Goal: Task Accomplishment & Management: Complete application form

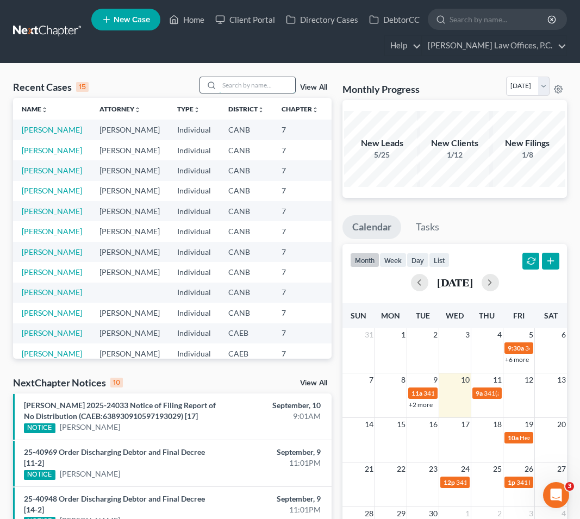
click at [255, 87] on input "search" at bounding box center [257, 85] width 76 height 16
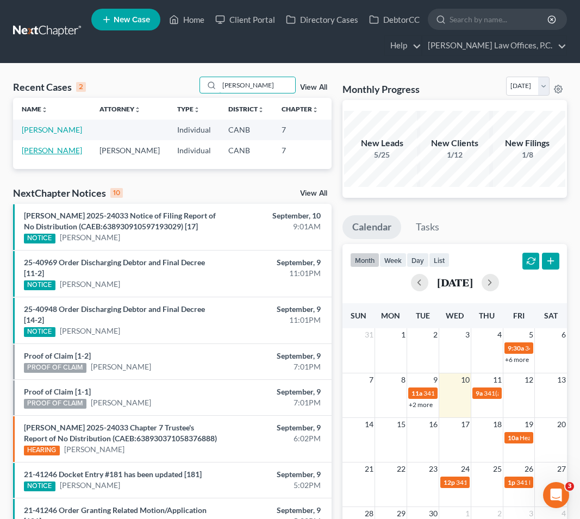
type input "[PERSON_NAME]"
click at [30, 155] on link "[PERSON_NAME]" at bounding box center [52, 150] width 60 height 9
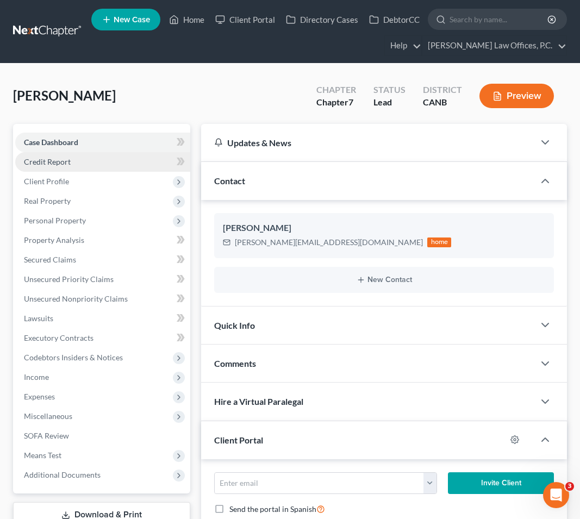
click at [50, 170] on link "Credit Report" at bounding box center [102, 162] width 175 height 20
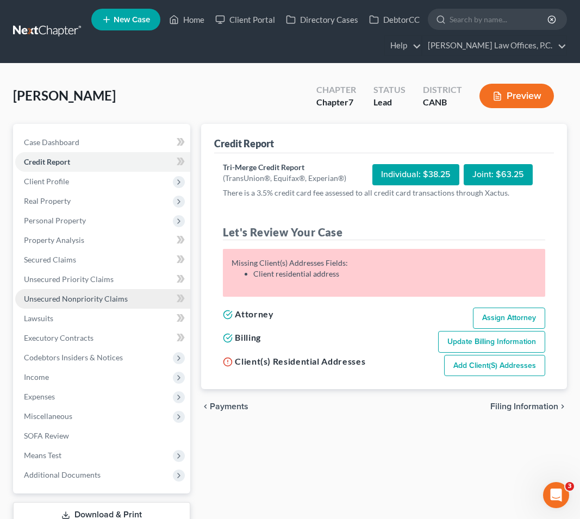
click at [102, 295] on span "Unsecured Nonpriority Claims" at bounding box center [76, 298] width 104 height 9
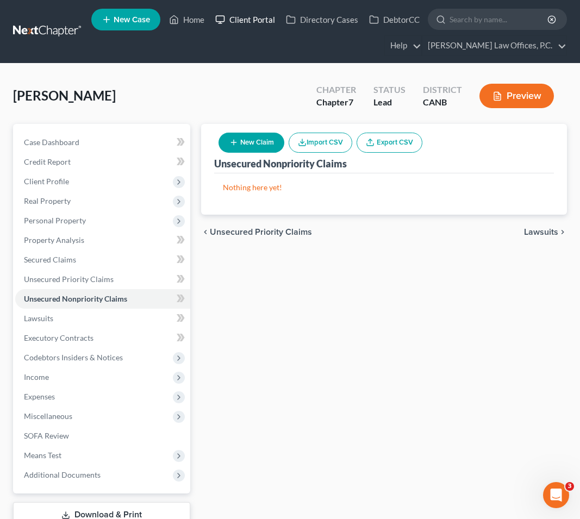
click at [238, 11] on link "Client Portal" at bounding box center [245, 20] width 71 height 20
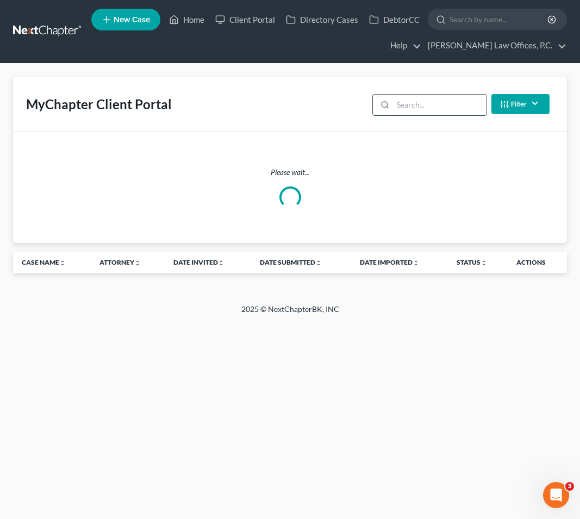
click at [409, 106] on input "search" at bounding box center [439, 105] width 93 height 21
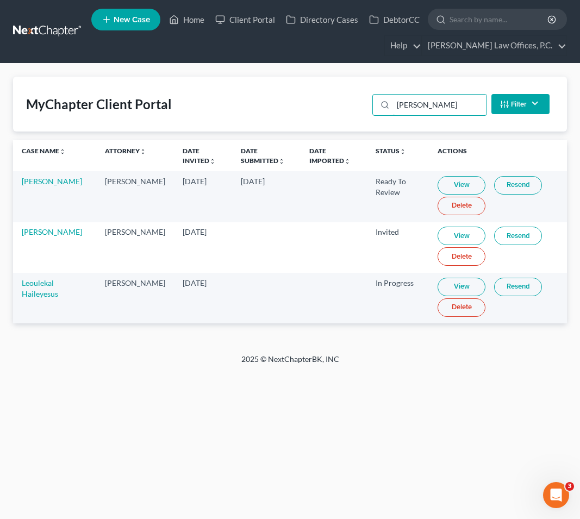
type input "[PERSON_NAME]"
click at [438, 283] on link "View" at bounding box center [462, 287] width 48 height 18
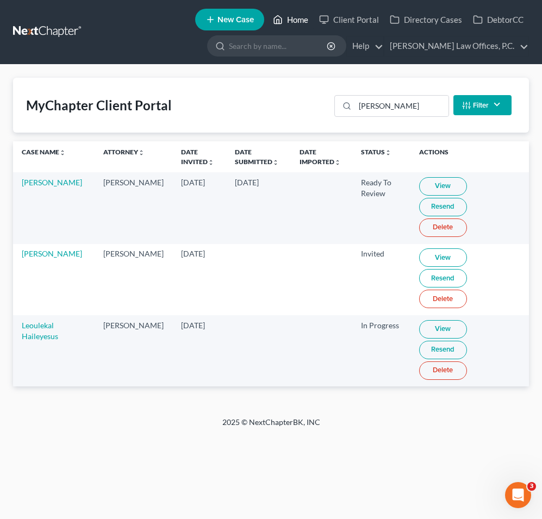
click at [294, 11] on link "Home" at bounding box center [290, 20] width 46 height 20
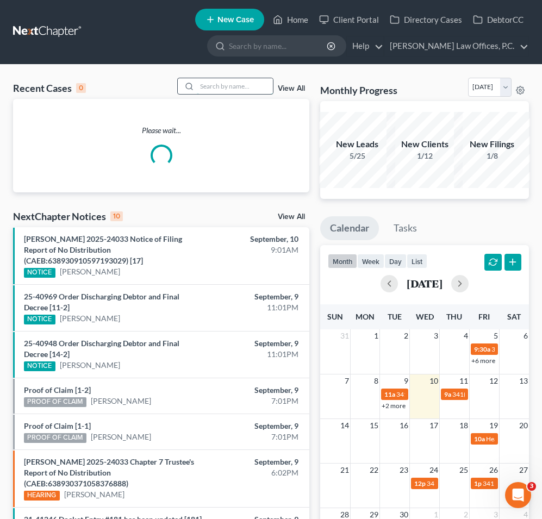
click at [210, 92] on input "search" at bounding box center [235, 86] width 76 height 16
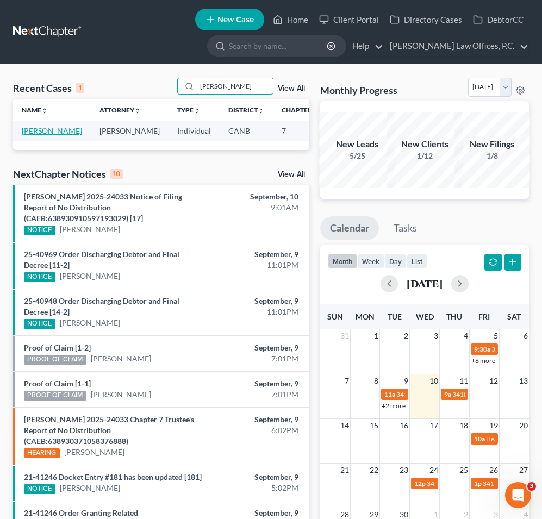
type input "[PERSON_NAME]"
click at [28, 130] on link "[PERSON_NAME]" at bounding box center [52, 130] width 60 height 9
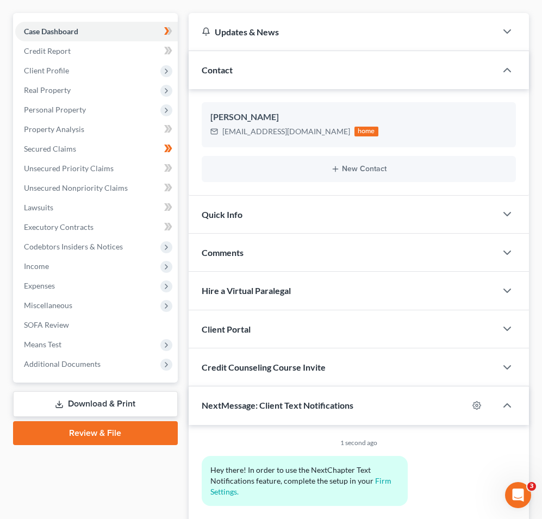
scroll to position [175, 0]
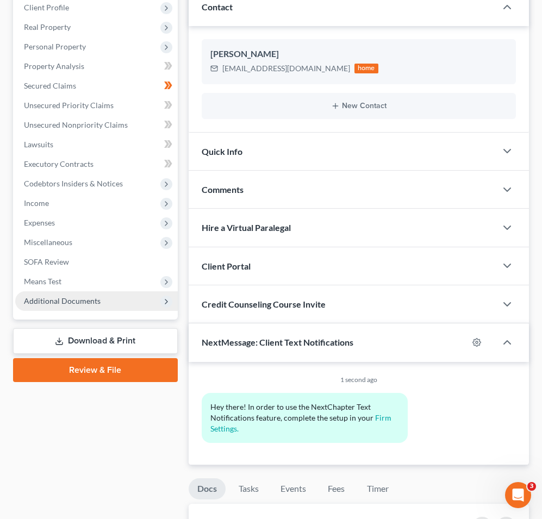
click at [108, 298] on span "Additional Documents" at bounding box center [96, 301] width 163 height 20
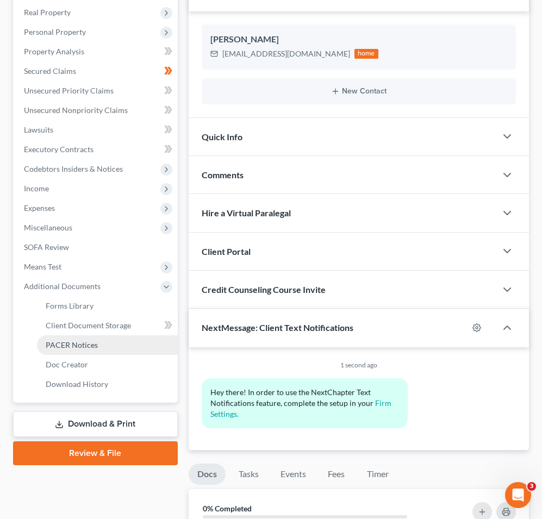
click at [95, 340] on span "PACER Notices" at bounding box center [72, 344] width 52 height 9
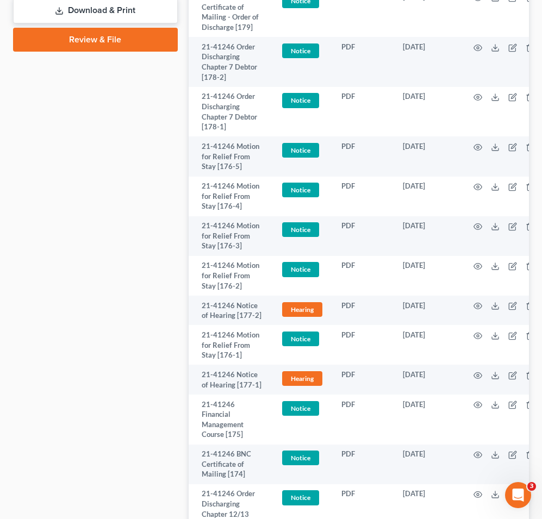
scroll to position [608, 0]
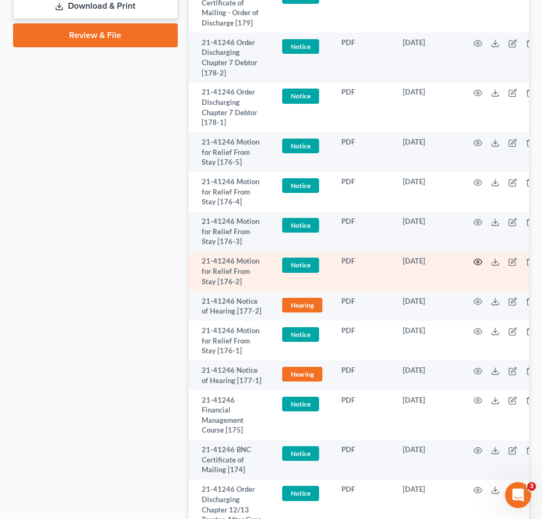
click at [477, 261] on circle "button" at bounding box center [478, 262] width 2 height 2
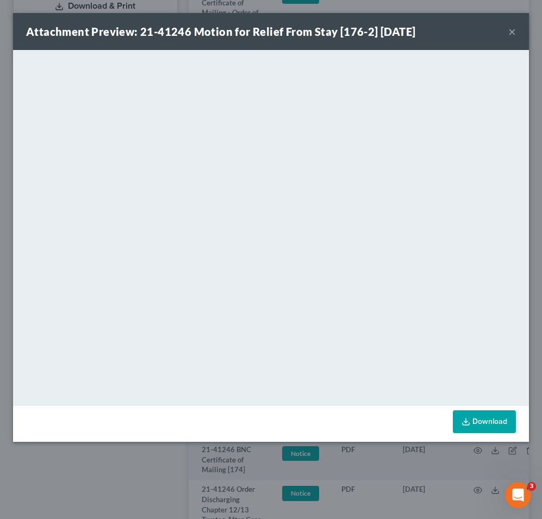
click at [514, 29] on button "×" at bounding box center [512, 31] width 8 height 13
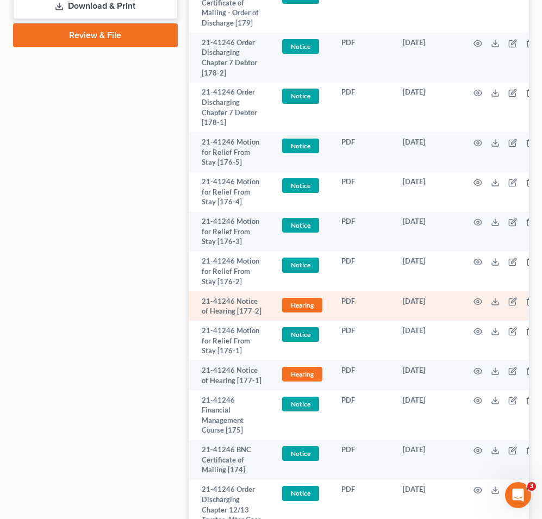
scroll to position [595, 0]
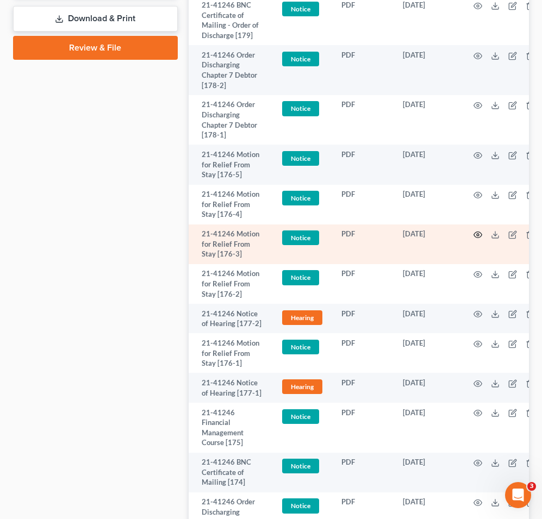
click at [481, 231] on icon "button" at bounding box center [478, 235] width 9 height 9
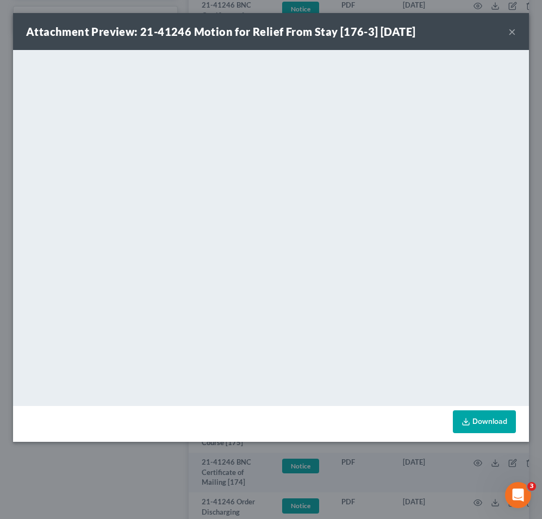
click at [514, 36] on button "×" at bounding box center [512, 31] width 8 height 13
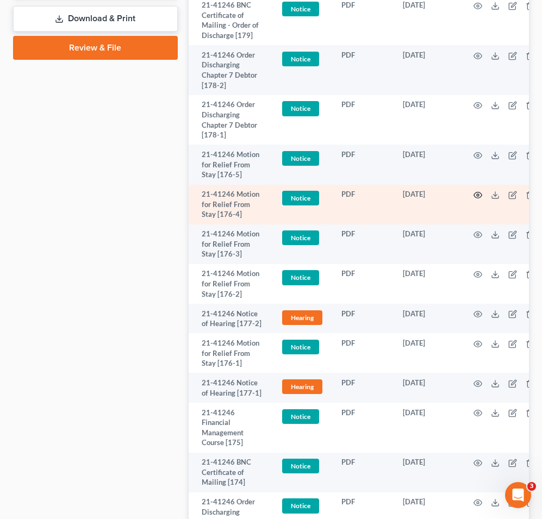
click at [477, 196] on icon "button" at bounding box center [478, 195] width 8 height 6
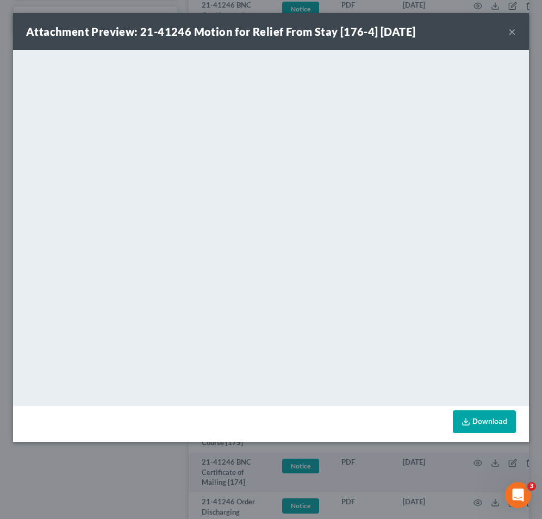
click at [512, 29] on button "×" at bounding box center [512, 31] width 8 height 13
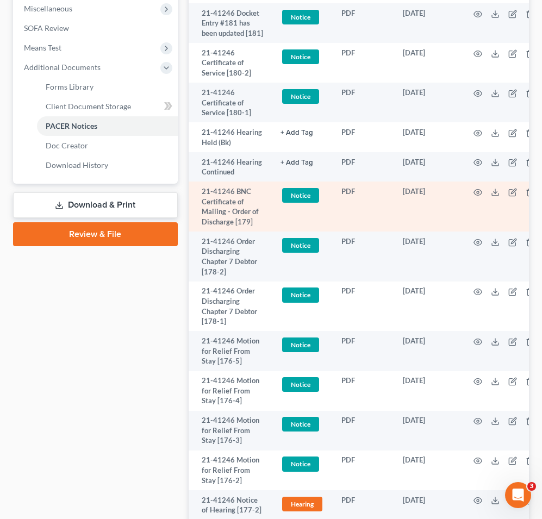
scroll to position [410, 0]
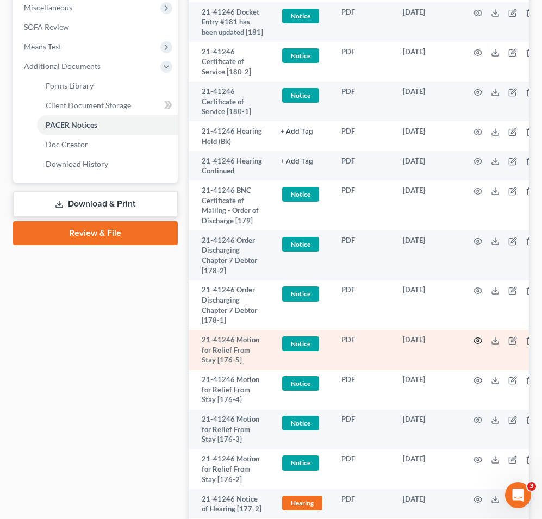
click at [477, 339] on icon "button" at bounding box center [478, 341] width 9 height 9
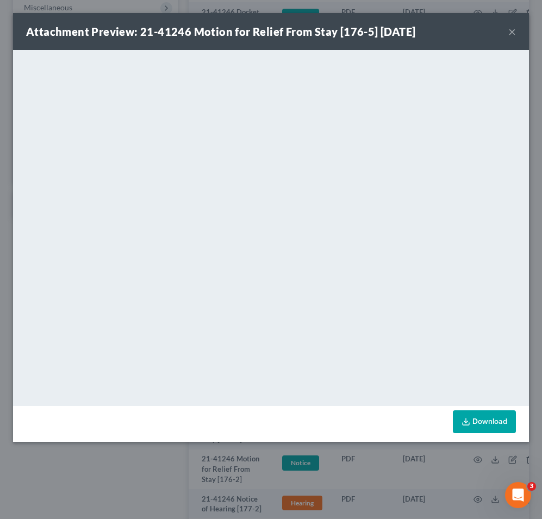
click at [515, 32] on button "×" at bounding box center [512, 31] width 8 height 13
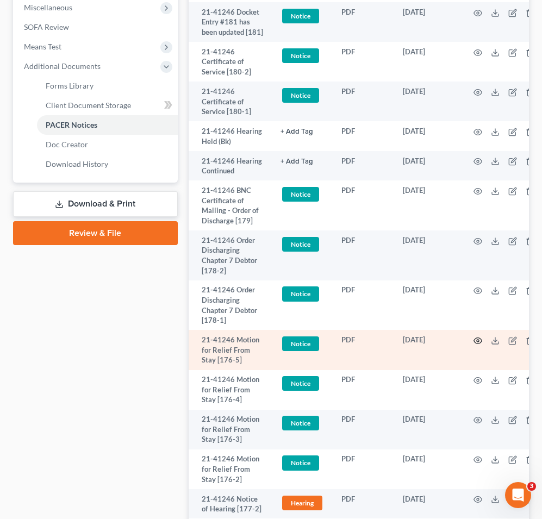
click at [482, 340] on icon "button" at bounding box center [478, 341] width 9 height 9
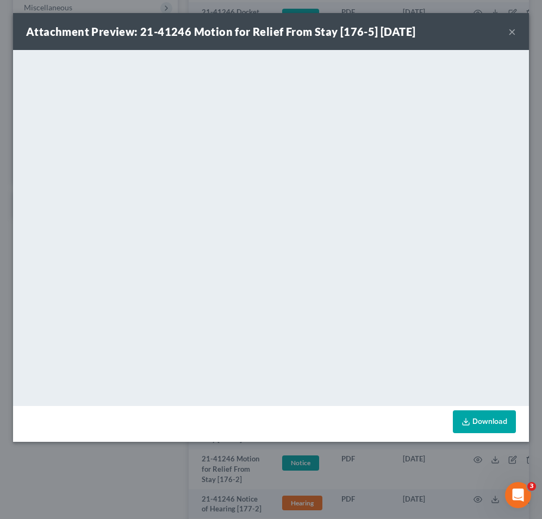
click at [509, 31] on button "×" at bounding box center [512, 31] width 8 height 13
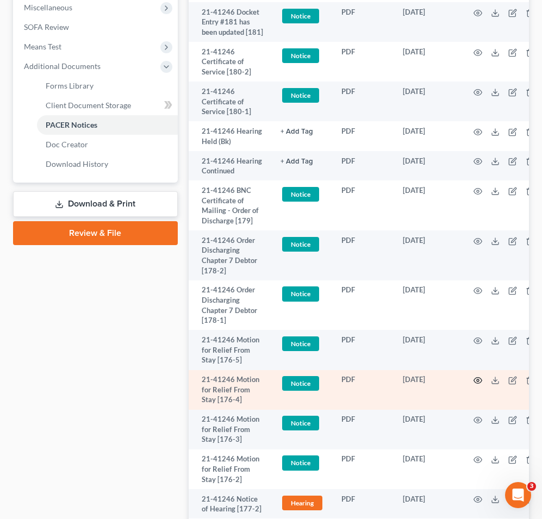
click at [481, 377] on icon "button" at bounding box center [478, 380] width 9 height 9
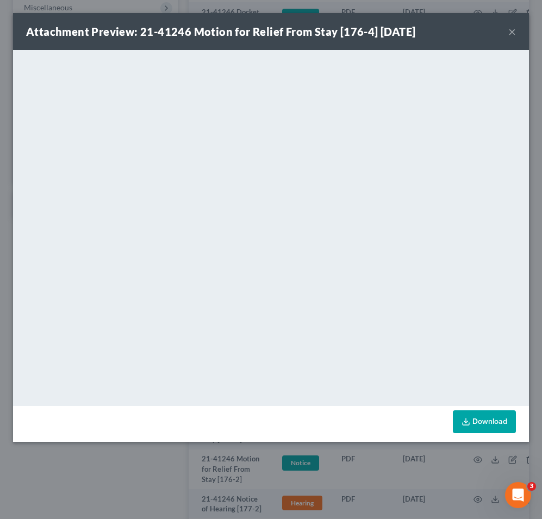
click at [508, 31] on button "×" at bounding box center [512, 31] width 8 height 13
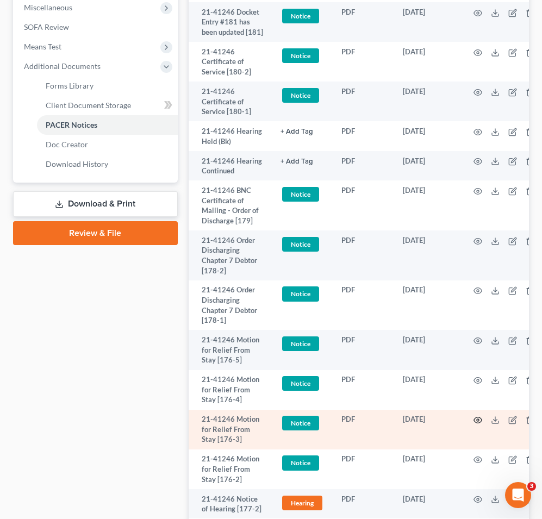
click at [478, 418] on icon "button" at bounding box center [478, 420] width 9 height 9
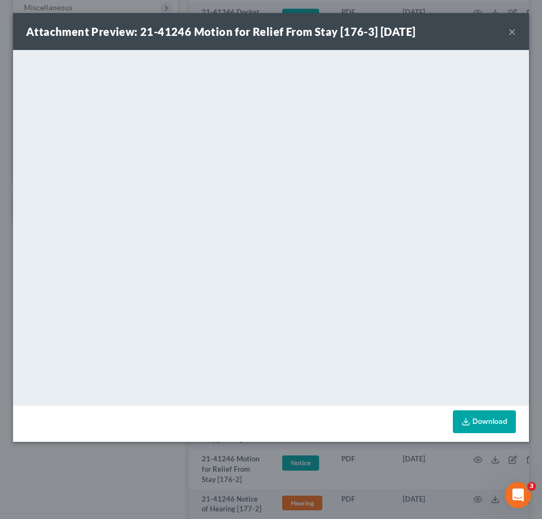
click at [513, 31] on button "×" at bounding box center [512, 31] width 8 height 13
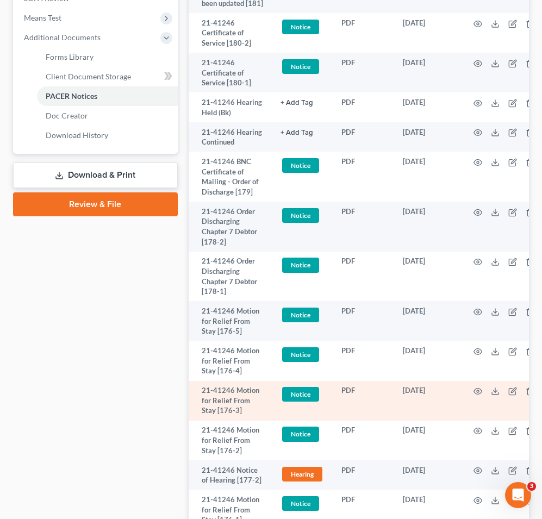
scroll to position [443, 0]
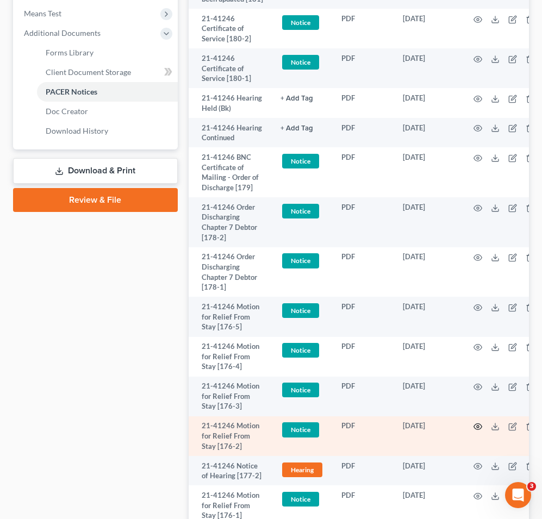
click at [478, 428] on icon "button" at bounding box center [478, 426] width 9 height 9
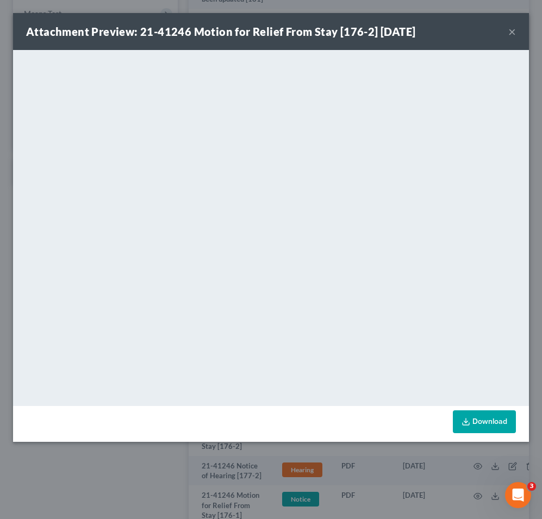
click at [512, 32] on button "×" at bounding box center [512, 31] width 8 height 13
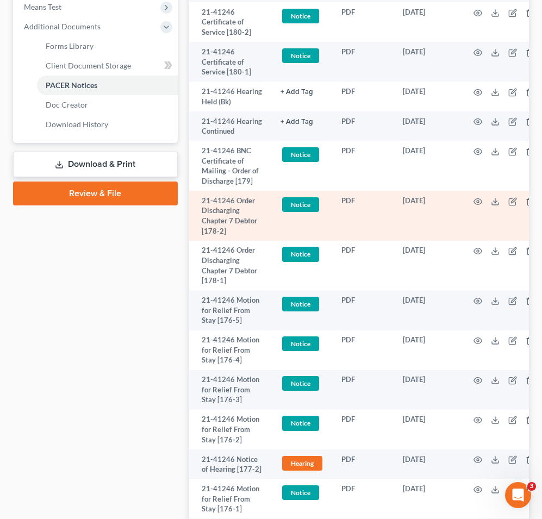
scroll to position [452, 0]
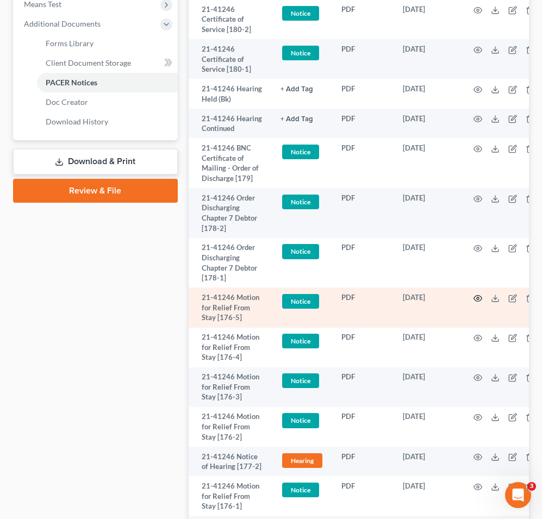
click at [481, 297] on icon "button" at bounding box center [478, 298] width 9 height 9
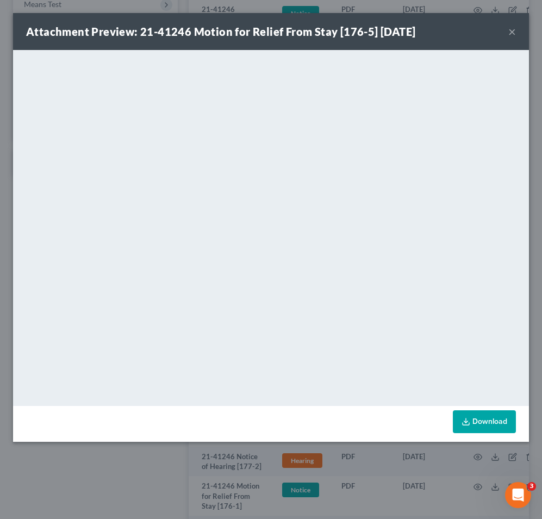
click at [513, 33] on button "×" at bounding box center [512, 31] width 8 height 13
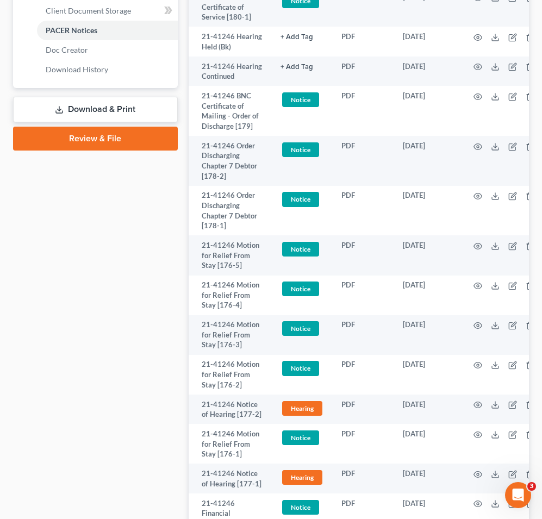
scroll to position [509, 0]
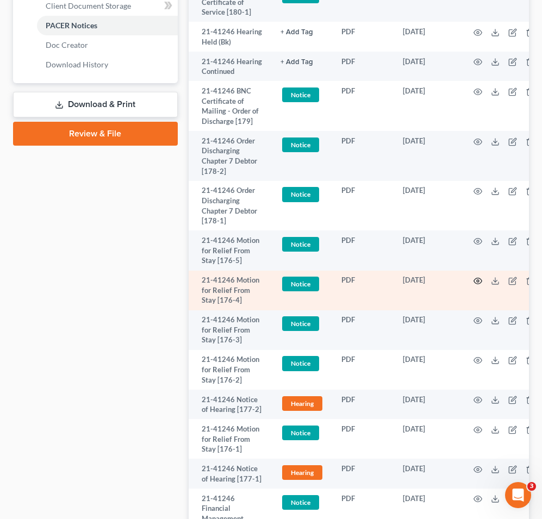
click at [478, 282] on circle "button" at bounding box center [478, 281] width 2 height 2
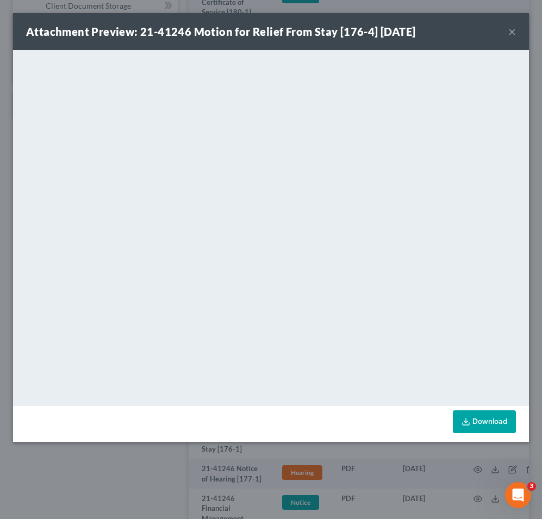
click at [509, 27] on button "×" at bounding box center [512, 31] width 8 height 13
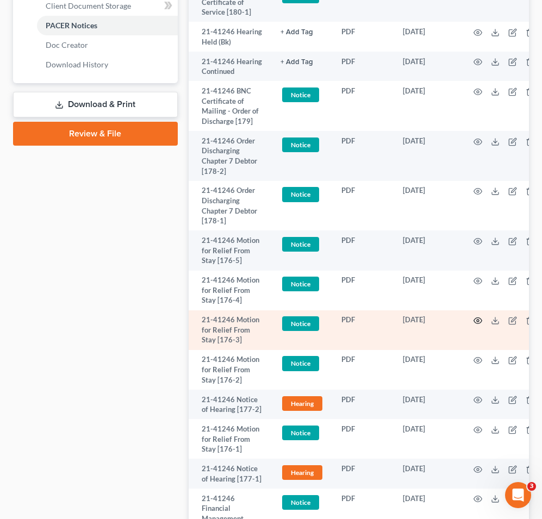
click at [477, 322] on icon "button" at bounding box center [478, 320] width 9 height 9
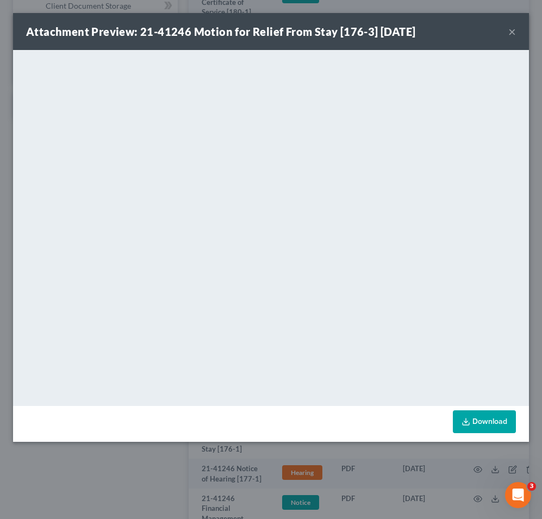
click at [511, 33] on button "×" at bounding box center [512, 31] width 8 height 13
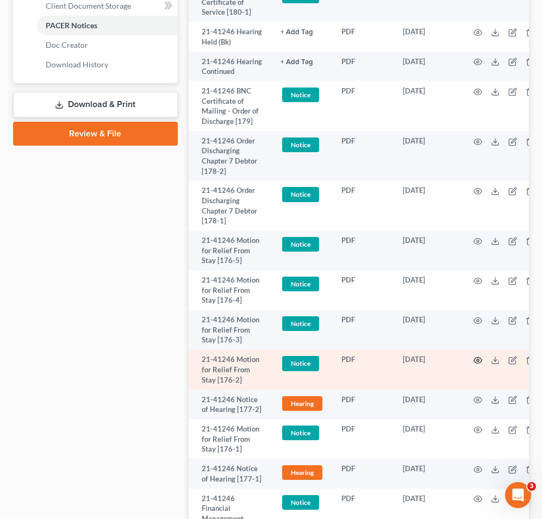
click at [475, 363] on icon "button" at bounding box center [478, 360] width 9 height 9
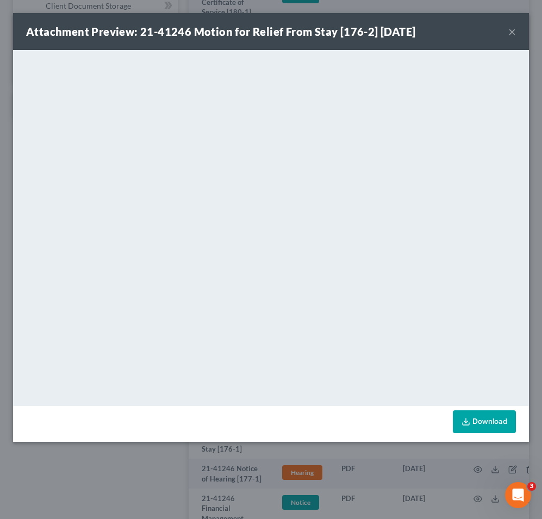
click at [509, 34] on button "×" at bounding box center [512, 31] width 8 height 13
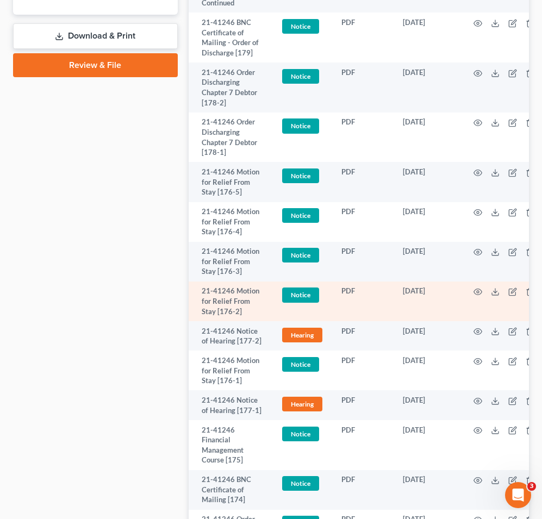
scroll to position [584, 0]
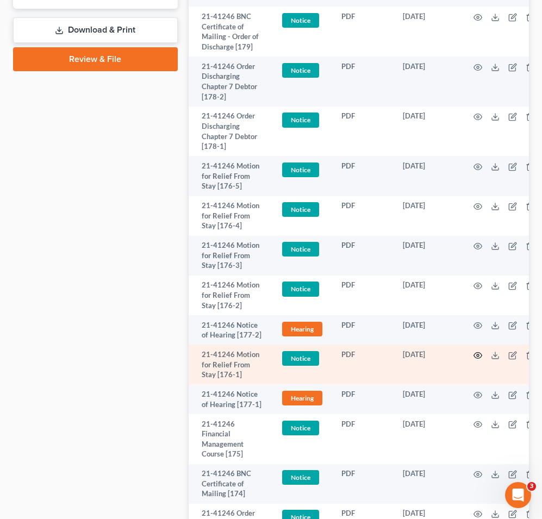
click at [477, 356] on icon "button" at bounding box center [478, 355] width 9 height 9
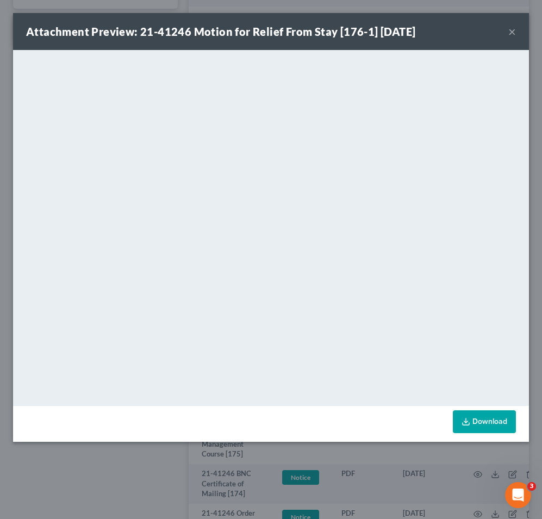
click at [515, 30] on button "×" at bounding box center [512, 31] width 8 height 13
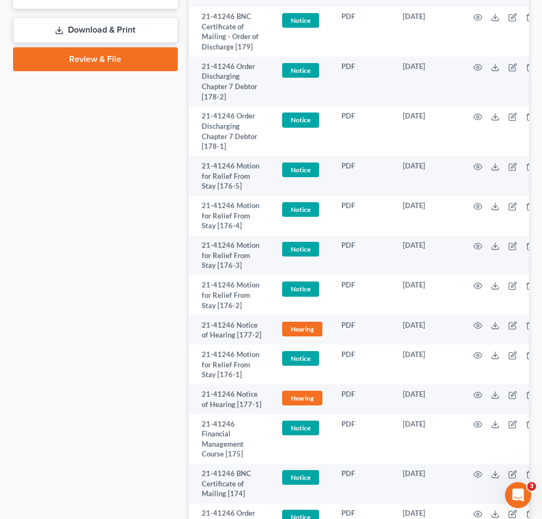
scroll to position [0, 0]
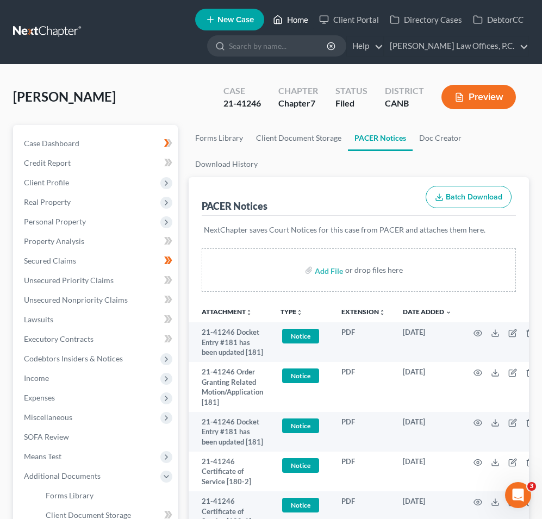
click at [291, 24] on link "Home" at bounding box center [290, 20] width 46 height 20
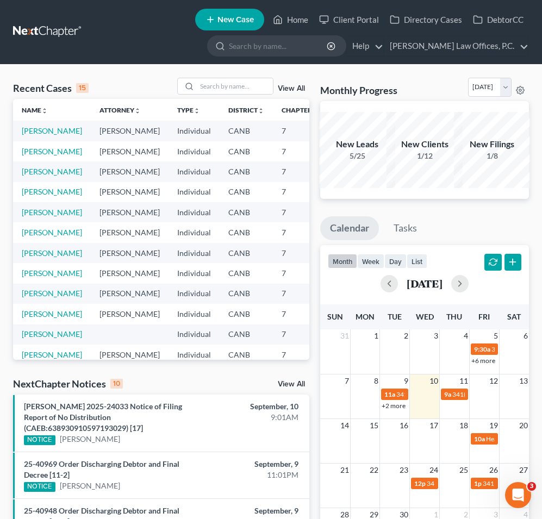
click at [233, 17] on span "New Case" at bounding box center [235, 20] width 36 height 8
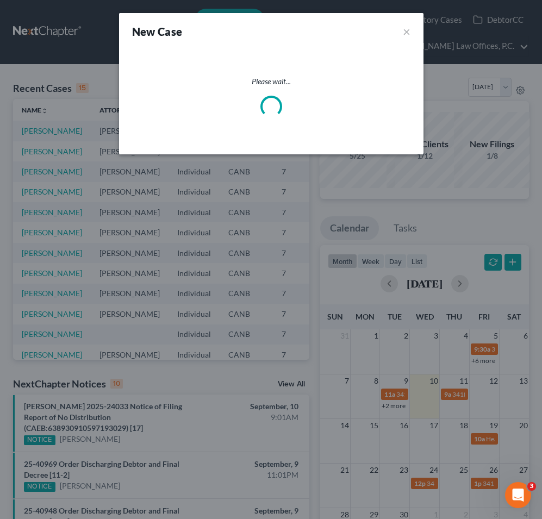
select select "9"
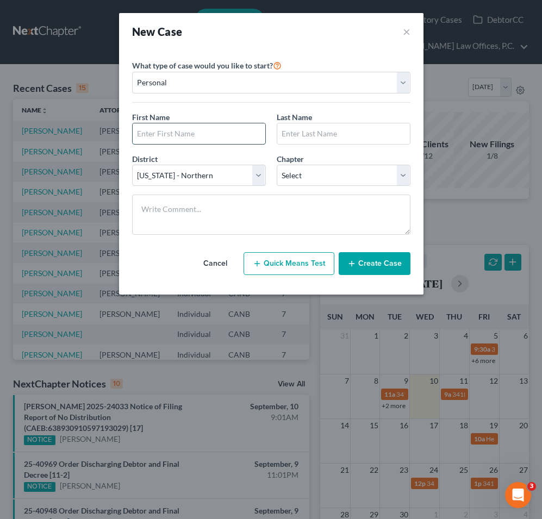
click at [172, 133] on input "text" at bounding box center [199, 133] width 133 height 21
type input "Kambez"
type input "[PERSON_NAME]"
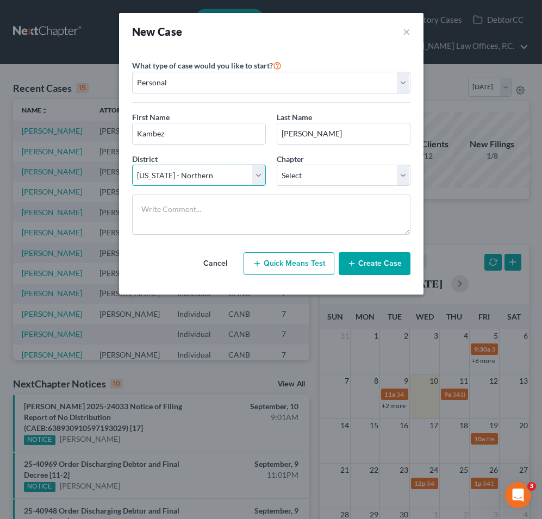
click at [236, 176] on select "Select [US_STATE] - [GEOGRAPHIC_DATA] [US_STATE] - [GEOGRAPHIC_DATA][US_STATE] …" at bounding box center [199, 176] width 134 height 22
select select "8"
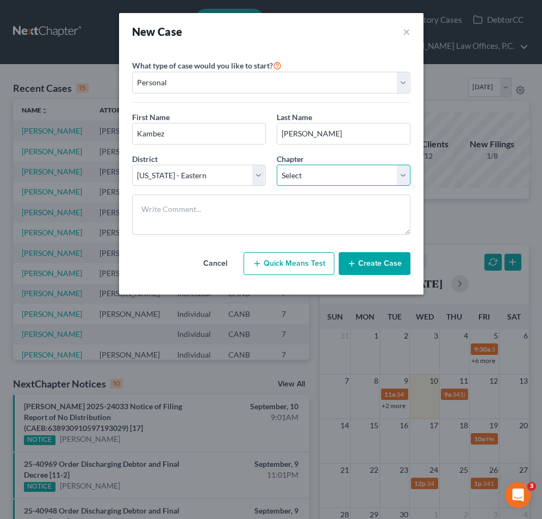
click at [297, 176] on select "Select 7 11 12 13" at bounding box center [344, 176] width 134 height 22
select select "0"
click at [363, 258] on button "Create Case" at bounding box center [375, 263] width 72 height 23
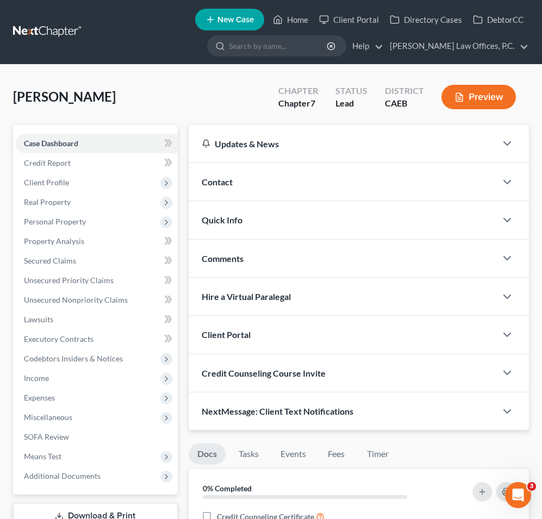
click at [331, 182] on div "Contact" at bounding box center [343, 182] width 308 height 38
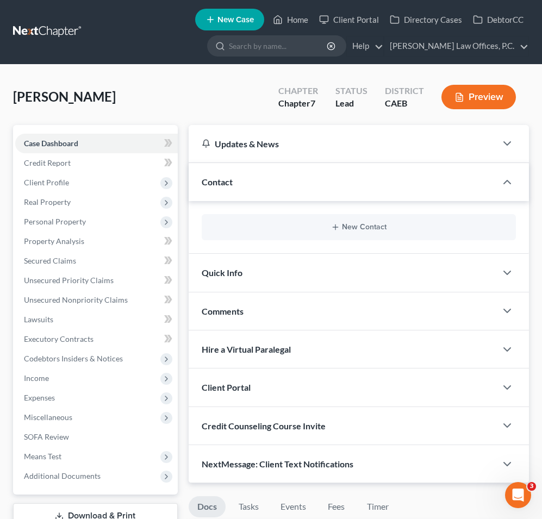
click at [332, 232] on div "New Contact" at bounding box center [359, 227] width 314 height 26
click at [338, 225] on icon "button" at bounding box center [335, 227] width 9 height 9
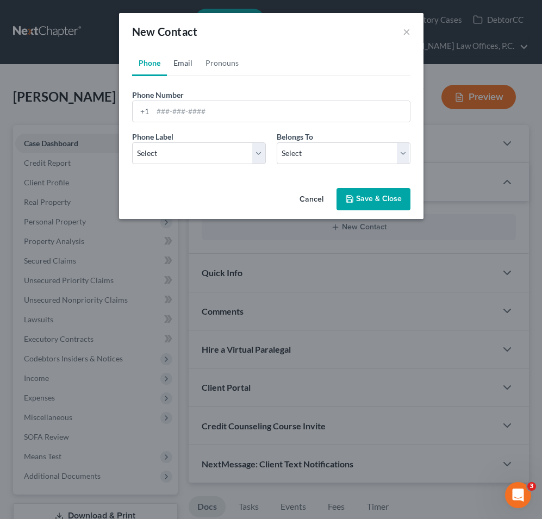
click at [184, 67] on link "Email" at bounding box center [183, 63] width 32 height 26
click at [188, 113] on input "email" at bounding box center [281, 111] width 257 height 21
paste input "[EMAIL_ADDRESS][DOMAIN_NAME]"
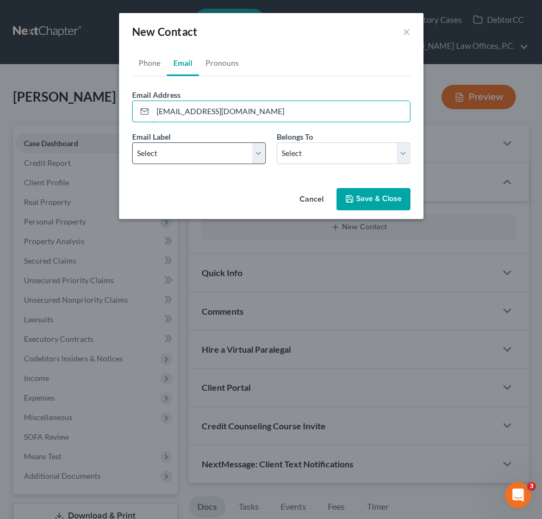
type input "[EMAIL_ADDRESS][DOMAIN_NAME]"
click at [186, 157] on select "Select Home Work Other" at bounding box center [199, 153] width 134 height 22
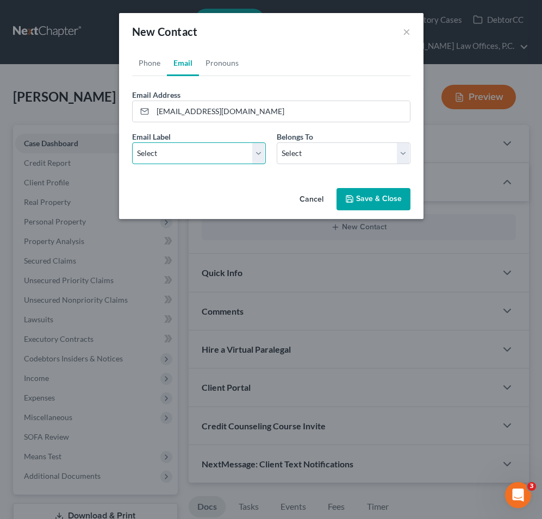
select select "0"
click at [317, 153] on select "Select Client Other" at bounding box center [344, 153] width 134 height 22
select select "0"
click at [359, 192] on button "Save & Close" at bounding box center [374, 199] width 74 height 23
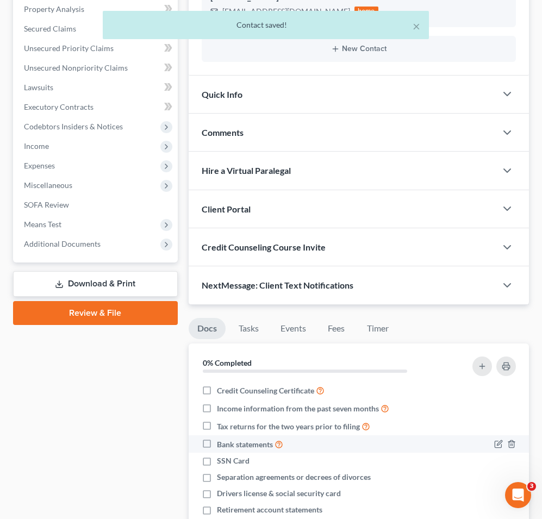
scroll to position [141, 0]
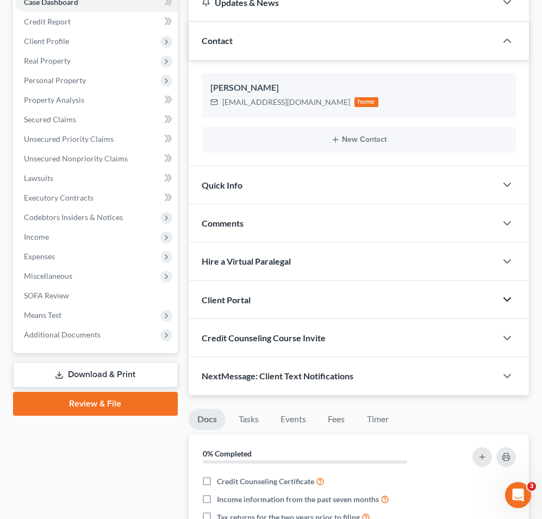
click at [508, 295] on icon "button" at bounding box center [507, 299] width 13 height 13
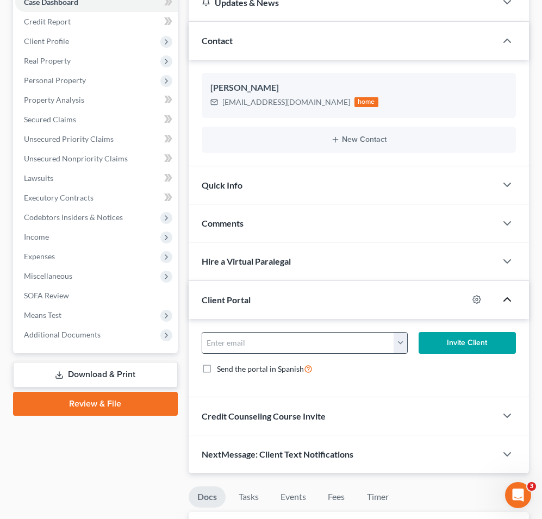
click at [395, 336] on button "button" at bounding box center [400, 343] width 13 height 21
click at [419, 363] on link "[EMAIL_ADDRESS][DOMAIN_NAME]" at bounding box center [468, 367] width 148 height 18
type input "[EMAIL_ADDRESS][DOMAIN_NAME]"
click at [440, 341] on button "Invite Client" at bounding box center [467, 343] width 97 height 22
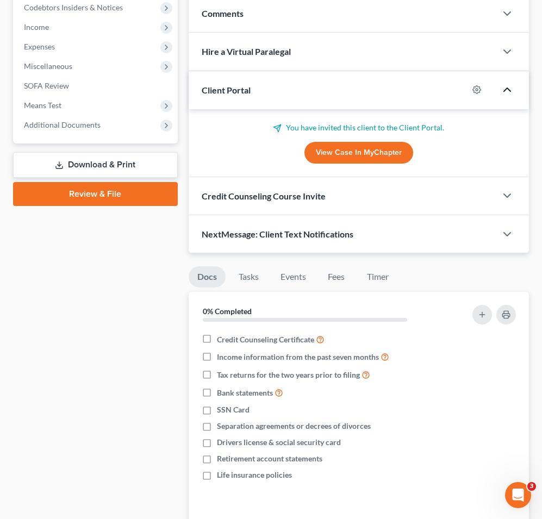
scroll to position [360, 0]
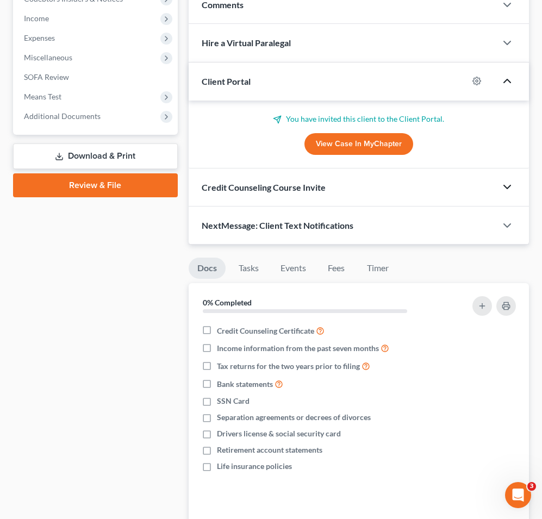
click at [510, 183] on icon "button" at bounding box center [507, 186] width 13 height 13
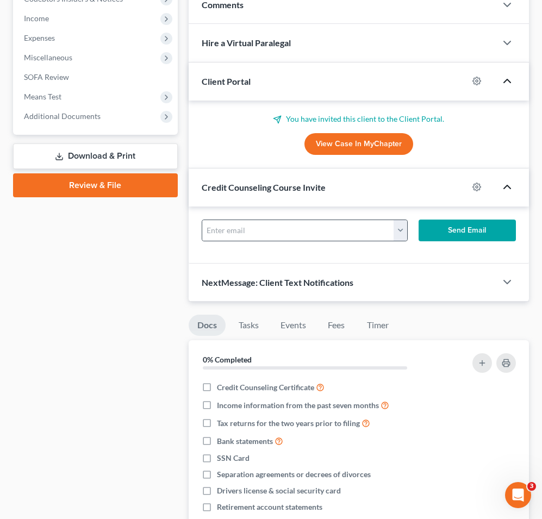
click at [403, 232] on button "button" at bounding box center [400, 230] width 13 height 21
click at [414, 260] on link "[EMAIL_ADDRESS][DOMAIN_NAME]" at bounding box center [468, 254] width 148 height 18
type input "[EMAIL_ADDRESS][DOMAIN_NAME]"
click at [454, 226] on button "Send Email" at bounding box center [467, 231] width 97 height 22
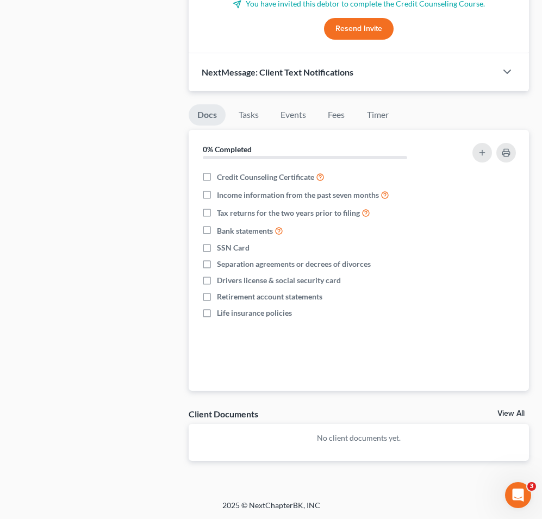
scroll to position [0, 0]
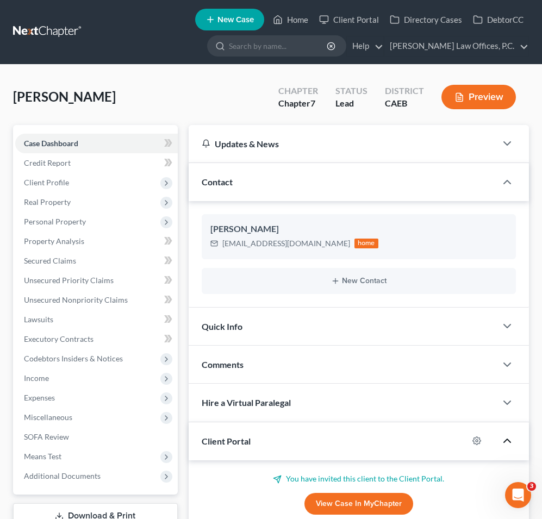
click at [245, 17] on span "New Case" at bounding box center [235, 20] width 36 height 8
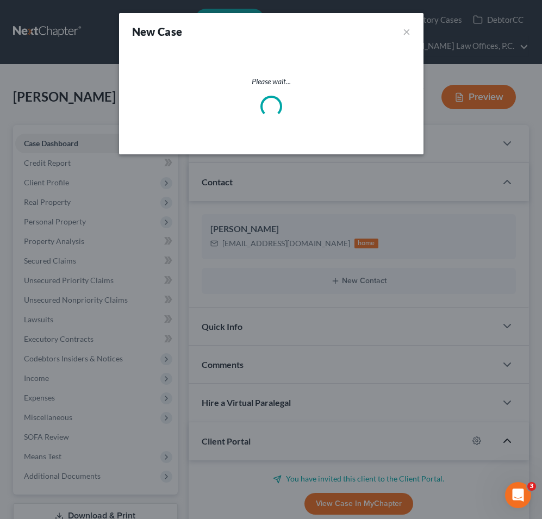
select select "9"
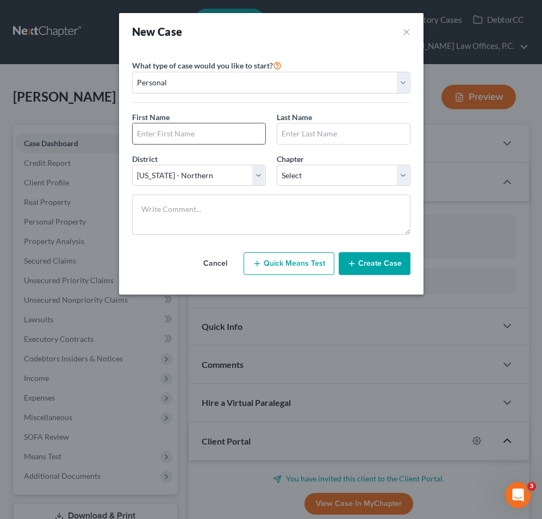
click at [172, 137] on input "text" at bounding box center [199, 133] width 133 height 21
click at [224, 130] on input "text" at bounding box center [199, 133] width 133 height 21
type input "[PERSON_NAME]"
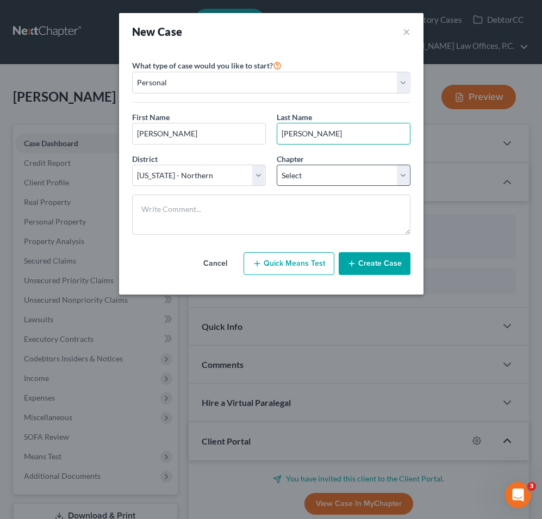
type input "[PERSON_NAME]"
click at [325, 179] on select "Select 7 11 12 13" at bounding box center [344, 176] width 134 height 22
select select "0"
click at [370, 267] on button "Create Case" at bounding box center [375, 263] width 72 height 23
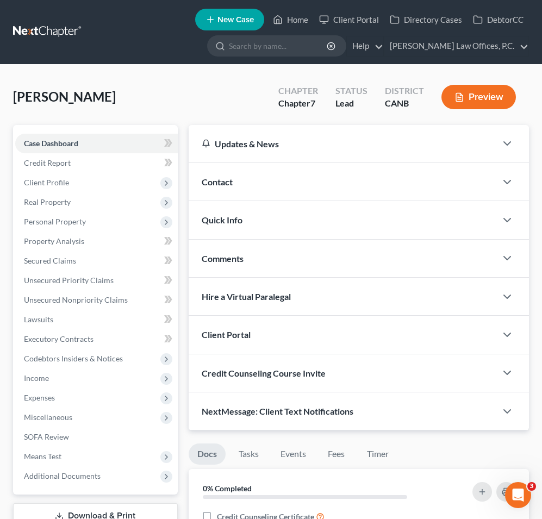
click at [290, 189] on div "Contact" at bounding box center [343, 182] width 308 height 38
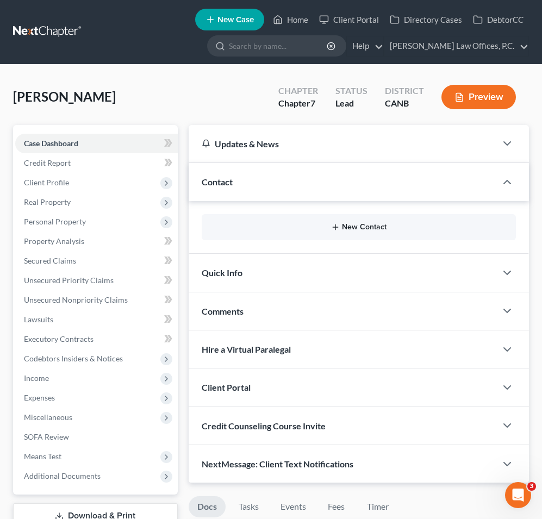
click at [319, 226] on button "New Contact" at bounding box center [358, 227] width 297 height 9
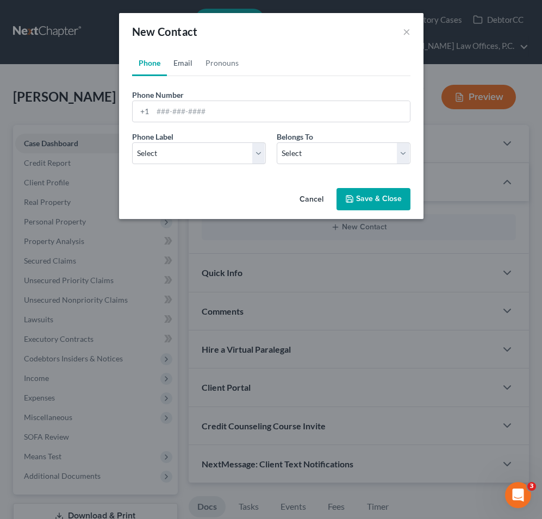
click at [184, 72] on link "Email" at bounding box center [183, 63] width 32 height 26
click at [200, 104] on input "email" at bounding box center [281, 111] width 257 height 21
paste input "[EMAIL_ADDRESS][DOMAIN_NAME]"
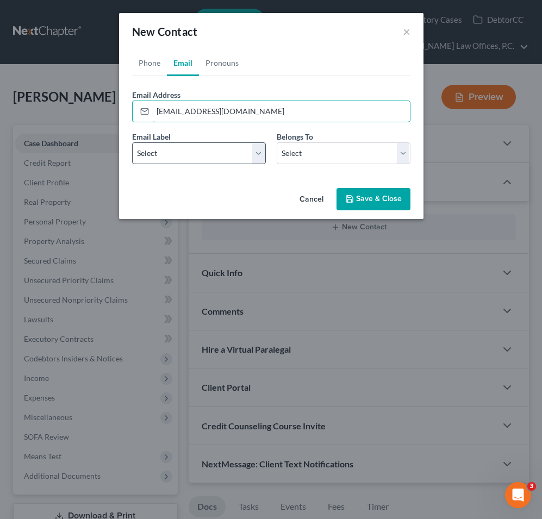
type input "[EMAIL_ADDRESS][DOMAIN_NAME]"
click at [201, 153] on select "Select Home Work Other" at bounding box center [199, 153] width 134 height 22
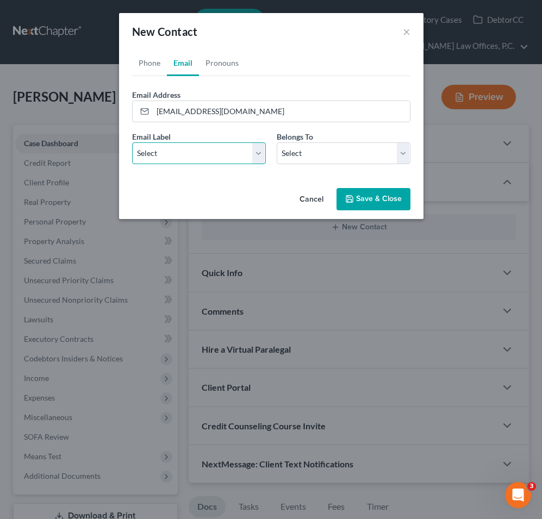
select select "0"
click at [283, 161] on select "Select Client Other" at bounding box center [344, 153] width 134 height 22
select select "0"
click at [356, 192] on button "Save & Close" at bounding box center [374, 199] width 74 height 23
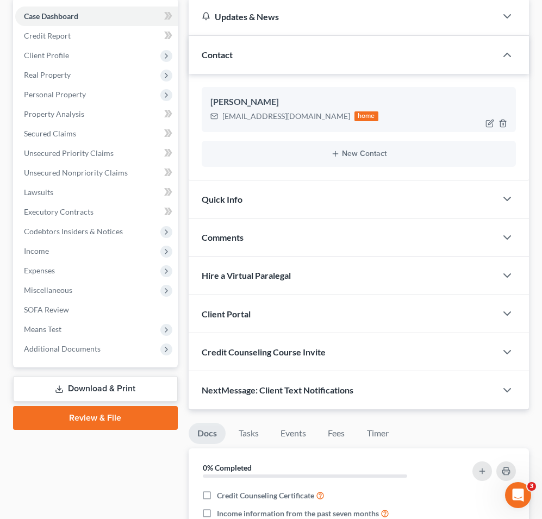
scroll to position [141, 0]
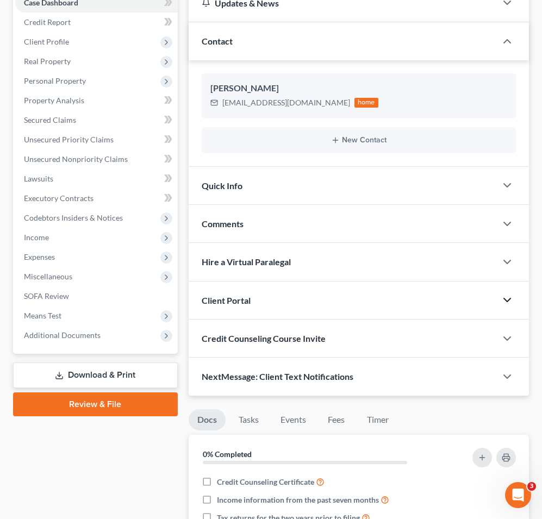
click at [501, 303] on icon "button" at bounding box center [507, 300] width 13 height 13
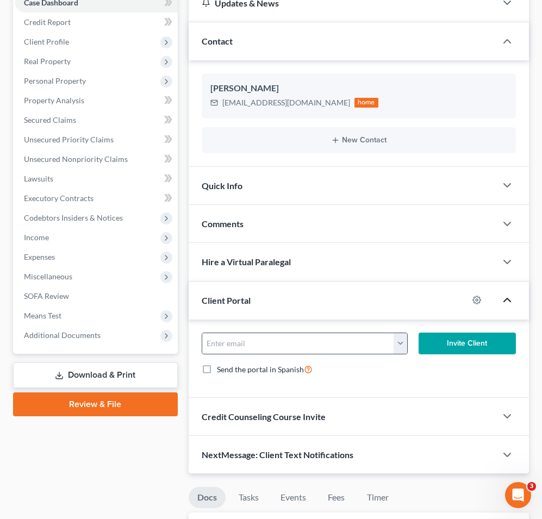
click at [401, 341] on button "button" at bounding box center [400, 343] width 13 height 21
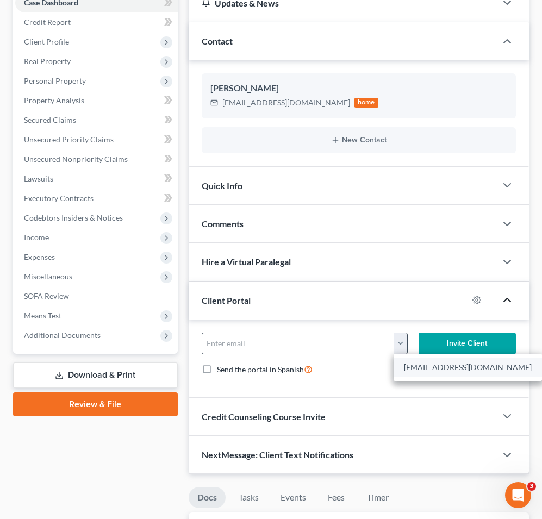
click at [410, 367] on link "[EMAIL_ADDRESS][DOMAIN_NAME]" at bounding box center [468, 367] width 148 height 18
type input "[EMAIL_ADDRESS][DOMAIN_NAME]"
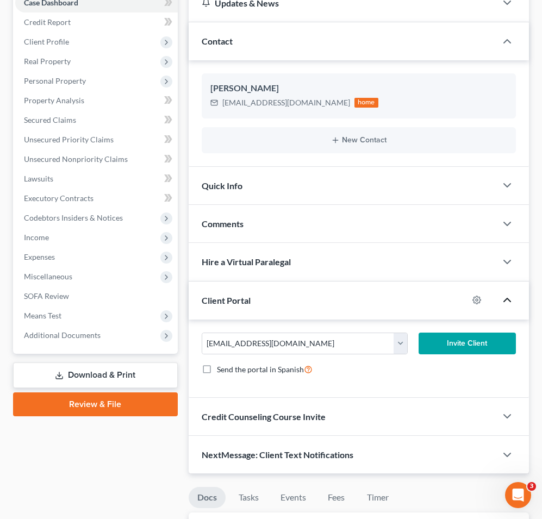
click at [451, 337] on button "Invite Client" at bounding box center [467, 344] width 97 height 22
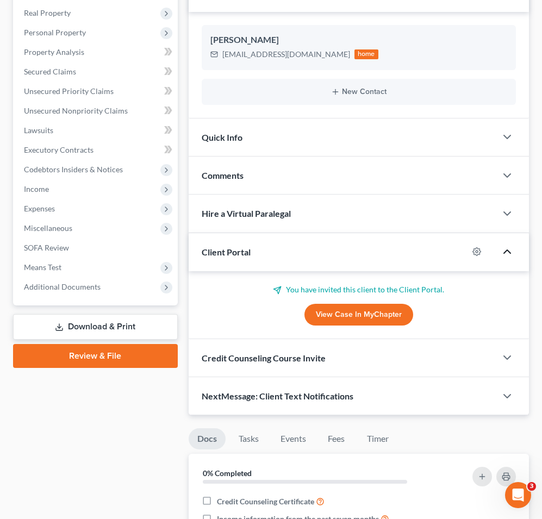
scroll to position [215, 0]
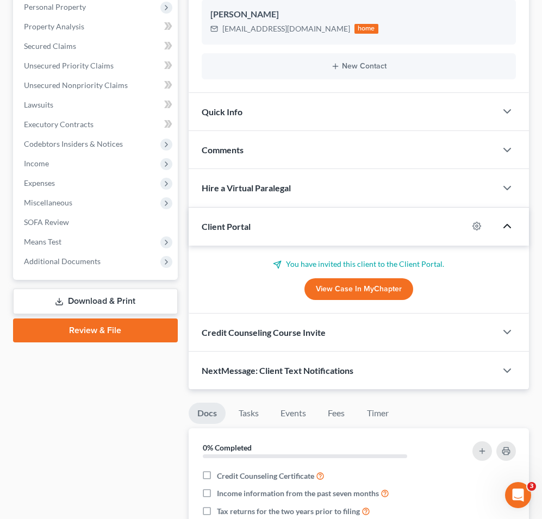
click at [483, 329] on div "Credit Counseling Course Invite" at bounding box center [343, 333] width 308 height 38
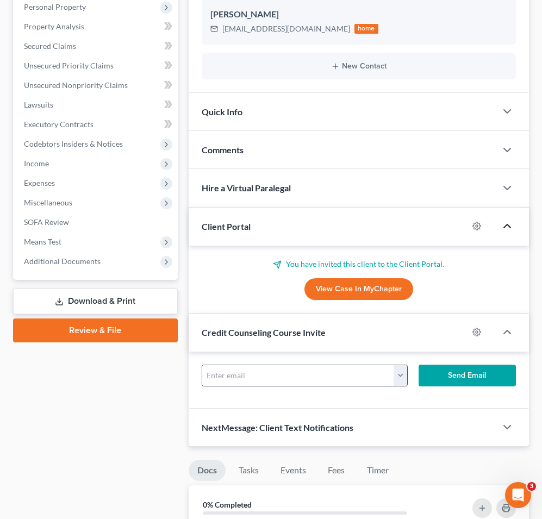
click at [401, 372] on button "button" at bounding box center [400, 375] width 13 height 21
click at [416, 399] on link "[EMAIL_ADDRESS][DOMAIN_NAME]" at bounding box center [468, 399] width 148 height 18
type input "[EMAIL_ADDRESS][DOMAIN_NAME]"
click at [446, 376] on button "Send Email" at bounding box center [467, 376] width 97 height 22
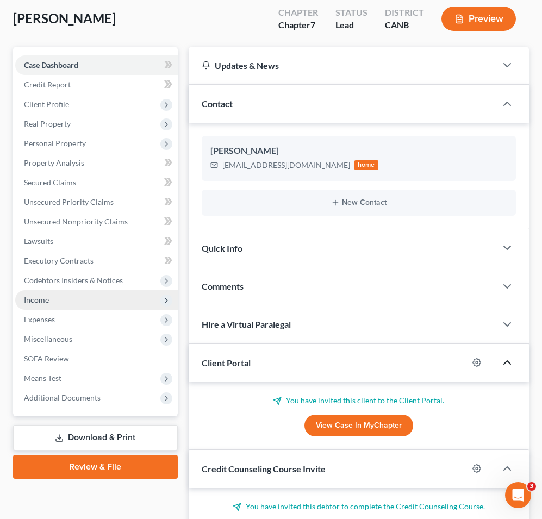
scroll to position [0, 0]
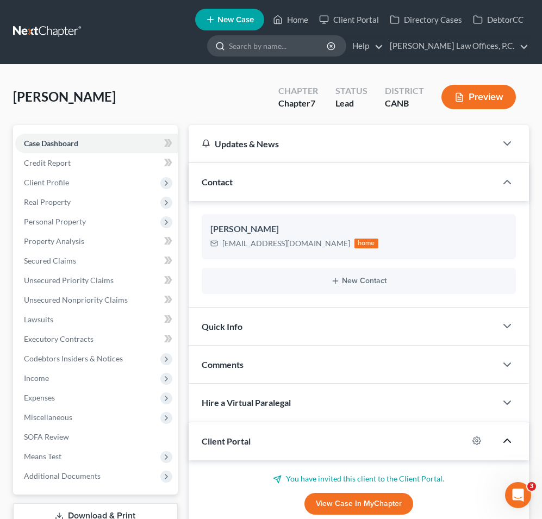
click at [312, 53] on input "search" at bounding box center [278, 46] width 99 height 20
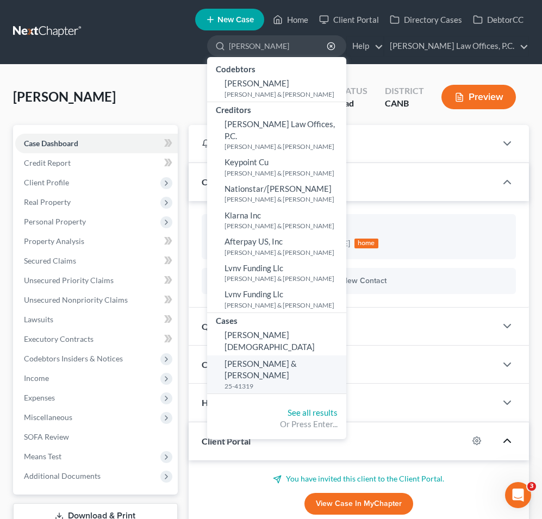
type input "[PERSON_NAME]"
click at [292, 359] on span "[PERSON_NAME] & [PERSON_NAME]" at bounding box center [261, 369] width 72 height 21
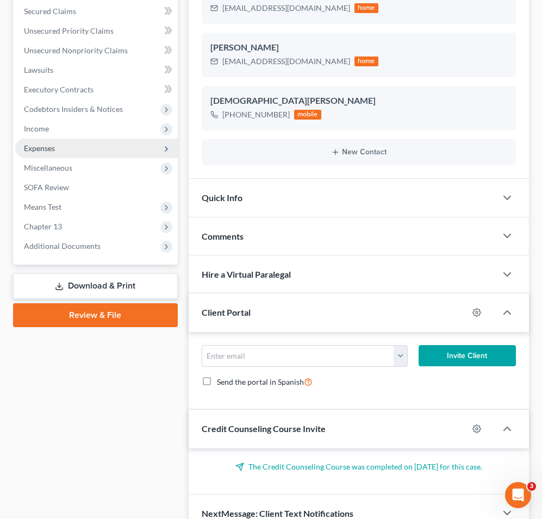
scroll to position [327, 0]
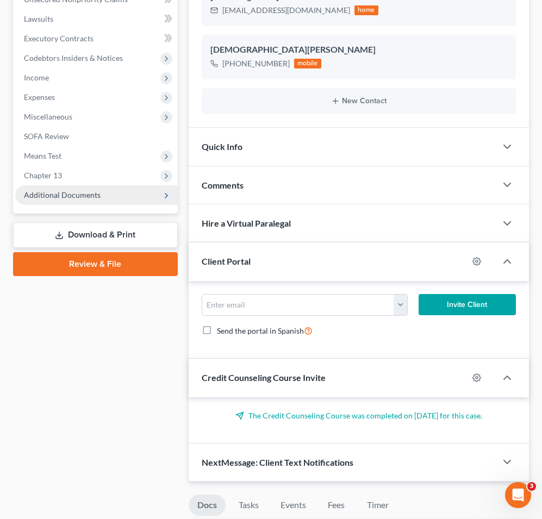
click at [84, 190] on span "Additional Documents" at bounding box center [62, 194] width 77 height 9
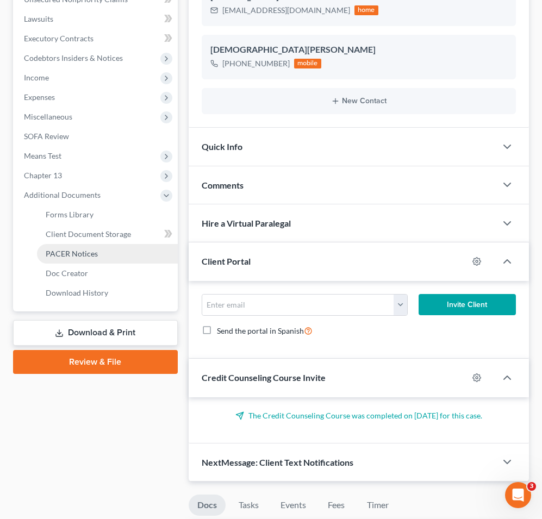
click at [77, 249] on span "PACER Notices" at bounding box center [72, 253] width 52 height 9
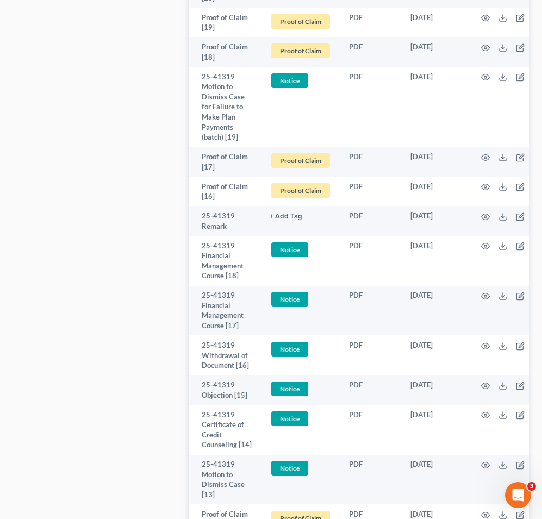
scroll to position [887, 0]
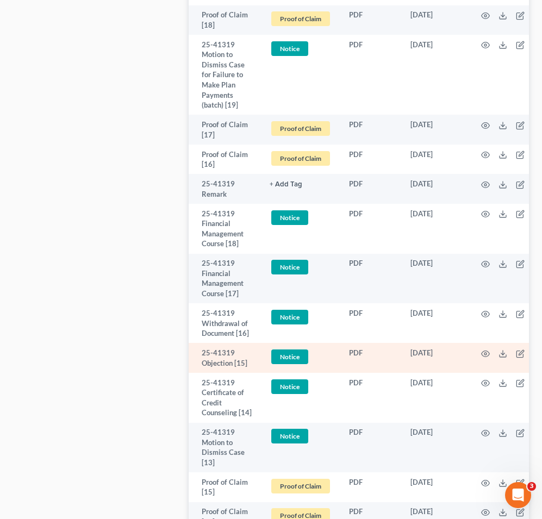
click at [489, 343] on td at bounding box center [513, 358] width 91 height 30
click at [485, 350] on icon "button" at bounding box center [485, 354] width 9 height 9
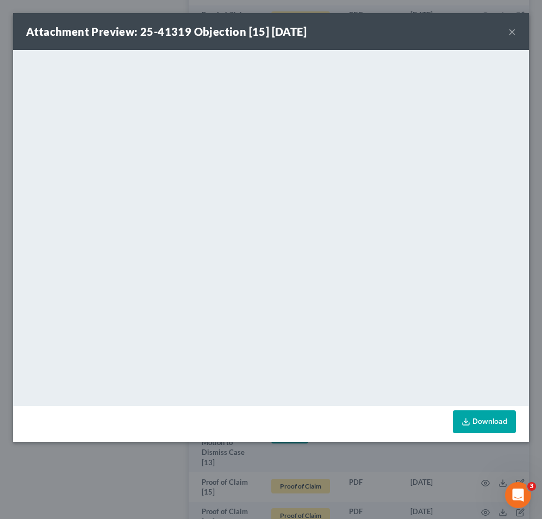
click at [513, 33] on button "×" at bounding box center [512, 31] width 8 height 13
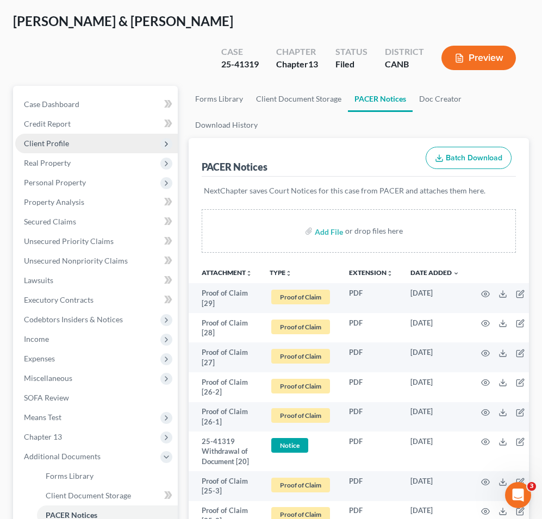
scroll to position [108, 0]
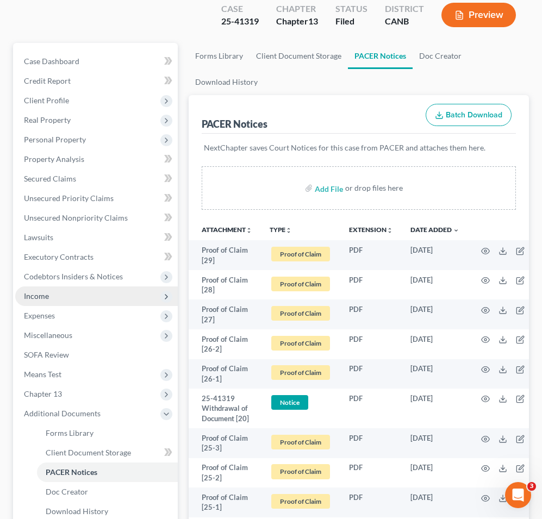
click at [67, 286] on span "Income" at bounding box center [96, 296] width 163 height 20
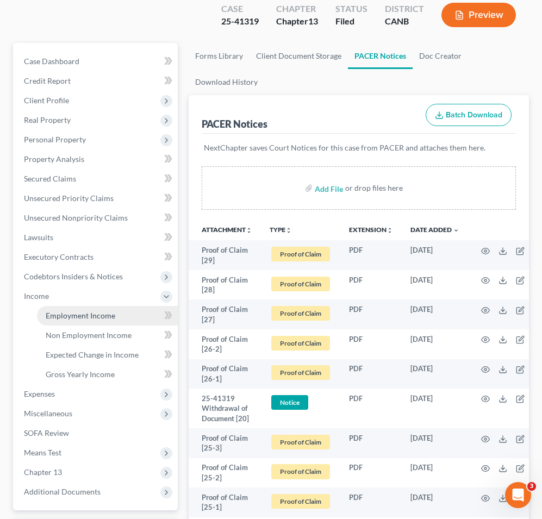
click at [65, 311] on span "Employment Income" at bounding box center [81, 315] width 70 height 9
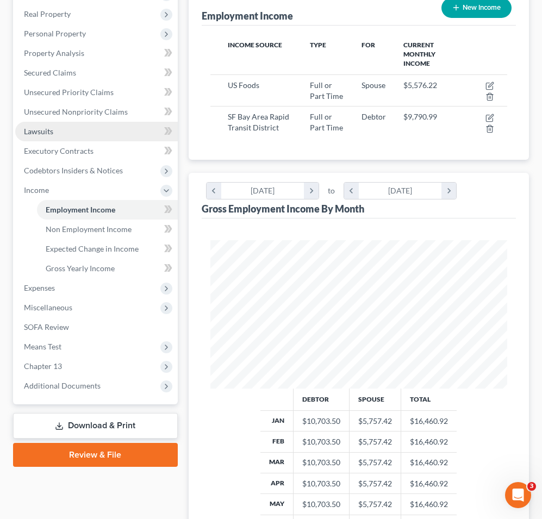
scroll to position [354, 0]
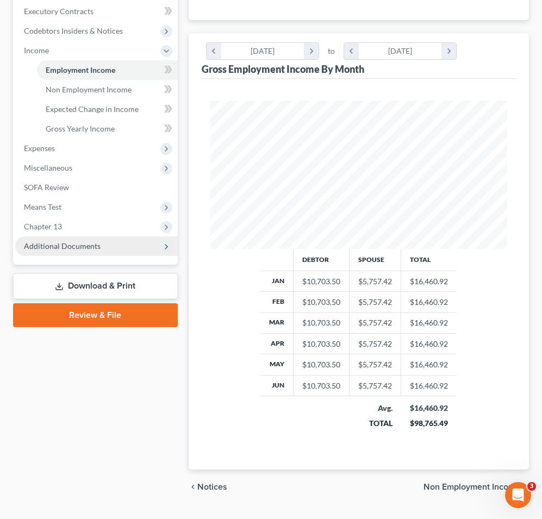
click at [104, 236] on span "Additional Documents" at bounding box center [96, 246] width 163 height 20
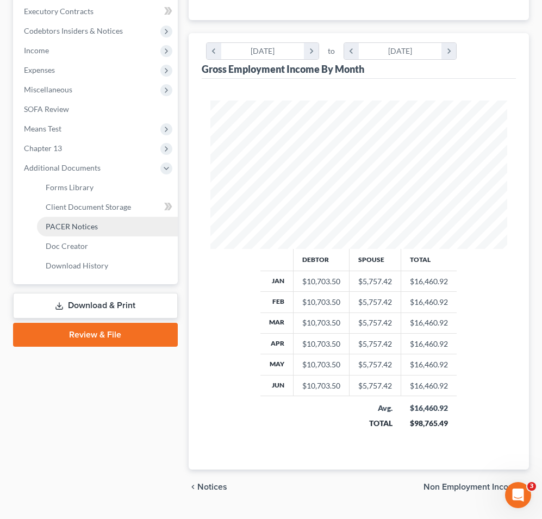
click at [112, 217] on link "PACER Notices" at bounding box center [107, 227] width 141 height 20
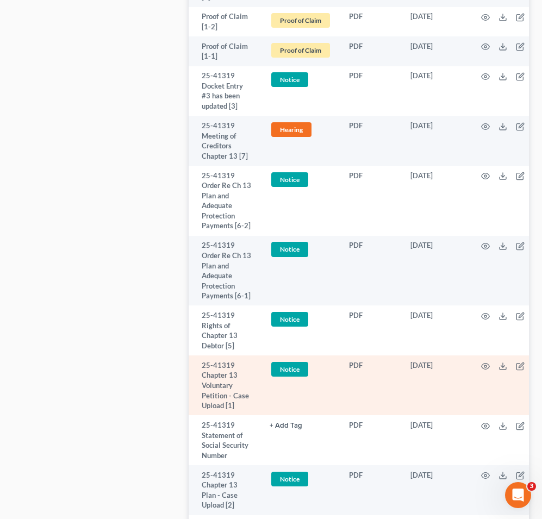
scroll to position [2222, 0]
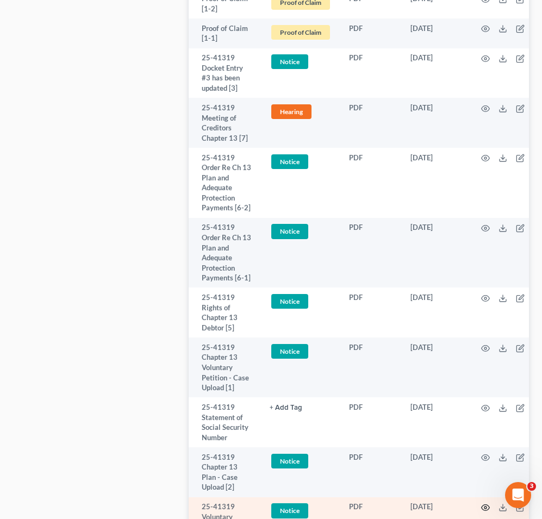
click at [488, 503] on icon "button" at bounding box center [485, 507] width 9 height 9
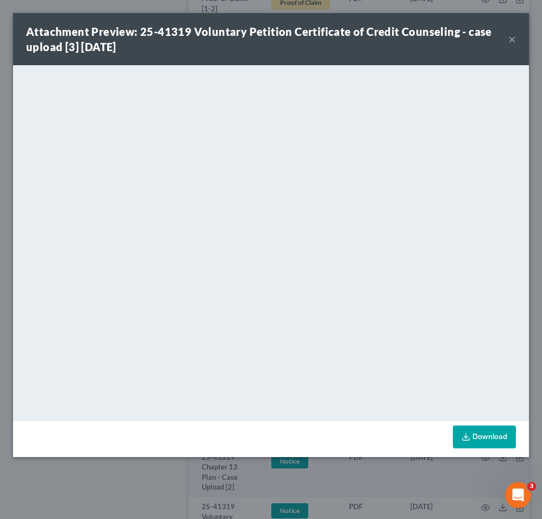
click at [514, 38] on button "×" at bounding box center [512, 39] width 8 height 13
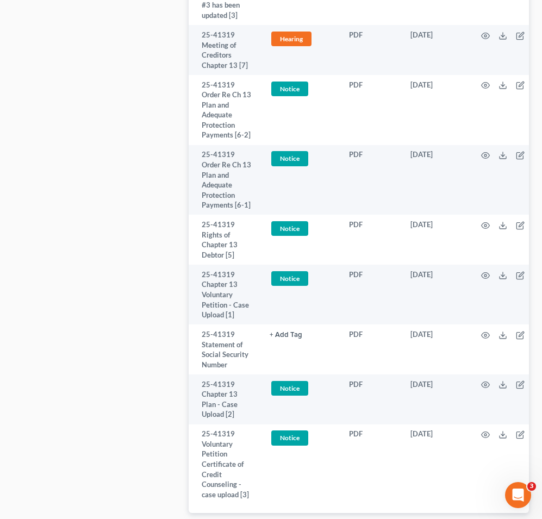
scroll to position [2307, 0]
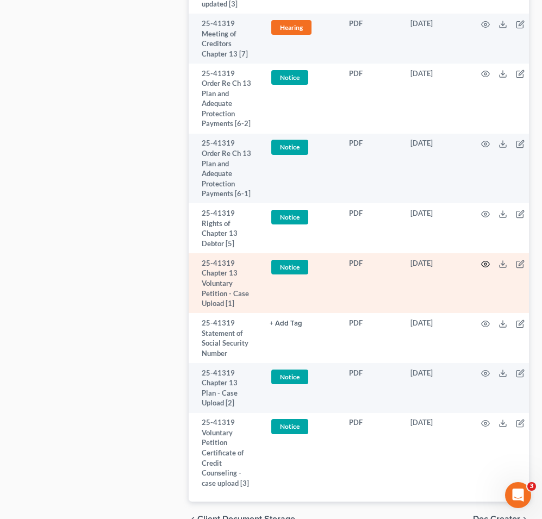
click at [484, 260] on icon "button" at bounding box center [485, 264] width 9 height 9
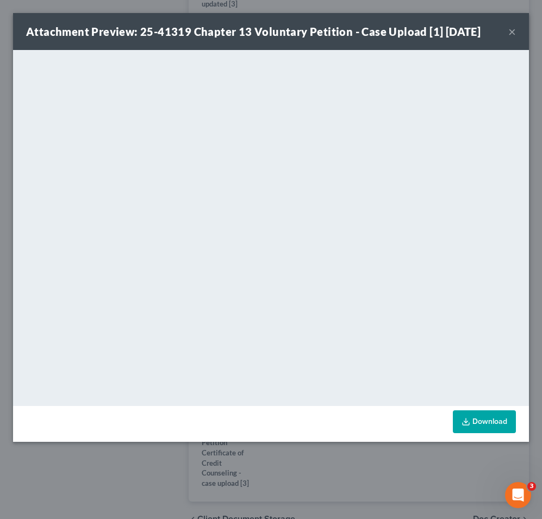
click at [513, 32] on button "×" at bounding box center [512, 31] width 8 height 13
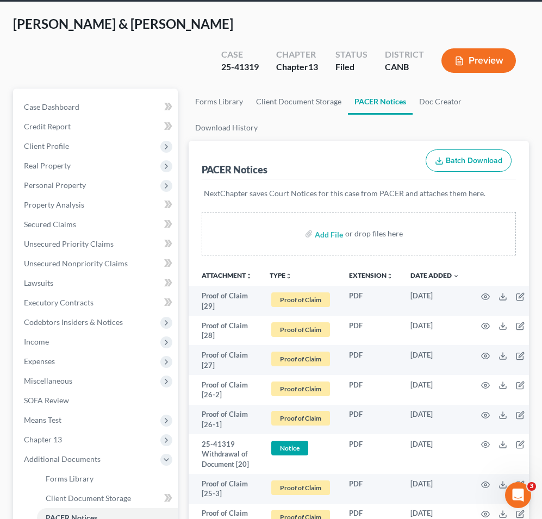
scroll to position [71, 0]
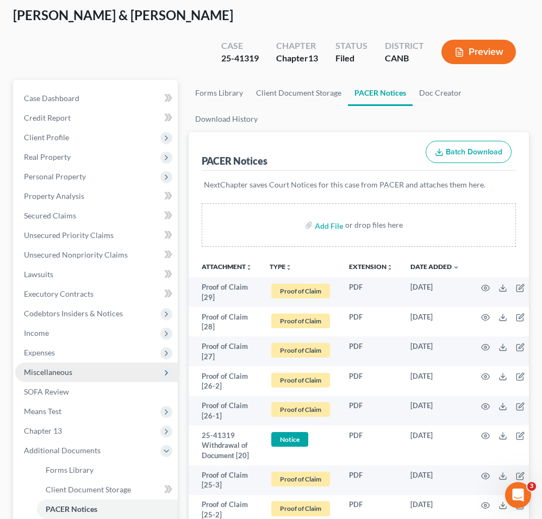
click at [86, 363] on span "Miscellaneous" at bounding box center [96, 373] width 163 height 20
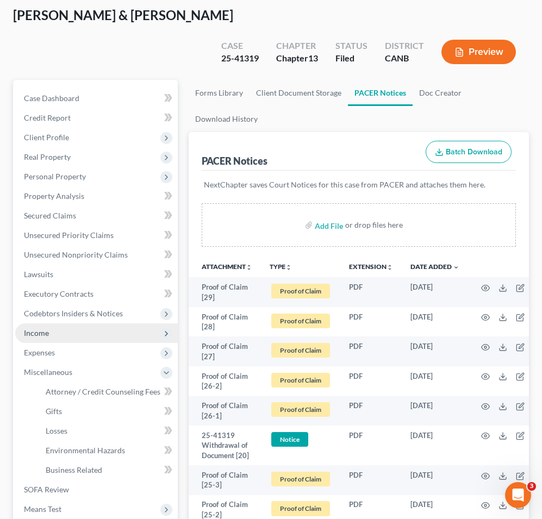
click at [98, 323] on span "Income" at bounding box center [96, 333] width 163 height 20
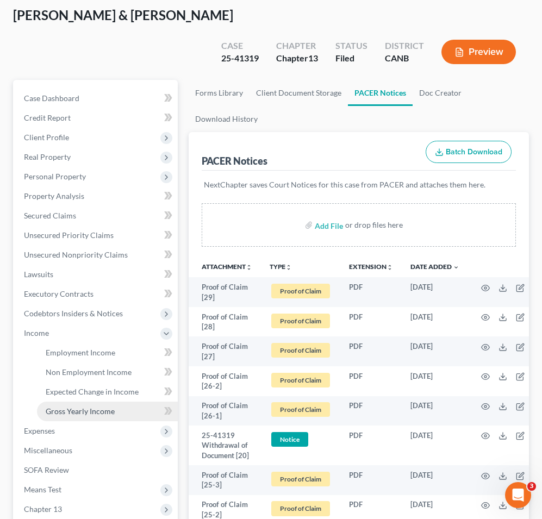
click at [82, 402] on link "Gross Yearly Income" at bounding box center [107, 412] width 141 height 20
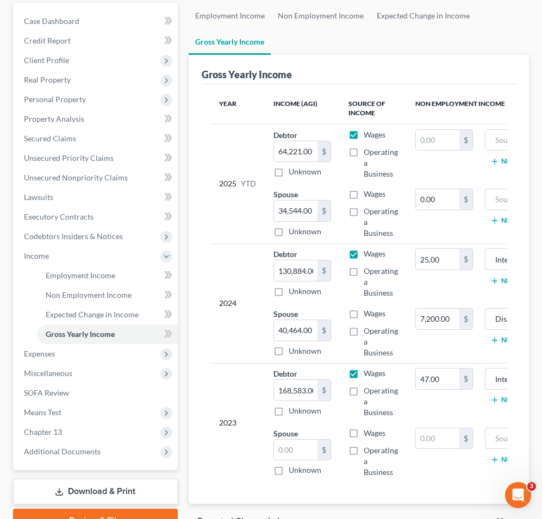
scroll to position [149, 0]
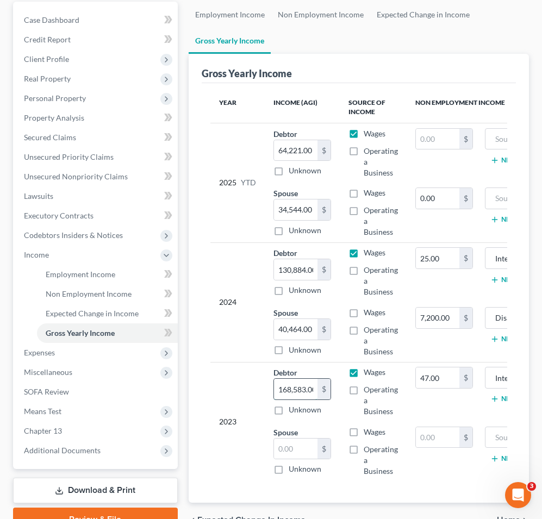
click at [284, 379] on input "168,583.00" at bounding box center [295, 389] width 43 height 21
click at [283, 379] on input "168,583.00" at bounding box center [295, 389] width 43 height 21
type input "142,507"
click at [300, 439] on input "text" at bounding box center [295, 449] width 43 height 21
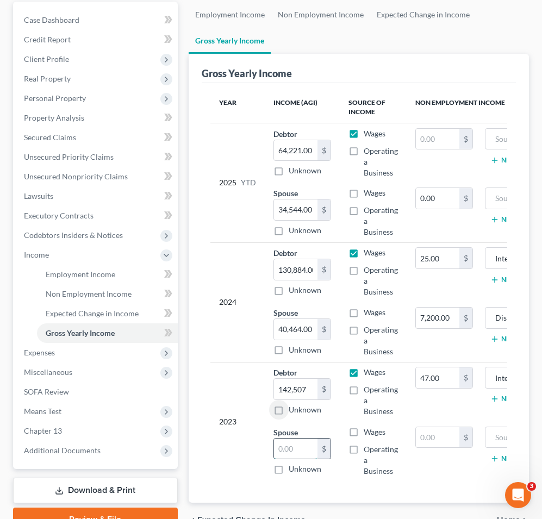
click at [300, 439] on input "text" at bounding box center [295, 449] width 43 height 21
type input "45,506"
click at [497, 516] on span "Home" at bounding box center [508, 520] width 23 height 9
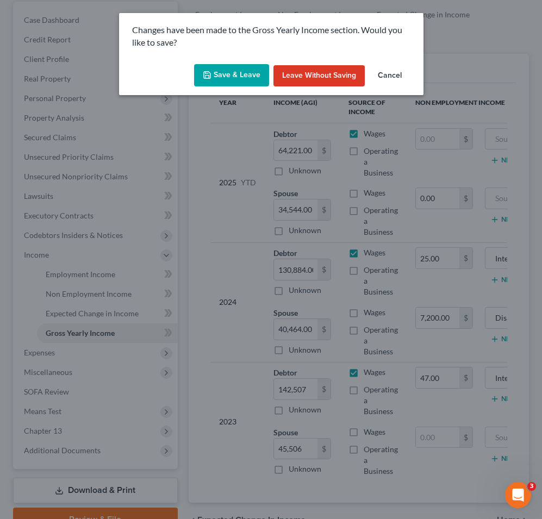
click at [255, 60] on div "Save & Leave Leave without Saving Cancel" at bounding box center [271, 78] width 304 height 36
click at [250, 64] on button "Save & Leave" at bounding box center [231, 75] width 75 height 23
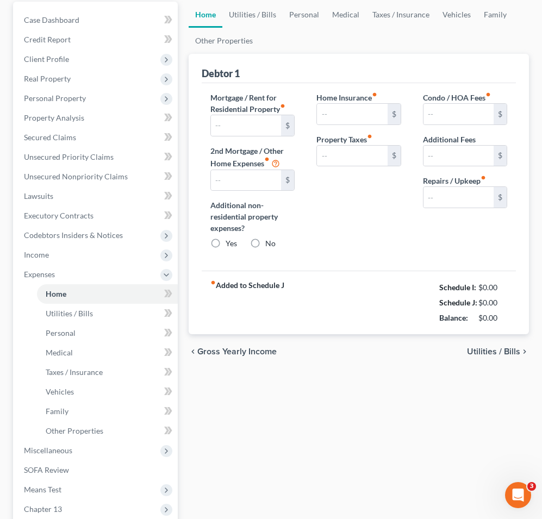
type input "3,376.96"
type input "0.00"
radio input "true"
type input "0.00"
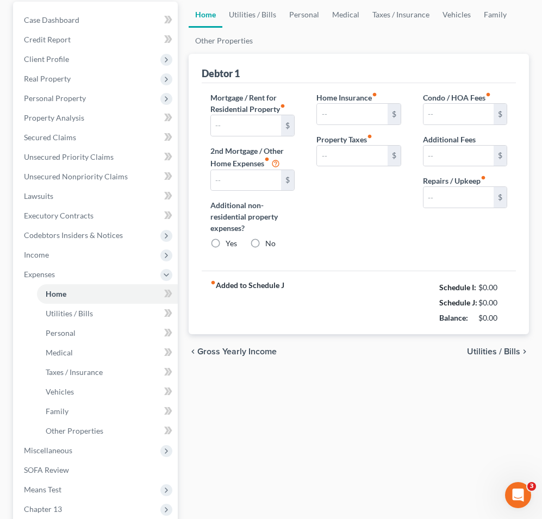
type input "150.00"
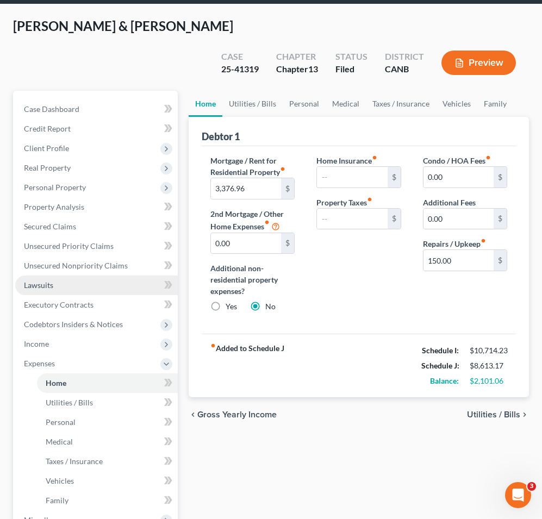
scroll to position [65, 0]
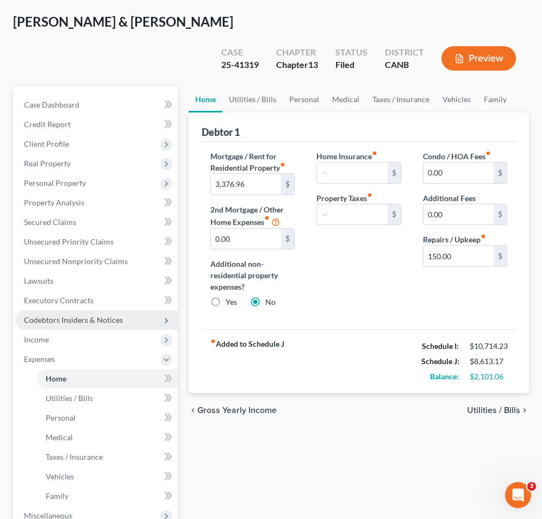
click at [73, 315] on span "Codebtors Insiders & Notices" at bounding box center [73, 319] width 99 height 9
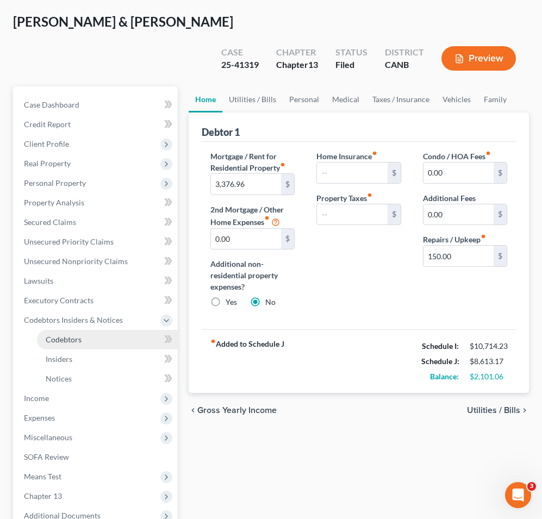
click at [66, 330] on link "Codebtors" at bounding box center [107, 340] width 141 height 20
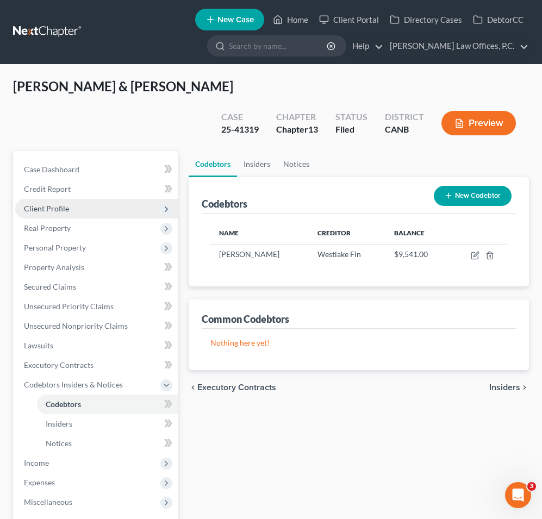
click at [84, 199] on span "Client Profile" at bounding box center [96, 209] width 163 height 20
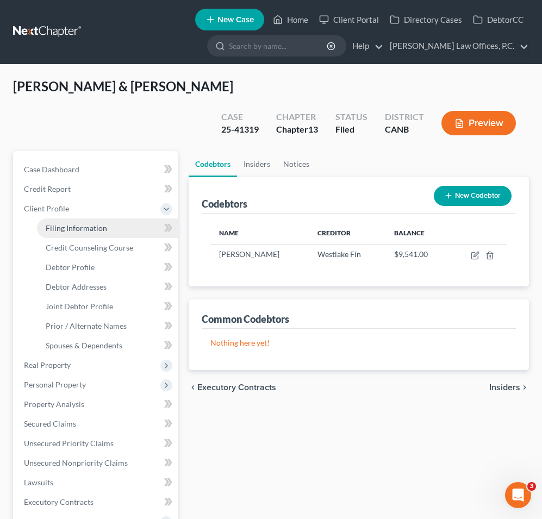
click at [77, 219] on link "Filing Information" at bounding box center [107, 229] width 141 height 20
select select "1"
select select "3"
select select "9"
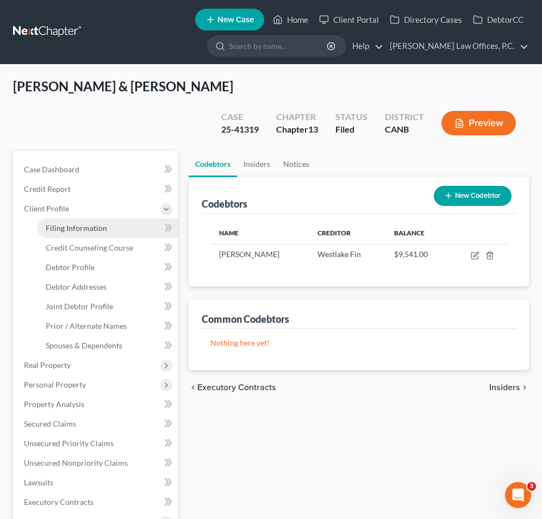
select select "4"
select select "1"
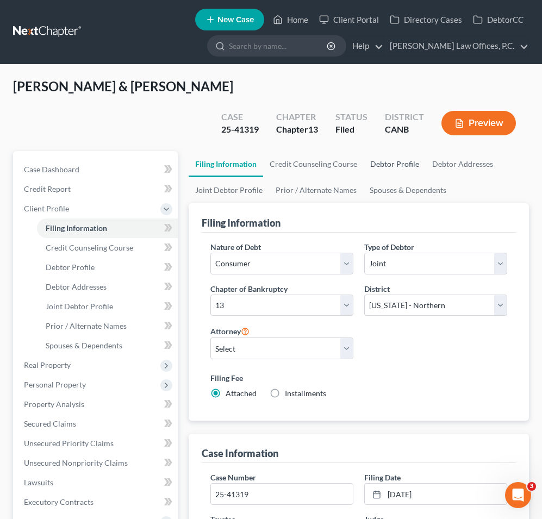
click at [402, 151] on link "Debtor Profile" at bounding box center [395, 164] width 62 height 26
select select "1"
select select "3"
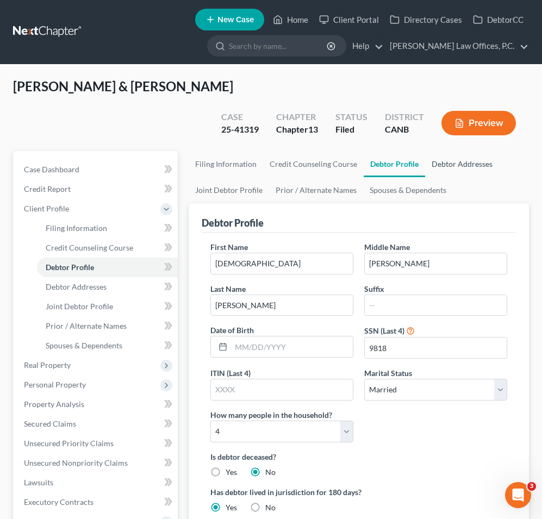
click at [446, 151] on link "Debtor Addresses" at bounding box center [462, 164] width 74 height 26
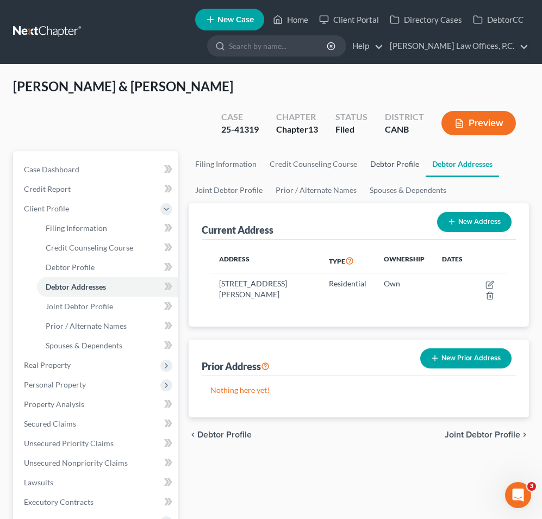
click at [394, 151] on link "Debtor Profile" at bounding box center [395, 164] width 62 height 26
select select "1"
select select "3"
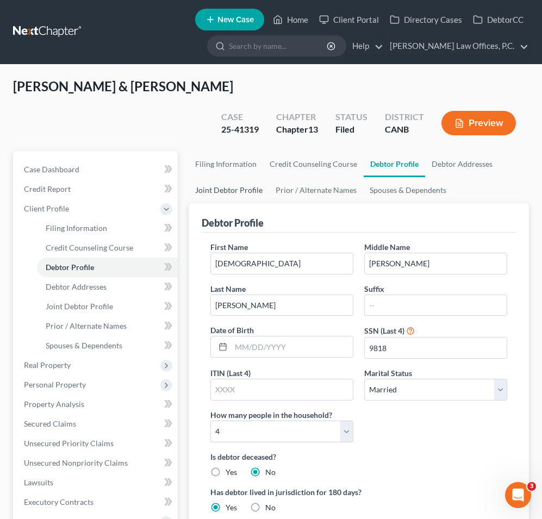
click at [242, 177] on link "Joint Debtor Profile" at bounding box center [229, 190] width 80 height 26
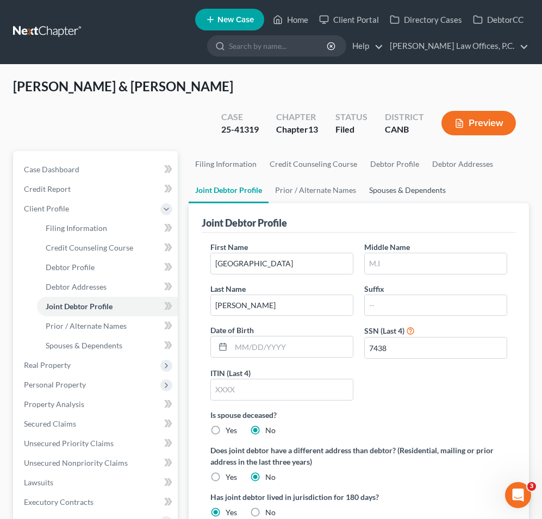
click at [418, 177] on link "Spouses & Dependents" at bounding box center [408, 190] width 90 height 26
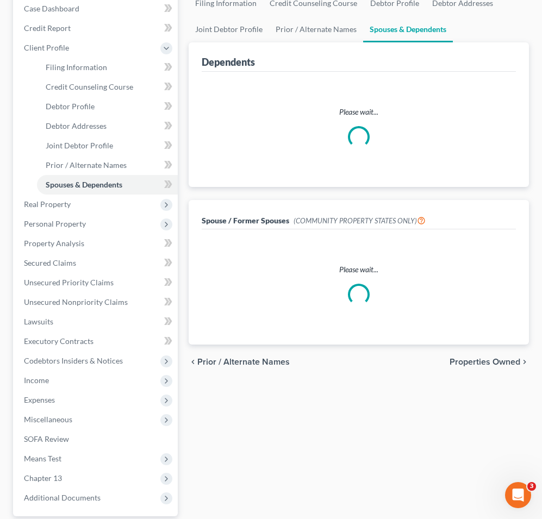
scroll to position [176, 0]
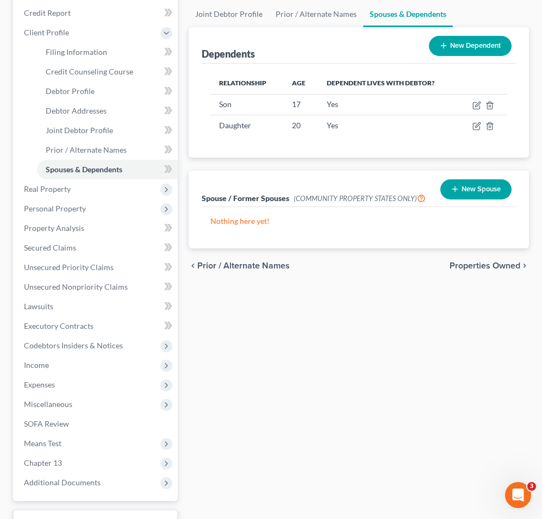
click at [493, 179] on button "New Spouse" at bounding box center [475, 189] width 71 height 20
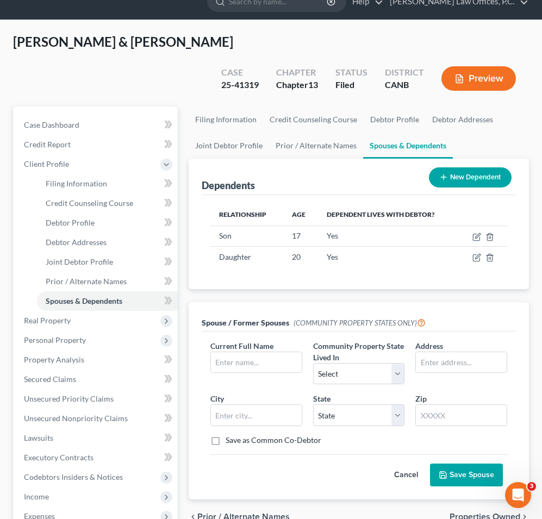
scroll to position [17, 0]
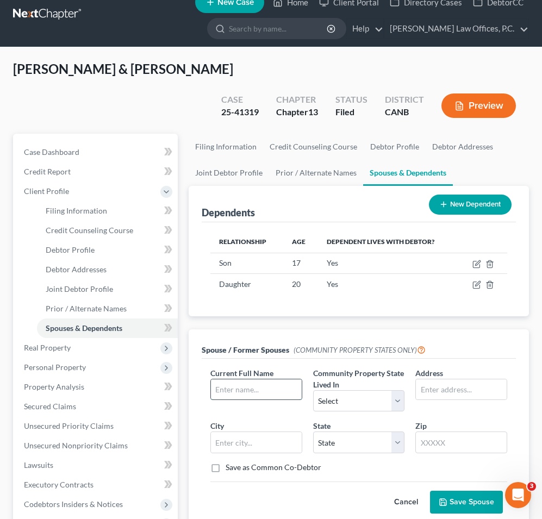
click at [227, 379] on input "text" at bounding box center [256, 389] width 91 height 21
type input "[GEOGRAPHIC_DATA]"
select select "1"
click at [266, 379] on input "[GEOGRAPHIC_DATA]" at bounding box center [256, 389] width 91 height 21
type input "[PERSON_NAME]"
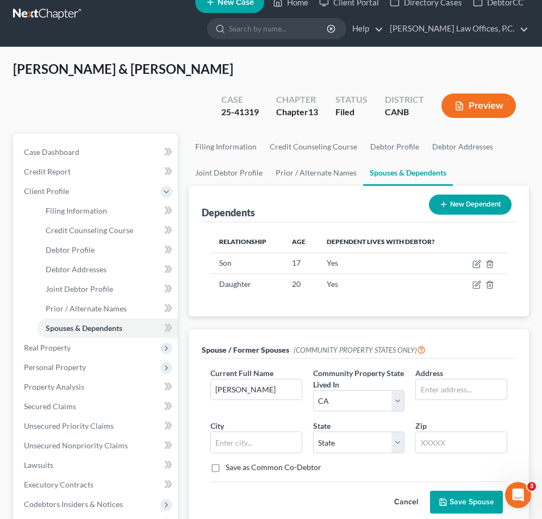
click at [483, 491] on button "Save Spouse" at bounding box center [466, 502] width 73 height 23
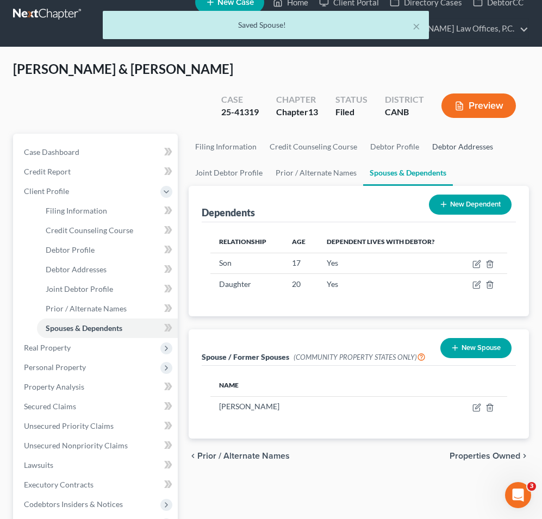
click at [435, 134] on link "Debtor Addresses" at bounding box center [463, 147] width 74 height 26
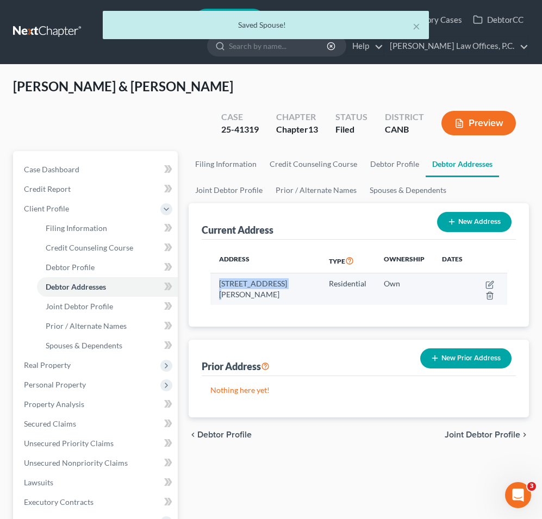
drag, startPoint x: 284, startPoint y: 257, endPoint x: 213, endPoint y: 256, distance: 70.7
click at [213, 273] on td "[STREET_ADDRESS][PERSON_NAME]" at bounding box center [265, 289] width 110 height 32
copy td "1305 [PERSON_NAME] Driv"
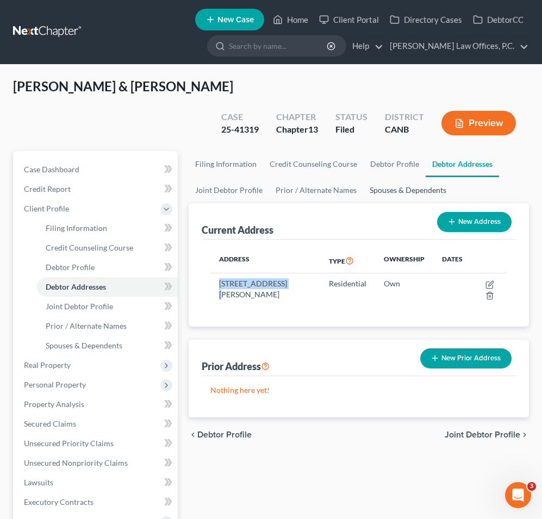
click at [409, 177] on link "Spouses & Dependents" at bounding box center [408, 190] width 90 height 26
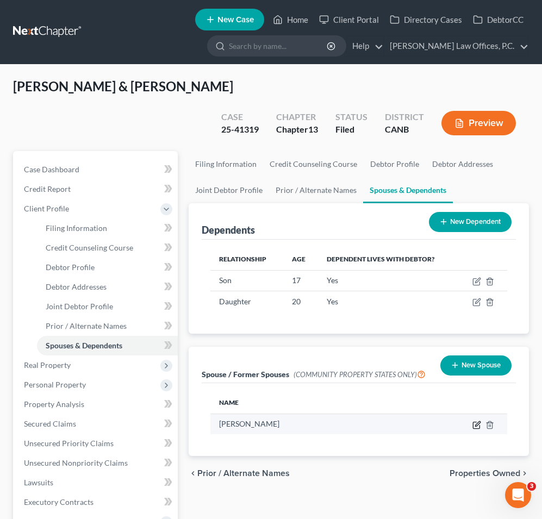
click at [477, 421] on icon "button" at bounding box center [477, 423] width 5 height 5
select select "1"
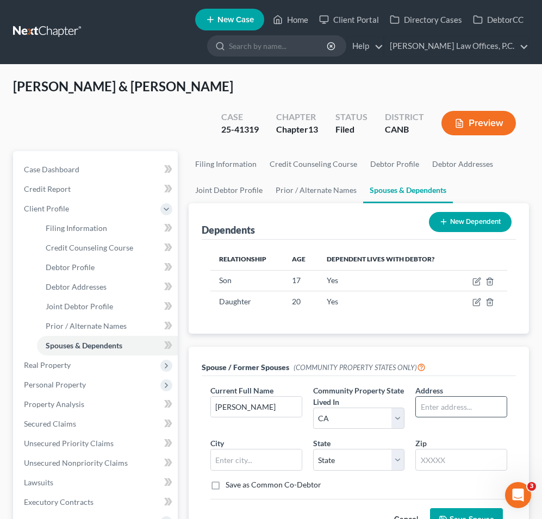
click at [435, 397] on input "text" at bounding box center [461, 407] width 91 height 21
paste input "1305 [PERSON_NAME] Driv"
type input "[STREET_ADDRESS][PERSON_NAME]"
click at [279, 450] on input "text" at bounding box center [256, 460] width 91 height 21
type input "[GEOGRAPHIC_DATA]"
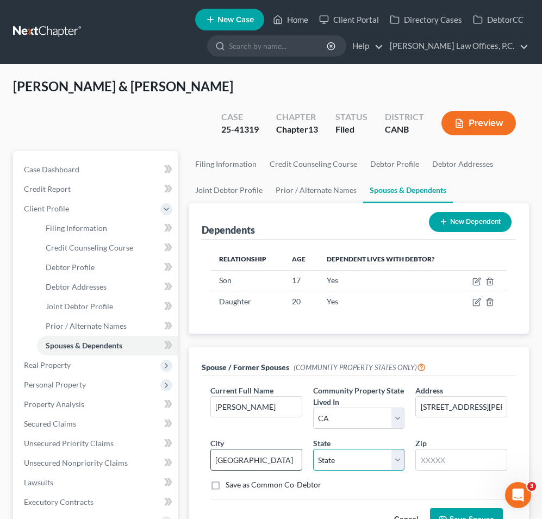
select select "4"
click at [452, 508] on button "Save Spouse" at bounding box center [466, 519] width 73 height 23
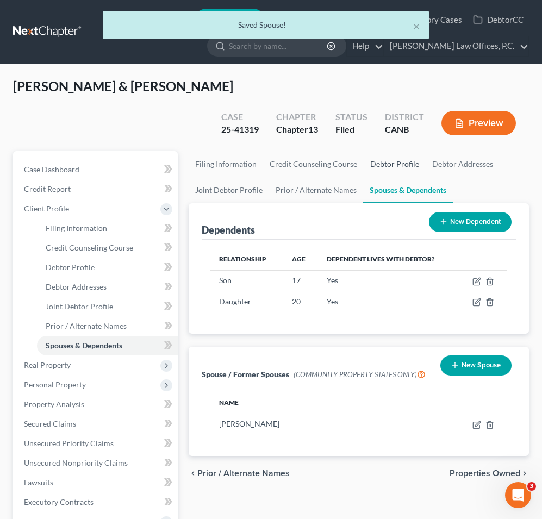
click at [388, 151] on link "Debtor Profile" at bounding box center [395, 164] width 62 height 26
select select "1"
select select "3"
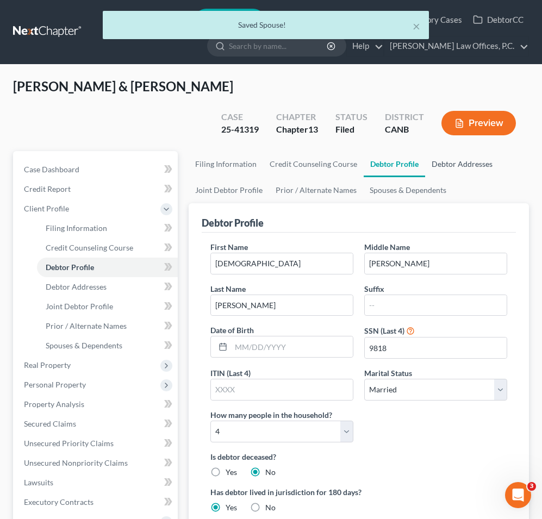
click at [455, 151] on link "Debtor Addresses" at bounding box center [462, 164] width 74 height 26
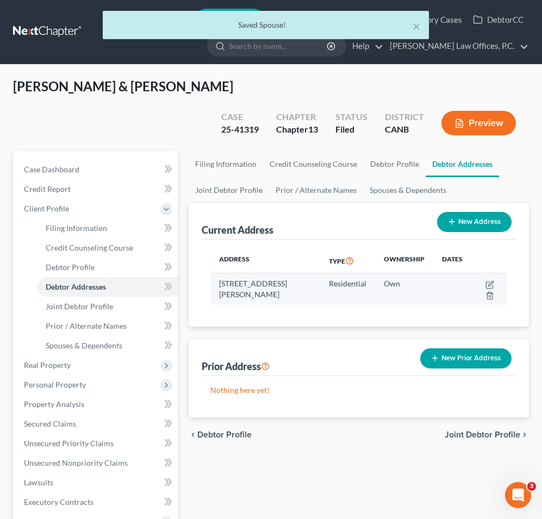
click at [276, 273] on td "[STREET_ADDRESS][PERSON_NAME]" at bounding box center [265, 289] width 110 height 32
copy td "94565"
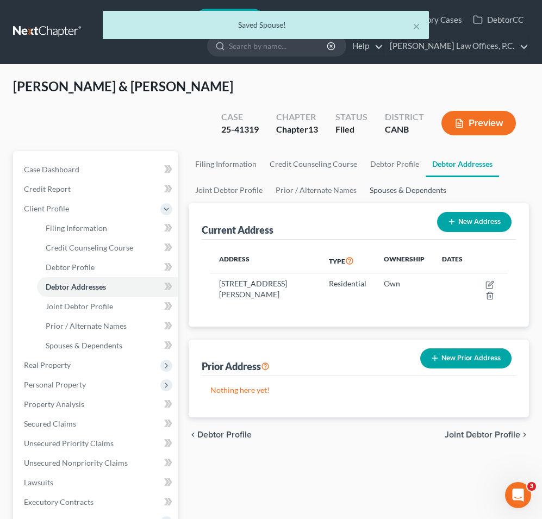
click at [387, 177] on link "Spouses & Dependents" at bounding box center [408, 190] width 90 height 26
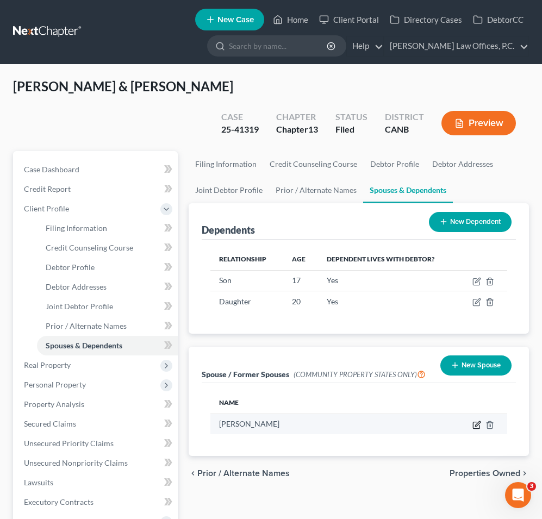
click at [478, 421] on icon "button" at bounding box center [477, 423] width 5 height 5
select select "1"
select select "4"
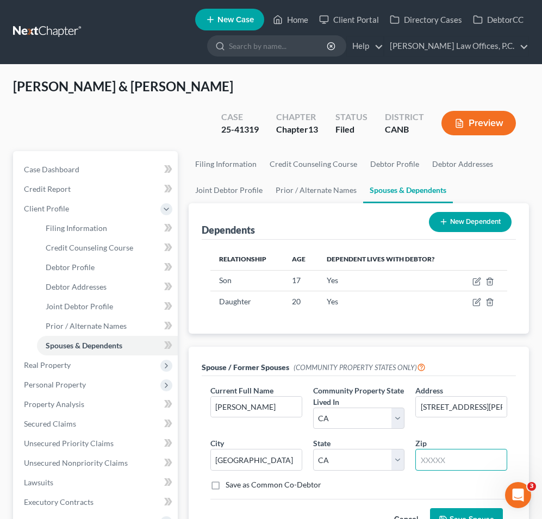
click at [442, 449] on input "text" at bounding box center [461, 460] width 92 height 22
paste input "94565"
type input "94565"
click at [446, 516] on icon "submit" at bounding box center [443, 519] width 7 height 7
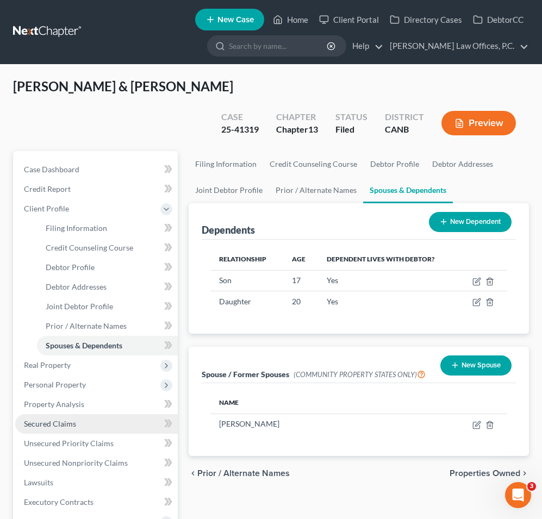
scroll to position [235, 0]
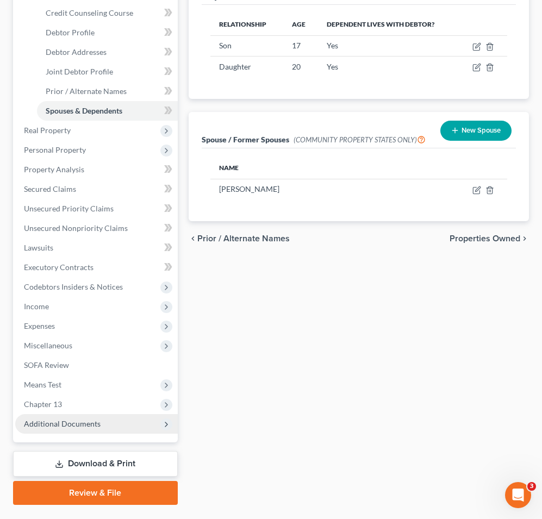
click at [91, 419] on span "Additional Documents" at bounding box center [62, 423] width 77 height 9
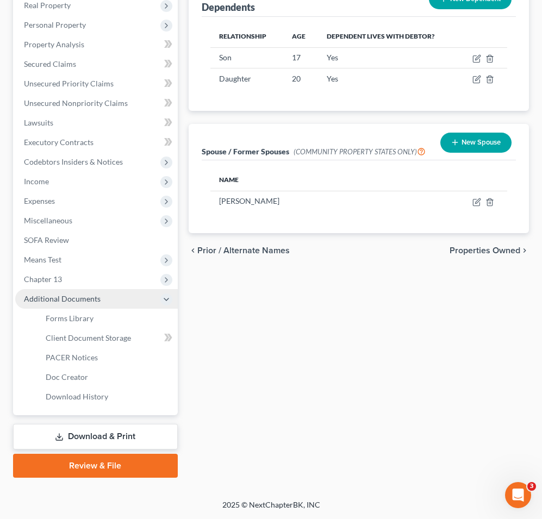
scroll to position [196, 0]
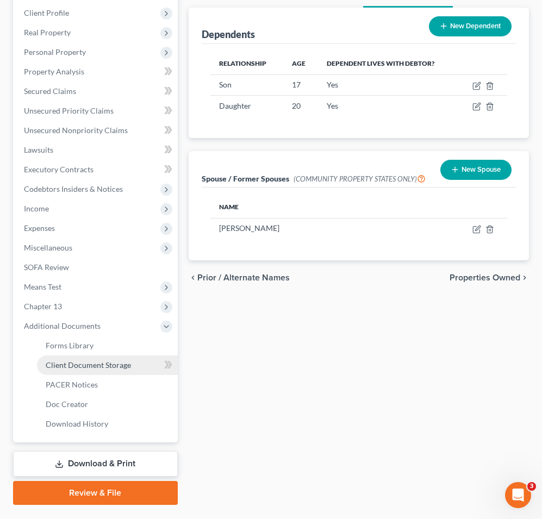
click at [93, 360] on span "Client Document Storage" at bounding box center [88, 364] width 85 height 9
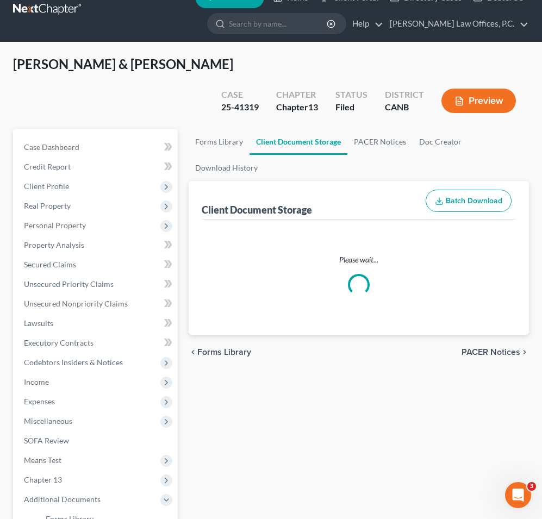
scroll to position [1, 0]
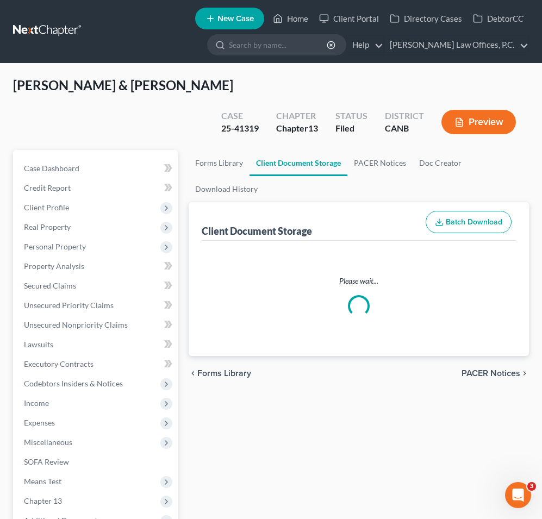
select select "0"
select select "8"
select select "6"
select select "1"
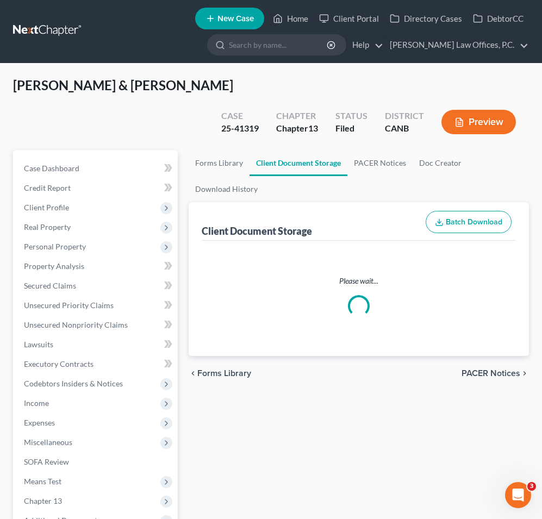
select select "3"
select select "2"
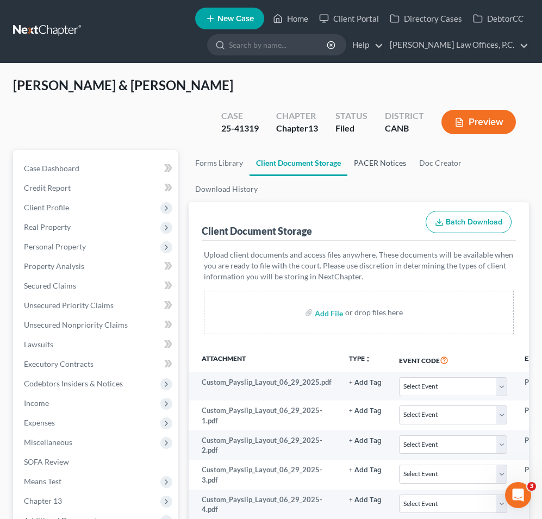
scroll to position [0, 0]
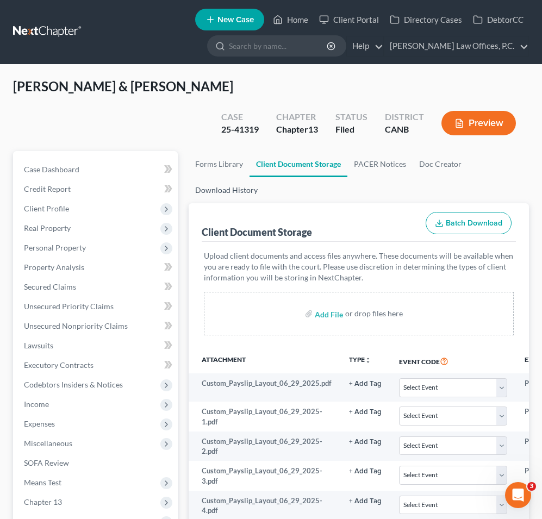
click at [228, 177] on link "Download History" at bounding box center [227, 190] width 76 height 26
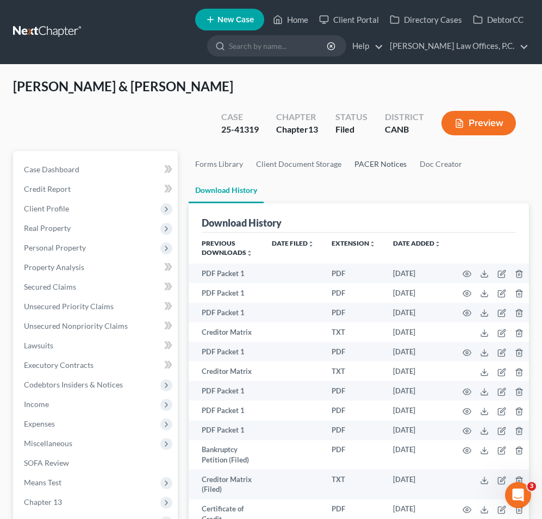
click at [366, 151] on link "PACER Notices" at bounding box center [380, 164] width 65 height 26
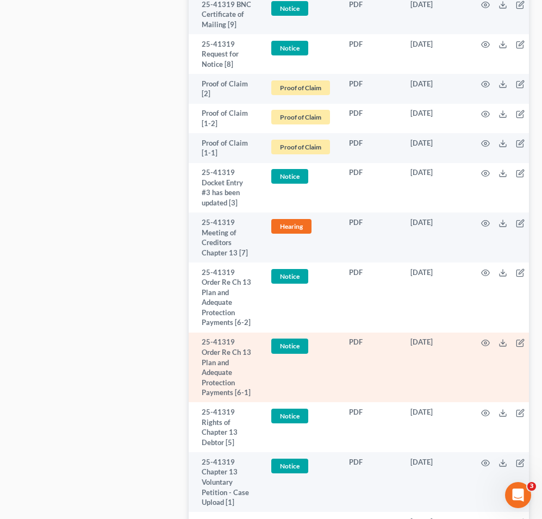
scroll to position [2103, 0]
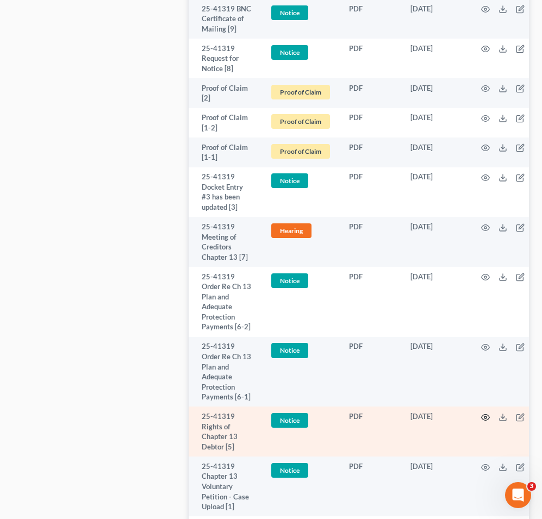
click at [484, 413] on icon "button" at bounding box center [485, 417] width 9 height 9
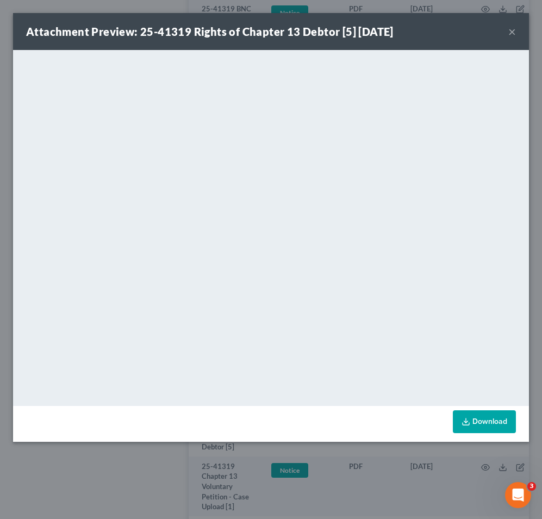
click at [515, 32] on button "×" at bounding box center [512, 31] width 8 height 13
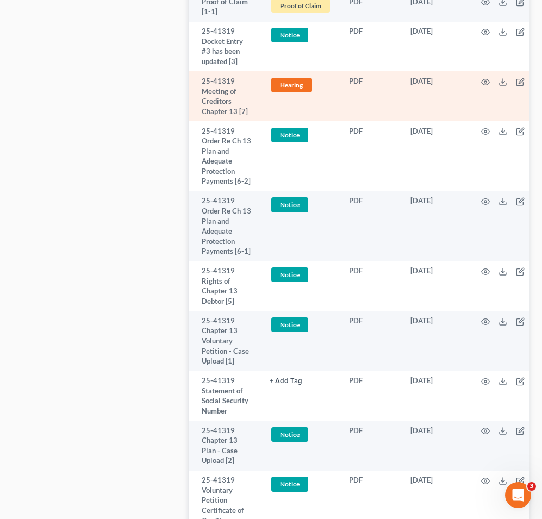
scroll to position [2267, 0]
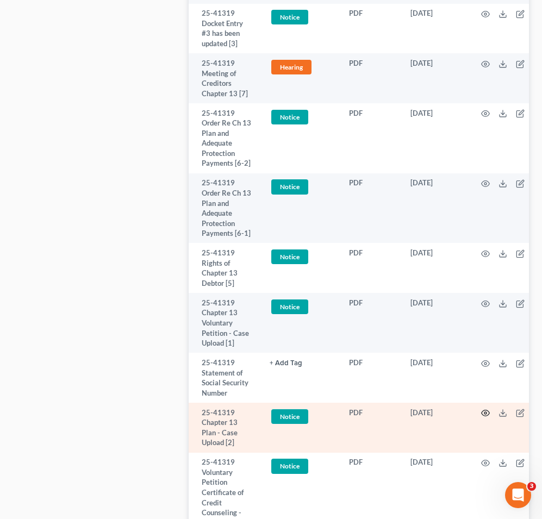
click at [487, 410] on icon "button" at bounding box center [486, 413] width 8 height 6
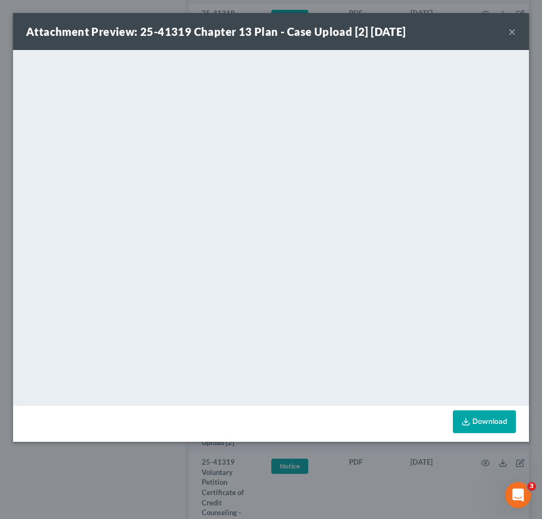
click at [507, 30] on div "Attachment Preview: 25-41319 Chapter 13 Plan - Case Upload [2] [DATE] ×" at bounding box center [271, 31] width 516 height 37
click at [513, 30] on button "×" at bounding box center [512, 31] width 8 height 13
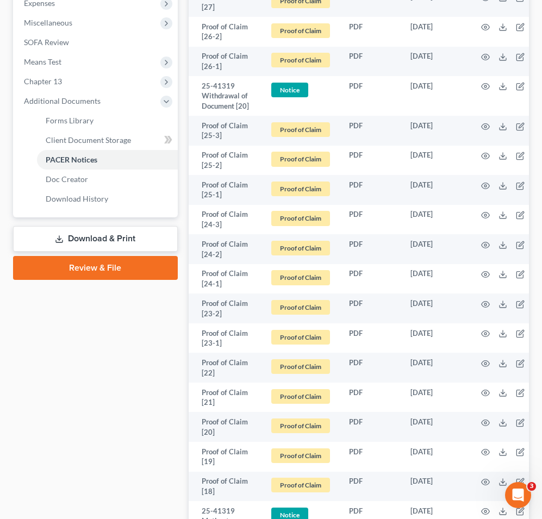
scroll to position [0, 0]
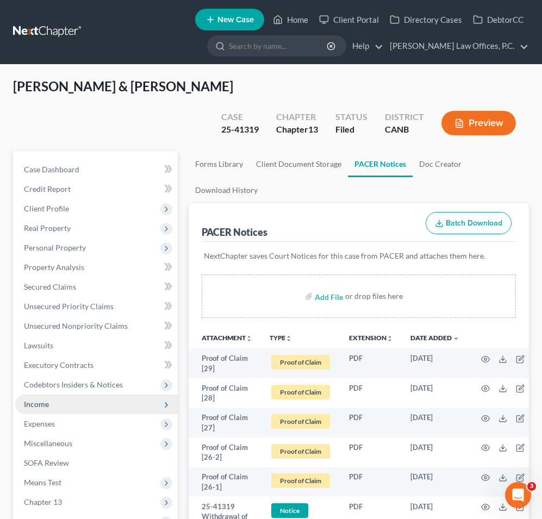
click at [67, 395] on span "Income" at bounding box center [96, 405] width 163 height 20
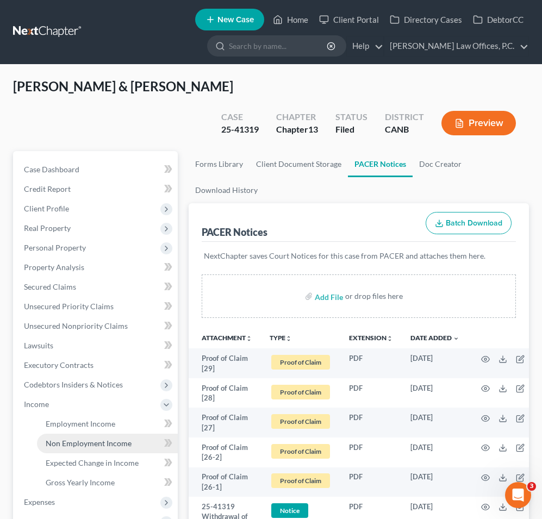
click at [66, 434] on link "Non Employment Income" at bounding box center [107, 444] width 141 height 20
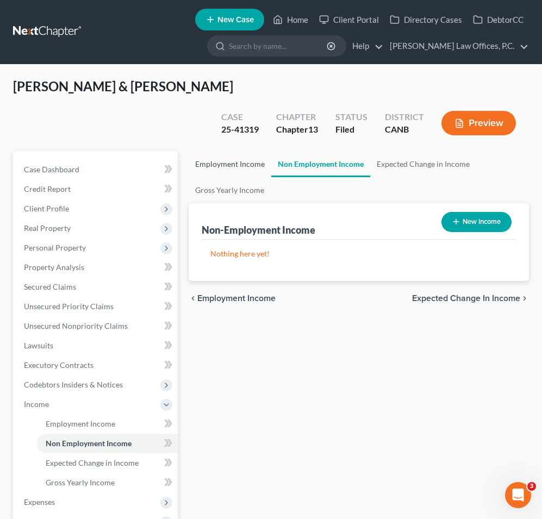
click at [217, 151] on link "Employment Income" at bounding box center [230, 164] width 83 height 26
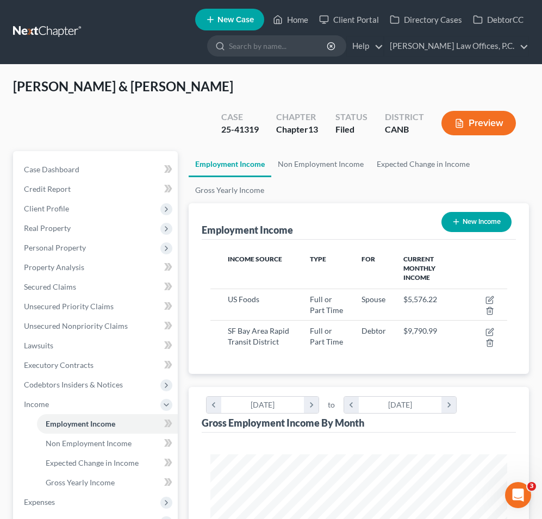
click at [496, 111] on button "Preview" at bounding box center [478, 123] width 74 height 24
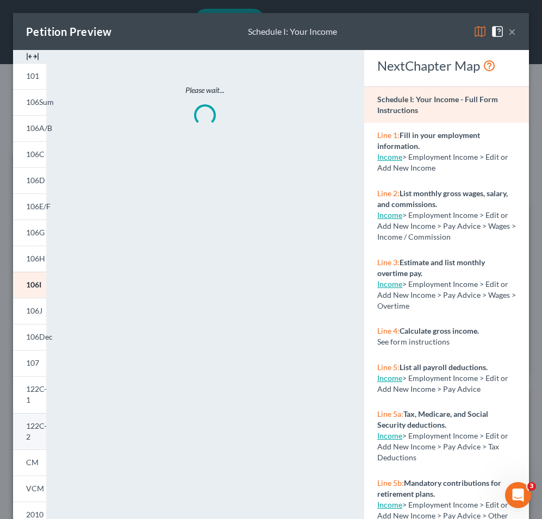
click at [34, 434] on link "122C-2" at bounding box center [29, 431] width 33 height 37
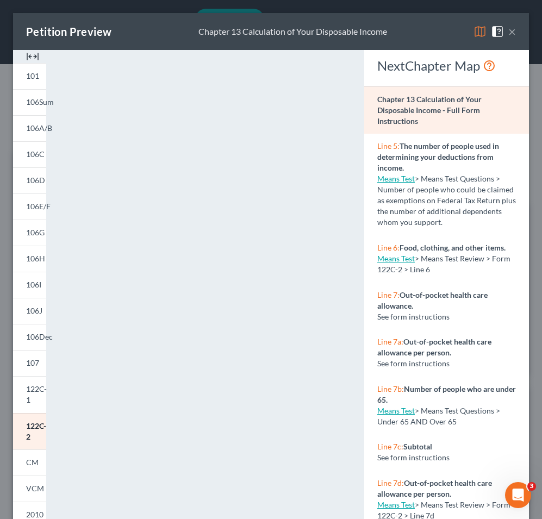
click at [514, 34] on button "×" at bounding box center [512, 31] width 8 height 13
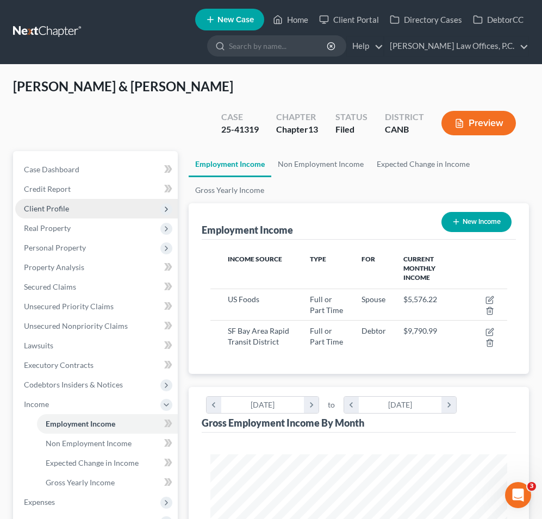
click at [131, 199] on span "Client Profile" at bounding box center [96, 209] width 163 height 20
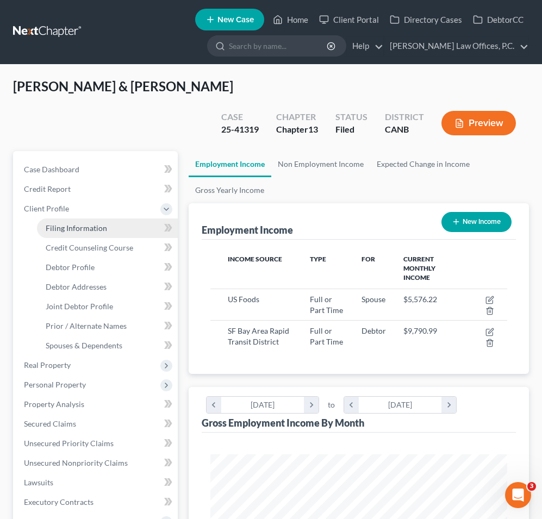
click at [107, 219] on link "Filing Information" at bounding box center [107, 229] width 141 height 20
select select "1"
select select "3"
select select "9"
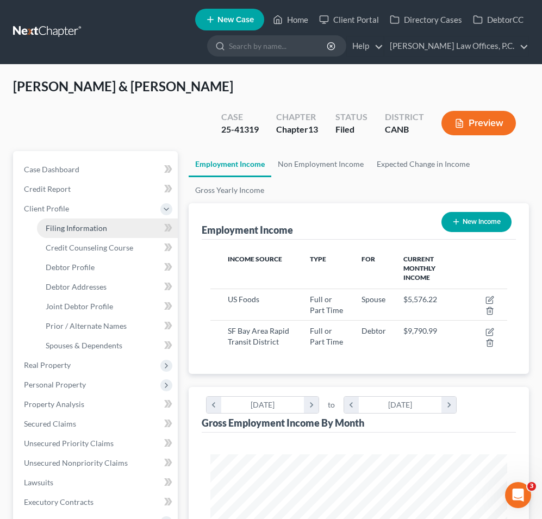
select select "0"
select select "4"
select select "1"
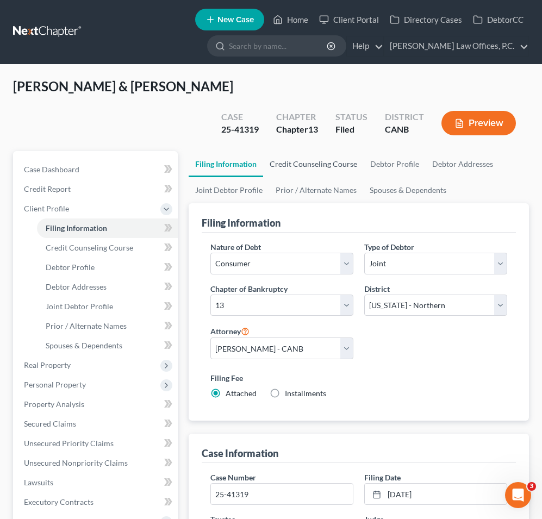
click at [315, 151] on link "Credit Counseling Course" at bounding box center [313, 164] width 101 height 26
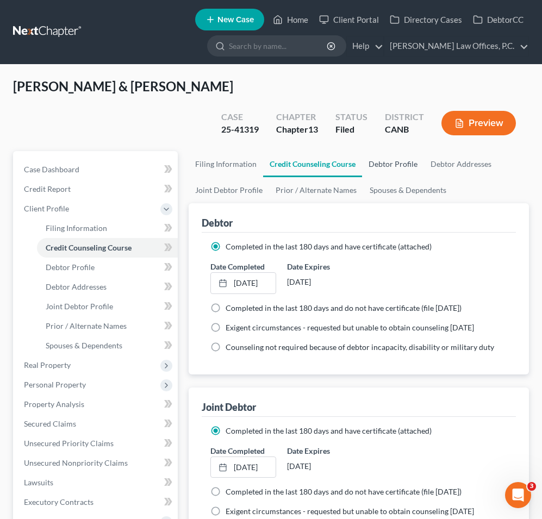
click at [382, 151] on link "Debtor Profile" at bounding box center [393, 164] width 62 height 26
select select "1"
select select "3"
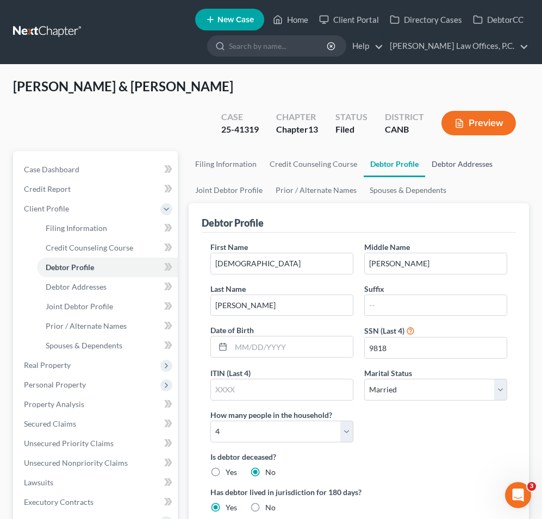
click at [441, 151] on link "Debtor Addresses" at bounding box center [462, 164] width 74 height 26
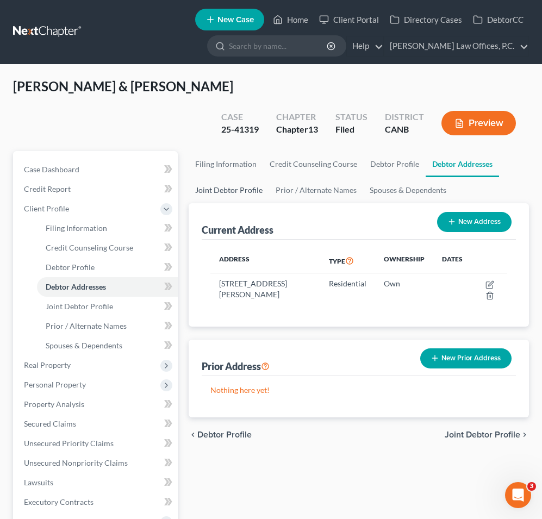
click at [213, 177] on link "Joint Debtor Profile" at bounding box center [229, 190] width 80 height 26
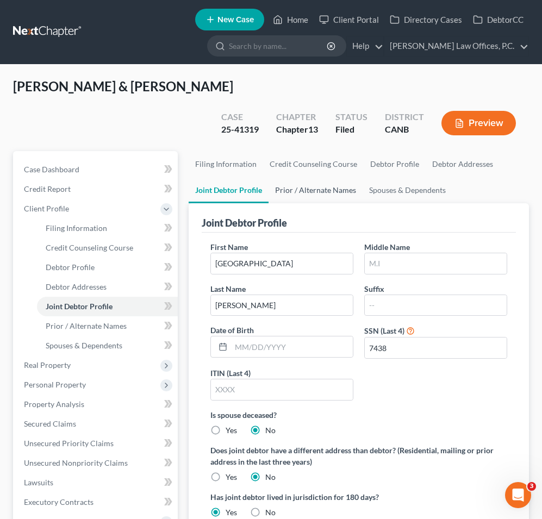
click at [276, 177] on link "Prior / Alternate Names" at bounding box center [316, 190] width 94 height 26
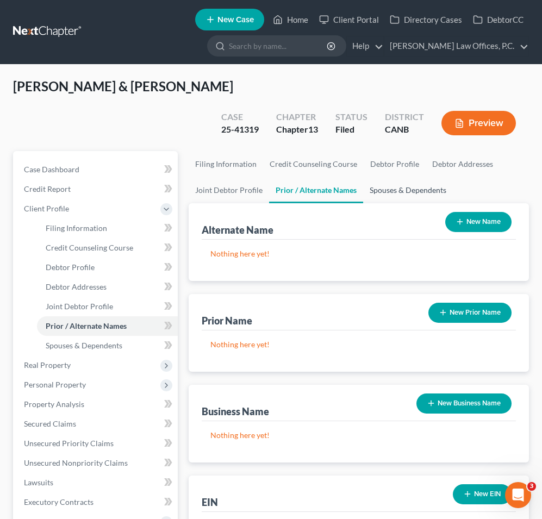
click at [393, 177] on link "Spouses & Dependents" at bounding box center [408, 190] width 90 height 26
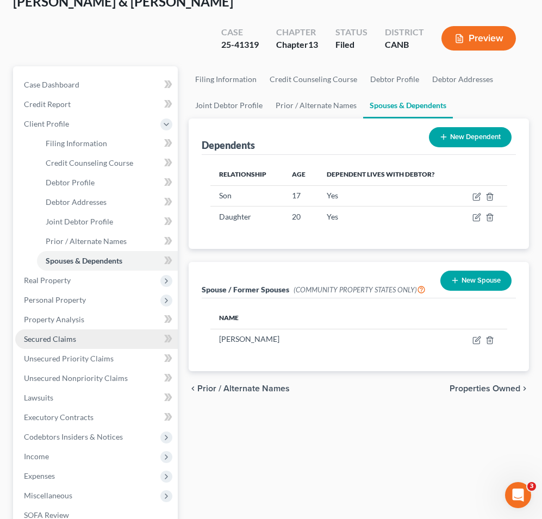
scroll to position [123, 0]
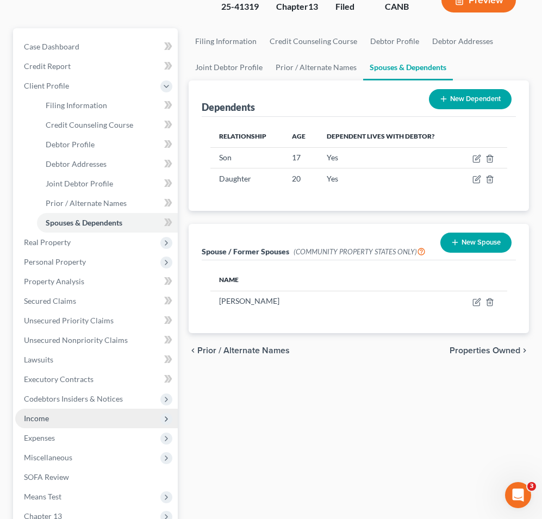
click at [61, 409] on span "Income" at bounding box center [96, 419] width 163 height 20
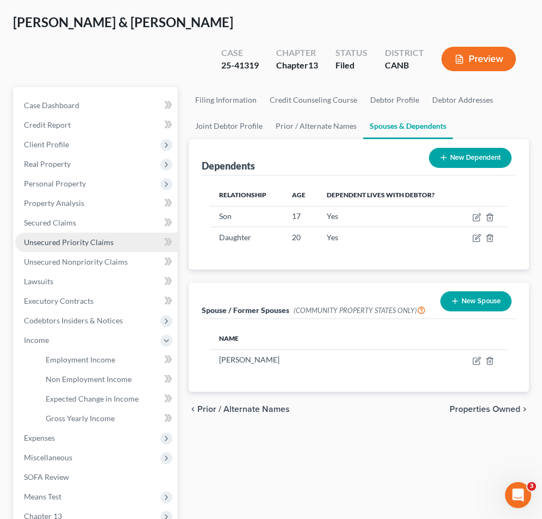
scroll to position [33, 0]
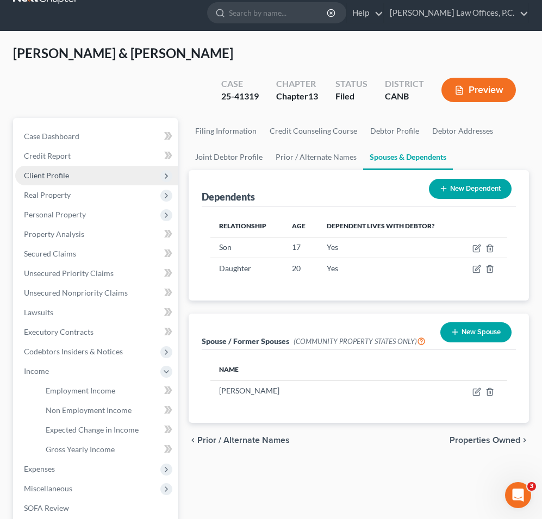
click at [83, 166] on span "Client Profile" at bounding box center [96, 176] width 163 height 20
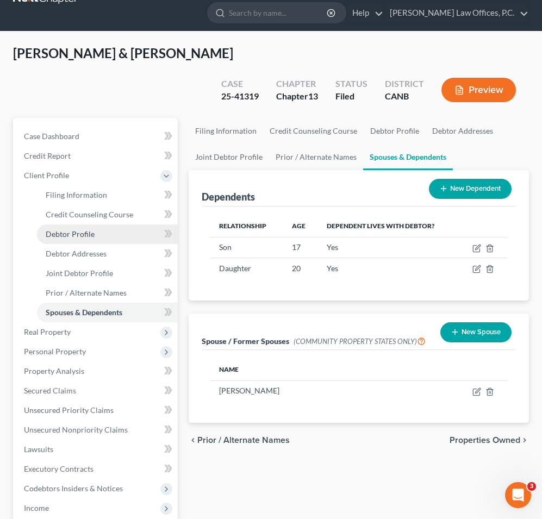
click at [71, 229] on span "Debtor Profile" at bounding box center [70, 233] width 49 height 9
select select "1"
select select "3"
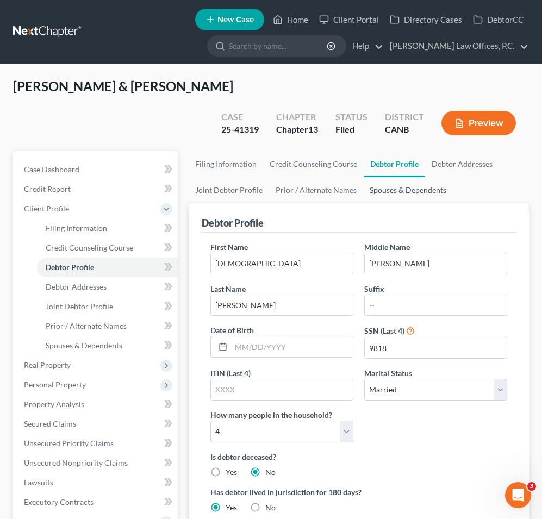
click at [383, 177] on link "Spouses & Dependents" at bounding box center [408, 190] width 90 height 26
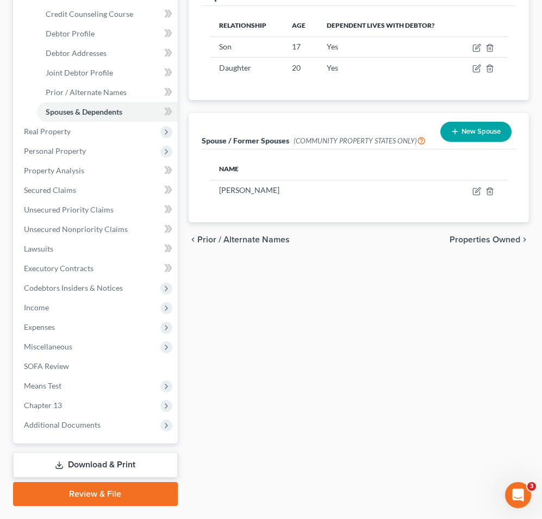
scroll to position [235, 0]
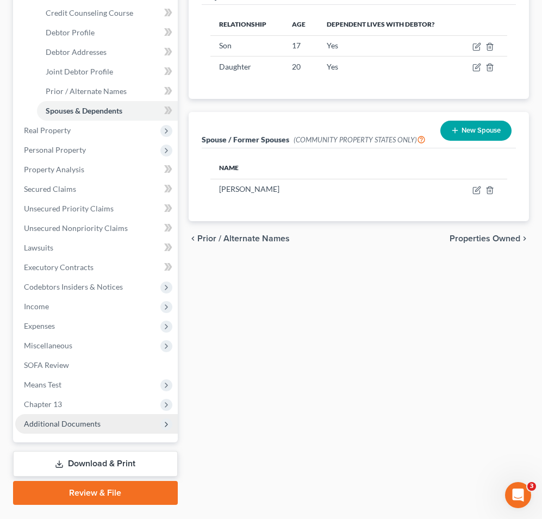
click at [95, 419] on span "Additional Documents" at bounding box center [62, 423] width 77 height 9
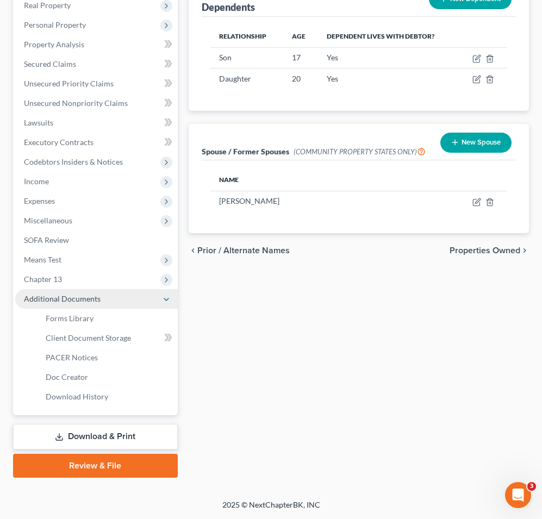
scroll to position [196, 0]
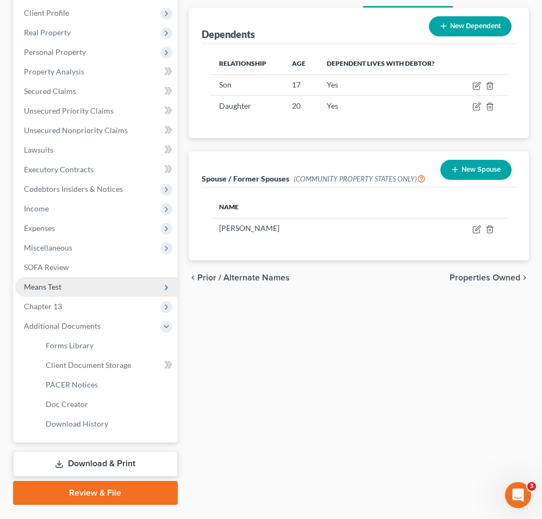
click at [96, 277] on span "Means Test" at bounding box center [96, 287] width 163 height 20
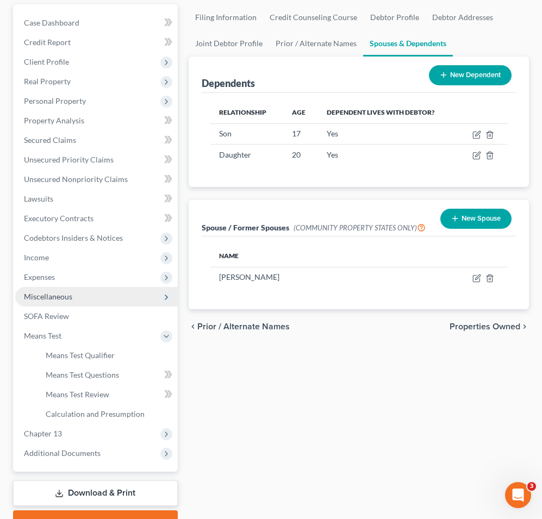
scroll to position [176, 0]
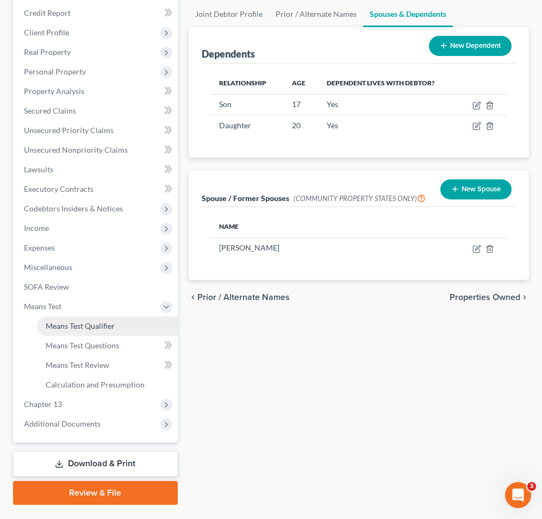
click at [82, 316] on link "Means Test Qualifier" at bounding box center [107, 326] width 141 height 20
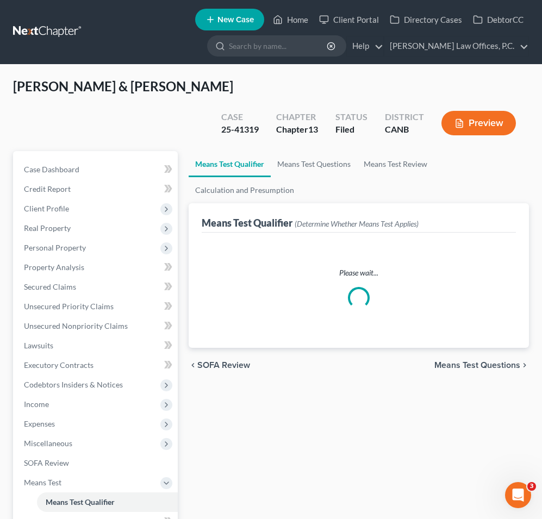
click at [488, 111] on button "Preview" at bounding box center [478, 123] width 74 height 24
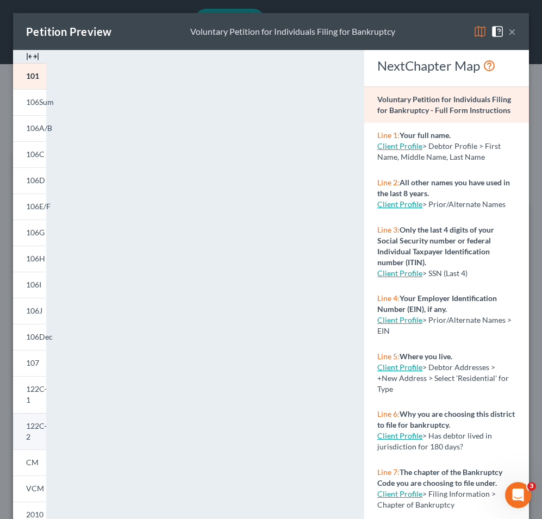
click at [27, 424] on span "122C-2" at bounding box center [36, 431] width 21 height 20
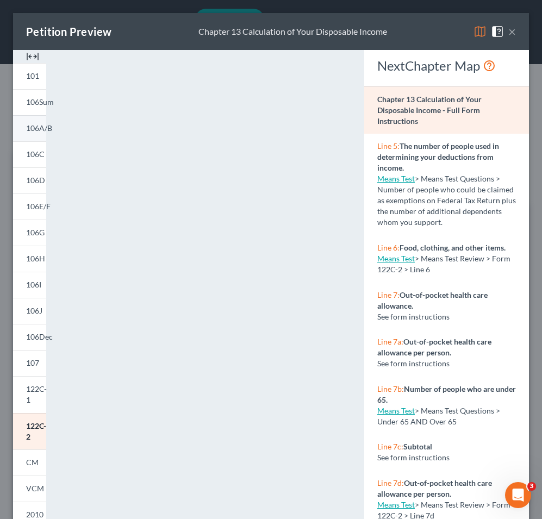
click at [29, 127] on span "106A/B" at bounding box center [39, 127] width 26 height 9
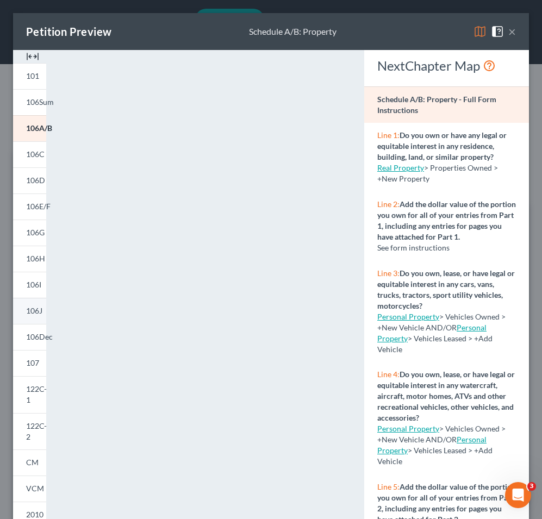
click at [26, 305] on link "106J" at bounding box center [29, 311] width 33 height 26
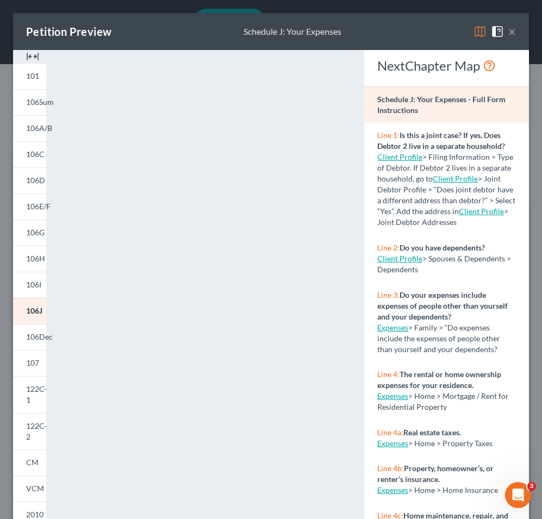
click at [512, 32] on button "×" at bounding box center [512, 31] width 8 height 13
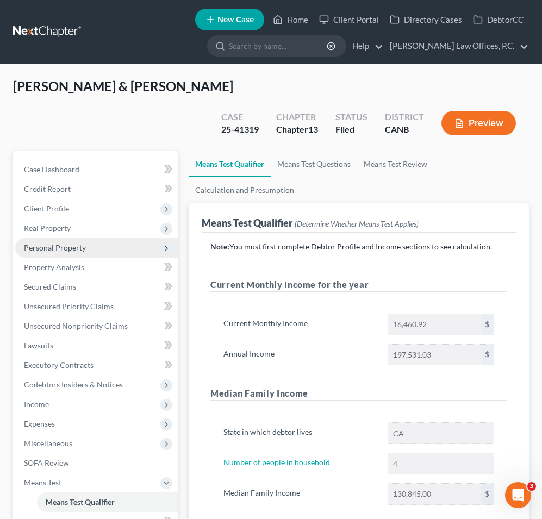
click at [75, 243] on span "Personal Property" at bounding box center [55, 247] width 62 height 9
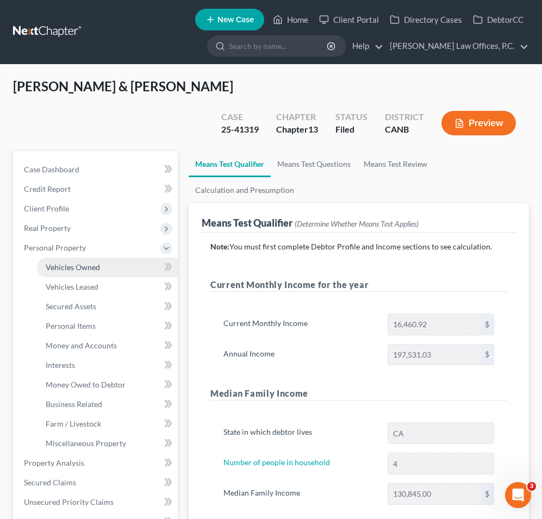
click at [71, 263] on span "Vehicles Owned" at bounding box center [73, 267] width 54 height 9
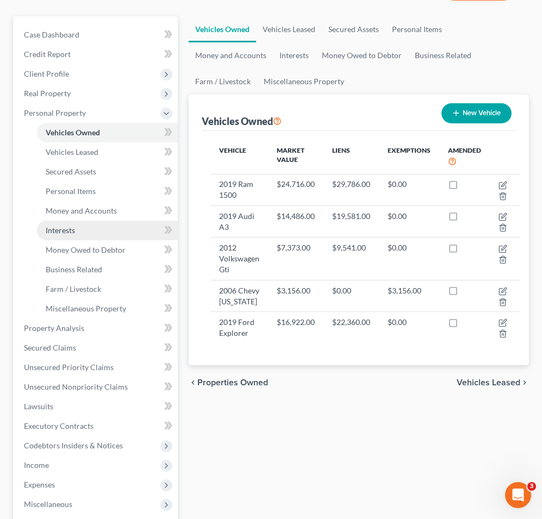
scroll to position [294, 0]
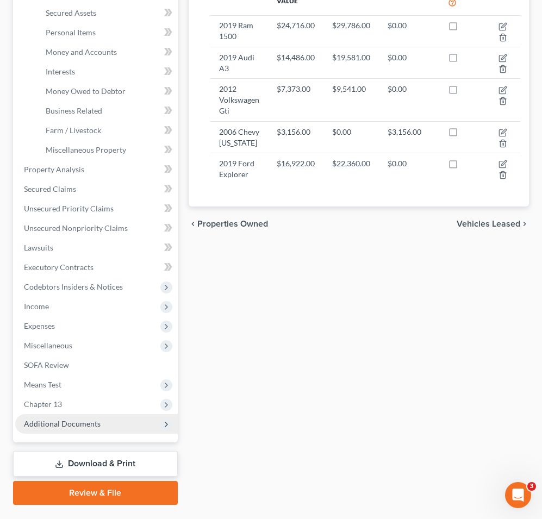
click at [74, 419] on span "Additional Documents" at bounding box center [62, 423] width 77 height 9
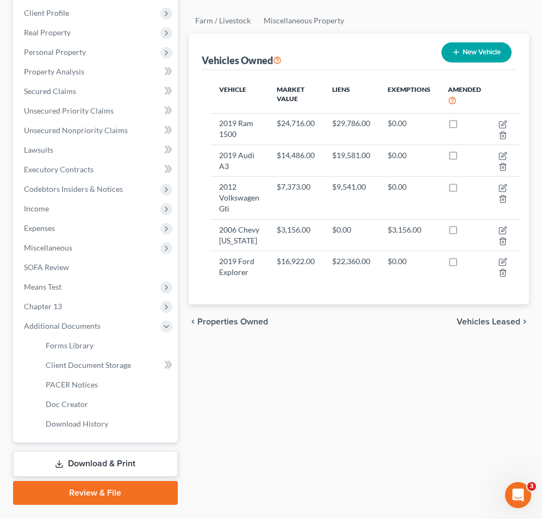
scroll to position [0, 0]
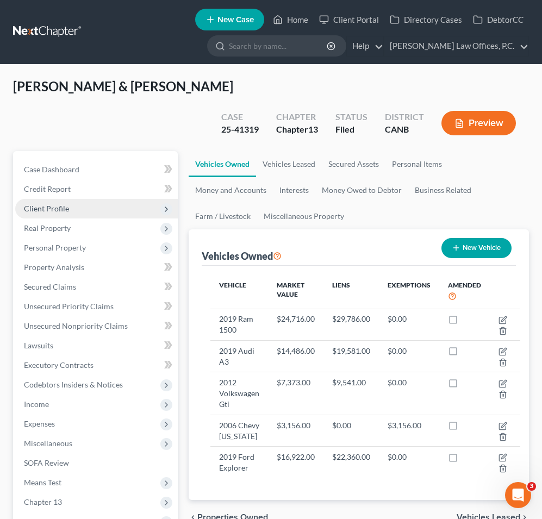
click at [117, 199] on span "Client Profile" at bounding box center [96, 209] width 163 height 20
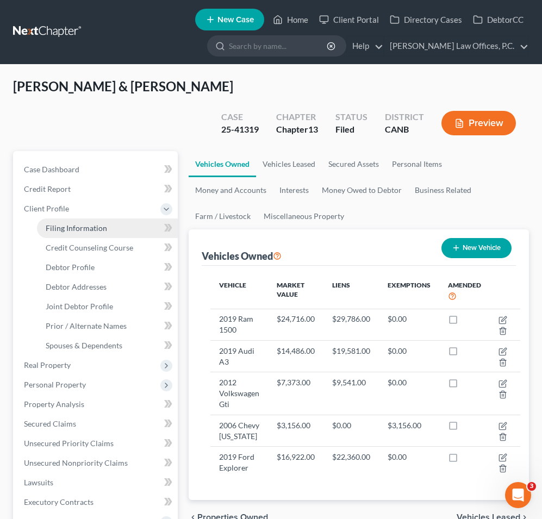
click at [122, 219] on link "Filing Information" at bounding box center [107, 229] width 141 height 20
select select "1"
select select "3"
select select "9"
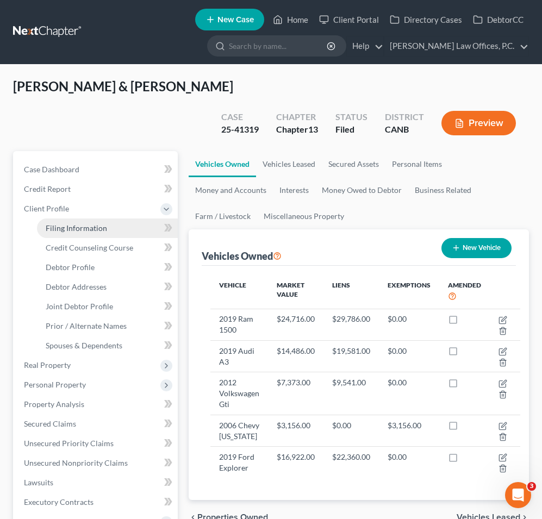
select select "0"
select select "4"
select select "1"
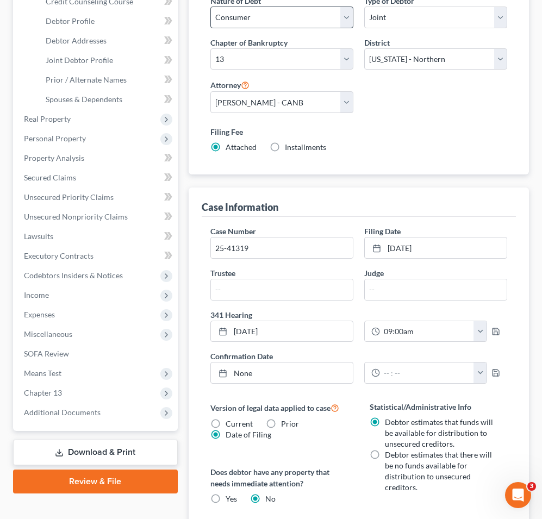
scroll to position [249, 0]
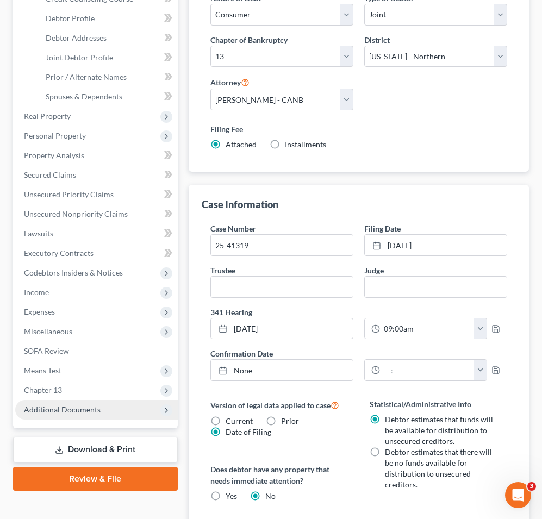
click at [127, 400] on span "Additional Documents" at bounding box center [96, 410] width 163 height 20
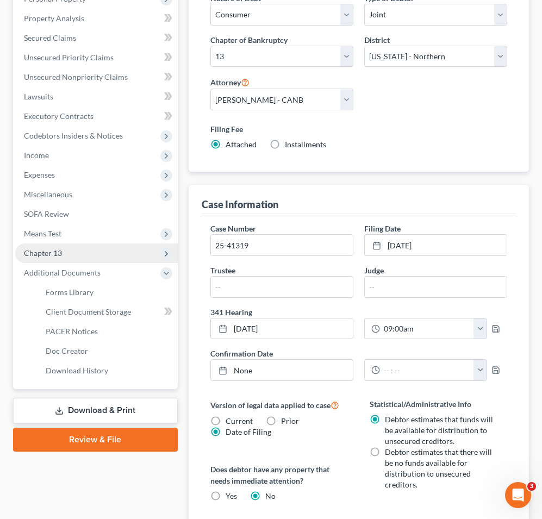
click at [84, 244] on span "Chapter 13" at bounding box center [96, 254] width 163 height 20
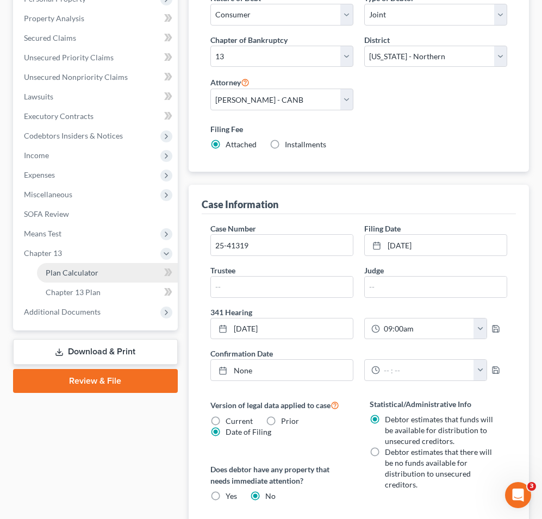
click at [83, 268] on span "Plan Calculator" at bounding box center [72, 272] width 53 height 9
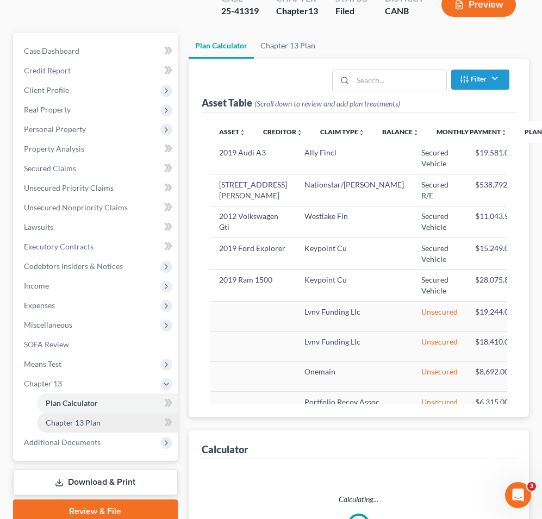
click at [103, 413] on link "Chapter 13 Plan" at bounding box center [107, 423] width 141 height 20
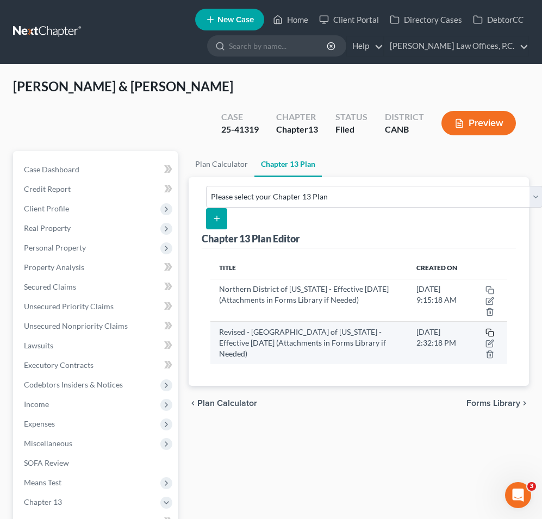
click at [491, 328] on icon "button" at bounding box center [489, 332] width 9 height 9
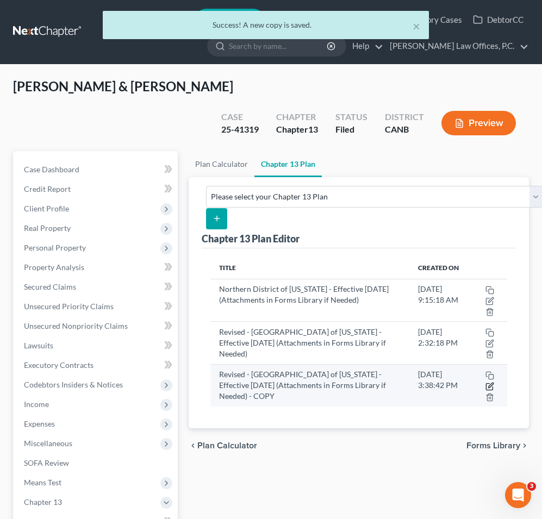
click at [491, 382] on icon "button" at bounding box center [489, 386] width 9 height 9
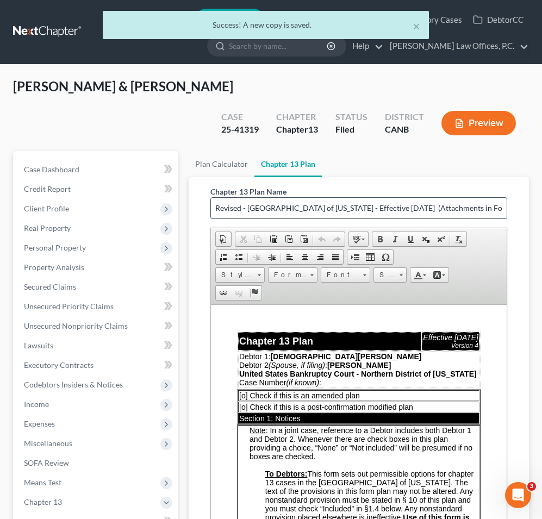
click at [324, 198] on input "Revised - [GEOGRAPHIC_DATA] of [US_STATE] - Effective [DATE] (Attachments in Fo…" at bounding box center [359, 208] width 296 height 21
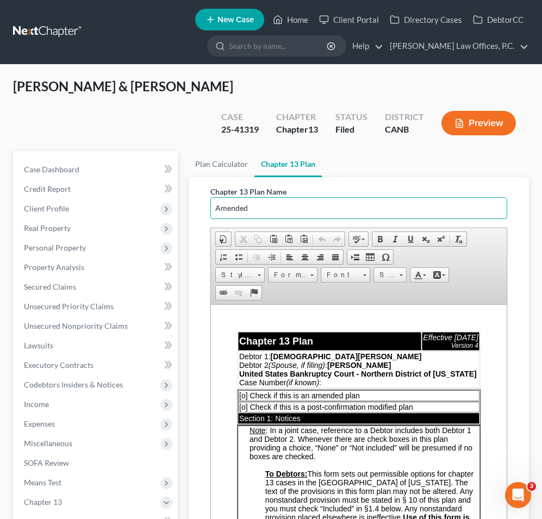
type input "Amended"
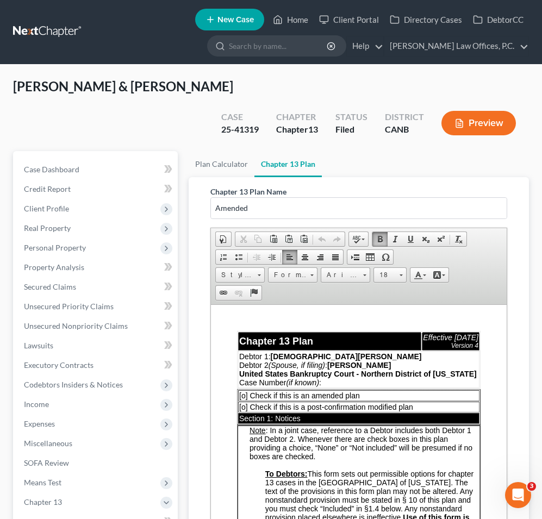
click at [245, 398] on span "[o] Check if this is an amended plan" at bounding box center [299, 395] width 121 height 9
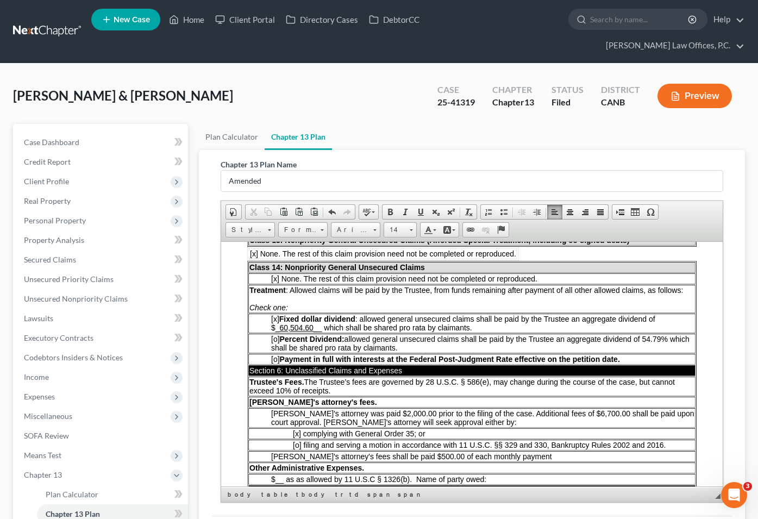
scroll to position [1705, 0]
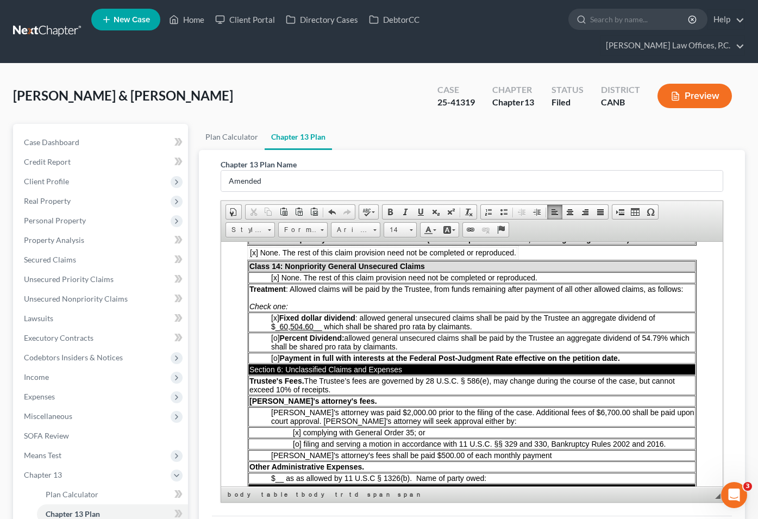
click at [570, 408] on span "[PERSON_NAME]'s attorney was paid $2,000.00 prior to the filing of the case. Ad…" at bounding box center [482, 416] width 423 height 17
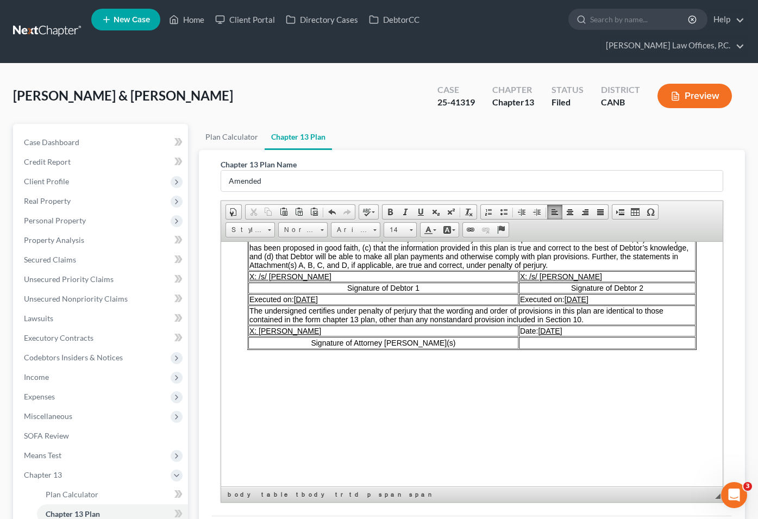
scroll to position [2739, 0]
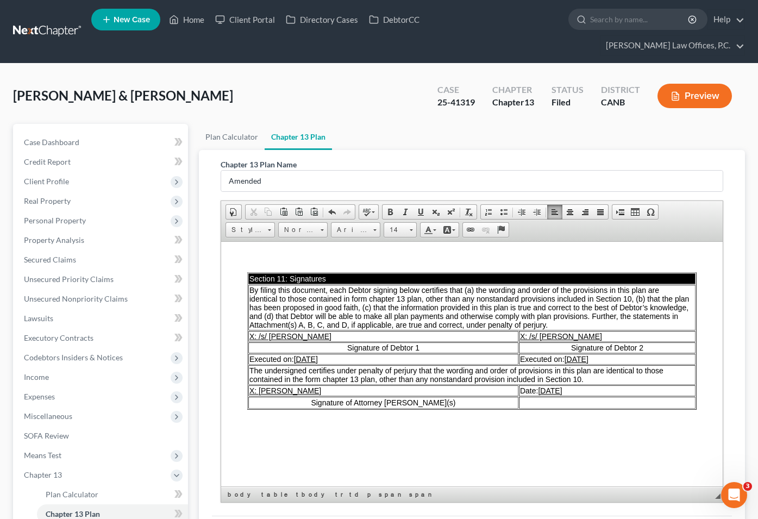
click at [302, 354] on u "[DATE]" at bounding box center [306, 358] width 24 height 9
click at [564, 354] on u "[DATE]" at bounding box center [576, 358] width 24 height 9
click at [538, 386] on u "[DATE]" at bounding box center [550, 390] width 24 height 9
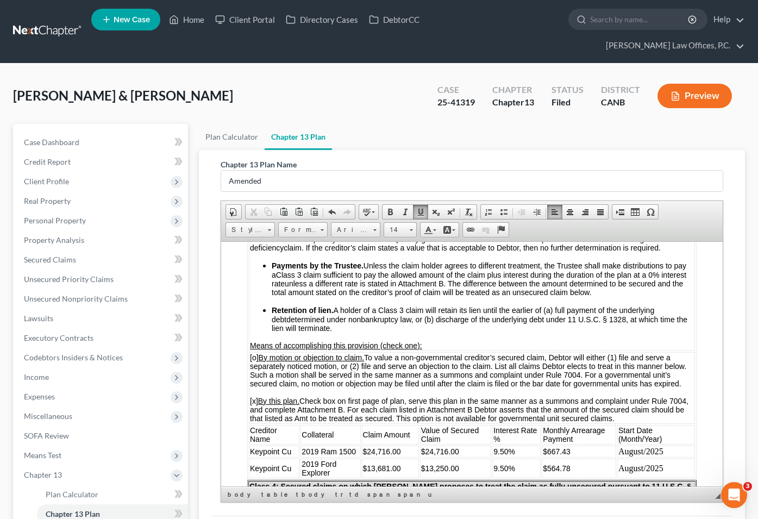
scroll to position [911, 0]
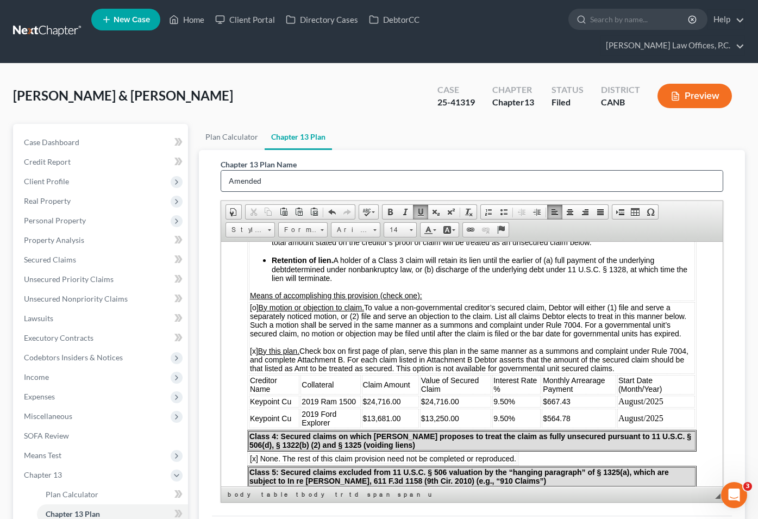
click at [327, 171] on input "Amended" at bounding box center [472, 181] width 502 height 21
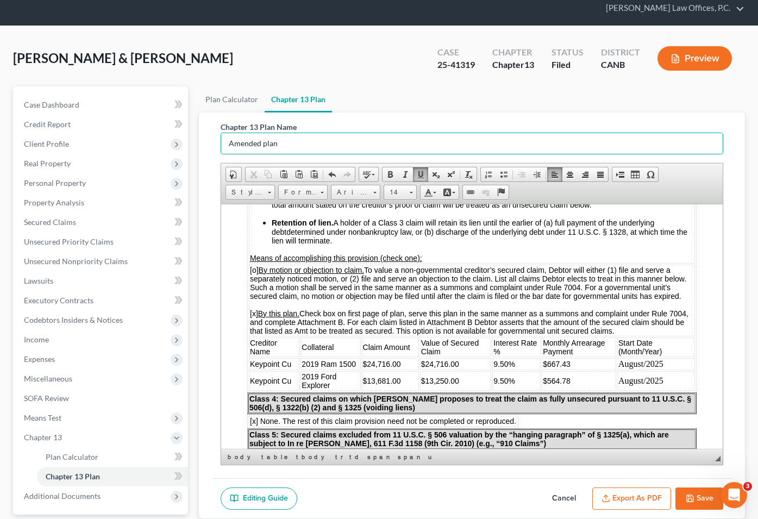
type input "Amended plan"
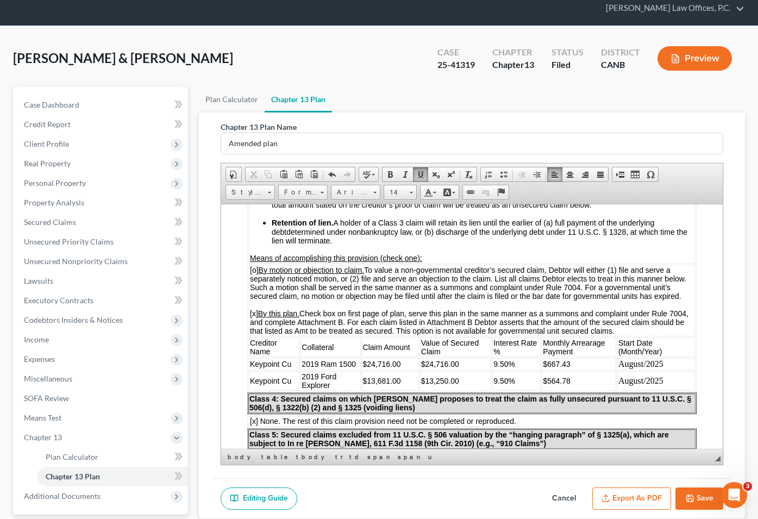
click at [549, 359] on span "$667.43" at bounding box center [557, 363] width 28 height 9
click at [580, 488] on button "Save" at bounding box center [700, 499] width 48 height 23
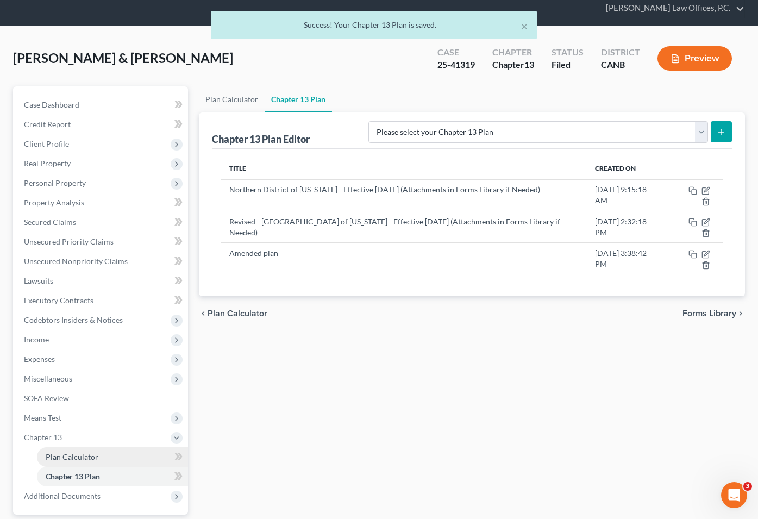
click at [91, 447] on link "Plan Calculator" at bounding box center [112, 457] width 151 height 20
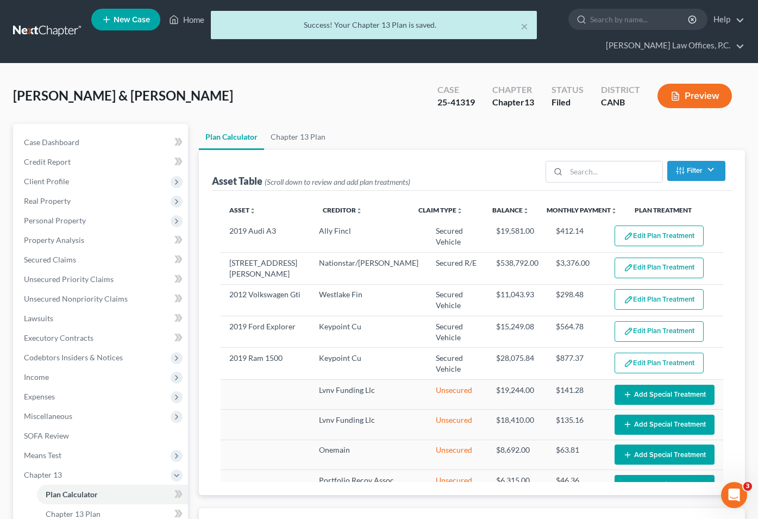
select select "59"
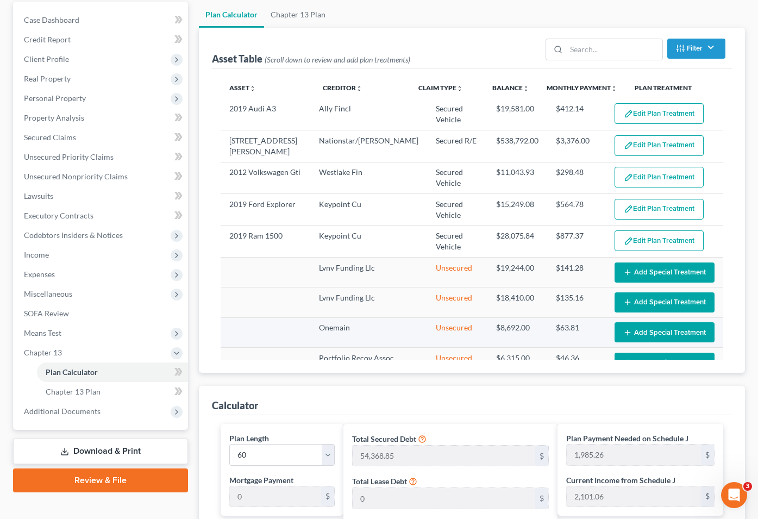
scroll to position [121, 0]
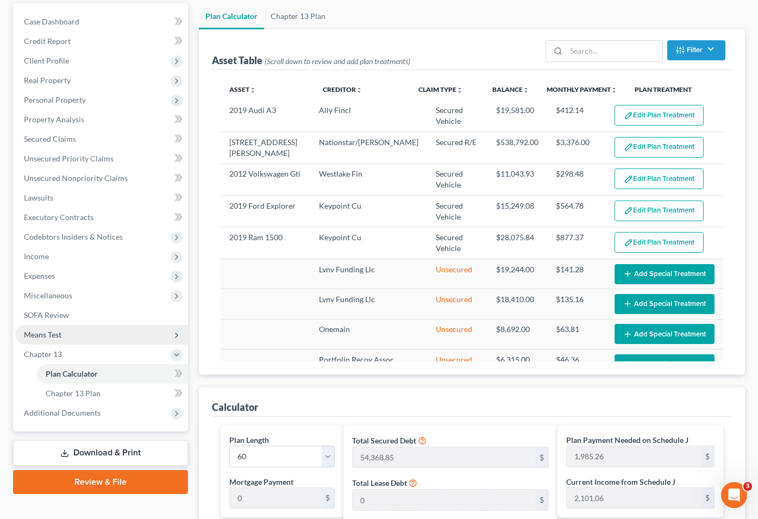
click at [128, 325] on span "Means Test" at bounding box center [101, 335] width 173 height 20
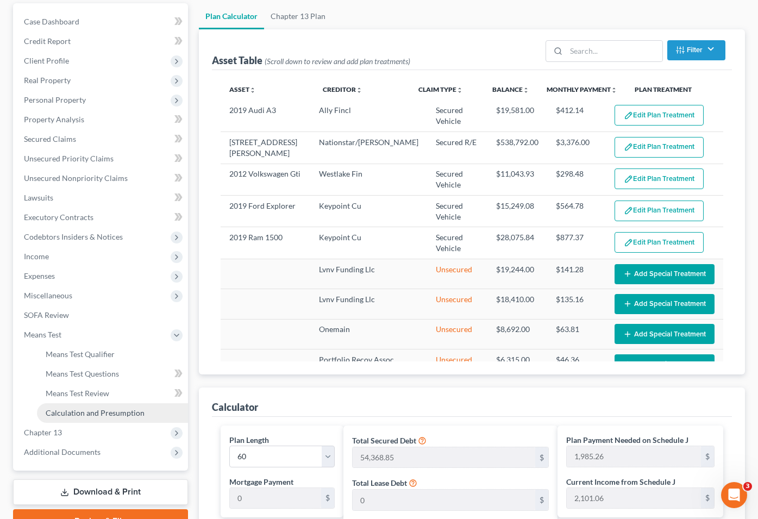
click at [102, 403] on link "Calculation and Presumption" at bounding box center [112, 413] width 151 height 20
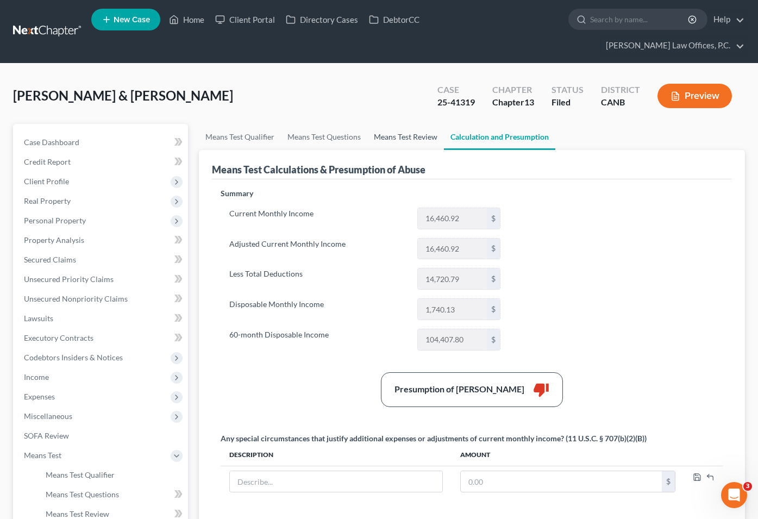
click at [383, 124] on link "Means Test Review" at bounding box center [405, 137] width 77 height 26
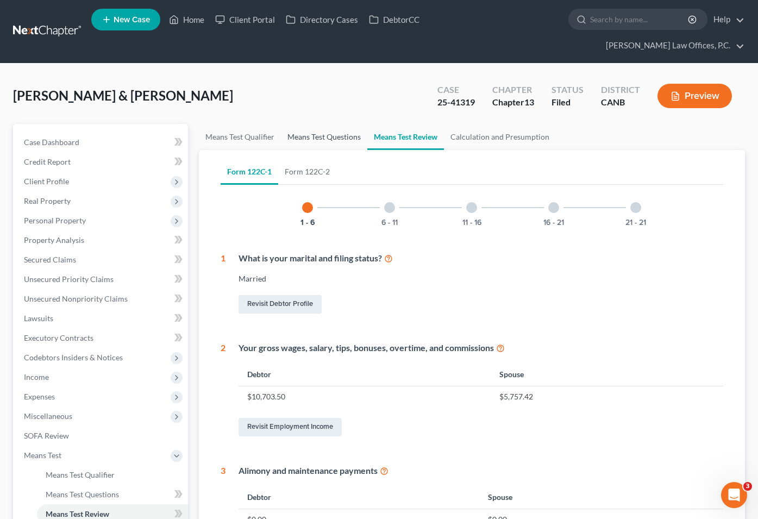
click at [338, 124] on link "Means Test Questions" at bounding box center [324, 137] width 86 height 26
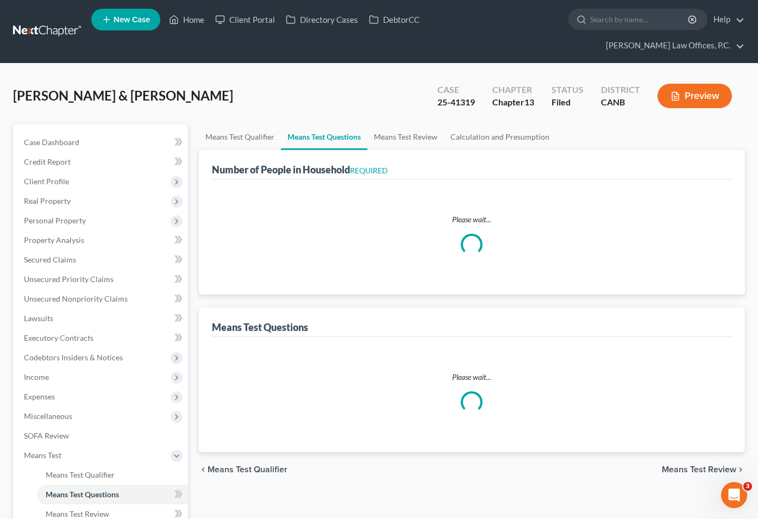
select select "0"
select select "60"
select select "1"
select select "32"
select select "1"
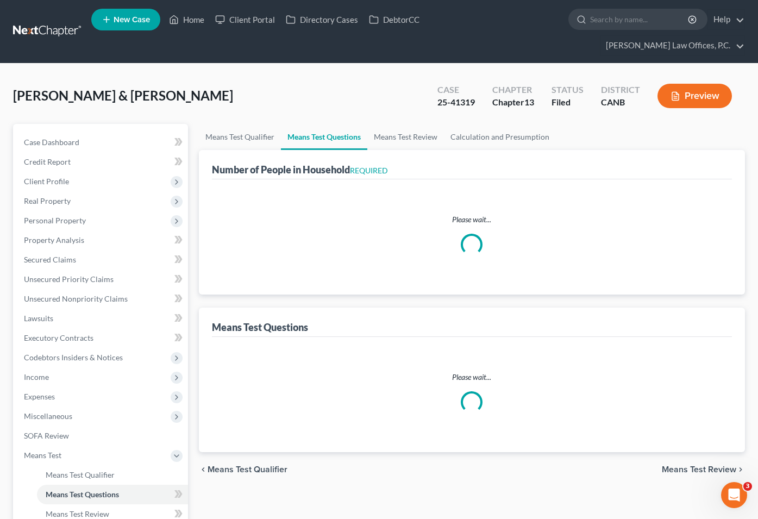
select select "27"
select select "1"
select select "48"
select select "1"
select select "37"
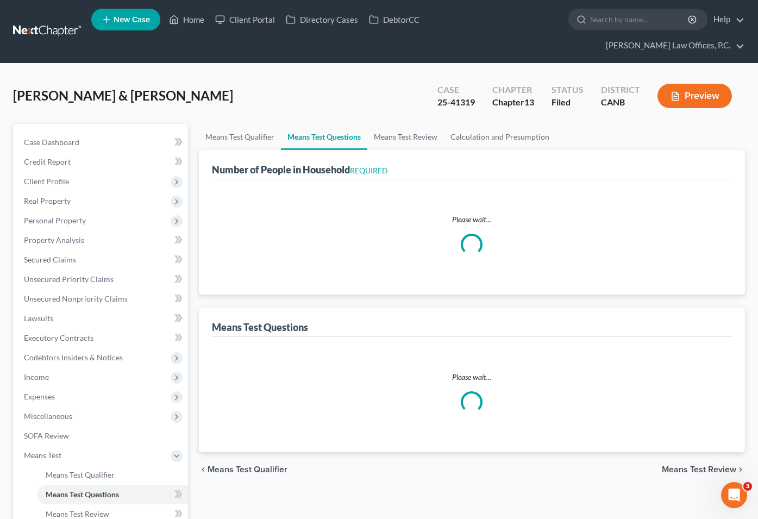
select select "4"
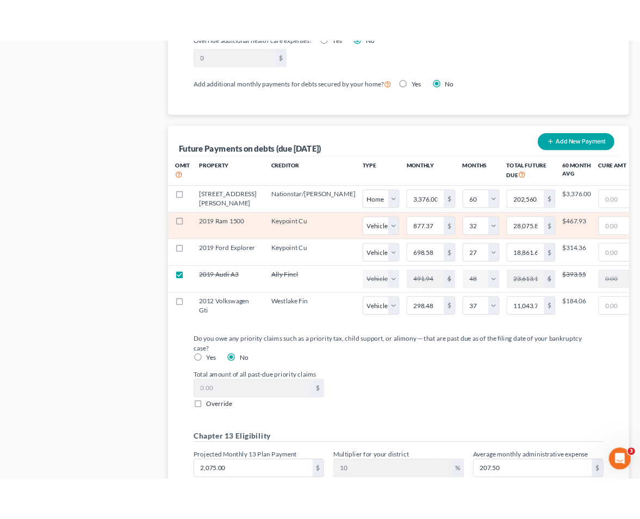
scroll to position [1022, 0]
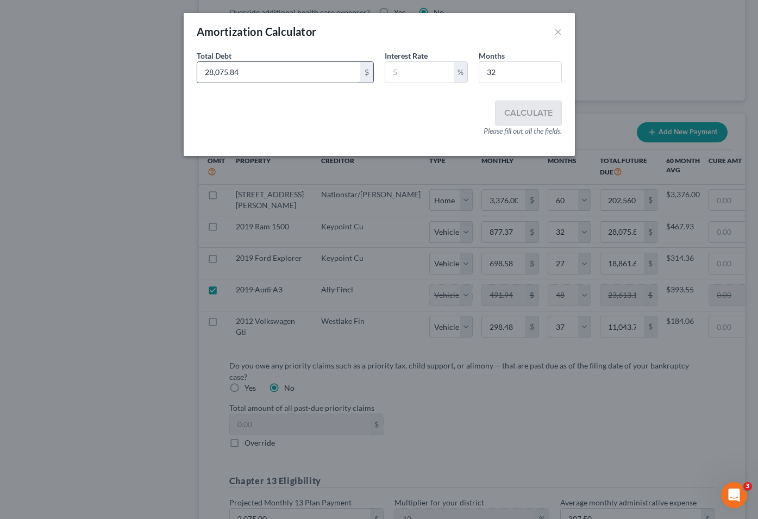
click at [331, 75] on input "28,075.84" at bounding box center [278, 72] width 163 height 21
type input "29,786"
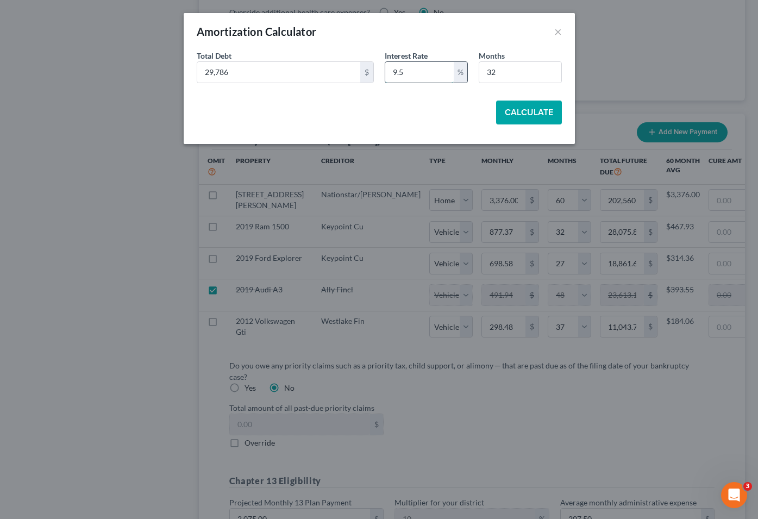
type input "9.5"
click at [536, 113] on button "Calculate" at bounding box center [529, 113] width 66 height 24
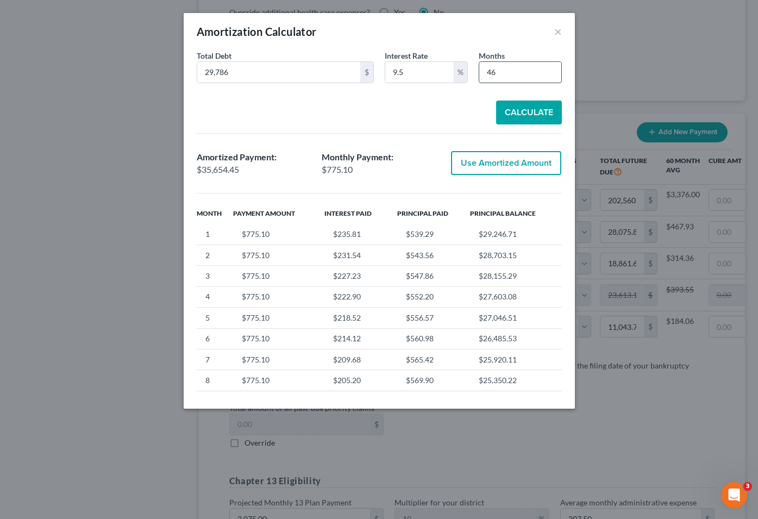
click at [489, 72] on input "46" at bounding box center [520, 72] width 82 height 21
click at [531, 109] on button "Calculate" at bounding box center [529, 113] width 66 height 24
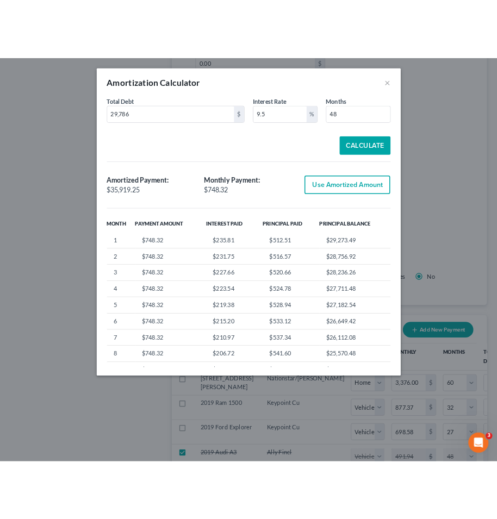
scroll to position [1023, 0]
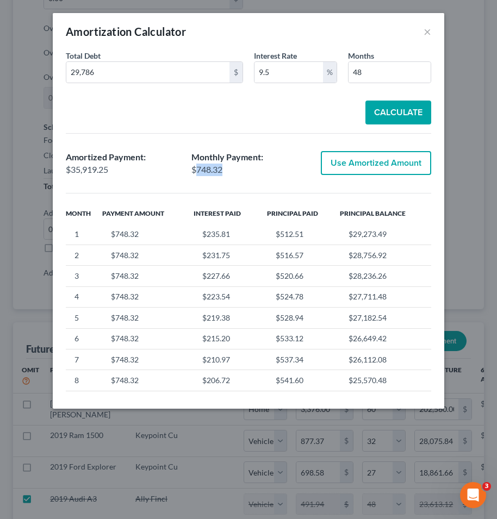
drag, startPoint x: 229, startPoint y: 172, endPoint x: 198, endPoint y: 172, distance: 31.0
click at [198, 172] on div "$748.32" at bounding box center [248, 170] width 115 height 13
copy div "748.32"
click at [369, 64] on input "48" at bounding box center [389, 72] width 82 height 21
click at [364, 71] on input "48" at bounding box center [389, 72] width 82 height 21
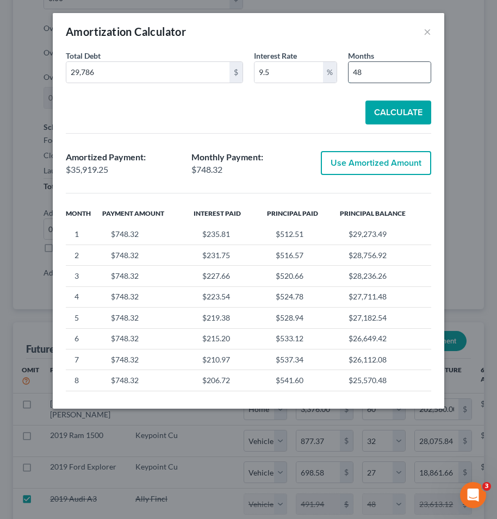
click at [364, 71] on input "48" at bounding box center [389, 72] width 82 height 21
click at [390, 109] on button "Calculate" at bounding box center [398, 113] width 66 height 24
click at [369, 67] on input "60" at bounding box center [389, 72] width 82 height 21
click at [406, 110] on button "Calculate" at bounding box center [398, 113] width 66 height 24
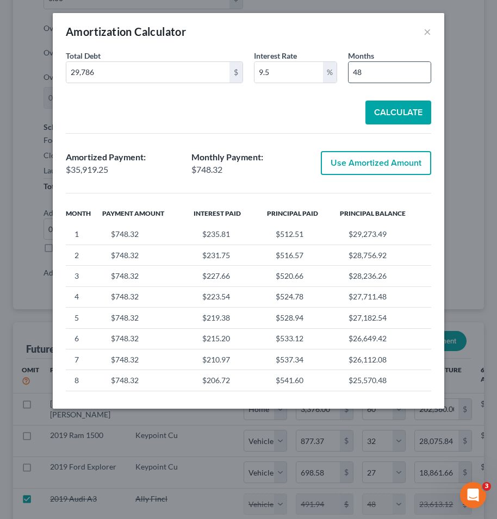
click at [390, 72] on input "48" at bounding box center [389, 72] width 82 height 21
click at [384, 72] on input "48" at bounding box center [389, 72] width 82 height 21
click at [390, 109] on button "Calculate" at bounding box center [398, 113] width 66 height 24
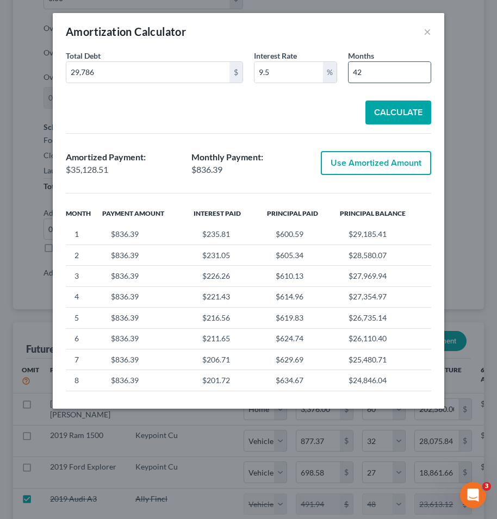
click at [373, 66] on input "42" at bounding box center [389, 72] width 82 height 21
click at [384, 108] on button "Calculate" at bounding box center [398, 113] width 66 height 24
click at [369, 72] on input "40" at bounding box center [389, 72] width 82 height 21
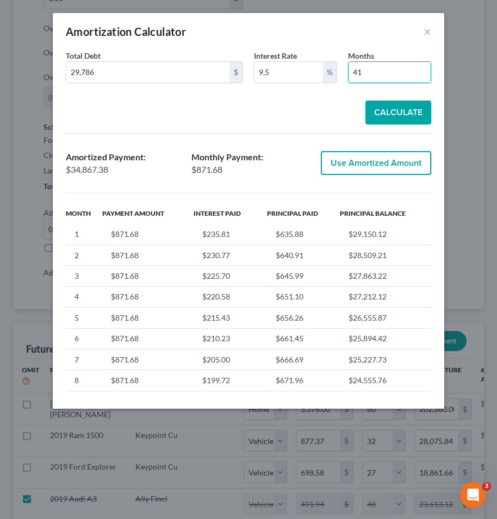
type input "41"
click at [392, 104] on button "Calculate" at bounding box center [398, 113] width 66 height 24
click at [354, 164] on button "Use Amortized Amount" at bounding box center [376, 163] width 110 height 24
type input "853.60"
type input "34,997.79"
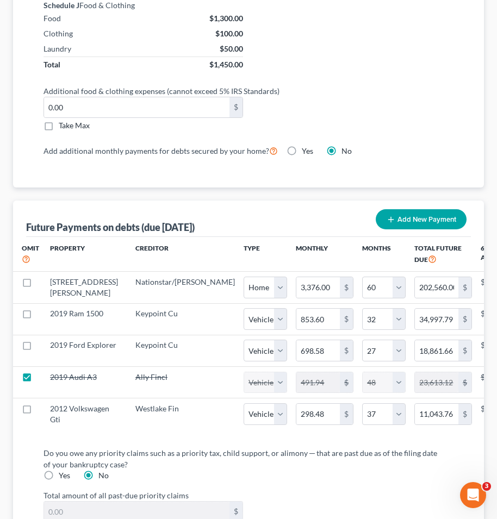
scroll to position [1171, 0]
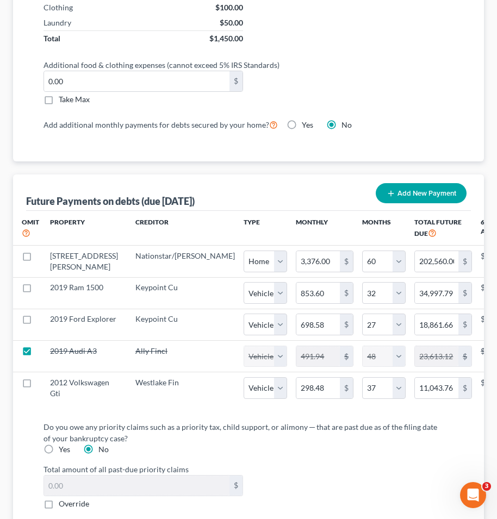
select select "1"
select select "32"
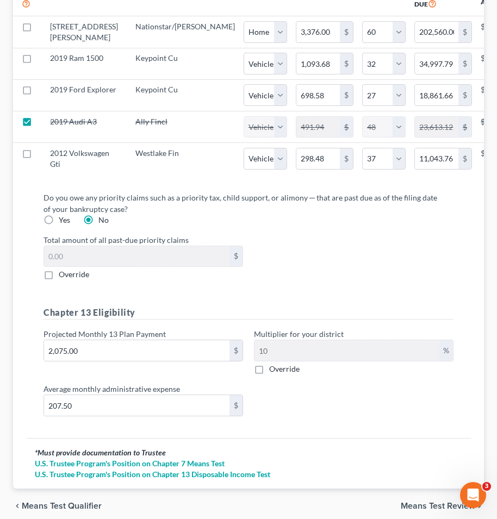
scroll to position [1442, 0]
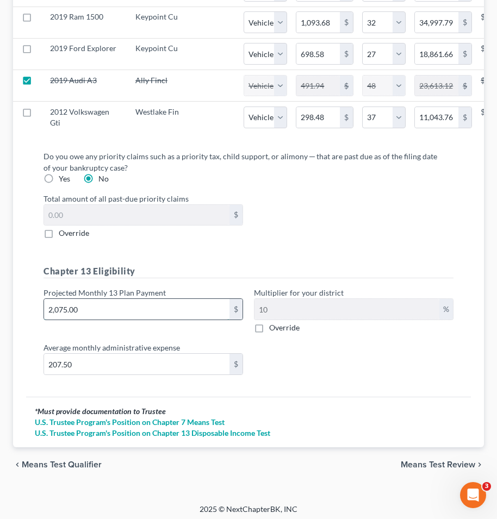
click at [103, 308] on input "2,075.00" at bounding box center [136, 309] width 185 height 21
type input "2"
type input "0.20"
type input "21"
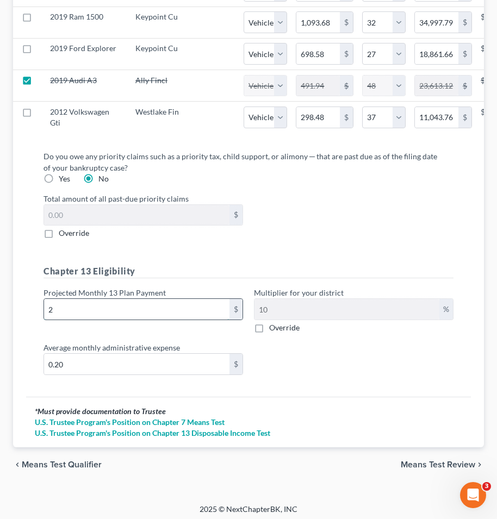
type input "2.10"
type input "219"
type input "21.90"
type input "2192"
type input "219.20"
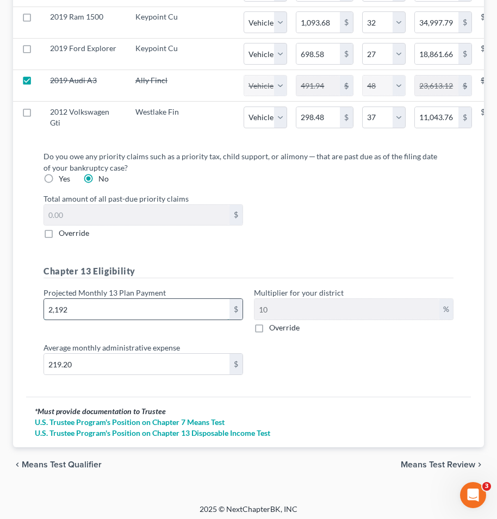
type input "2,192"
click at [414, 464] on span "Means Test Review" at bounding box center [438, 464] width 74 height 9
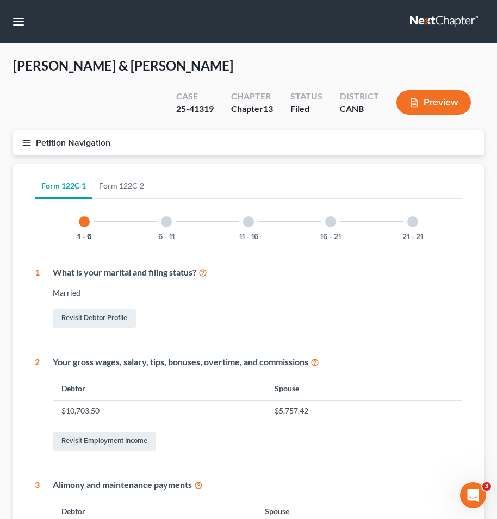
click at [23, 138] on icon "button" at bounding box center [27, 143] width 10 height 10
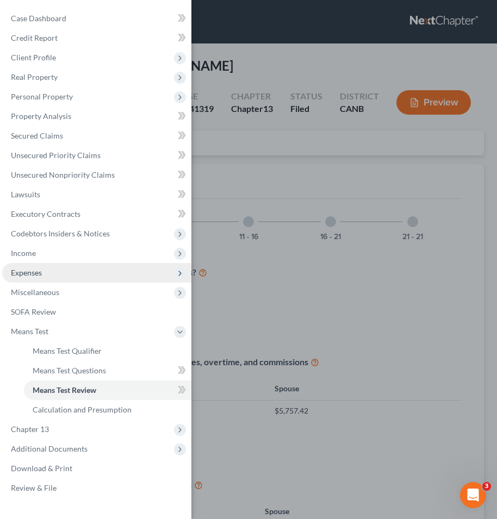
click at [57, 272] on span "Expenses" at bounding box center [96, 273] width 189 height 20
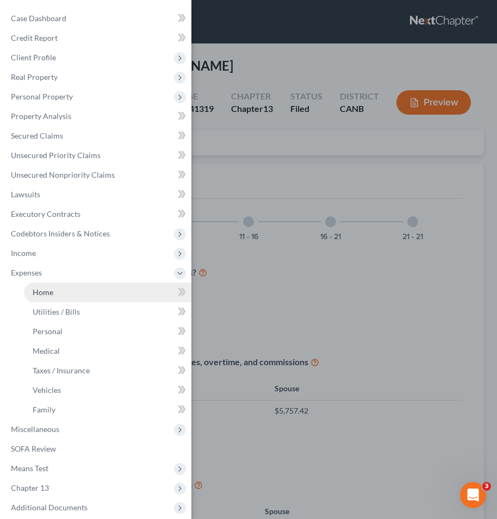
click at [89, 288] on link "Home" at bounding box center [107, 293] width 167 height 20
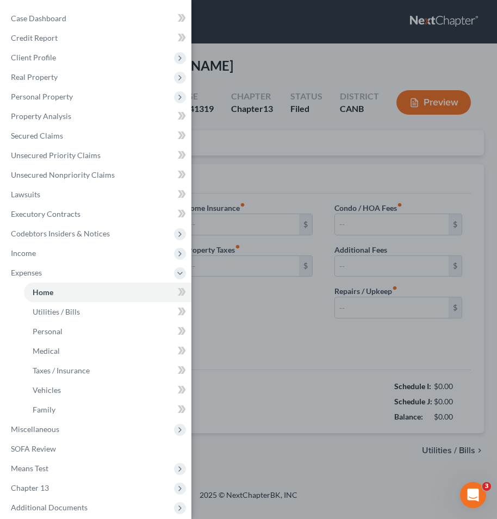
type input "3,376.96"
type input "0.00"
radio input "true"
type input "0.00"
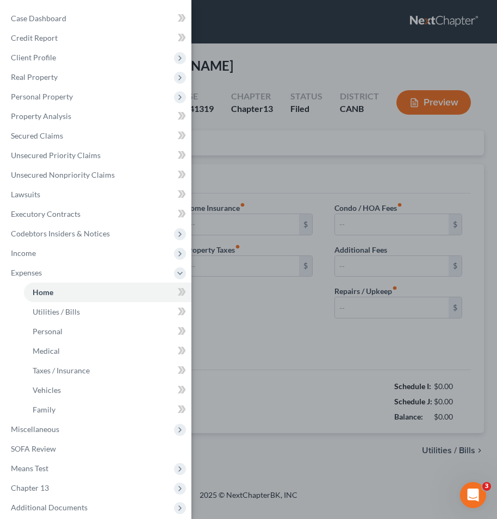
type input "150.00"
click at [254, 286] on div "Case Dashboard Payments Invoices Payments Payments Credit Report Client Profile" at bounding box center [248, 259] width 497 height 519
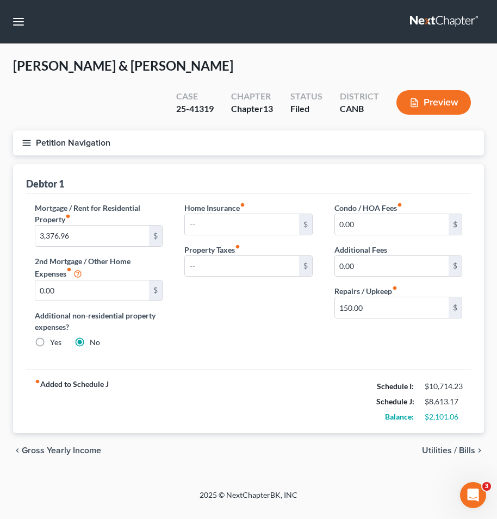
click at [26, 140] on line "button" at bounding box center [27, 140] width 8 height 0
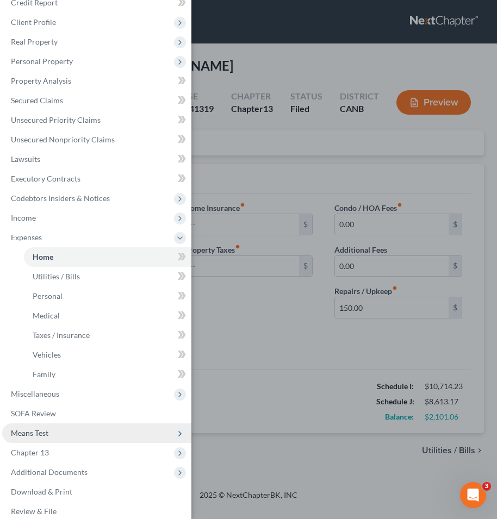
scroll to position [46, 0]
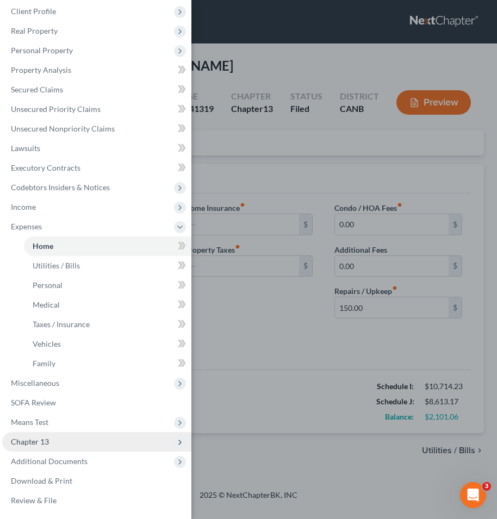
click at [90, 443] on span "Chapter 13" at bounding box center [96, 442] width 189 height 20
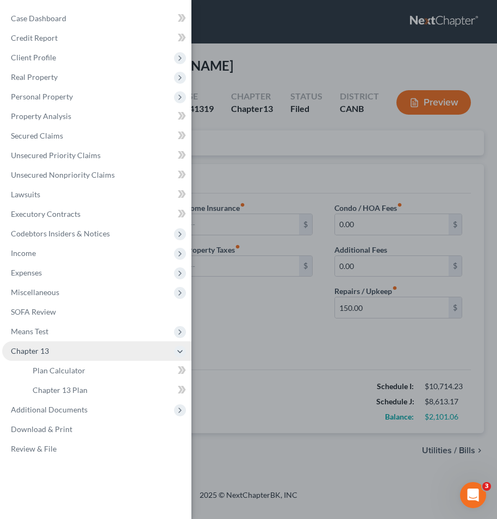
scroll to position [0, 0]
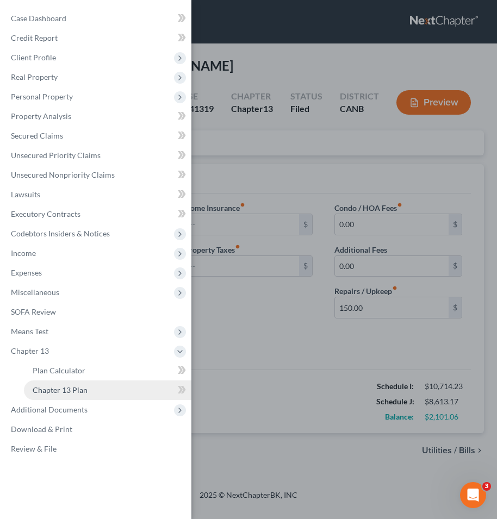
click at [104, 395] on link "Chapter 13 Plan" at bounding box center [107, 391] width 167 height 20
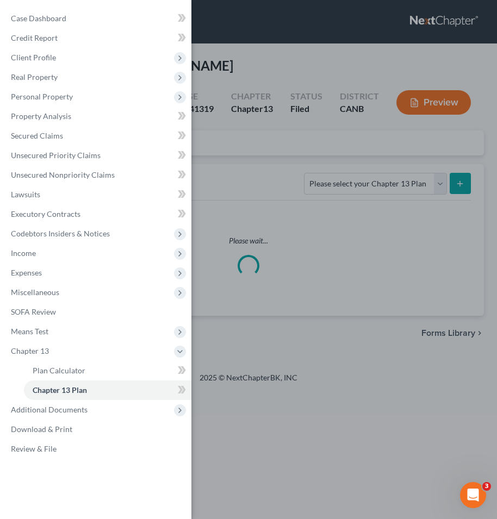
click at [290, 196] on div "Case Dashboard Payments Invoices Payments Payments Credit Report Client Profile" at bounding box center [248, 259] width 497 height 519
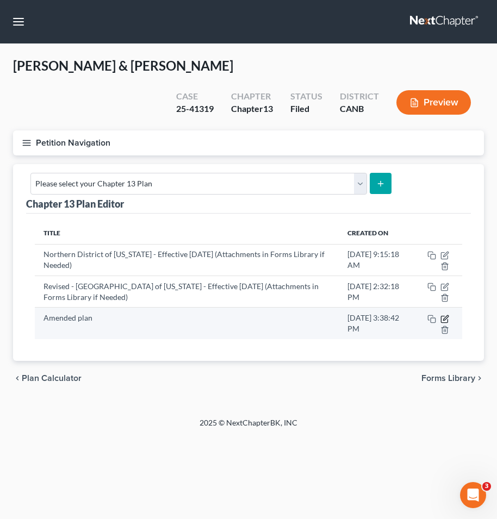
click at [441, 315] on icon "button" at bounding box center [444, 319] width 9 height 9
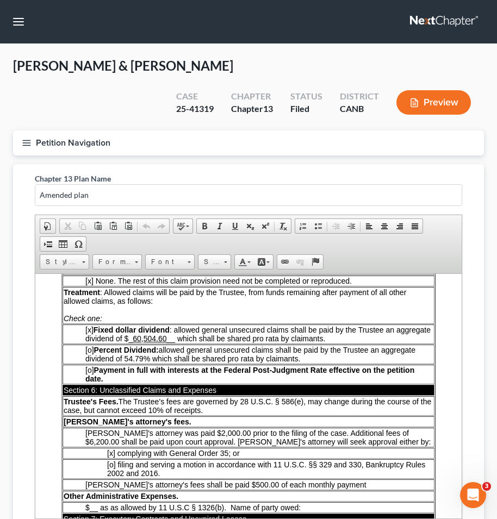
scroll to position [1900, 0]
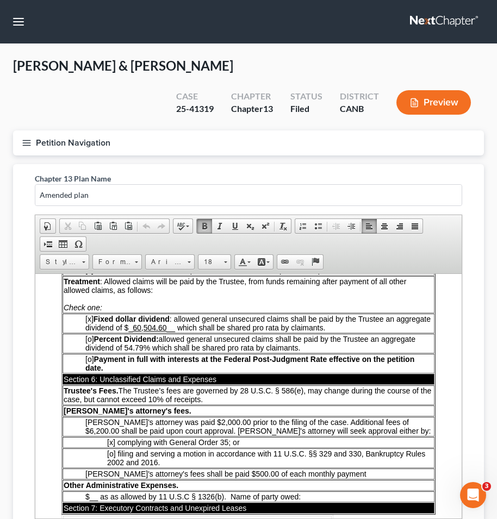
click at [226, 469] on span "[PERSON_NAME]'s attorney's fees shall be paid $500.00 of each monthly payment" at bounding box center [225, 473] width 281 height 9
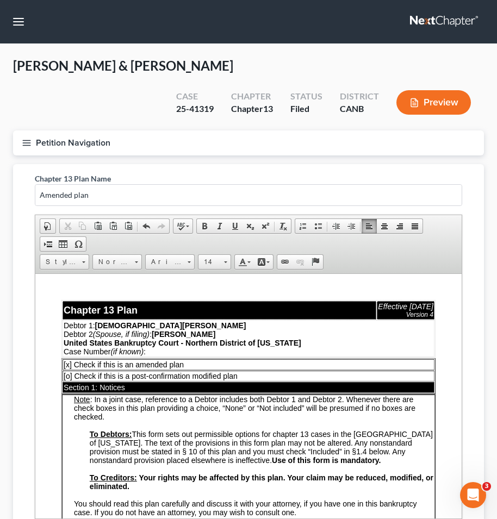
scroll to position [118, 0]
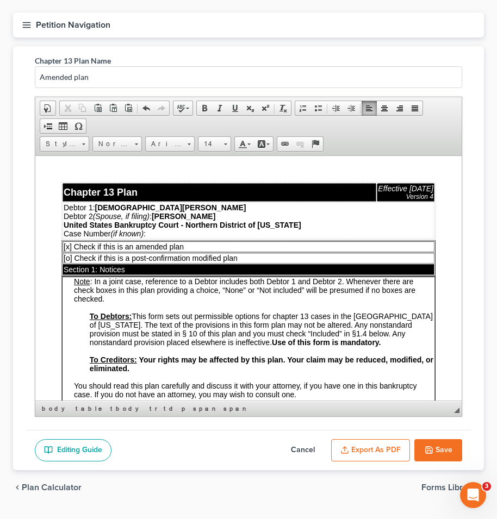
click at [439, 439] on button "Save" at bounding box center [438, 450] width 48 height 23
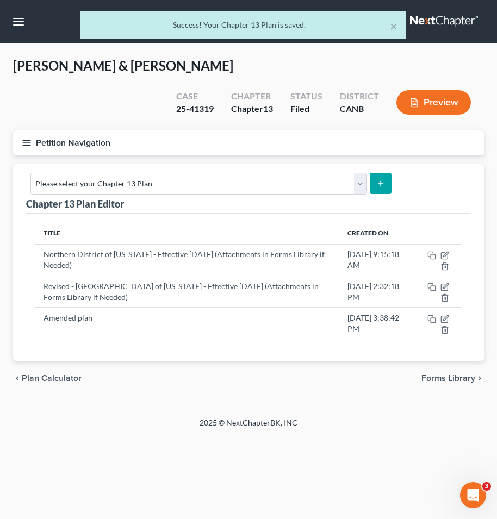
scroll to position [0, 0]
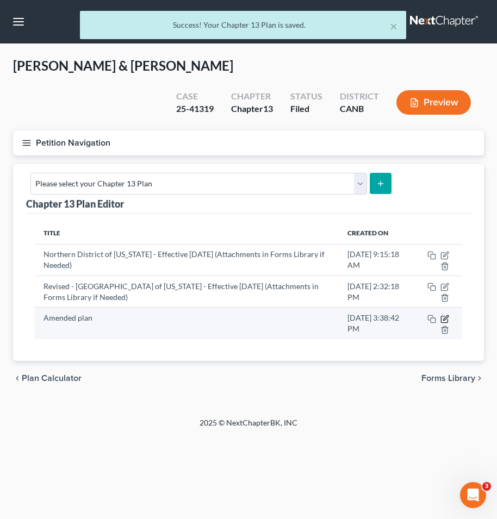
click at [441, 316] on icon "button" at bounding box center [444, 319] width 7 height 7
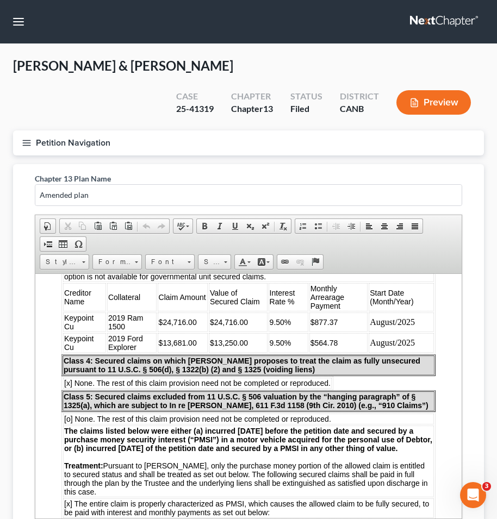
scroll to position [1096, 0]
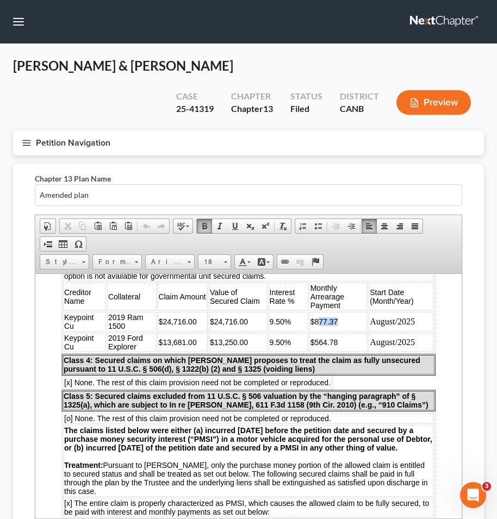
drag, startPoint x: 319, startPoint y: 314, endPoint x: 335, endPoint y: 315, distance: 16.9
click at [335, 317] on span "$877.37" at bounding box center [324, 321] width 28 height 9
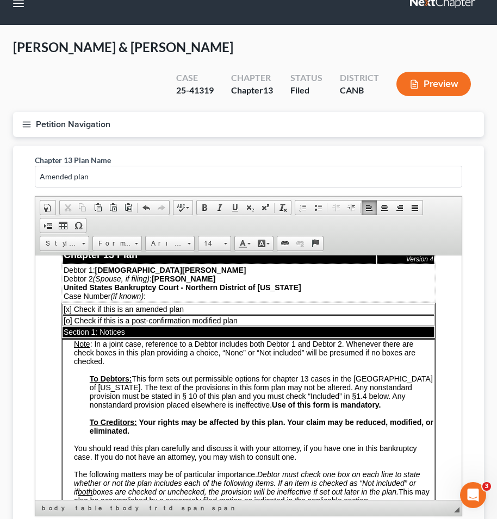
scroll to position [62, 0]
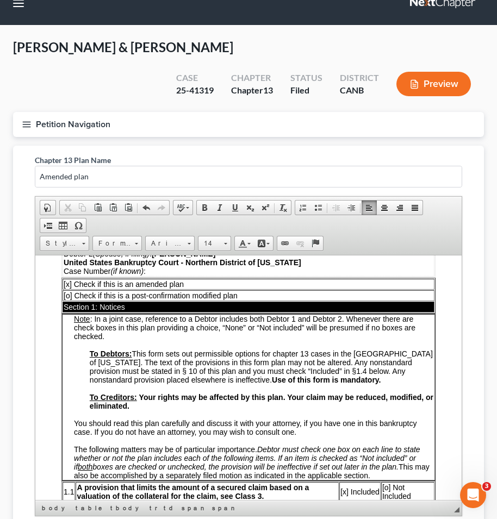
click at [32, 180] on div "Chapter 13 Plan Name Amended plan Rich Text Editor, document-ckeditor Editor to…" at bounding box center [248, 338] width 445 height 384
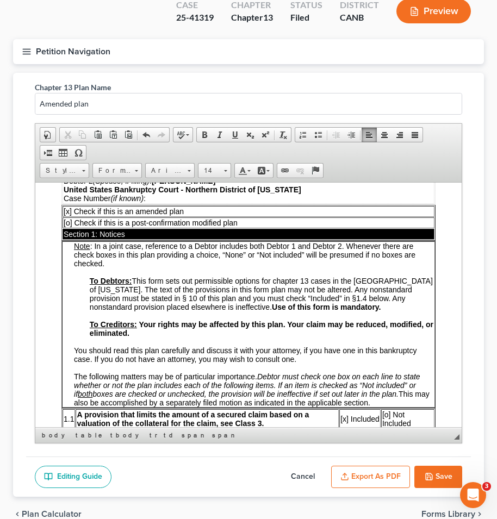
scroll to position [118, 0]
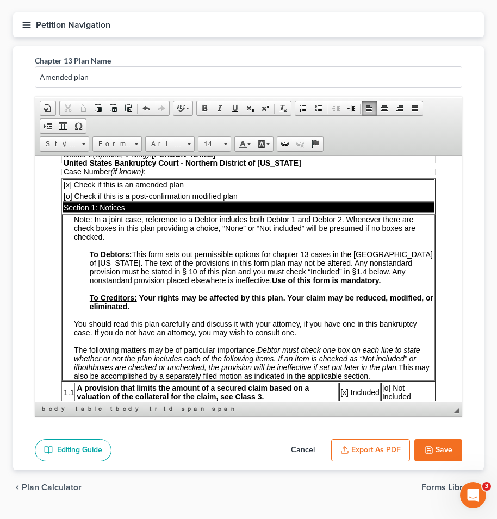
click at [437, 439] on button "Save" at bounding box center [438, 450] width 48 height 23
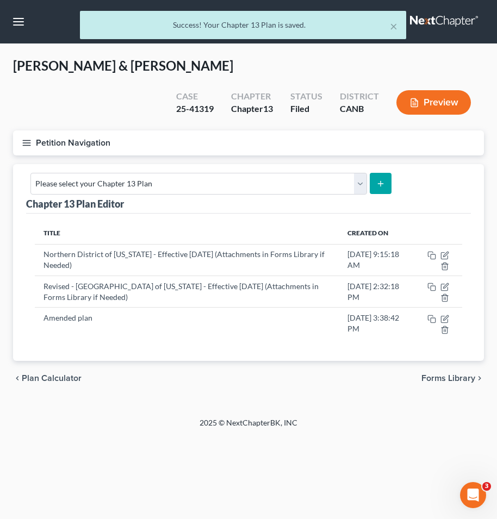
scroll to position [0, 0]
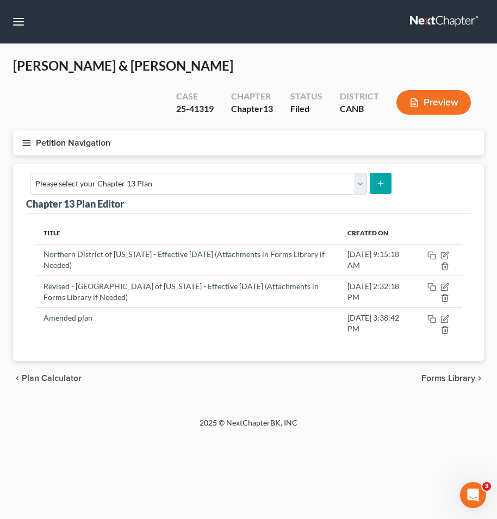
click at [29, 138] on icon "button" at bounding box center [27, 143] width 10 height 10
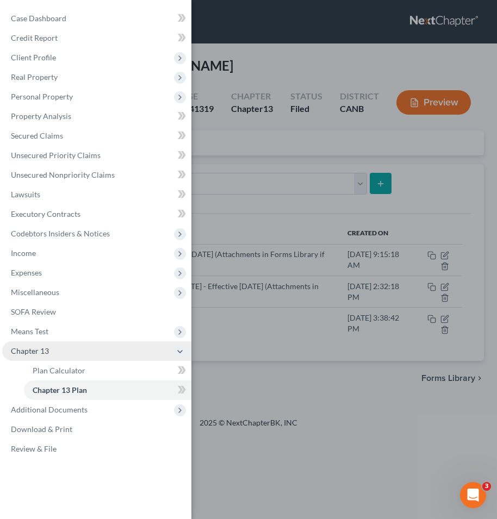
click at [57, 350] on span "Chapter 13" at bounding box center [96, 351] width 189 height 20
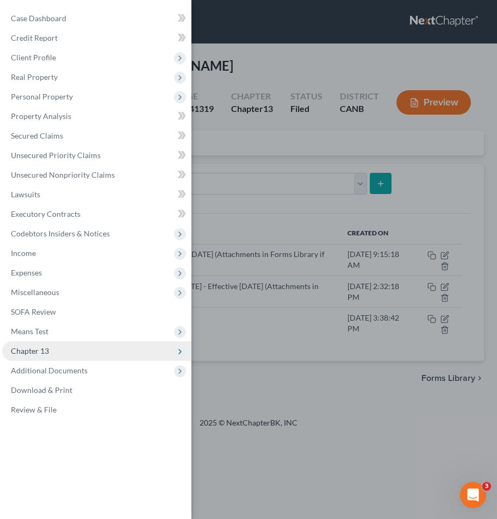
click at [58, 350] on span "Chapter 13" at bounding box center [96, 351] width 189 height 20
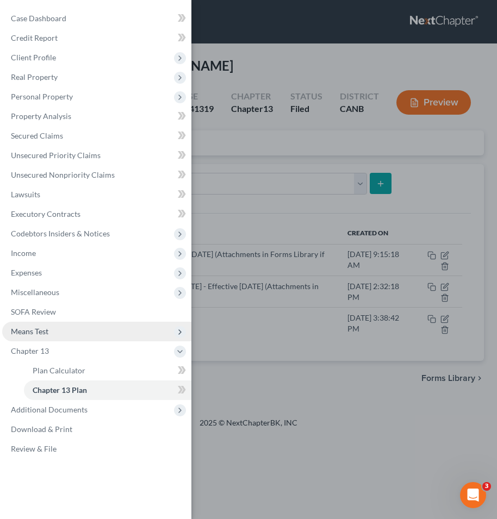
click at [45, 334] on span "Means Test" at bounding box center [30, 331] width 38 height 9
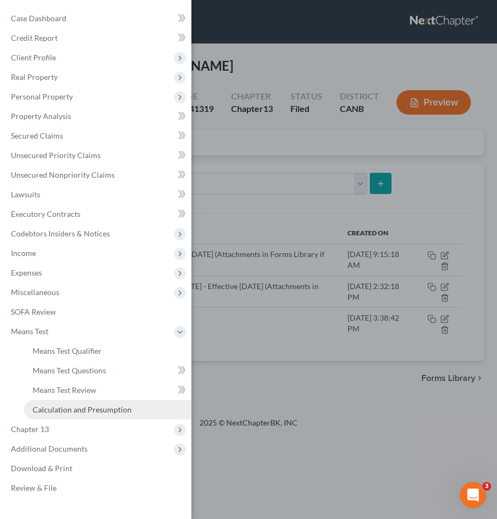
click at [60, 405] on span "Calculation and Presumption" at bounding box center [82, 409] width 99 height 9
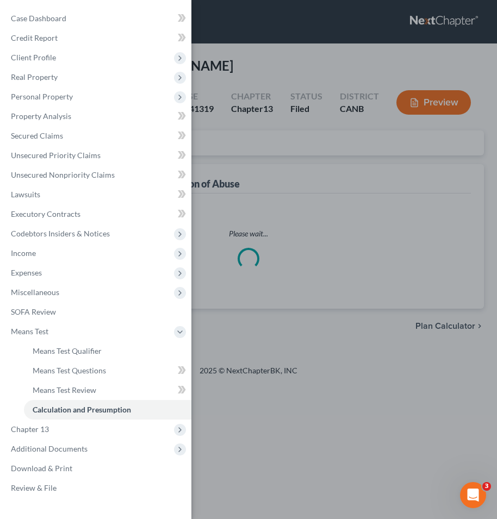
click at [240, 261] on div "Case Dashboard Payments Invoices Payments Payments Credit Report Client Profile" at bounding box center [248, 259] width 497 height 519
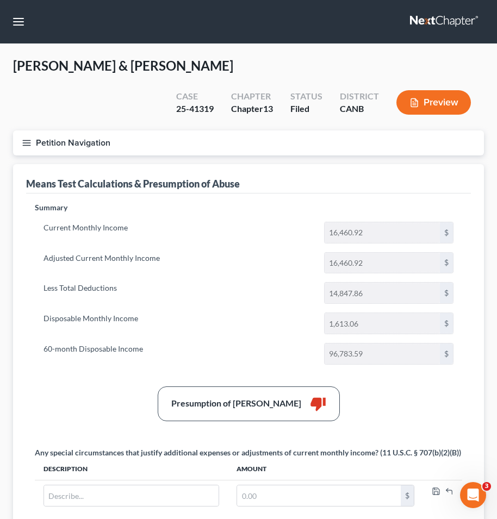
click at [30, 138] on icon "button" at bounding box center [27, 143] width 10 height 10
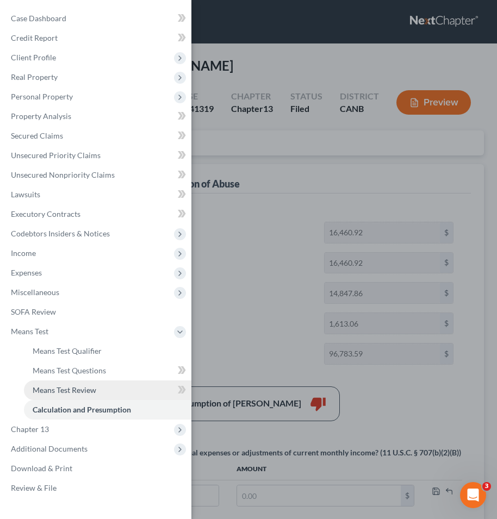
click at [66, 387] on span "Means Test Review" at bounding box center [65, 389] width 64 height 9
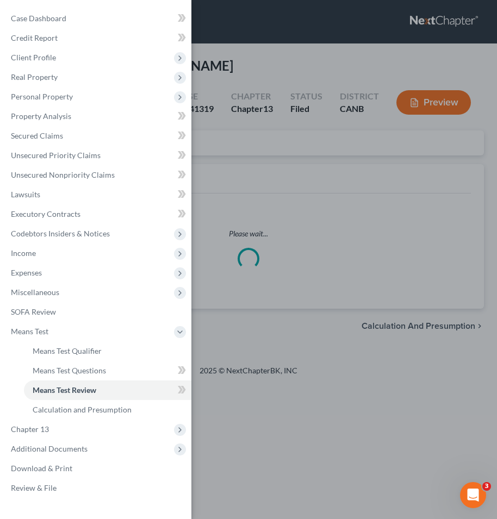
click at [222, 273] on div "Case Dashboard Payments Invoices Payments Payments Credit Report Client Profile" at bounding box center [248, 259] width 497 height 519
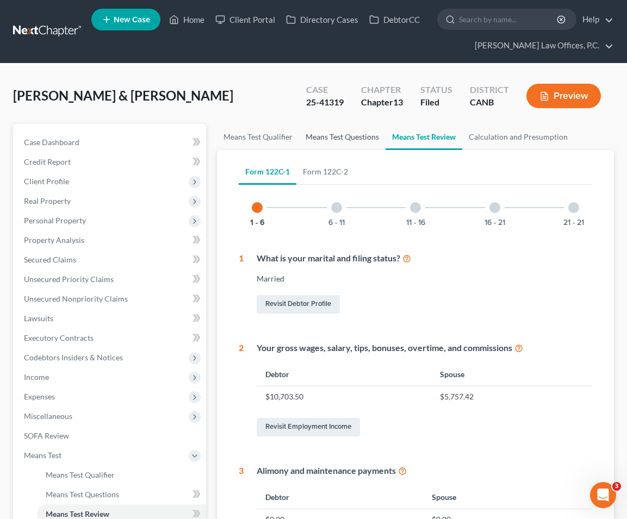
click at [348, 138] on link "Means Test Questions" at bounding box center [342, 137] width 86 height 26
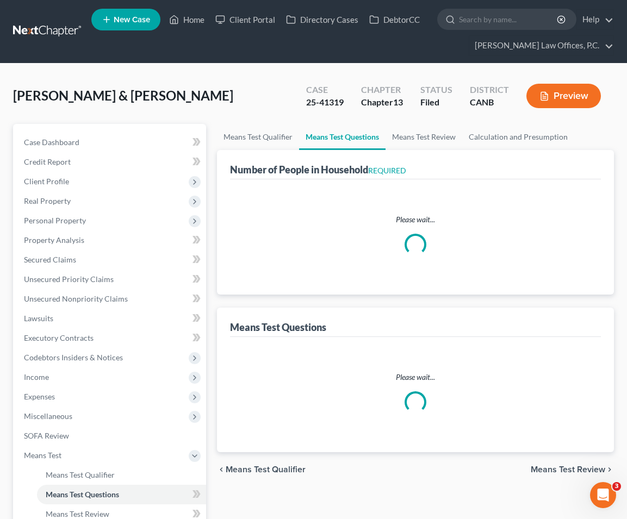
select select "0"
select select "60"
select select "1"
select select "32"
select select "1"
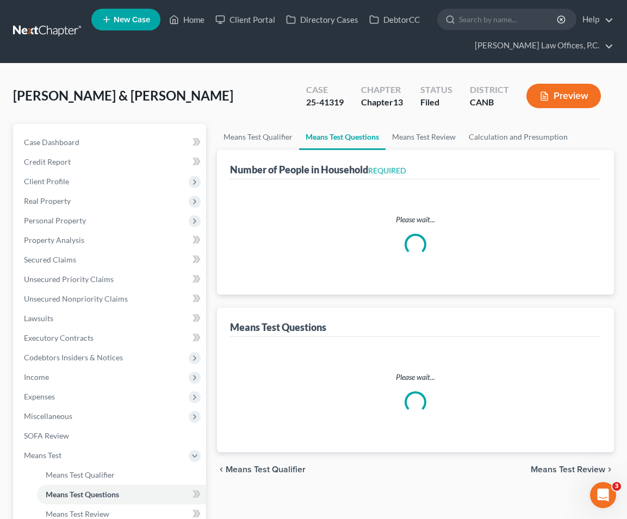
select select "27"
select select "1"
select select "48"
select select "1"
select select "37"
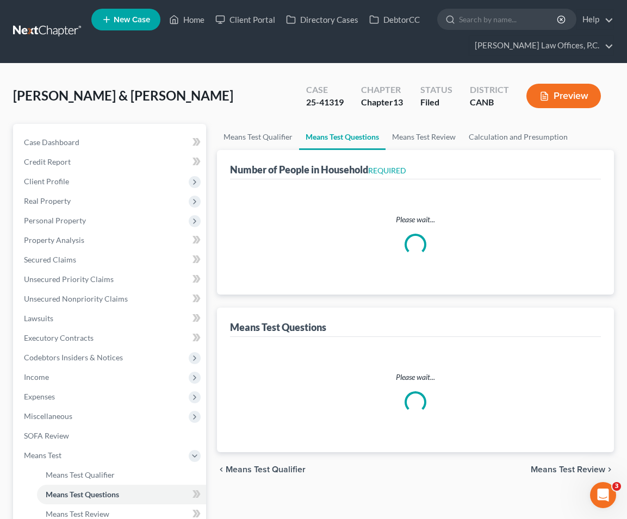
select select "4"
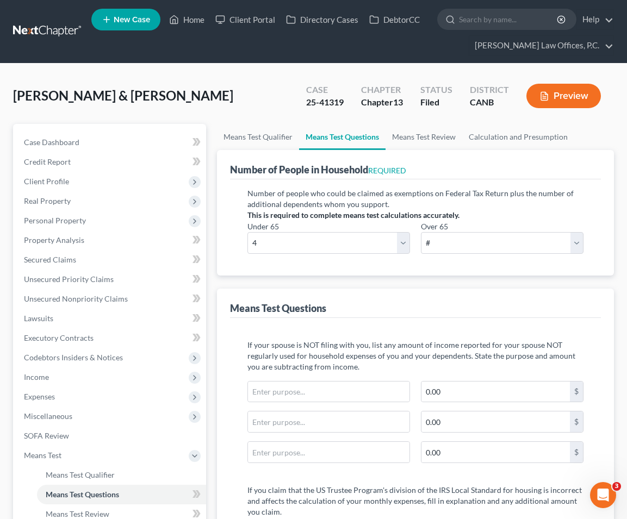
click at [323, 307] on div "Means Test Questions" at bounding box center [278, 308] width 96 height 13
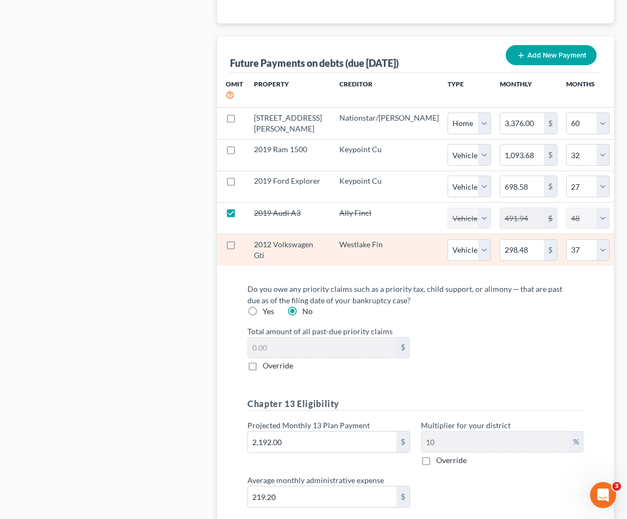
scroll to position [1475, 0]
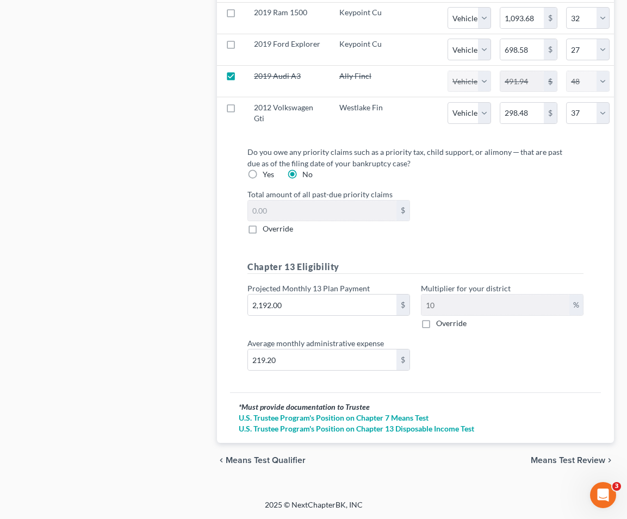
click at [544, 459] on span "Means Test Review" at bounding box center [568, 460] width 74 height 9
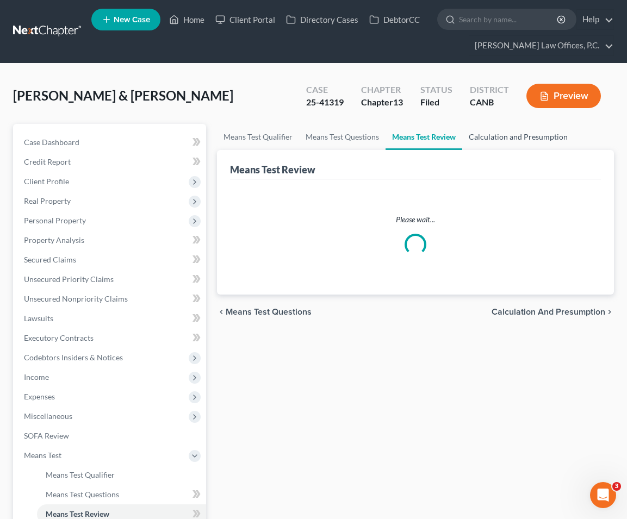
click at [484, 147] on link "Calculation and Presumption" at bounding box center [518, 137] width 112 height 26
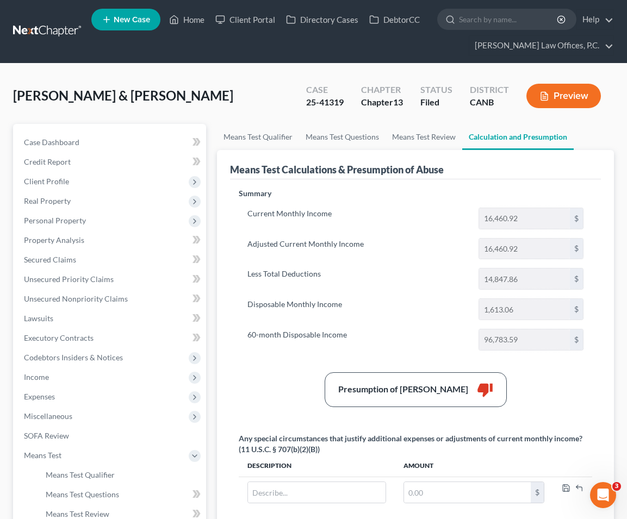
click at [579, 85] on button "Preview" at bounding box center [563, 96] width 74 height 24
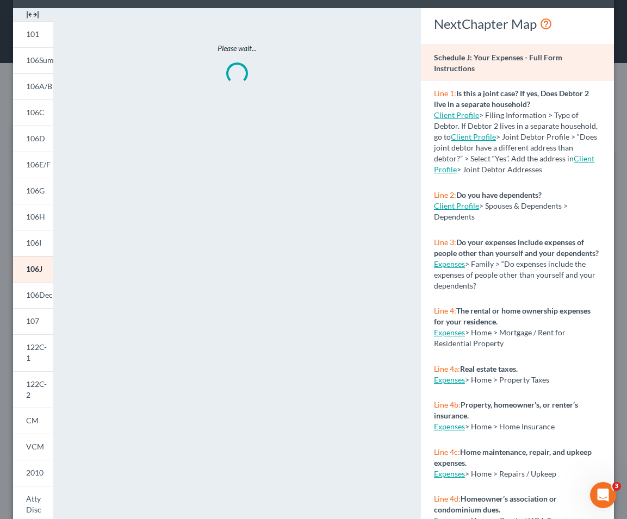
scroll to position [59, 0]
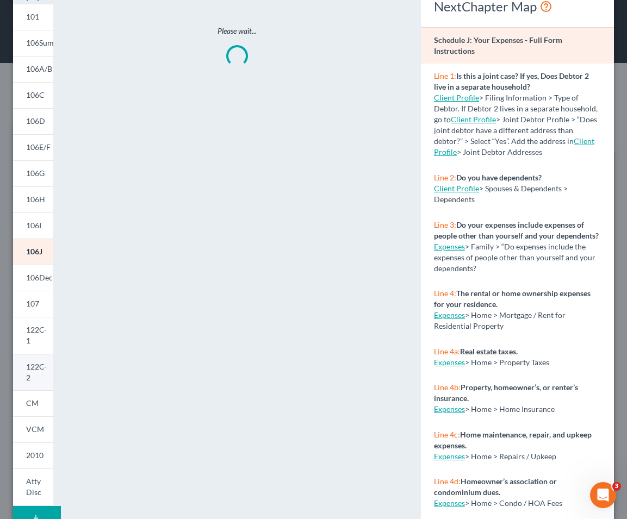
click at [37, 367] on span "122C-2" at bounding box center [36, 372] width 21 height 20
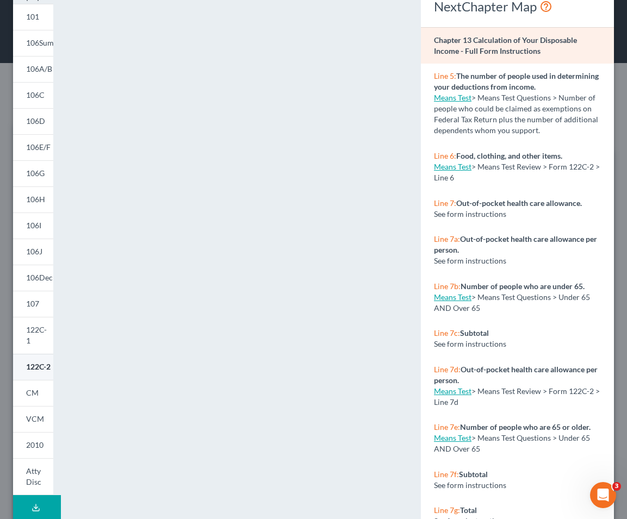
click at [34, 371] on span "122C-2" at bounding box center [38, 366] width 24 height 9
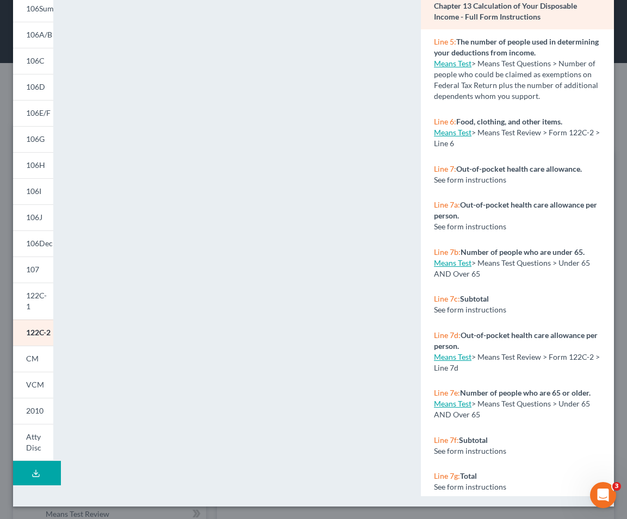
scroll to position [0, 0]
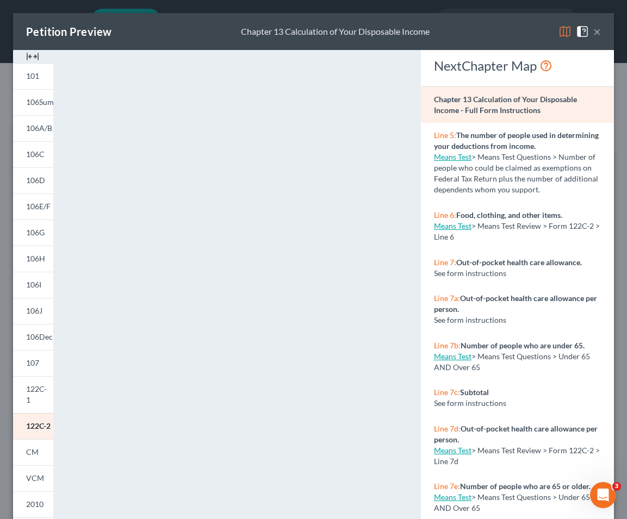
click at [580, 30] on div "Petition Preview Chapter 13 Calculation of Your Disposable Income ×" at bounding box center [313, 31] width 601 height 37
click at [580, 30] on button "×" at bounding box center [597, 31] width 8 height 13
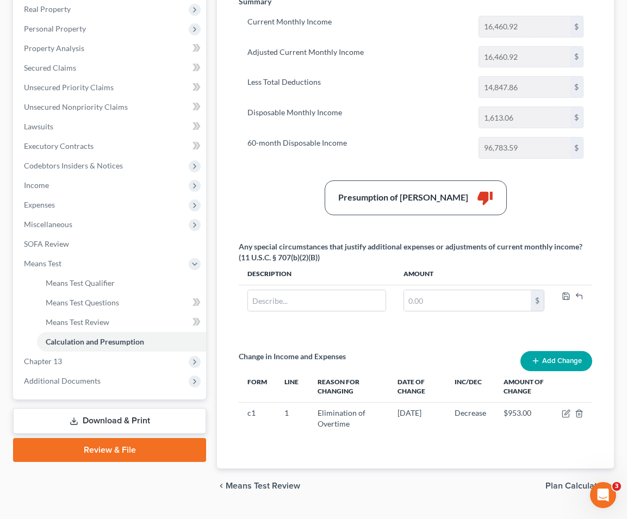
scroll to position [217, 0]
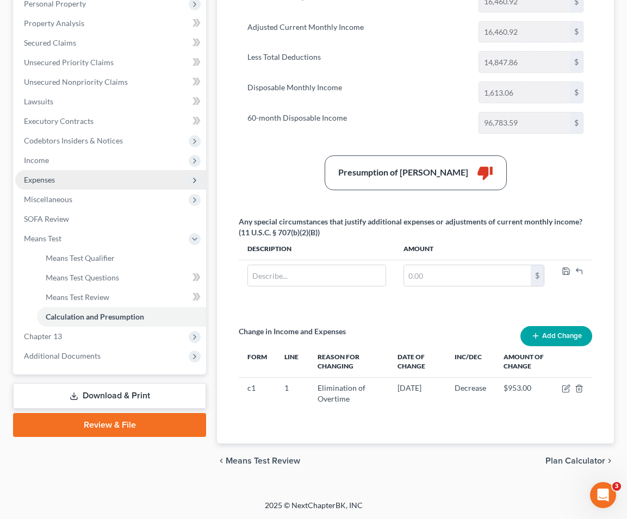
click at [104, 183] on span "Expenses" at bounding box center [110, 180] width 191 height 20
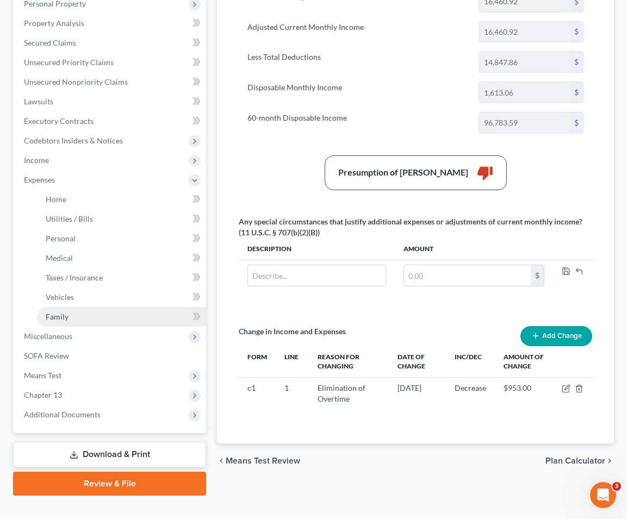
click at [73, 316] on link "Family" at bounding box center [121, 317] width 169 height 20
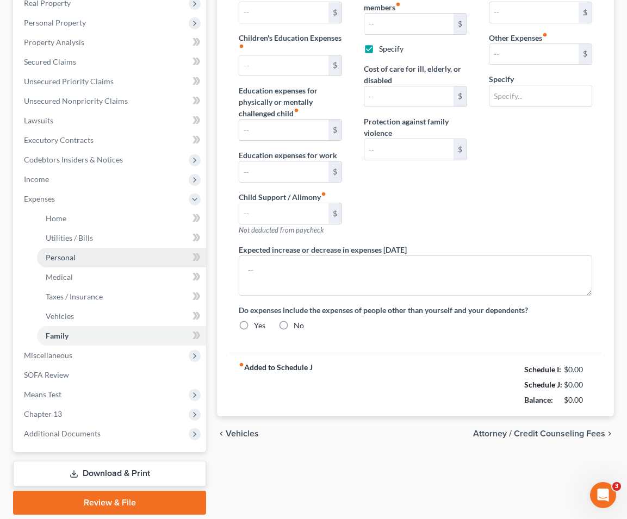
type input "400.00"
checkbox input "true"
type input "50.00"
type input "200.00"
type input "Pet Expenses"
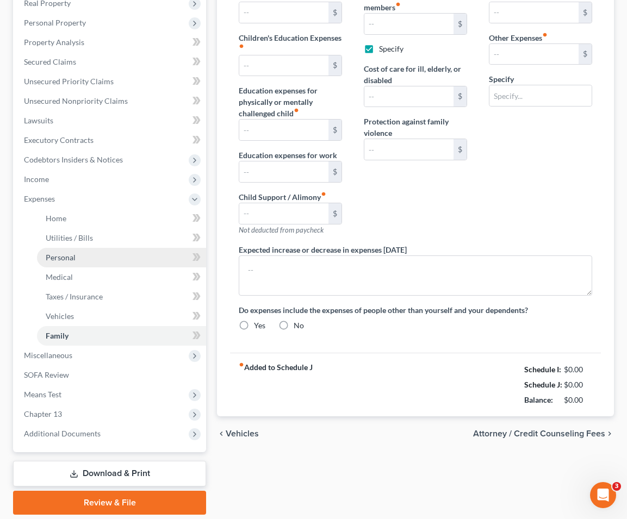
radio input "true"
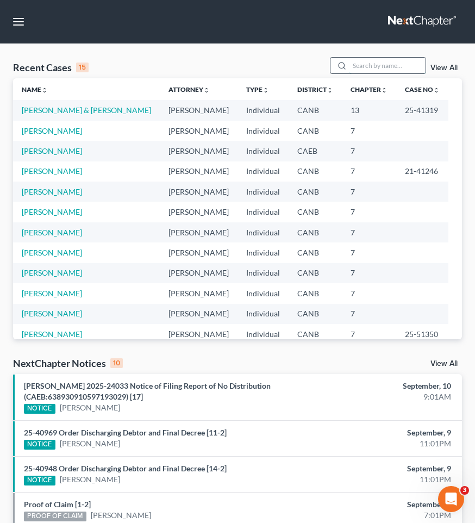
click at [368, 68] on input "search" at bounding box center [388, 66] width 76 height 16
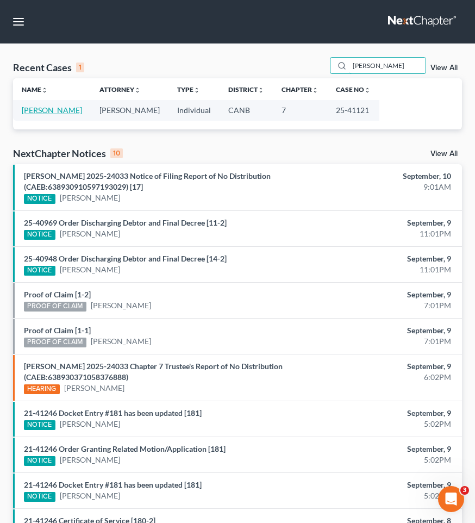
type input "[PERSON_NAME]"
click at [43, 114] on link "[PERSON_NAME]" at bounding box center [52, 109] width 60 height 9
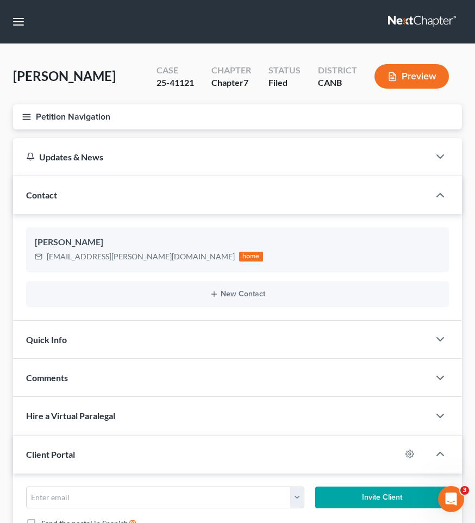
click at [26, 112] on icon "button" at bounding box center [27, 117] width 10 height 10
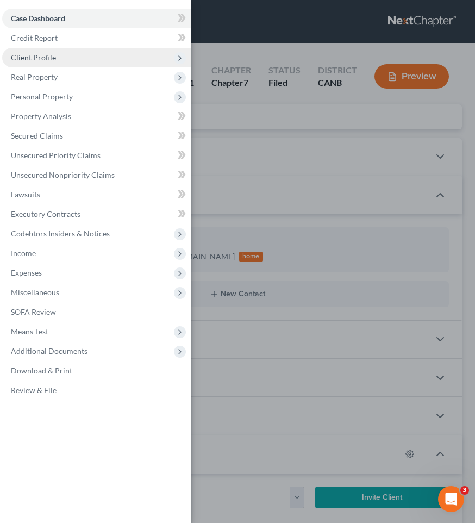
click at [68, 55] on span "Client Profile" at bounding box center [96, 58] width 189 height 20
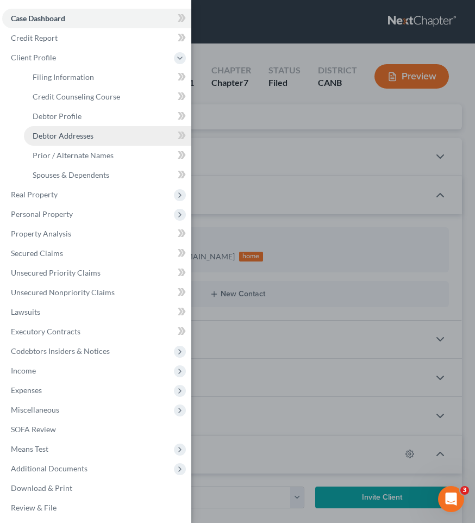
click at [80, 133] on span "Debtor Addresses" at bounding box center [63, 135] width 61 height 9
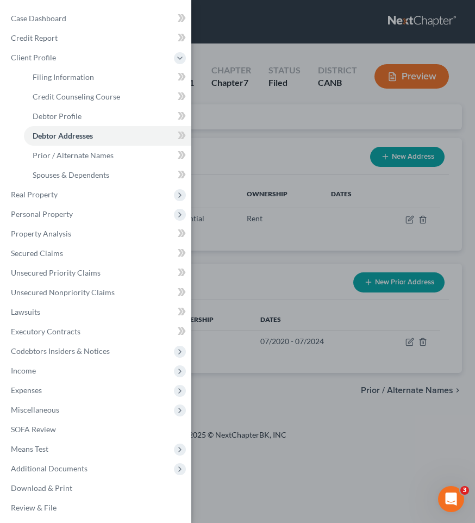
click at [320, 158] on div "Case Dashboard Payments Invoices Payments Payments Credit Report Client Profile" at bounding box center [237, 261] width 475 height 523
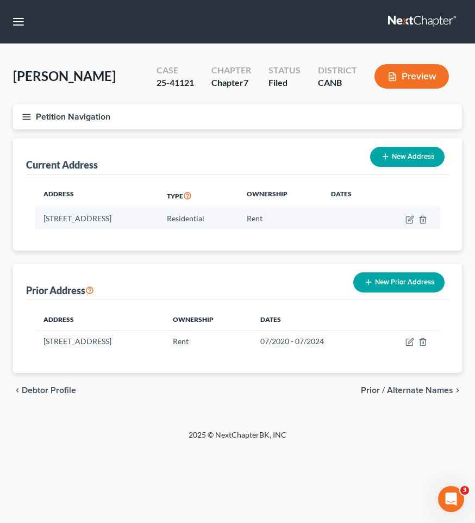
drag, startPoint x: 126, startPoint y: 219, endPoint x: 42, endPoint y: 219, distance: 83.2
click at [42, 219] on td "6132 Buena Venture Ave, Oakland, CA 94605" at bounding box center [96, 218] width 123 height 21
copy td "6132 Buena Venture Ave"
drag, startPoint x: 203, startPoint y: 215, endPoint x: 130, endPoint y: 216, distance: 72.8
click at [130, 216] on td "6132 Buena Venture Ave, Oakland, CA 94605" at bounding box center [96, 218] width 123 height 21
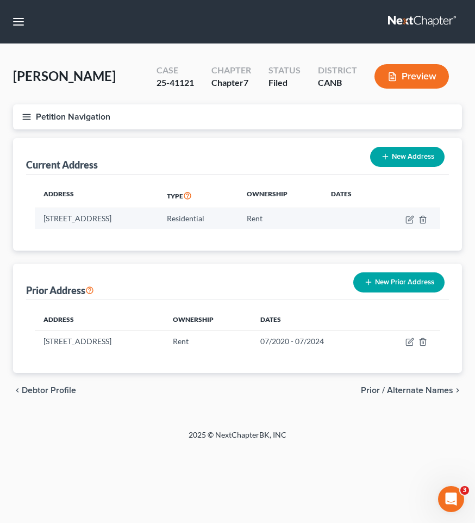
copy td "Oakland, CA 94605"
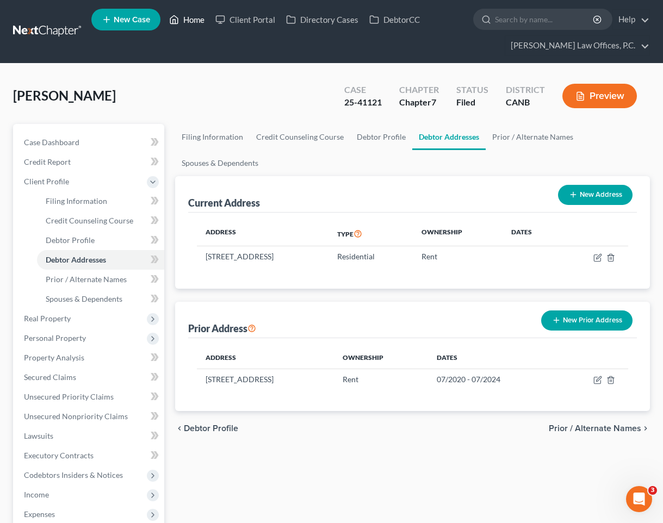
click at [196, 23] on link "Home" at bounding box center [187, 20] width 46 height 20
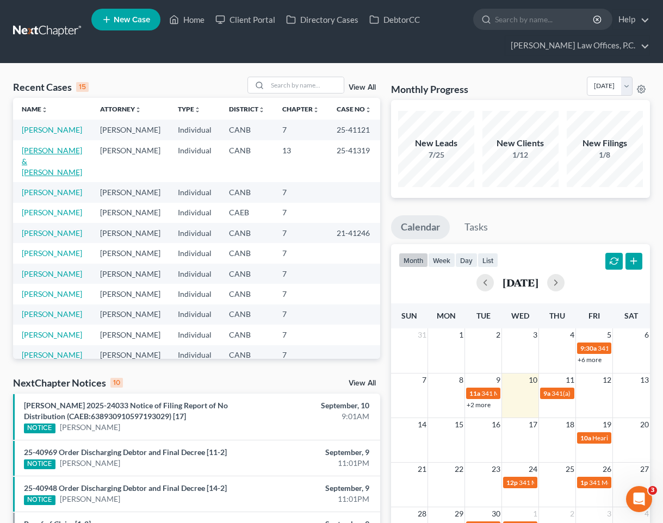
click at [46, 160] on link "[PERSON_NAME] & [PERSON_NAME]" at bounding box center [52, 161] width 60 height 31
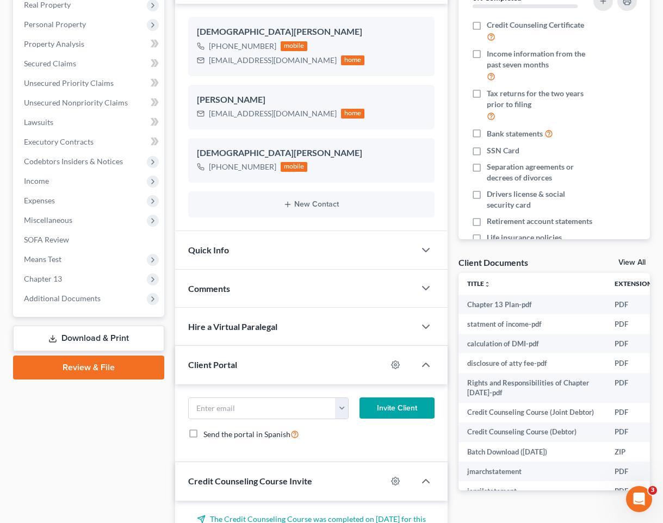
scroll to position [192, 0]
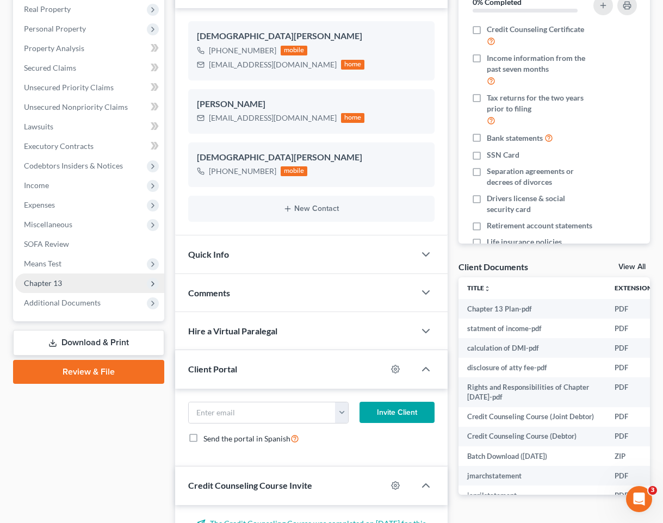
click at [61, 282] on span "Chapter 13" at bounding box center [89, 283] width 149 height 20
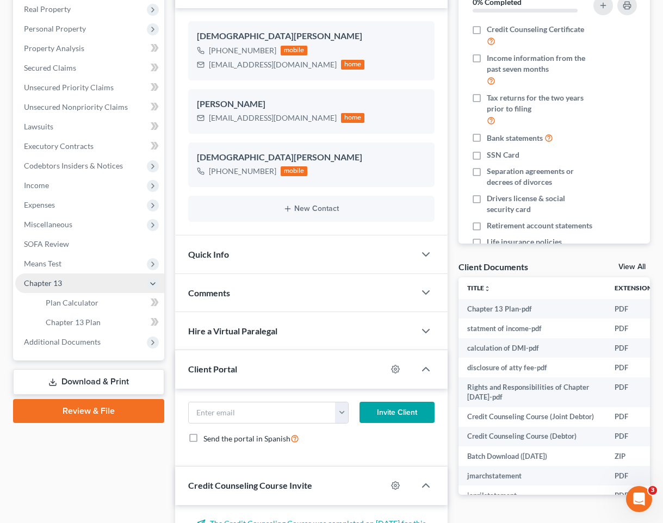
click at [67, 273] on span "Chapter 13" at bounding box center [89, 283] width 149 height 20
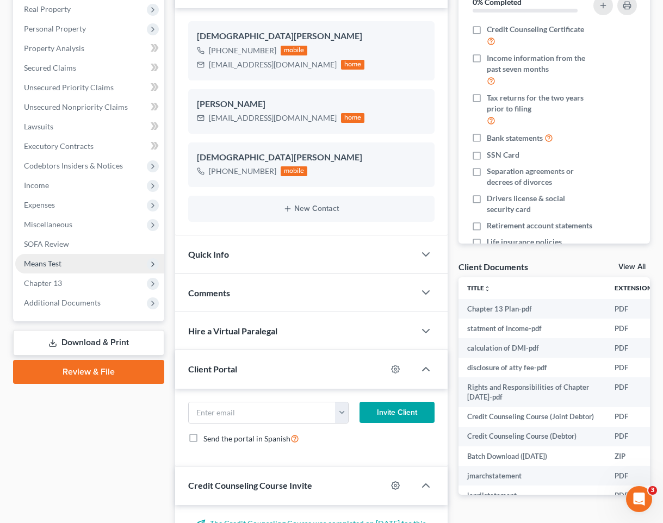
click at [52, 264] on span "Means Test" at bounding box center [43, 263] width 38 height 9
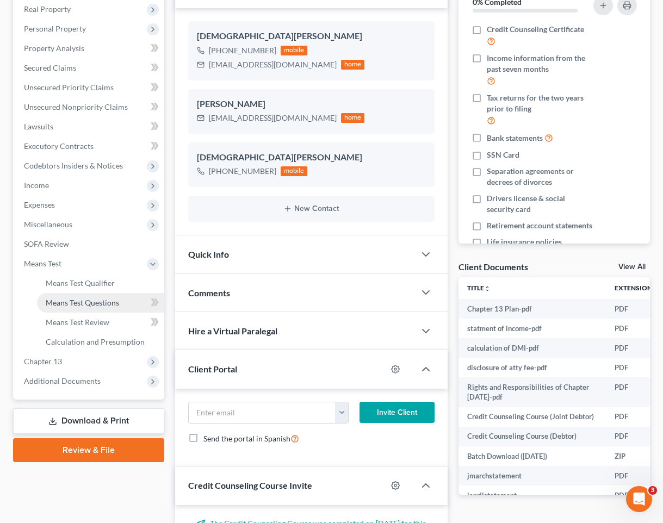
click at [53, 300] on span "Means Test Questions" at bounding box center [82, 302] width 73 height 9
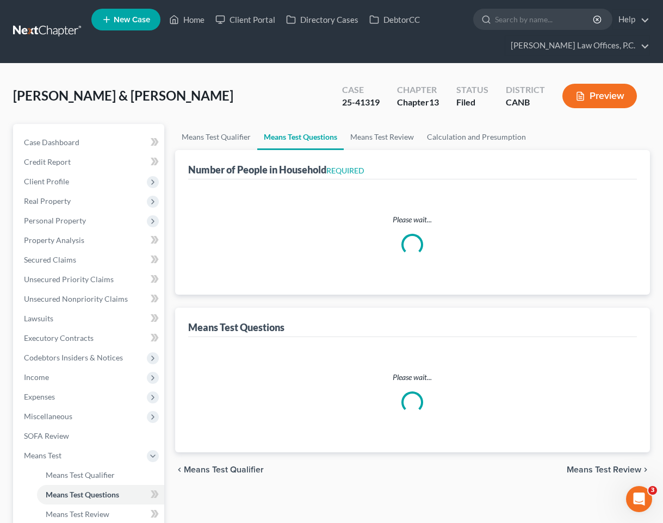
select select "0"
select select "60"
select select "1"
select select "32"
select select "1"
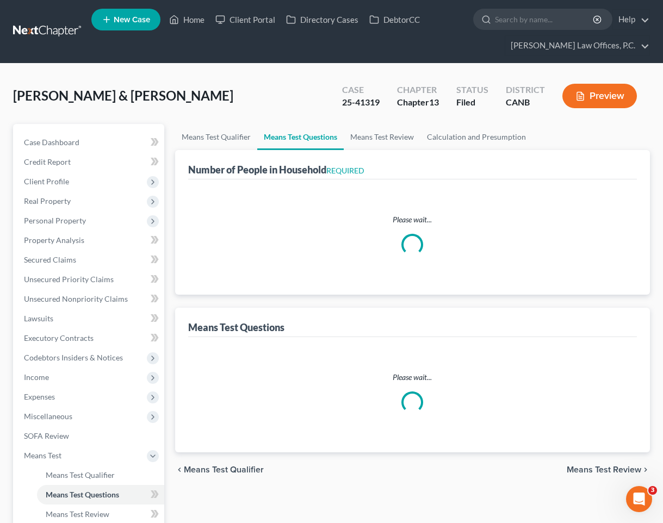
select select "27"
select select "1"
select select "48"
select select "1"
select select "37"
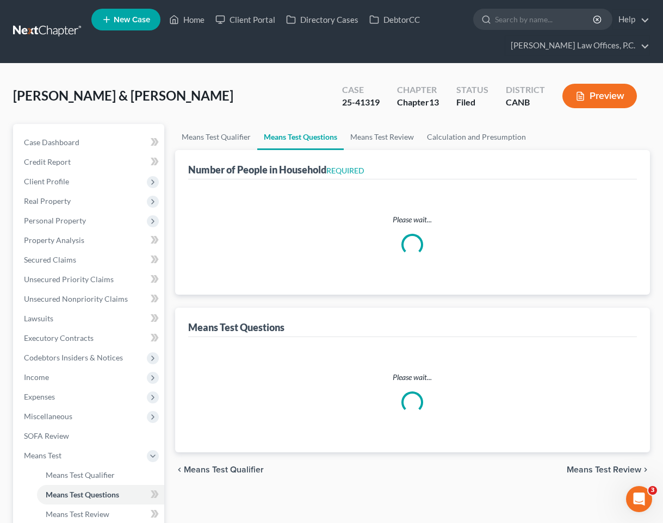
select select "4"
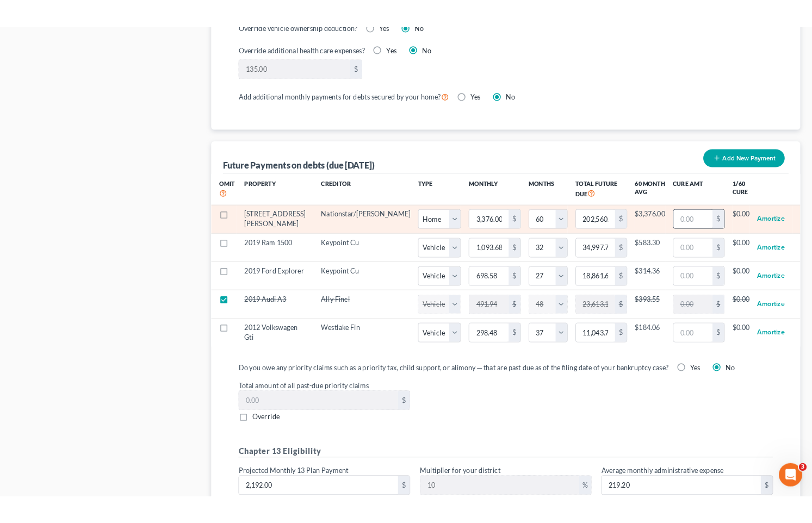
scroll to position [986, 0]
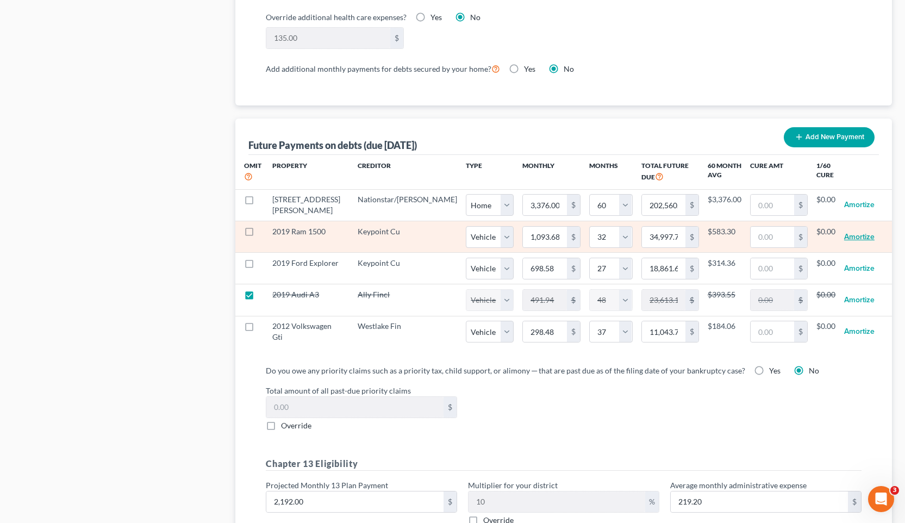
click at [475, 227] on button "Amortize" at bounding box center [859, 237] width 30 height 22
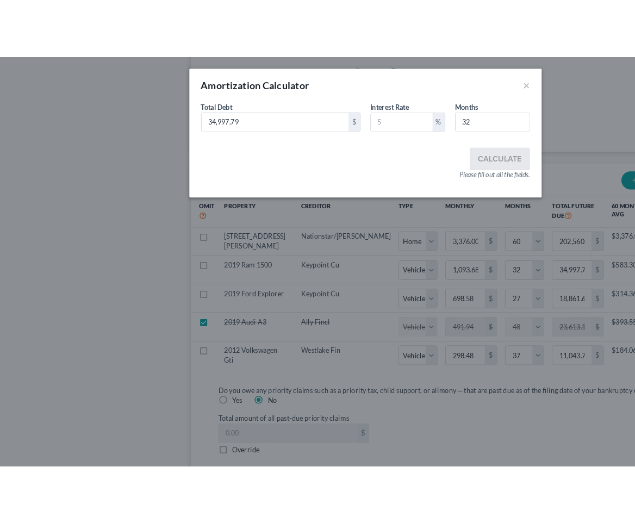
scroll to position [1006, 0]
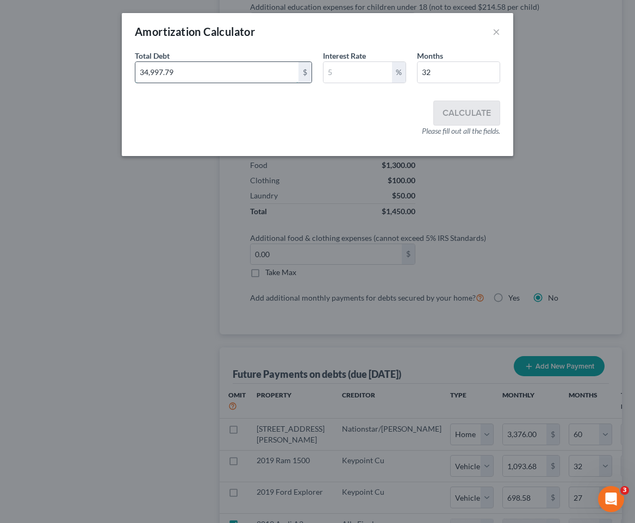
click at [232, 68] on input "34,997.79" at bounding box center [216, 72] width 163 height 21
paste input "24716"
type input "24716"
click at [337, 70] on input "text" at bounding box center [357, 72] width 68 height 21
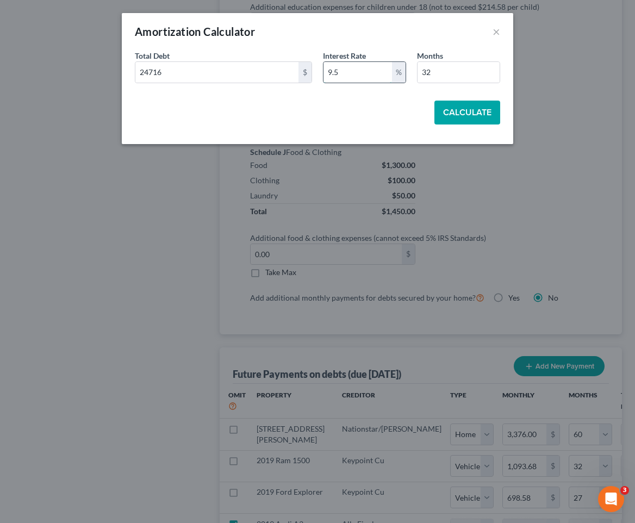
type input "9.5"
type input "60"
click at [455, 109] on button "Calculate" at bounding box center [467, 113] width 66 height 24
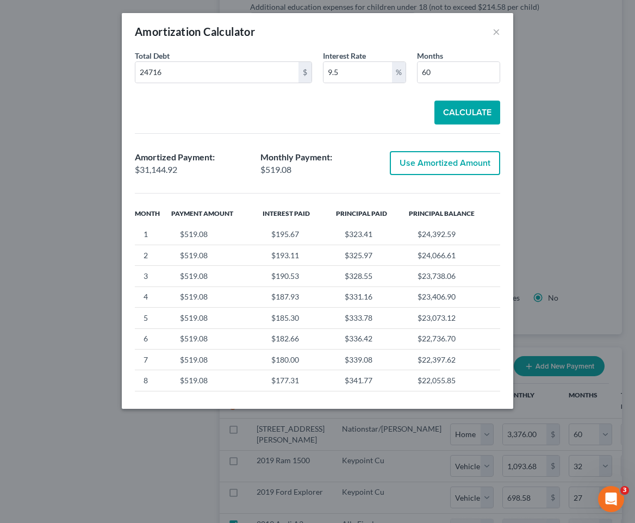
click at [415, 167] on button "Use Amortized Amount" at bounding box center [445, 163] width 110 height 24
type input "519.08"
type input "31,144.92"
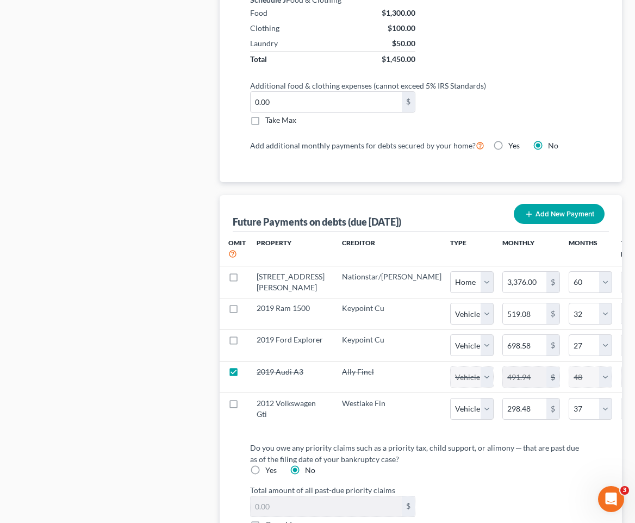
select select "1"
select select "32"
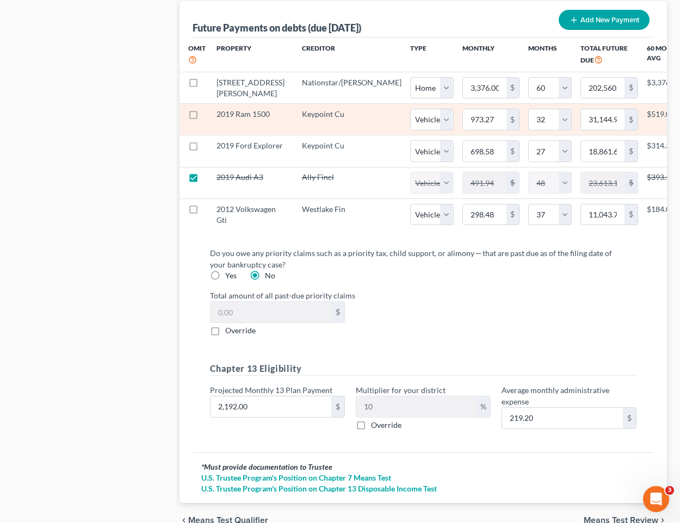
scroll to position [0, 86]
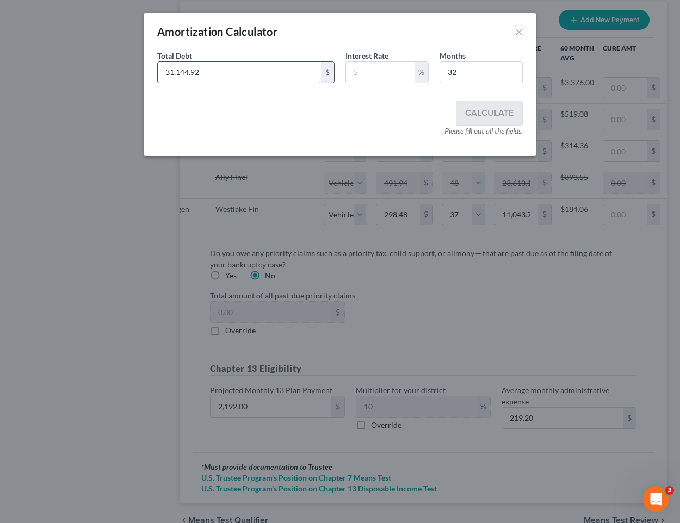
click at [236, 76] on input "31,144.92" at bounding box center [239, 72] width 163 height 21
paste input "24716"
type input "24716"
click at [373, 79] on input "text" at bounding box center [380, 72] width 68 height 21
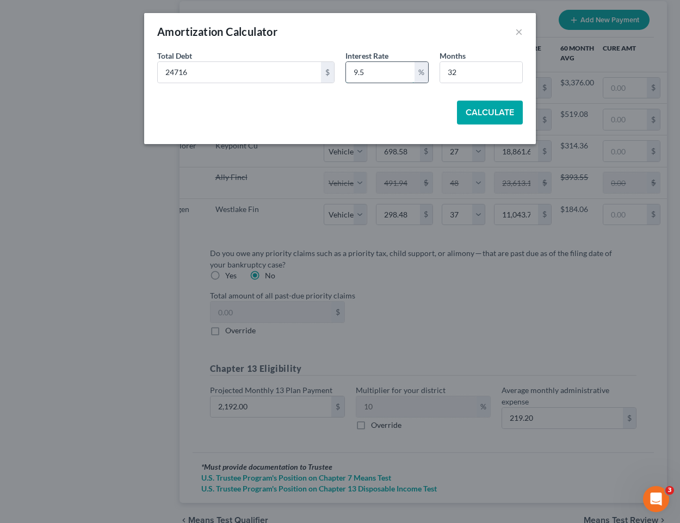
type input "9.5"
type input "60"
click at [475, 111] on button "Calculate" at bounding box center [490, 113] width 66 height 24
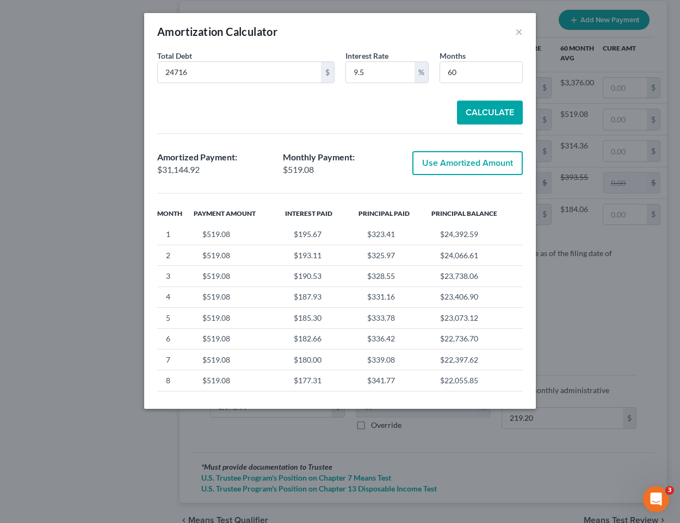
click at [454, 166] on button "Use Amortized Amount" at bounding box center [467, 163] width 110 height 24
type input "519.08"
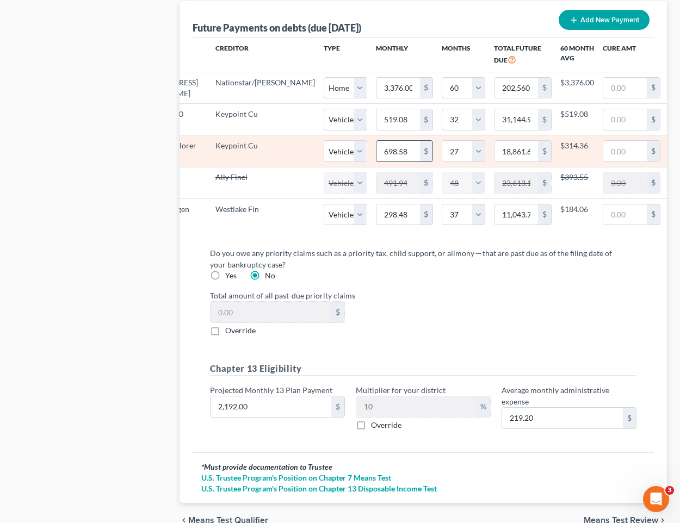
select select "1"
select select "32"
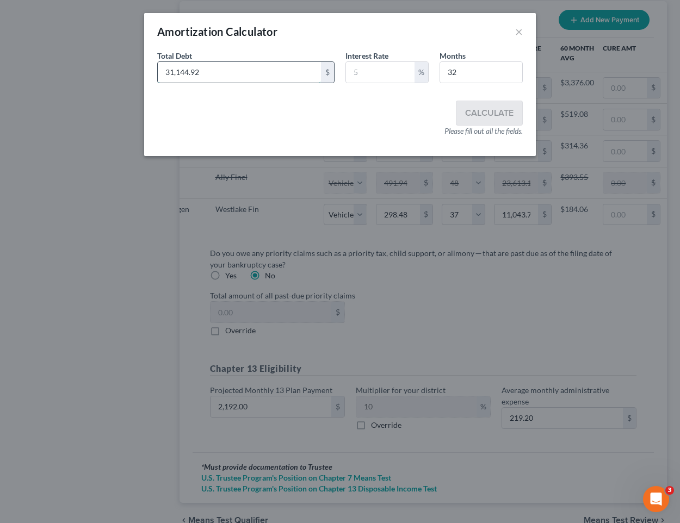
click at [285, 72] on input "31,144.92" at bounding box center [239, 72] width 163 height 21
paste input "24716"
type input "24,716"
click at [375, 76] on input "text" at bounding box center [380, 72] width 68 height 21
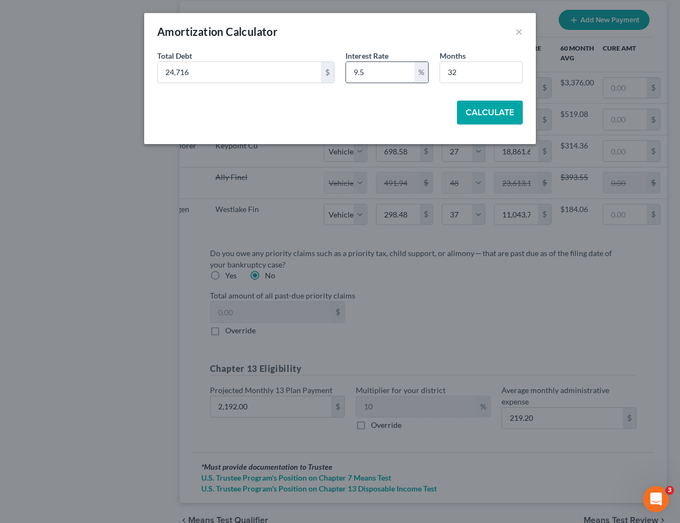
type input "9.5"
type input "60"
click at [475, 111] on button "Calculate" at bounding box center [490, 113] width 66 height 24
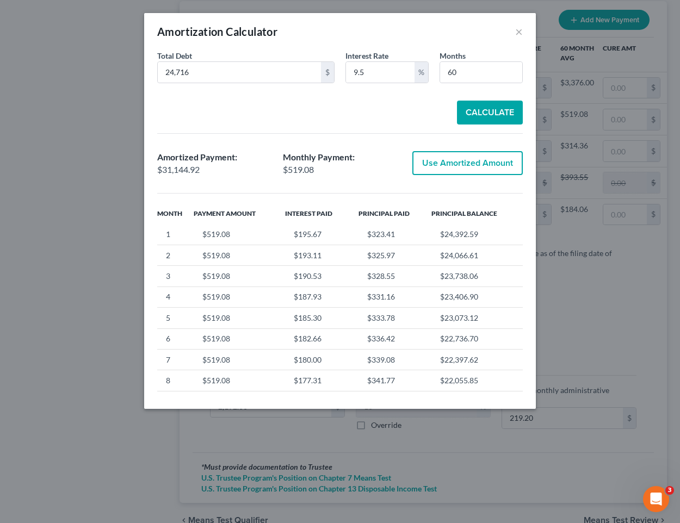
click at [448, 163] on button "Use Amortized Amount" at bounding box center [467, 163] width 110 height 24
type input "519.08"
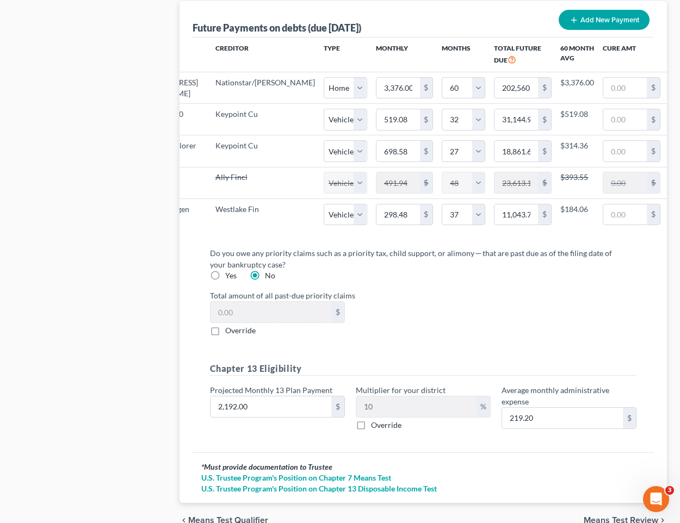
select select "1"
select select "32"
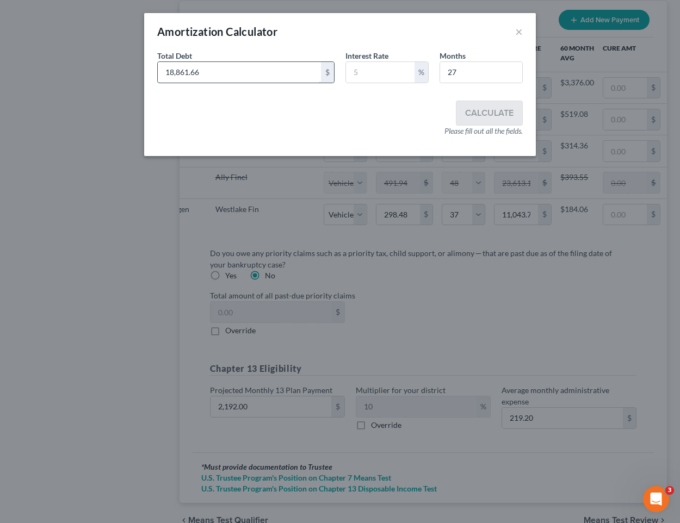
click at [231, 77] on input "18,861.66" at bounding box center [239, 72] width 163 height 21
paste input "6922"
type input "16922"
click at [397, 75] on input "text" at bounding box center [380, 72] width 68 height 21
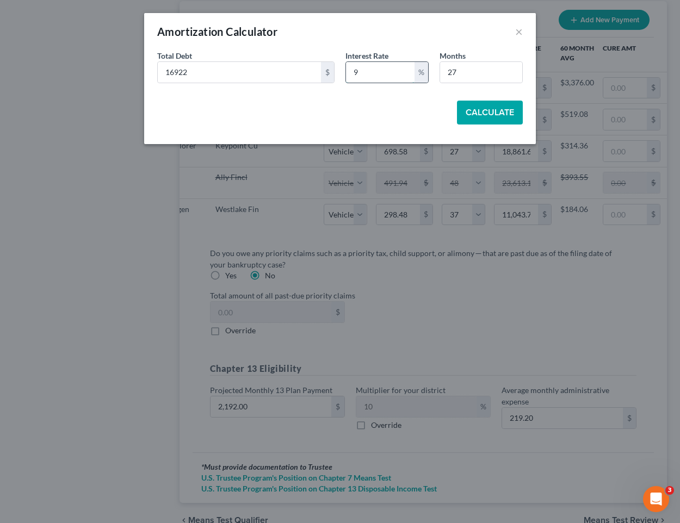
type input "9"
type input "9.5"
type input "60"
click at [475, 113] on button "Calculate" at bounding box center [490, 113] width 66 height 24
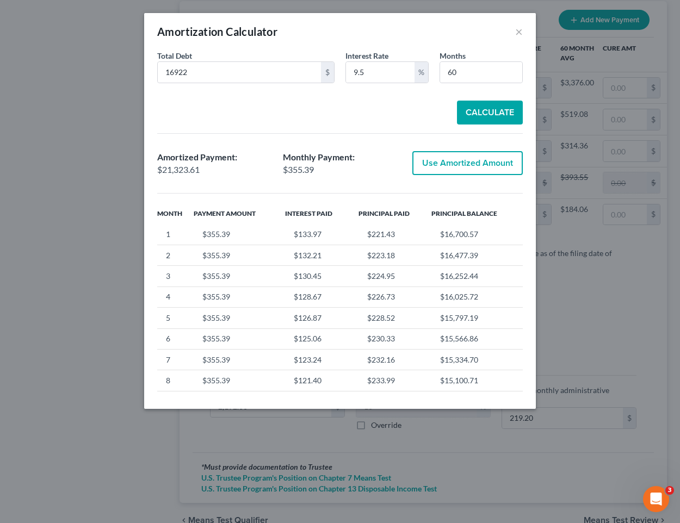
click at [453, 162] on button "Use Amortized Amount" at bounding box center [467, 163] width 110 height 24
type input "355.39"
type input "21,323.60"
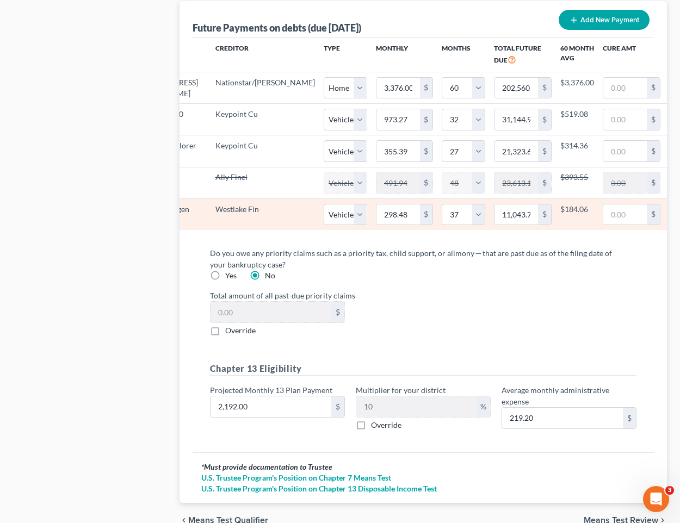
select select "1"
select select "27"
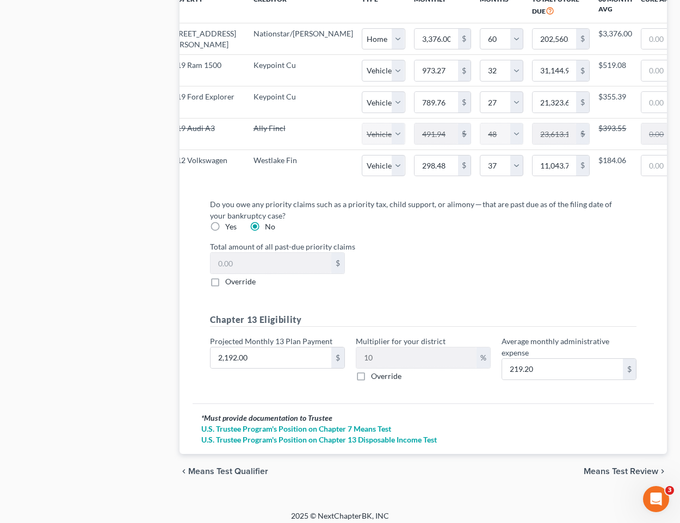
scroll to position [1268, 0]
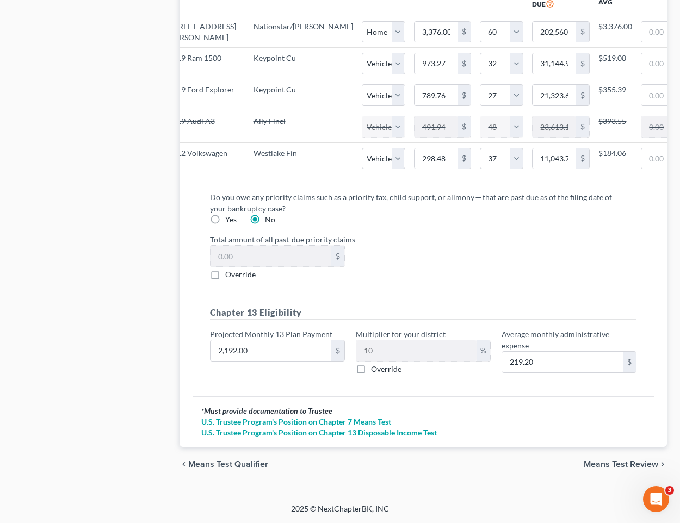
click at [475, 464] on span "Means Test Review" at bounding box center [620, 464] width 74 height 9
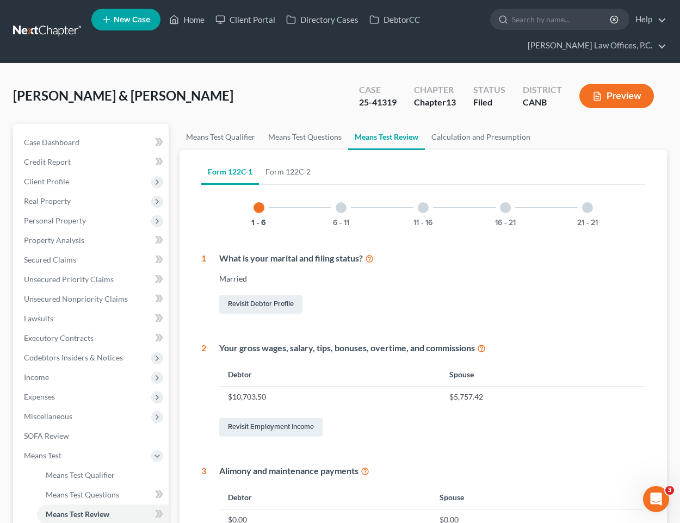
click at [475, 99] on button "Preview" at bounding box center [616, 96] width 74 height 24
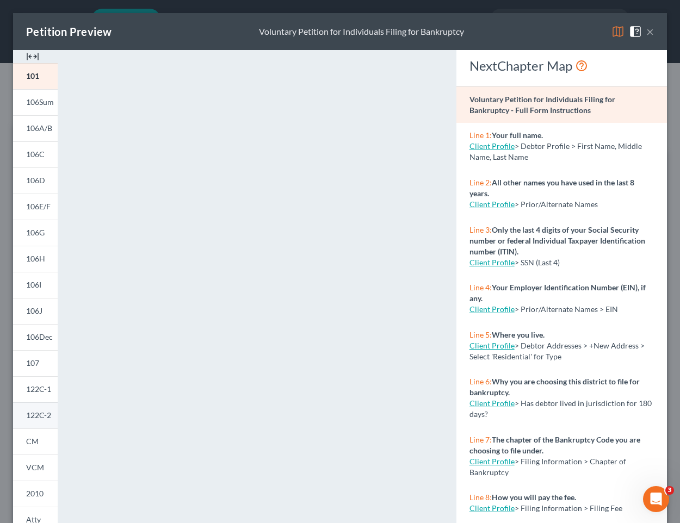
click at [42, 419] on span "122C-2" at bounding box center [38, 414] width 25 height 9
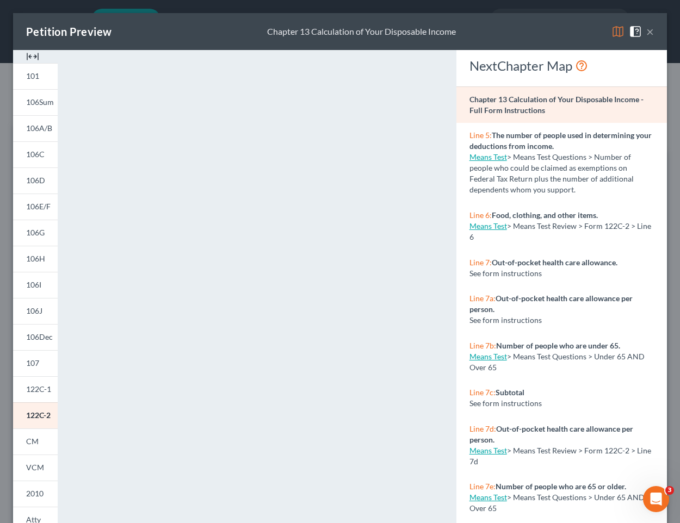
click at [475, 35] on button "×" at bounding box center [650, 31] width 8 height 13
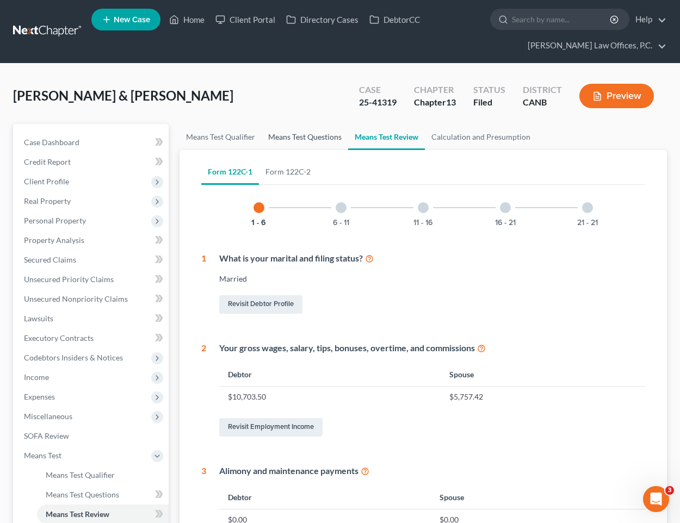
click at [334, 138] on link "Means Test Questions" at bounding box center [304, 137] width 86 height 26
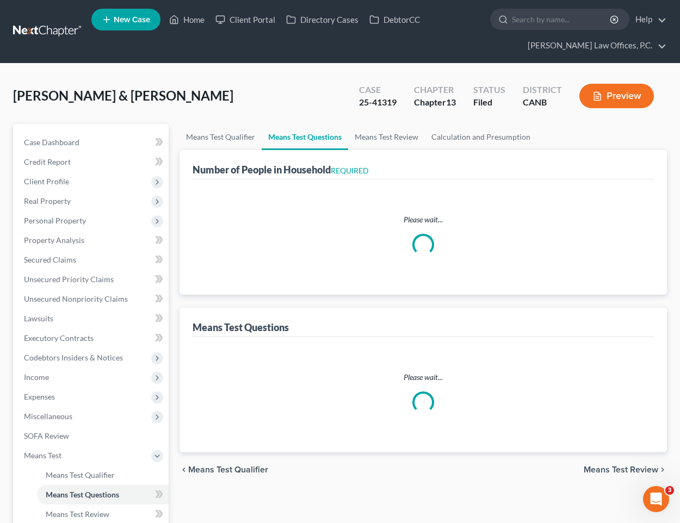
select select "0"
select select "60"
select select "1"
select select "32"
select select "1"
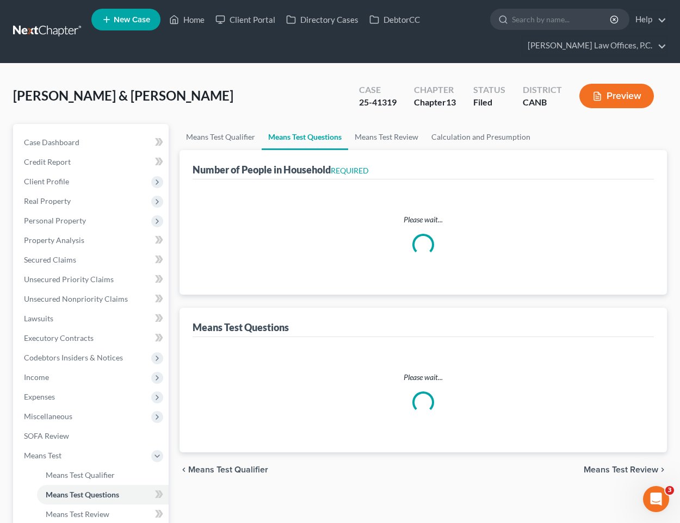
select select "27"
select select "1"
select select "48"
select select "1"
select select "37"
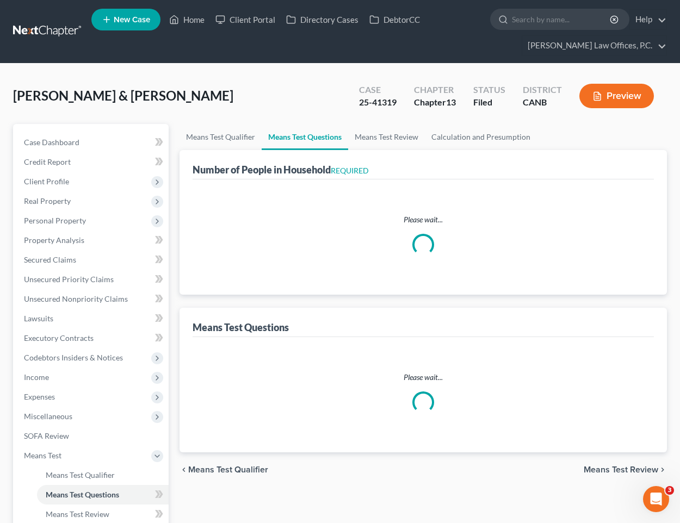
select select "4"
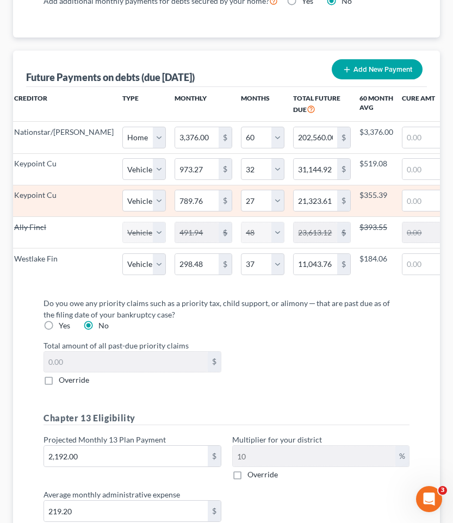
scroll to position [0, 139]
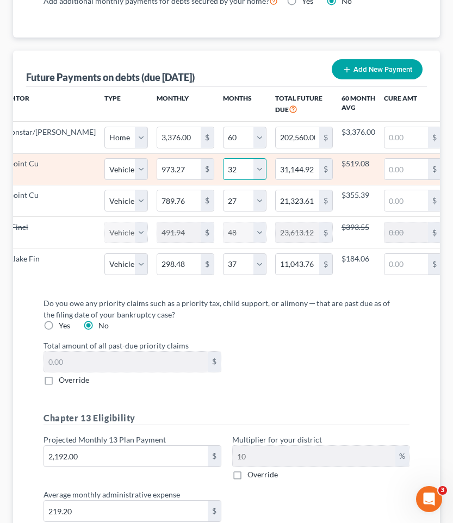
click at [223, 180] on select "0 1 2 3 4 5 6 7 8 9 10 11 12 13 14 15 16 17 18 19 20 21 22 23 24 25 26 27 28 29…" at bounding box center [244, 169] width 43 height 22
select select "60"
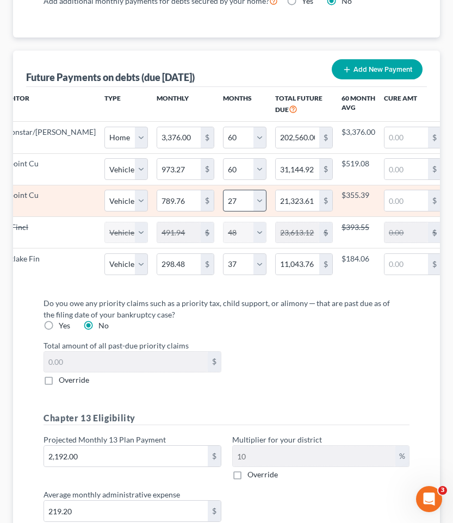
select select "1"
select select "60"
click at [223, 211] on select "0 1 2 3 4 5 6 7 8 9 10 11 12 13 14 15 16 17 18 19 20 21 22 23 24 25 26 27 28 29…" at bounding box center [244, 201] width 43 height 22
select select "60"
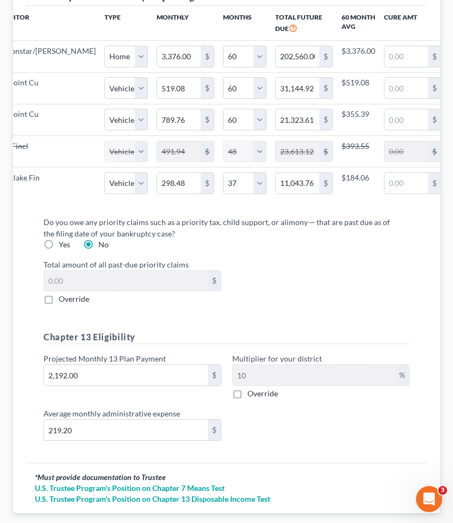
select select "1"
select select "60"
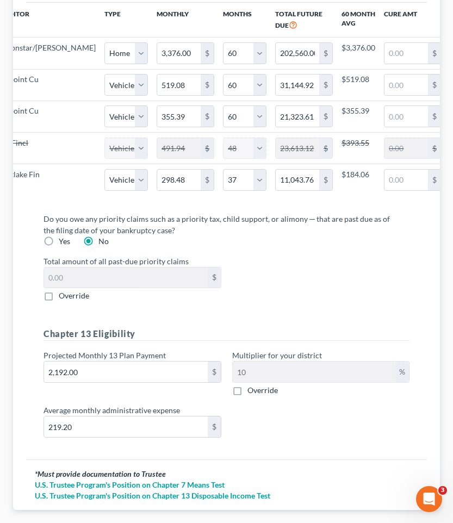
scroll to position [1475, 0]
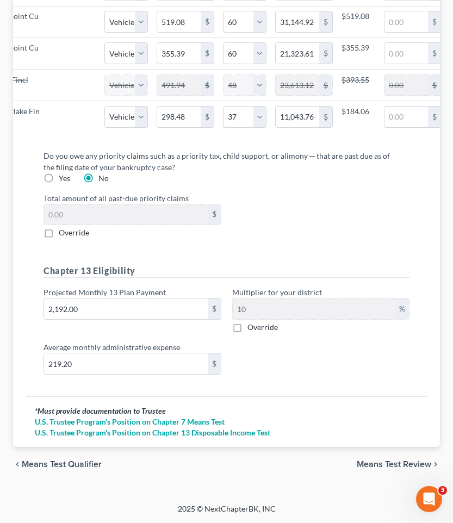
click at [366, 465] on span "Means Test Review" at bounding box center [394, 464] width 74 height 9
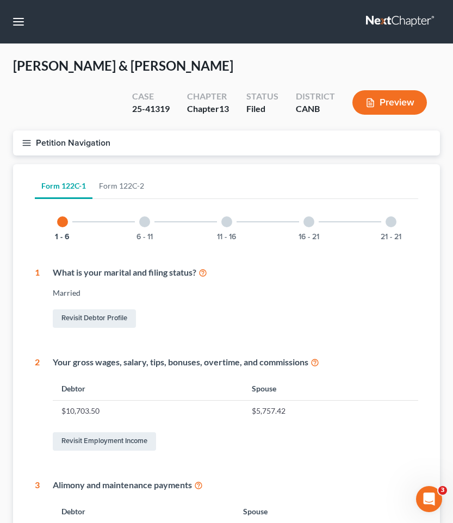
click at [372, 105] on icon "button" at bounding box center [370, 103] width 10 height 10
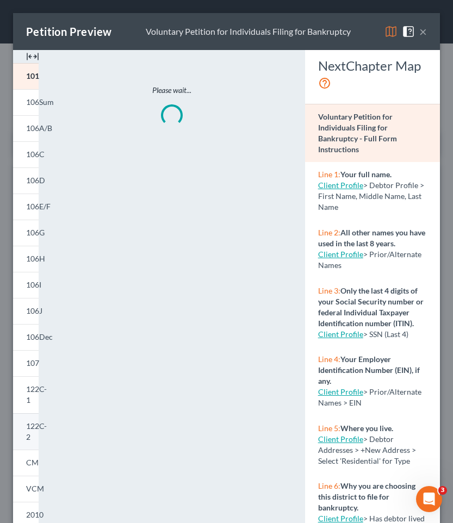
click at [30, 425] on span "122C-2" at bounding box center [36, 431] width 21 height 20
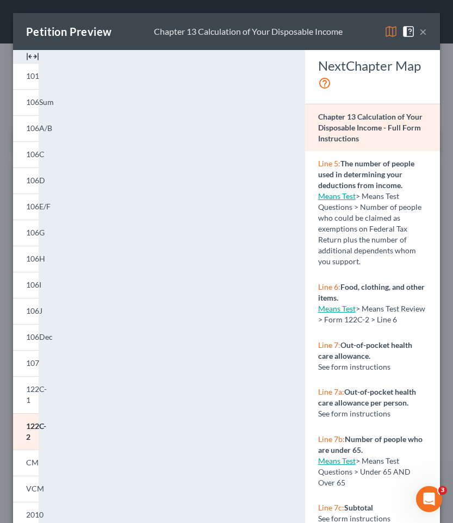
click at [420, 33] on button "×" at bounding box center [423, 31] width 8 height 13
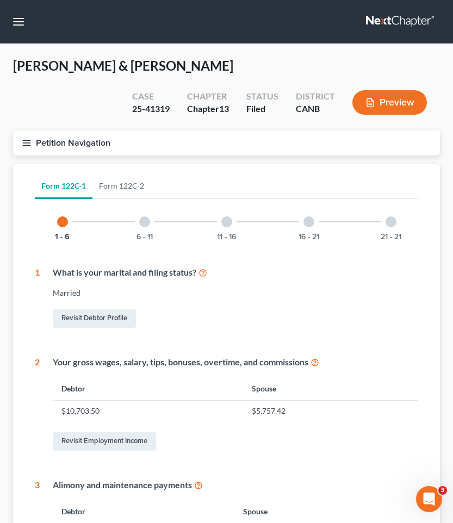
click at [23, 141] on icon "button" at bounding box center [27, 143] width 10 height 10
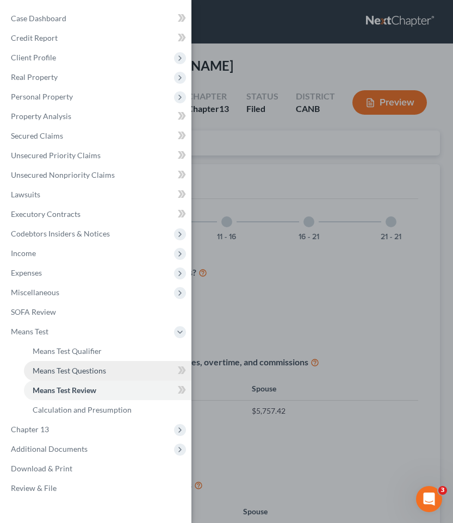
click at [72, 365] on link "Means Test Questions" at bounding box center [107, 371] width 167 height 20
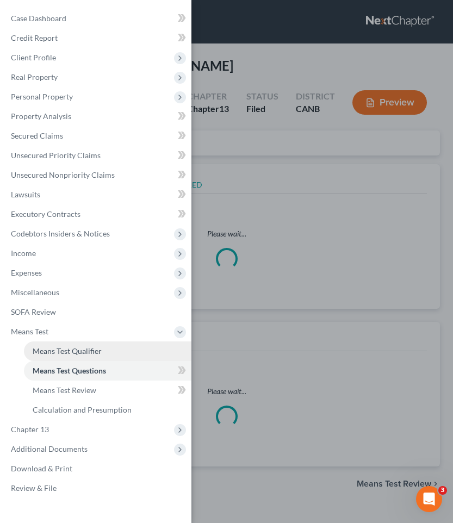
select select "0"
select select "60"
select select "1"
select select "60"
select select "1"
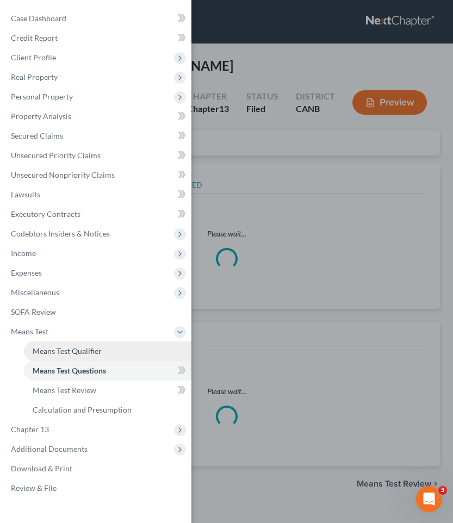
select select "60"
select select "1"
select select "48"
select select "1"
select select "37"
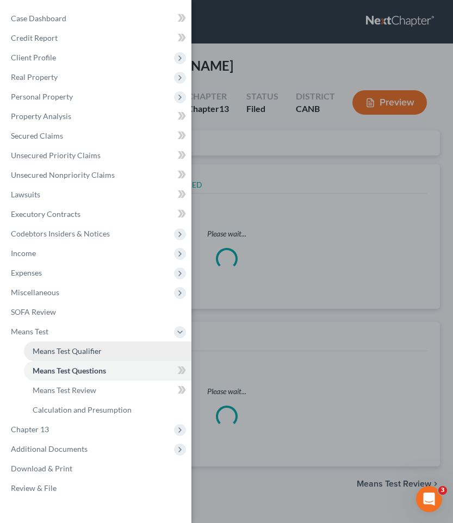
select select "4"
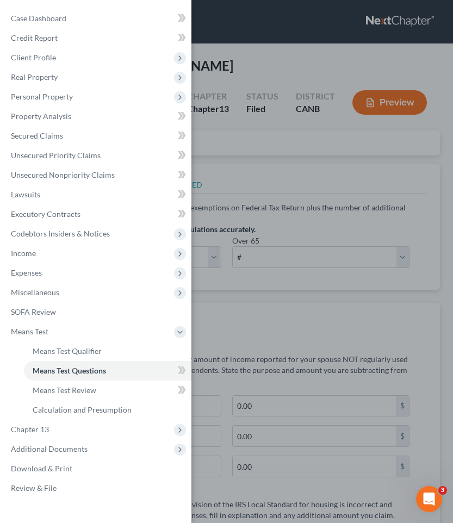
click at [312, 316] on div "Case Dashboard Payments Invoices Payments Payments Credit Report Client Profile" at bounding box center [226, 261] width 453 height 523
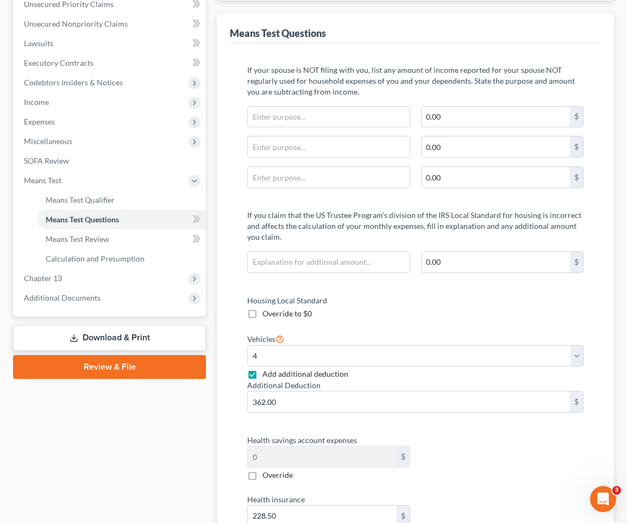
scroll to position [239, 0]
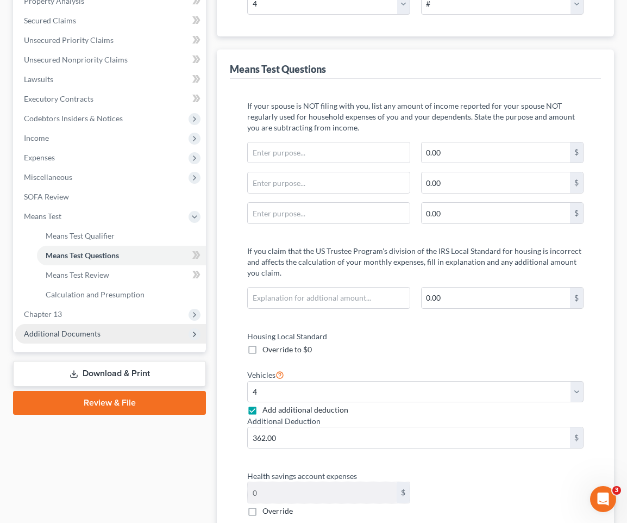
click at [94, 335] on span "Additional Documents" at bounding box center [62, 333] width 77 height 9
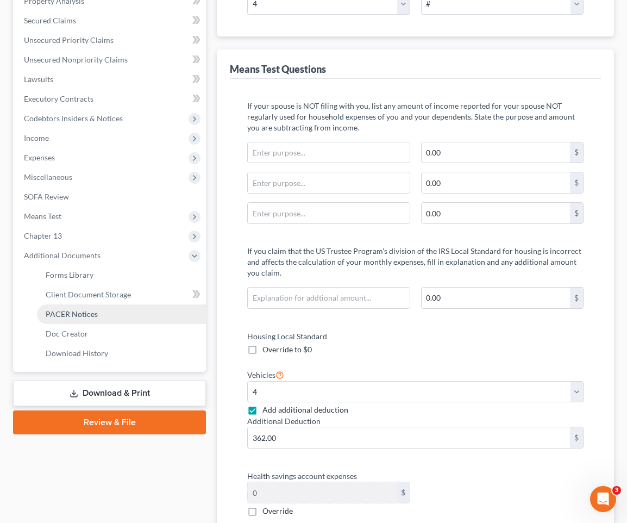
click at [108, 318] on link "PACER Notices" at bounding box center [121, 314] width 169 height 20
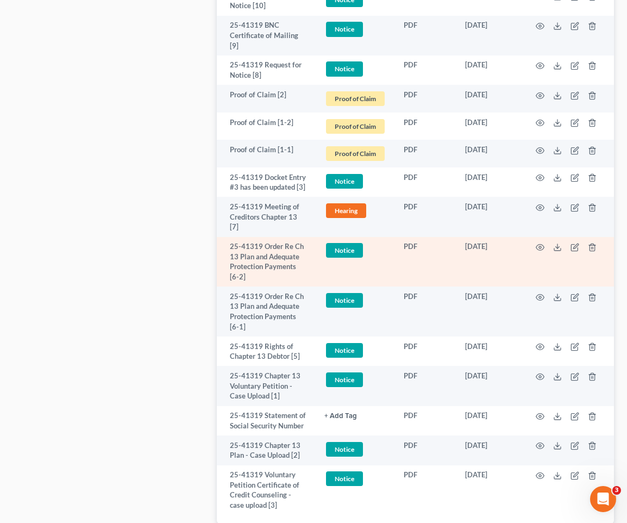
scroll to position [1807, 0]
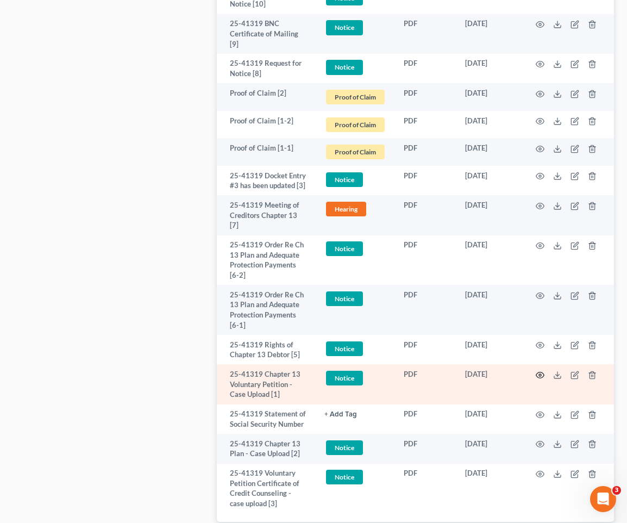
click at [475, 371] on icon "button" at bounding box center [540, 375] width 9 height 9
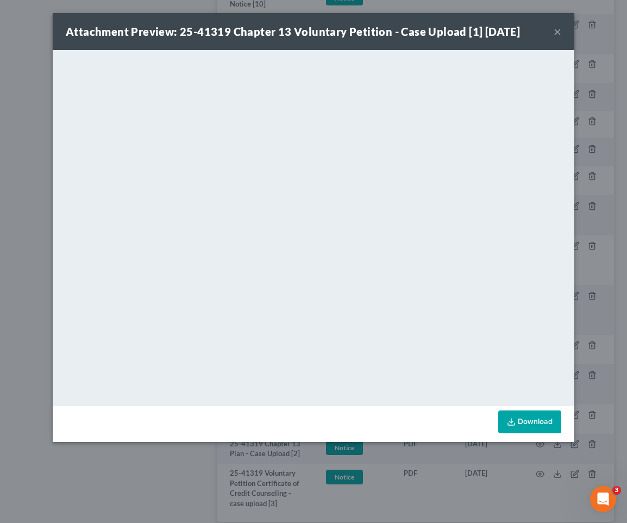
click at [475, 26] on button "×" at bounding box center [558, 31] width 8 height 13
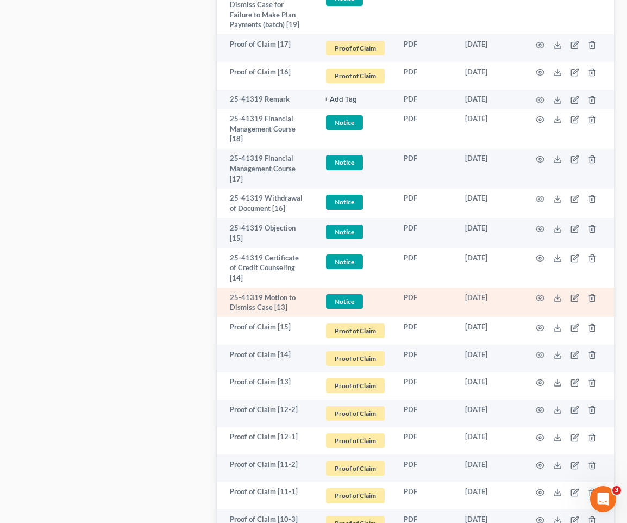
scroll to position [854, 0]
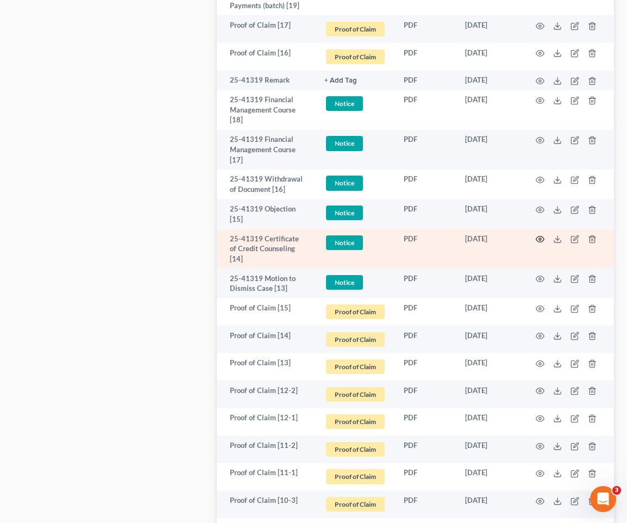
click at [475, 236] on icon "button" at bounding box center [540, 239] width 9 height 9
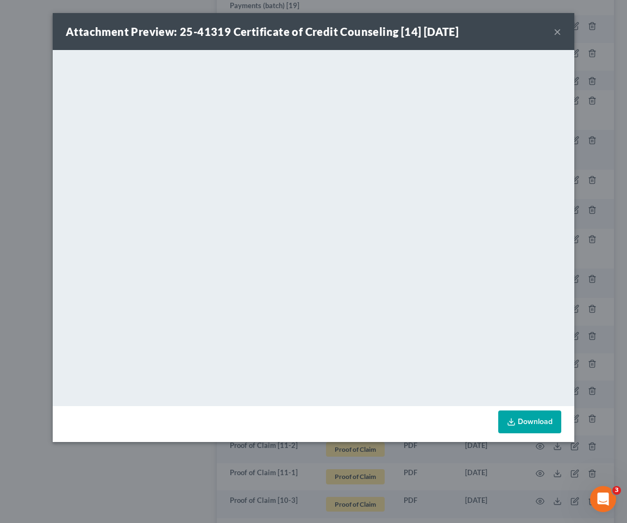
click at [475, 29] on button "×" at bounding box center [558, 31] width 8 height 13
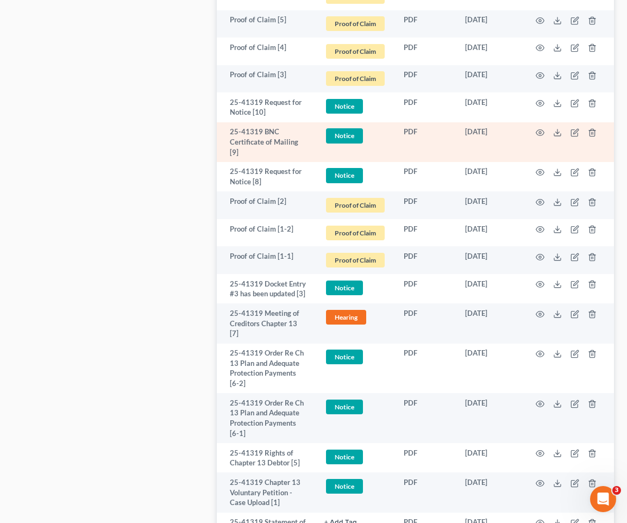
scroll to position [1700, 0]
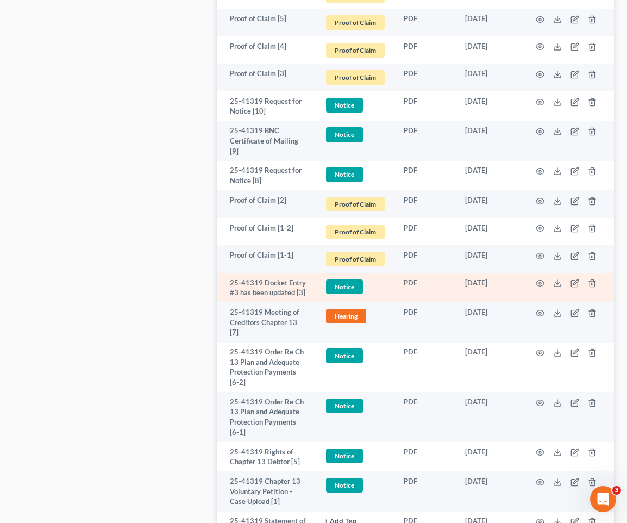
click at [475, 273] on td at bounding box center [568, 288] width 91 height 30
click at [475, 282] on circle "button" at bounding box center [540, 283] width 2 height 2
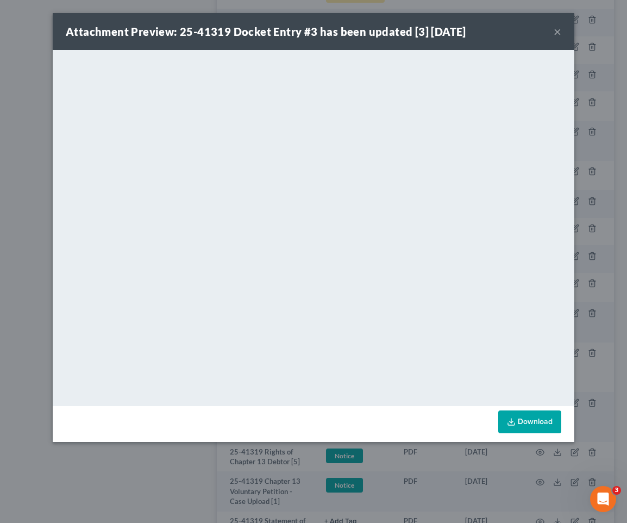
click at [475, 33] on button "×" at bounding box center [558, 31] width 8 height 13
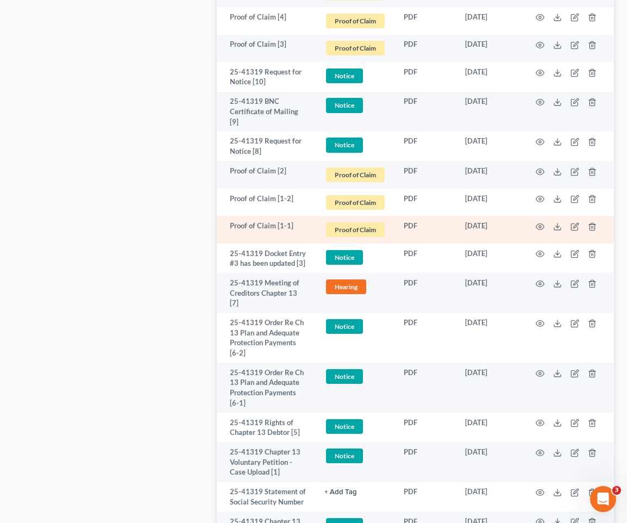
scroll to position [1730, 0]
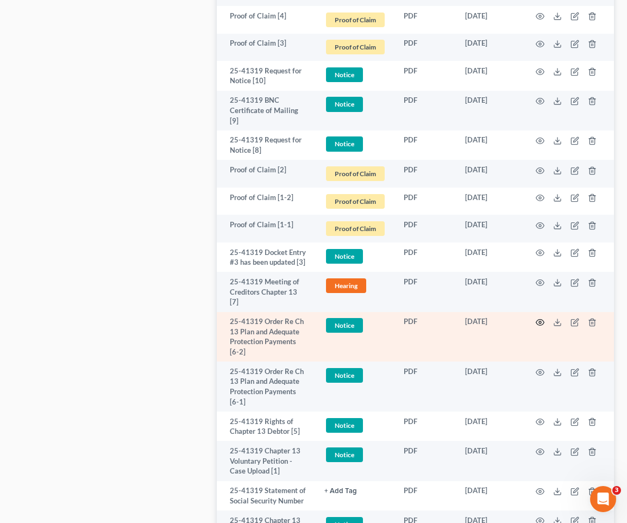
click at [475, 318] on icon "button" at bounding box center [540, 322] width 9 height 9
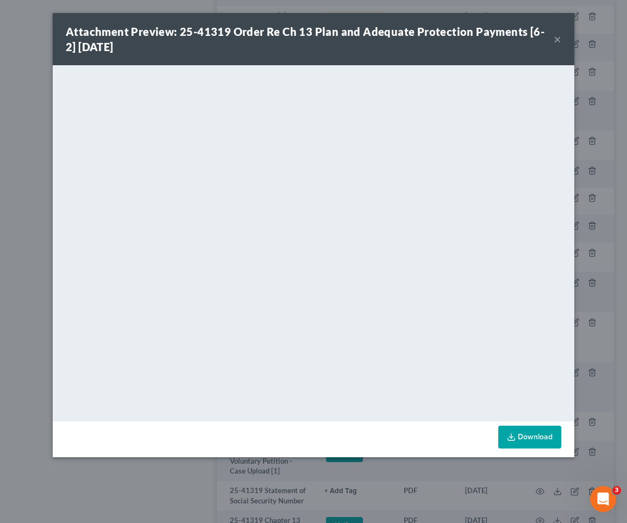
click at [475, 45] on button "×" at bounding box center [558, 39] width 8 height 13
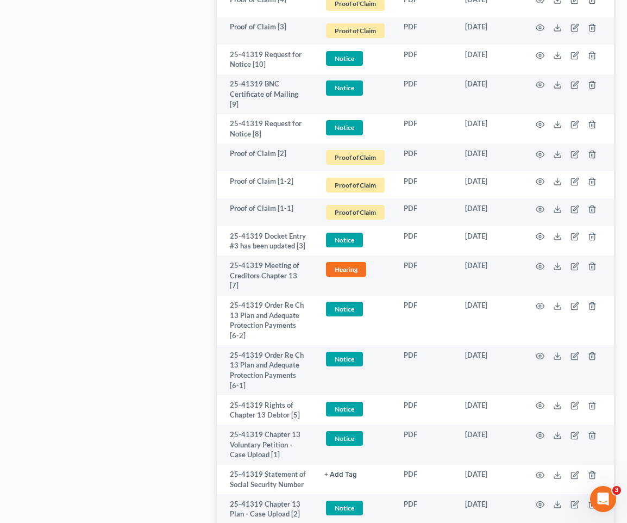
scroll to position [1752, 0]
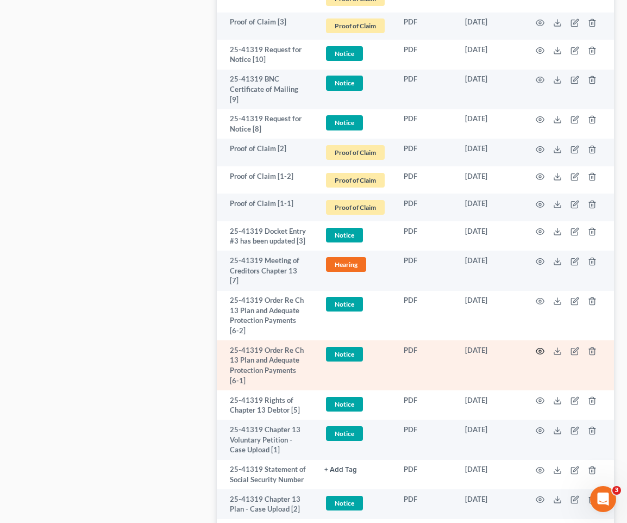
click at [475, 347] on icon "button" at bounding box center [540, 351] width 9 height 9
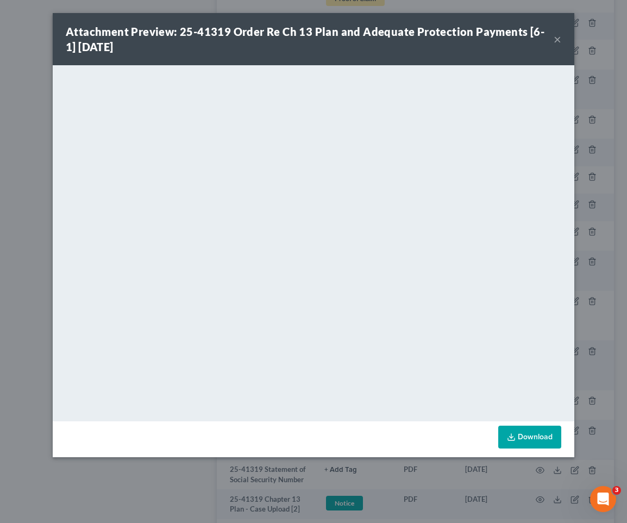
click at [475, 35] on button "×" at bounding box center [558, 39] width 8 height 13
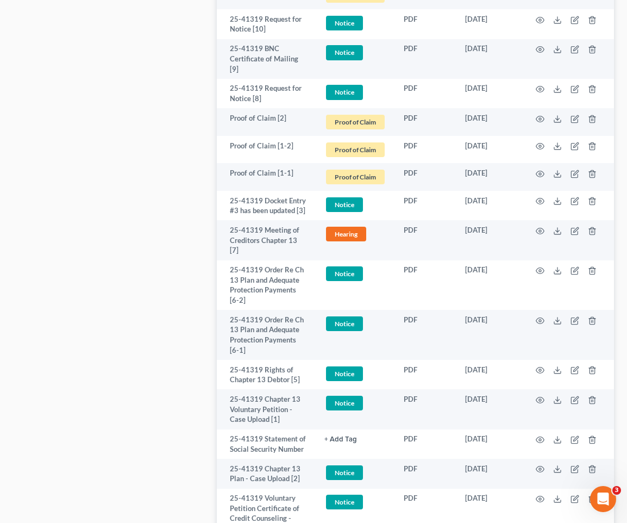
scroll to position [1808, 0]
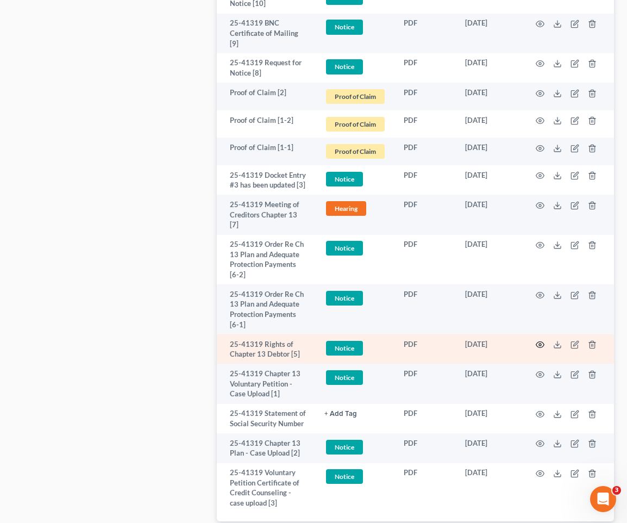
click at [475, 344] on circle "button" at bounding box center [540, 345] width 2 height 2
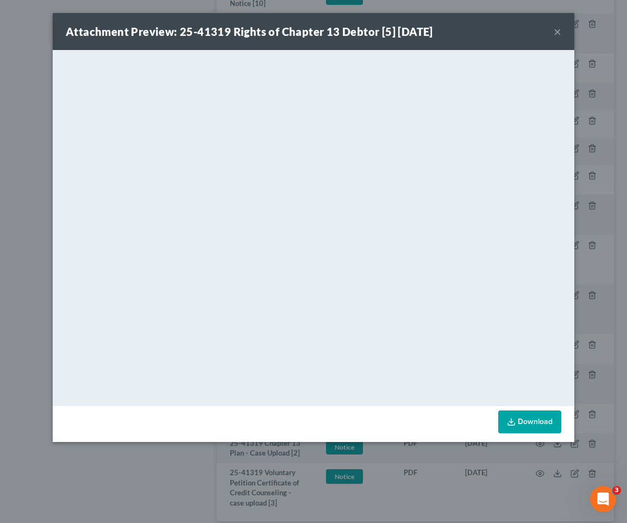
click at [475, 27] on button "×" at bounding box center [558, 31] width 8 height 13
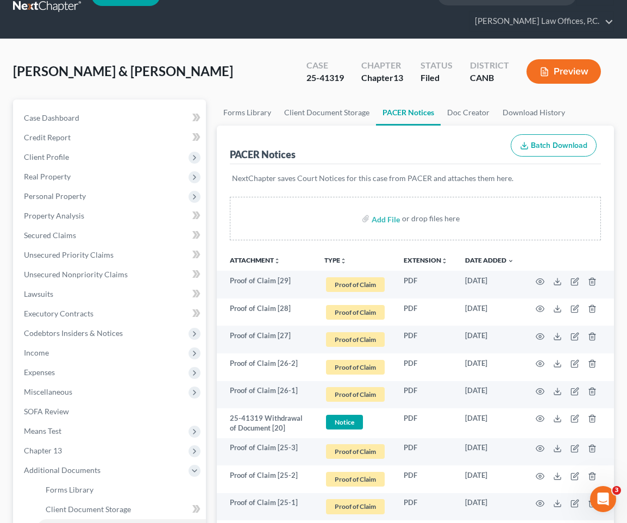
scroll to position [0, 0]
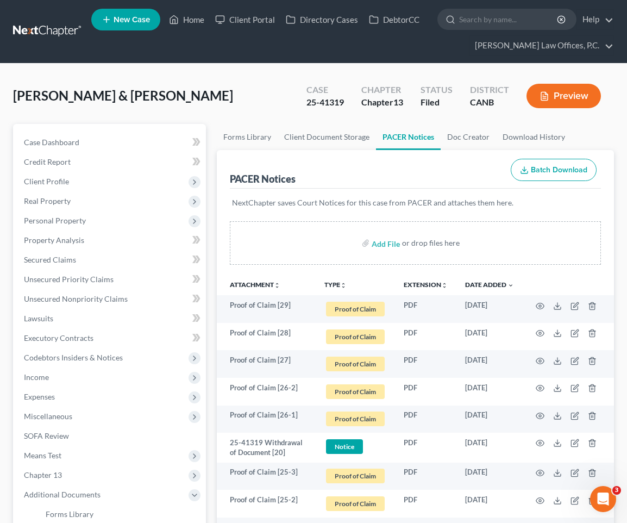
click at [475, 90] on button "Preview" at bounding box center [564, 96] width 74 height 24
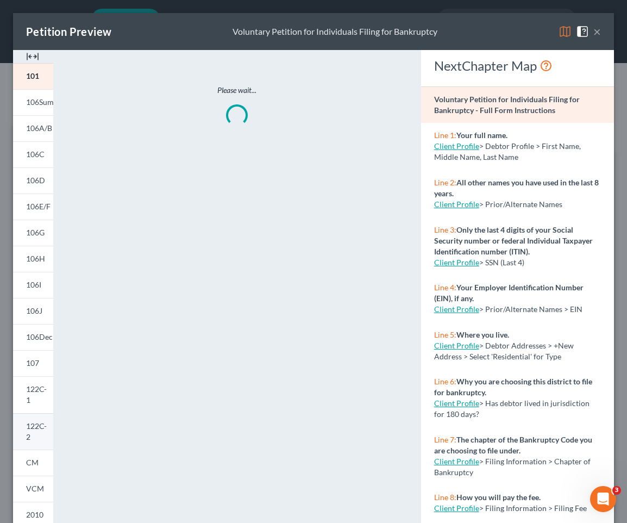
click at [34, 437] on link "122C-2" at bounding box center [33, 431] width 40 height 37
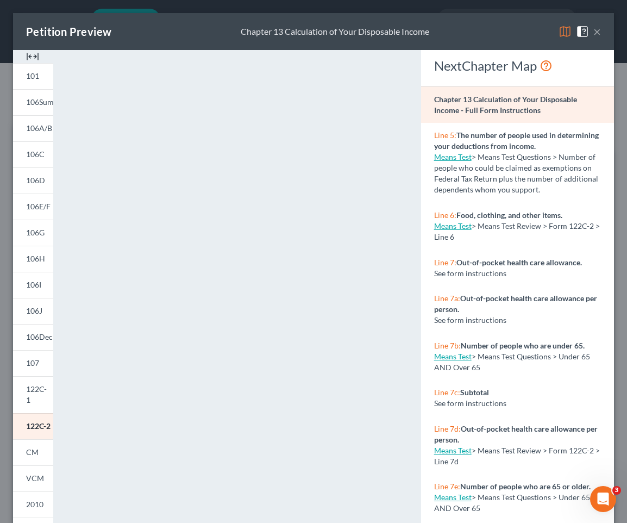
click at [475, 34] on button "×" at bounding box center [598, 31] width 8 height 13
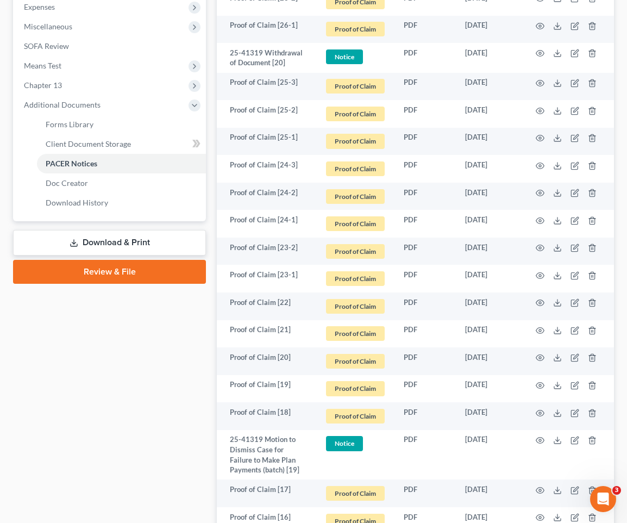
scroll to position [439, 0]
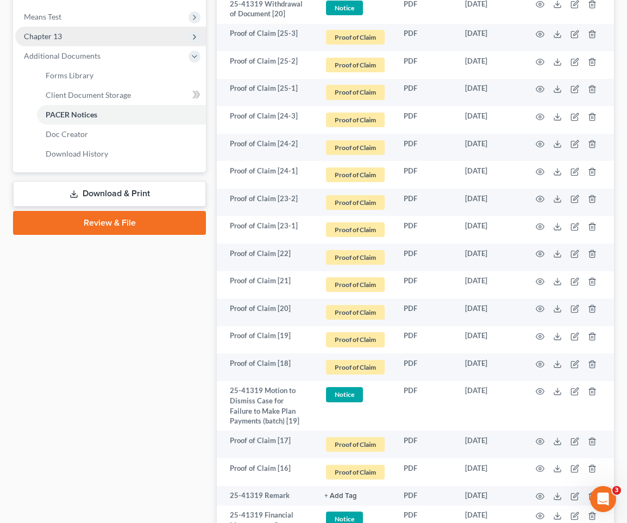
click at [67, 39] on span "Chapter 13" at bounding box center [110, 37] width 191 height 20
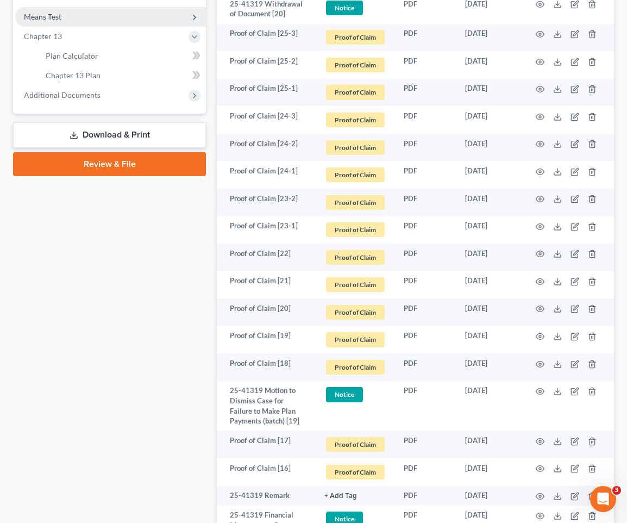
click at [67, 15] on span "Means Test" at bounding box center [110, 17] width 191 height 20
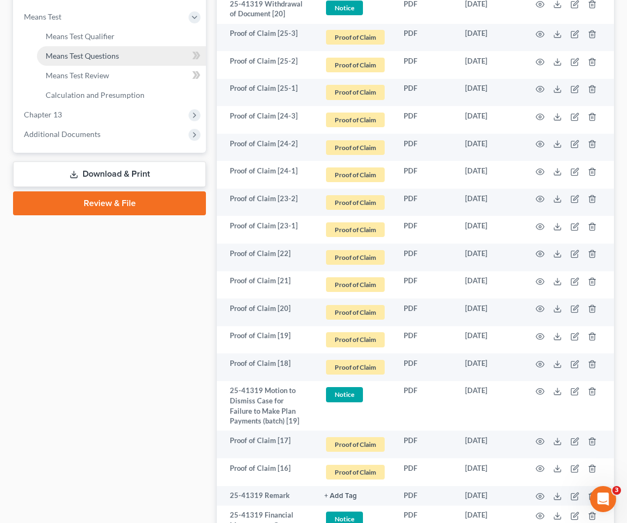
click at [73, 51] on span "Means Test Questions" at bounding box center [82, 55] width 73 height 9
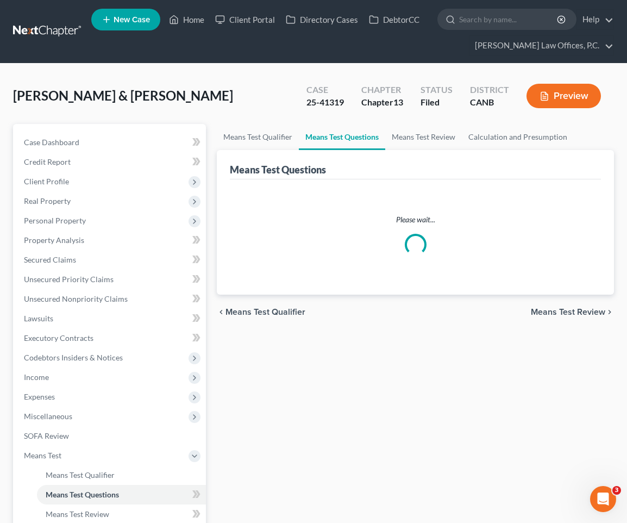
select select "4"
select select "0"
select select "60"
select select "1"
select select "60"
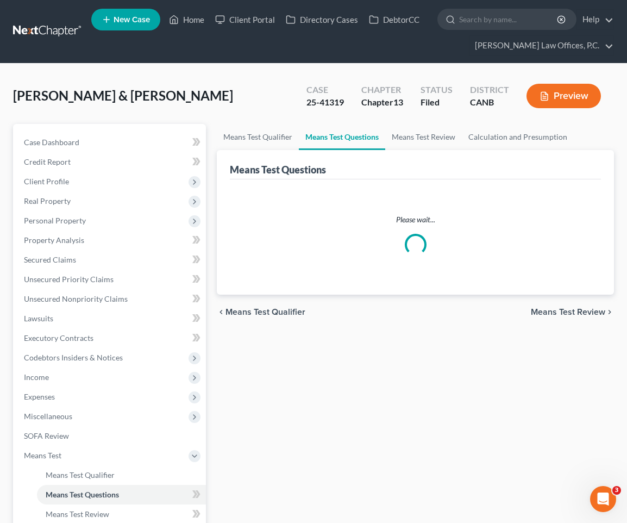
select select "1"
select select "60"
select select "1"
select select "48"
select select "1"
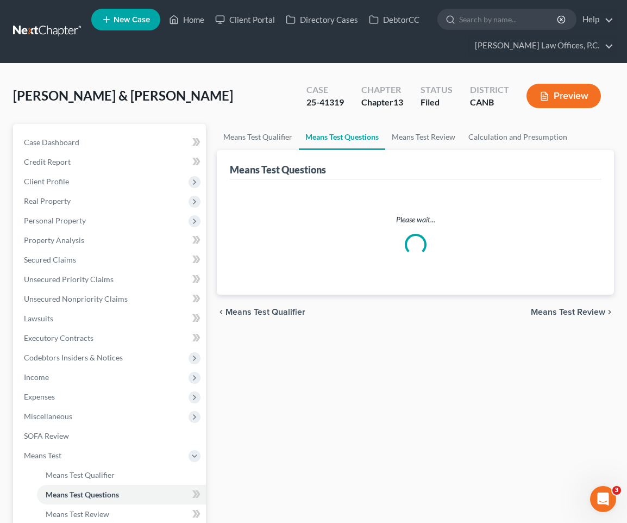
select select "37"
select select "4"
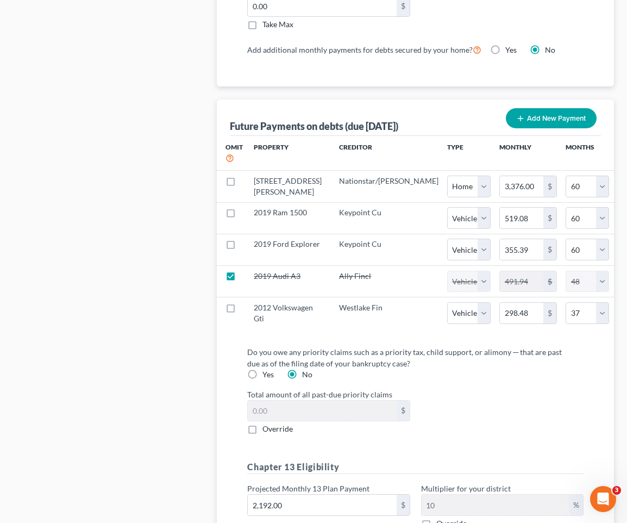
scroll to position [1472, 0]
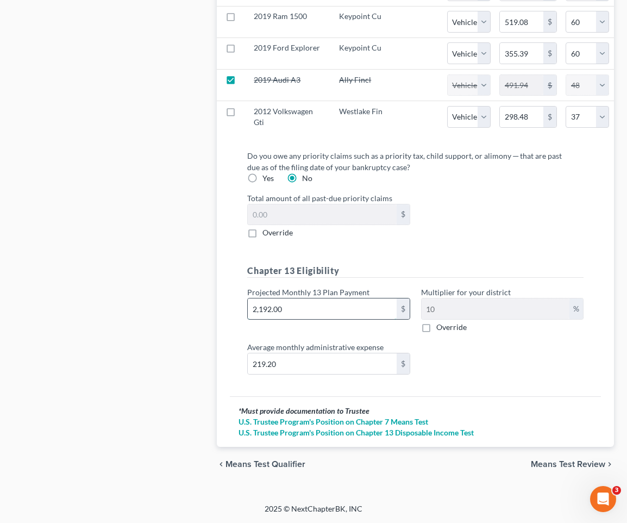
click at [278, 307] on input "2,192.00" at bounding box center [322, 308] width 148 height 21
type input "2"
type input "0.20"
type input "21"
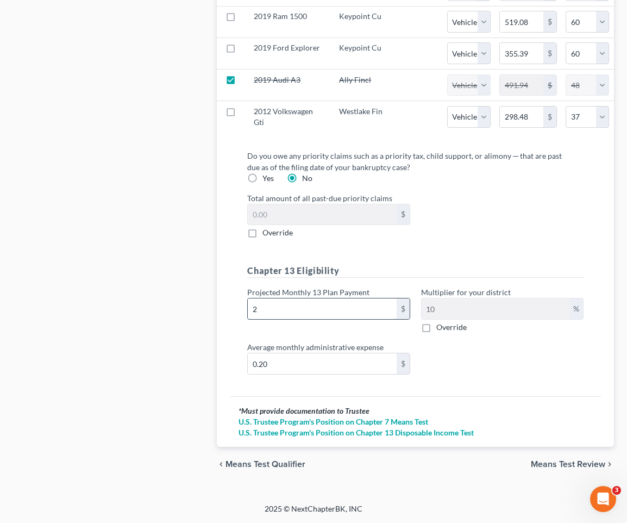
type input "2.10"
type input "210"
type input "21.00"
type input "2100"
type input "210.00"
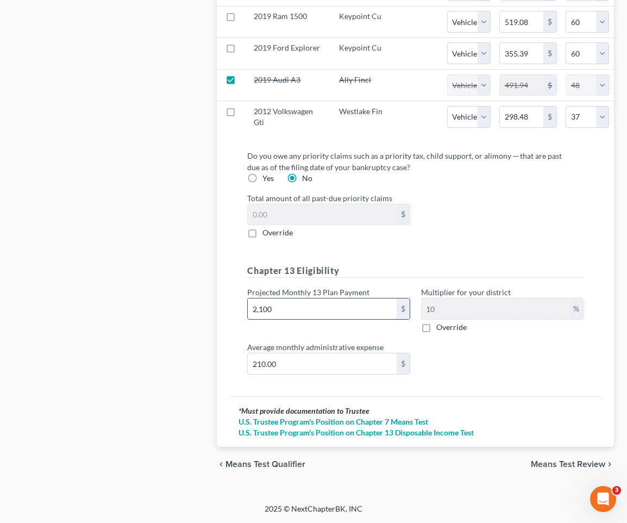
type input "2,100"
click at [475, 463] on span "Means Test Review" at bounding box center [568, 464] width 74 height 9
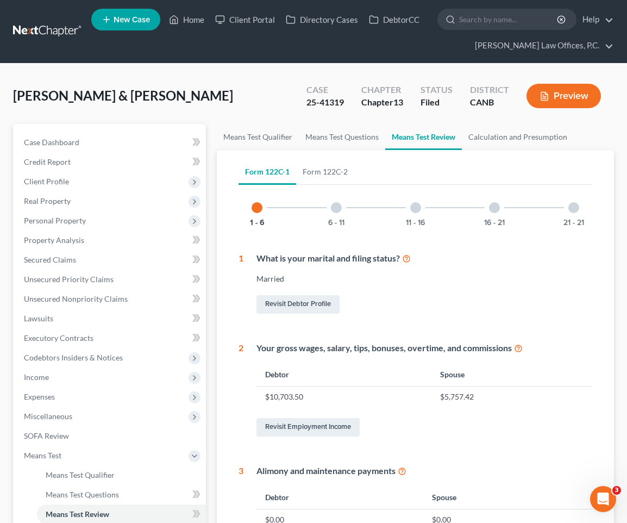
click at [475, 98] on button "Preview" at bounding box center [564, 96] width 74 height 24
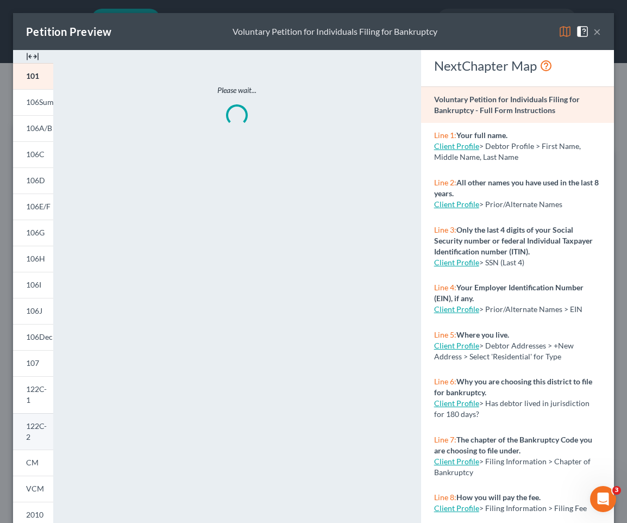
click at [34, 432] on link "122C-2" at bounding box center [33, 431] width 40 height 37
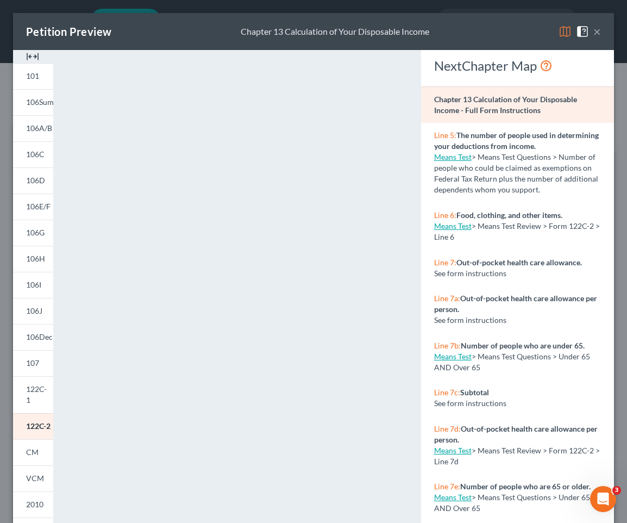
click at [475, 34] on button "×" at bounding box center [598, 31] width 8 height 13
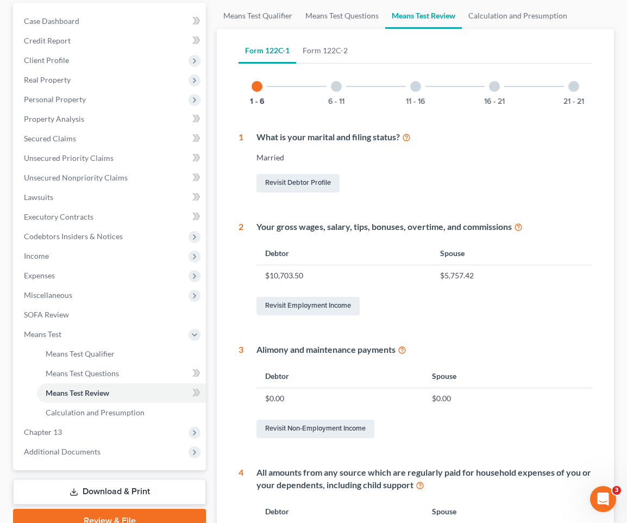
scroll to position [454, 0]
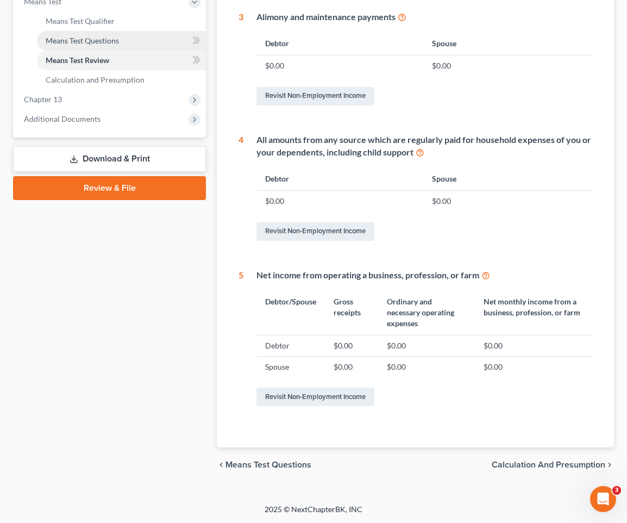
click at [118, 40] on span "Means Test Questions" at bounding box center [82, 40] width 73 height 9
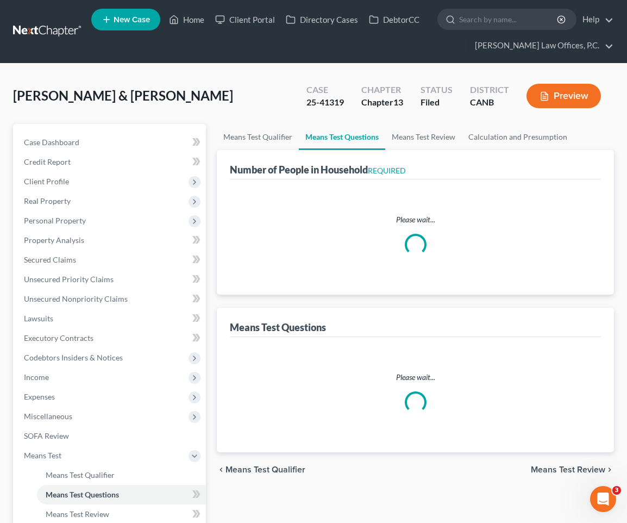
select select "0"
select select "60"
select select "1"
select select "60"
select select "1"
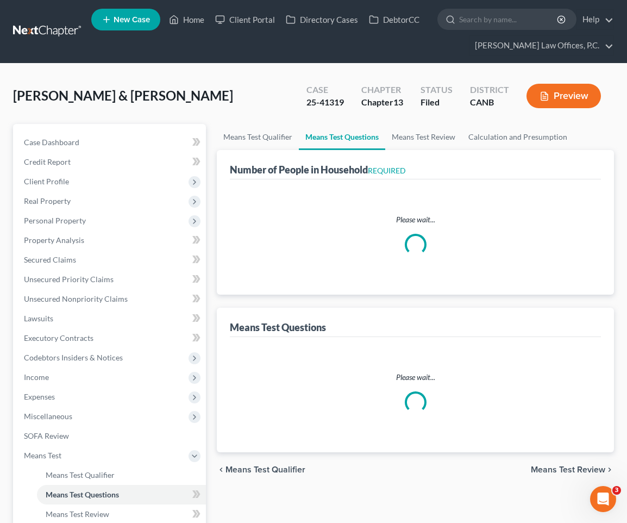
select select "60"
select select "1"
select select "48"
select select "1"
select select "37"
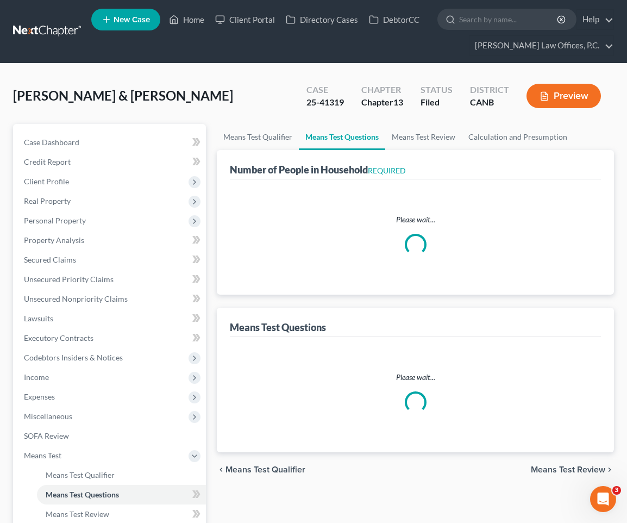
select select "4"
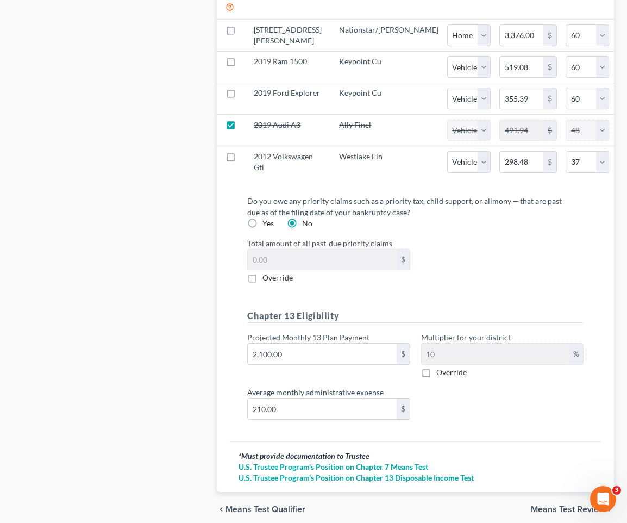
scroll to position [1472, 0]
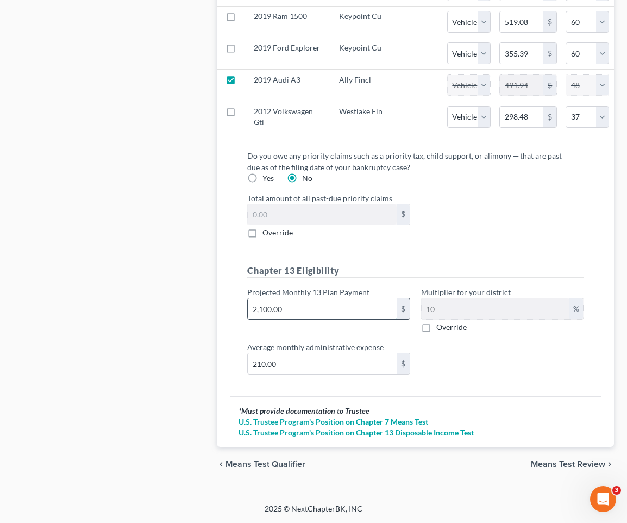
click at [265, 304] on input "2,100.00" at bounding box center [322, 308] width 148 height 21
click at [266, 309] on input "2,100.00" at bounding box center [322, 308] width 148 height 21
type input "2,10.00"
type input "21.00"
click at [278, 307] on input "210.00" at bounding box center [322, 308] width 148 height 21
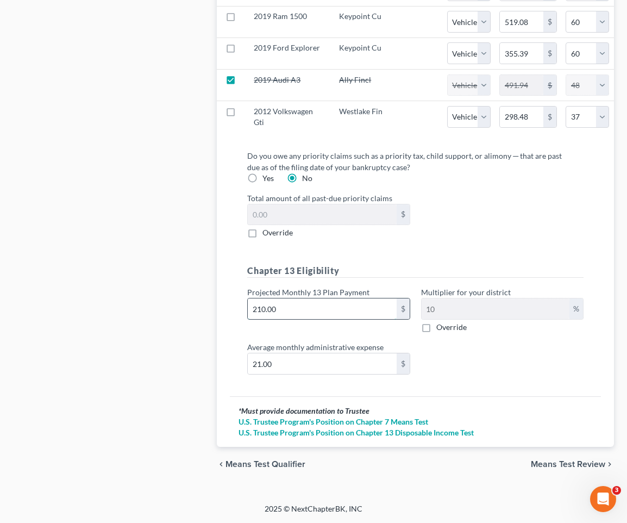
click at [278, 307] on input "210.00" at bounding box center [322, 308] width 148 height 21
type input "2"
type input "0.20"
type input "21"
type input "2.10"
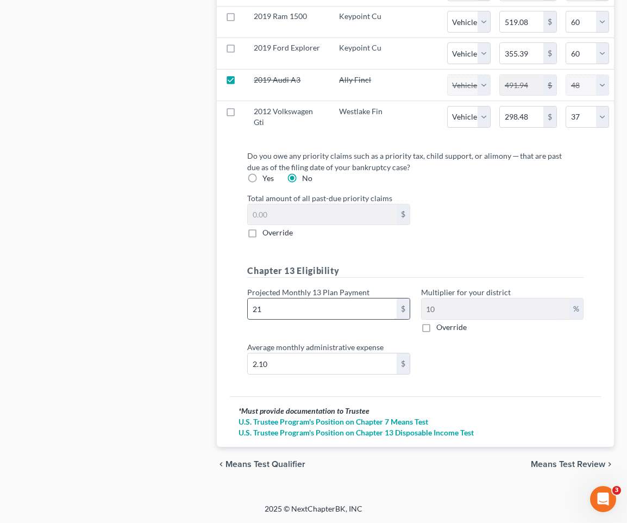
type input "211"
type input "21.10"
type input "2110"
type input "211.00"
type input "2,110"
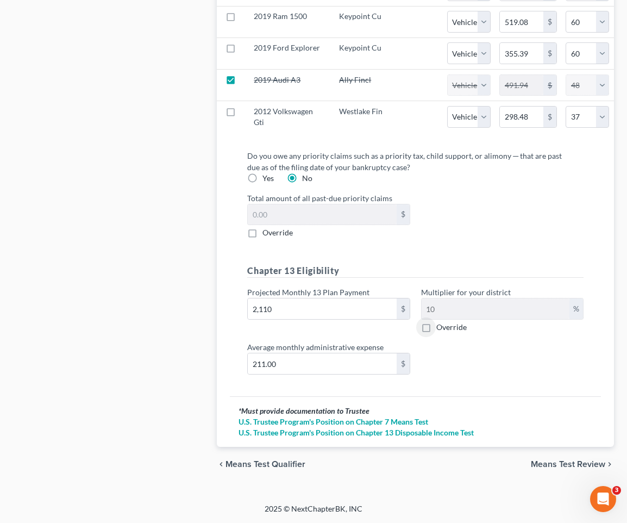
click at [475, 460] on span "Means Test Review" at bounding box center [568, 464] width 74 height 9
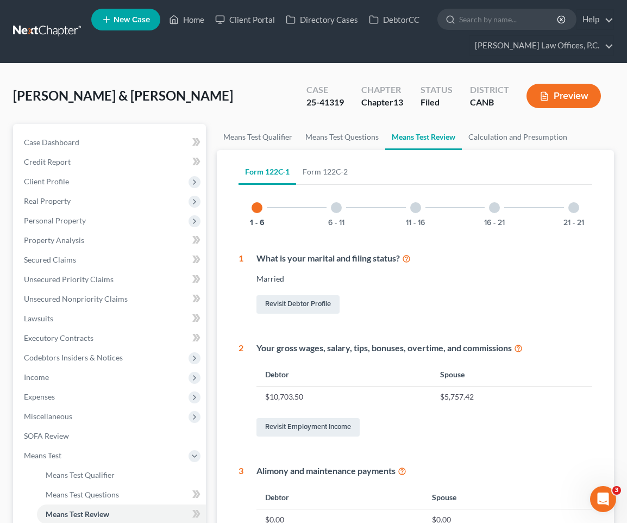
click at [475, 106] on button "Preview" at bounding box center [564, 96] width 74 height 24
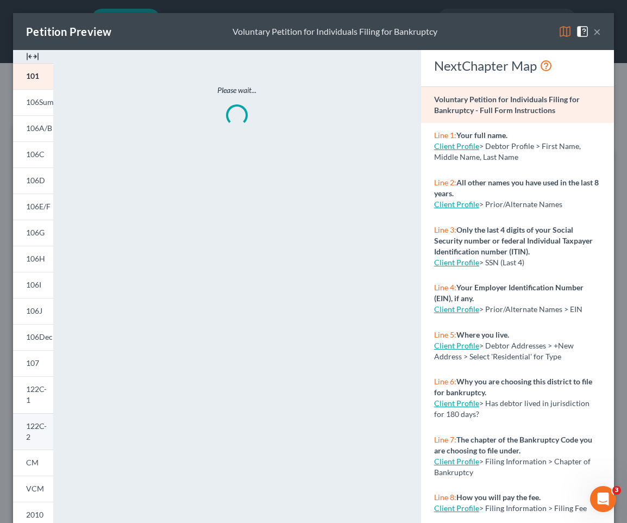
click at [35, 433] on link "122C-2" at bounding box center [33, 431] width 40 height 37
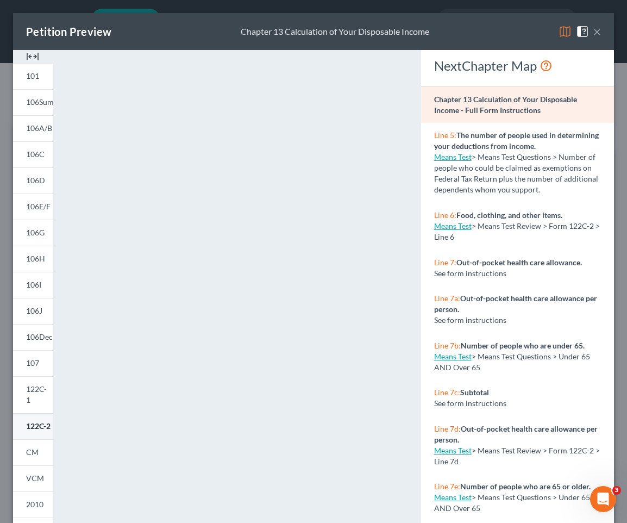
click at [33, 425] on span "122C-2" at bounding box center [38, 425] width 24 height 9
click at [475, 27] on button "×" at bounding box center [598, 31] width 8 height 13
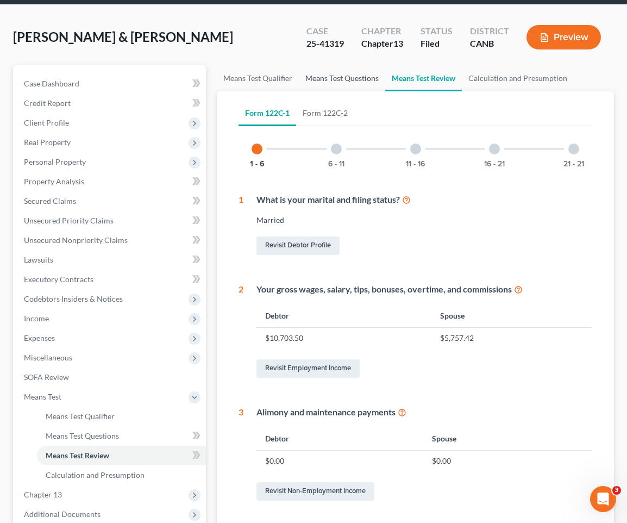
click at [349, 77] on link "Means Test Questions" at bounding box center [342, 78] width 86 height 26
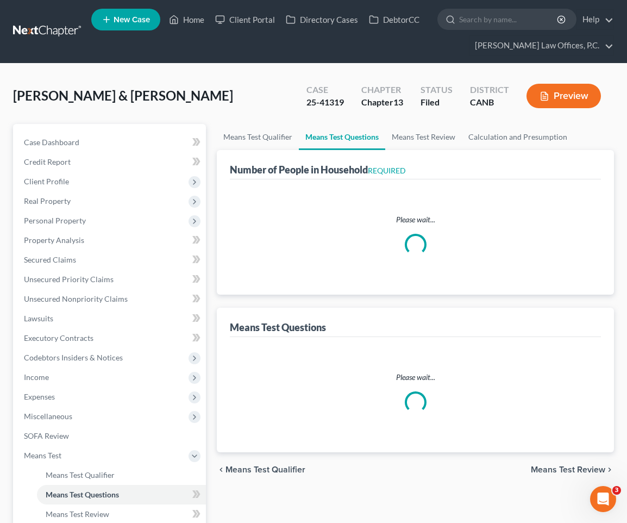
select select "0"
select select "60"
select select "1"
select select "60"
select select "1"
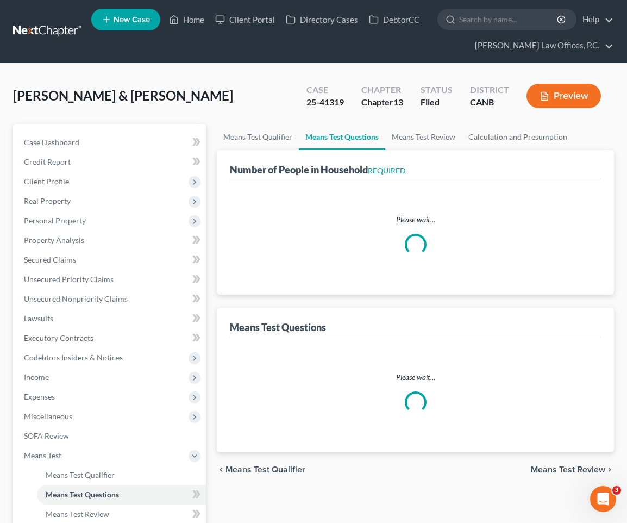
select select "60"
select select "1"
select select "48"
select select "1"
select select "37"
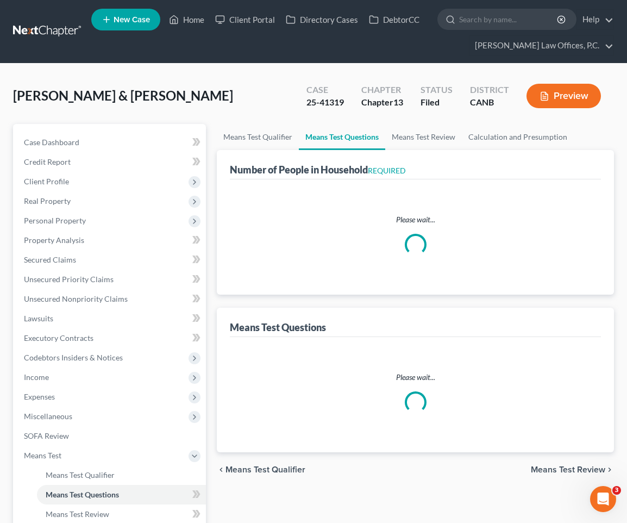
select select "4"
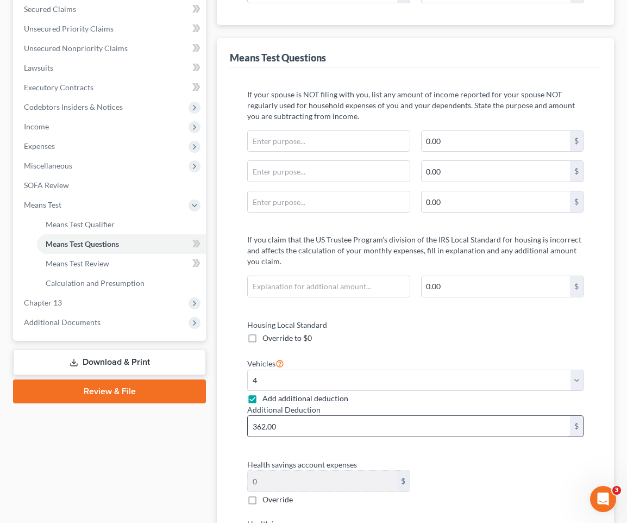
scroll to position [248, 0]
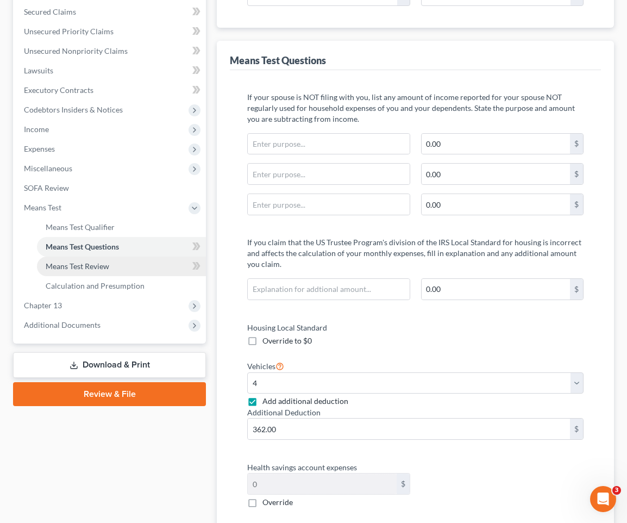
click at [119, 269] on link "Means Test Review" at bounding box center [121, 267] width 169 height 20
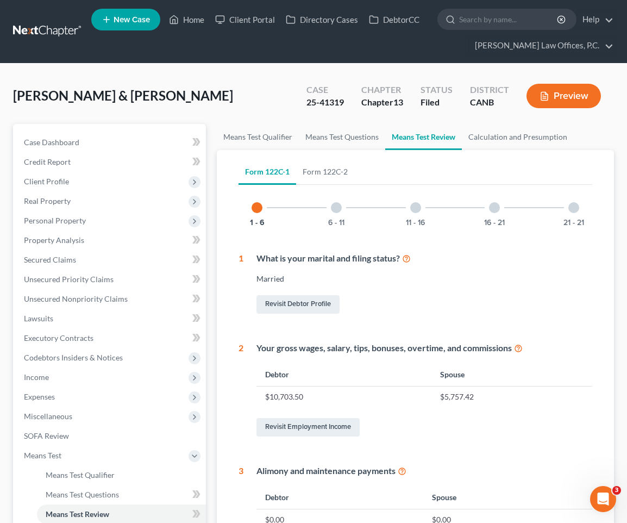
click at [475, 89] on button "Preview" at bounding box center [564, 96] width 74 height 24
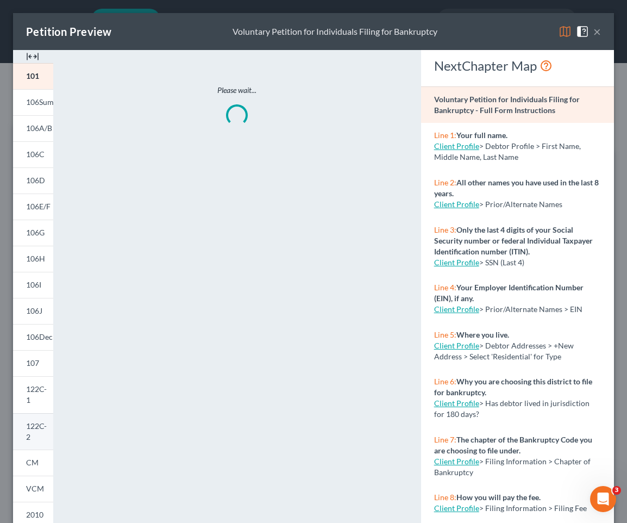
click at [33, 413] on link "122C-2" at bounding box center [33, 431] width 40 height 37
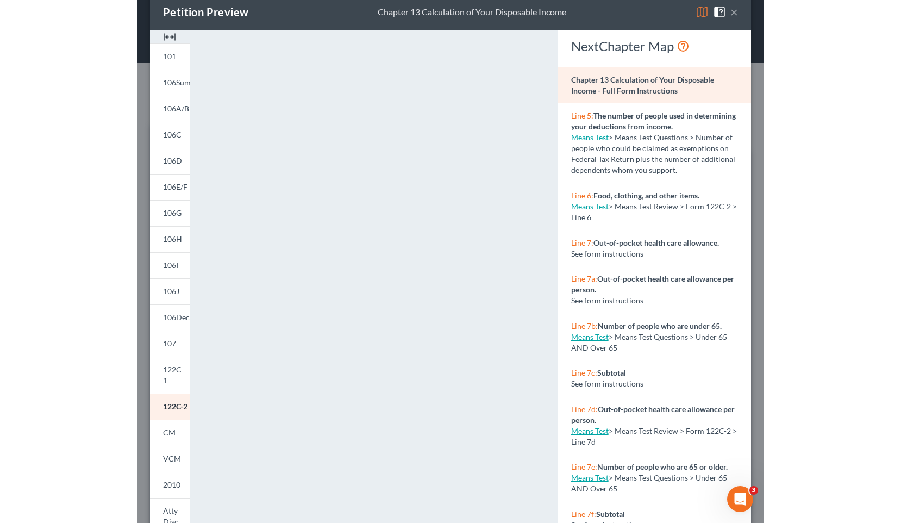
scroll to position [21, 0]
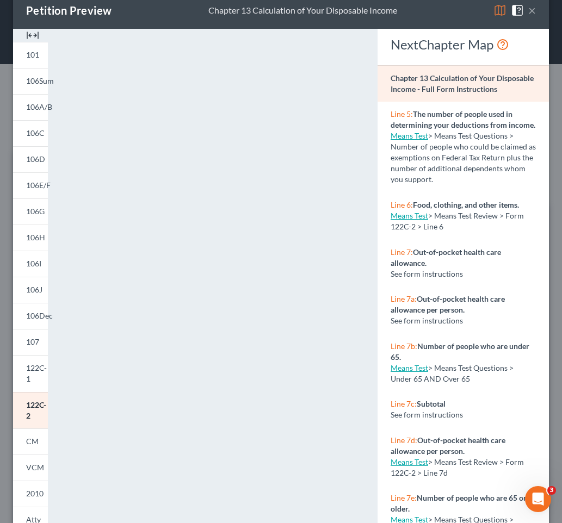
click at [475, 9] on button "×" at bounding box center [532, 10] width 8 height 13
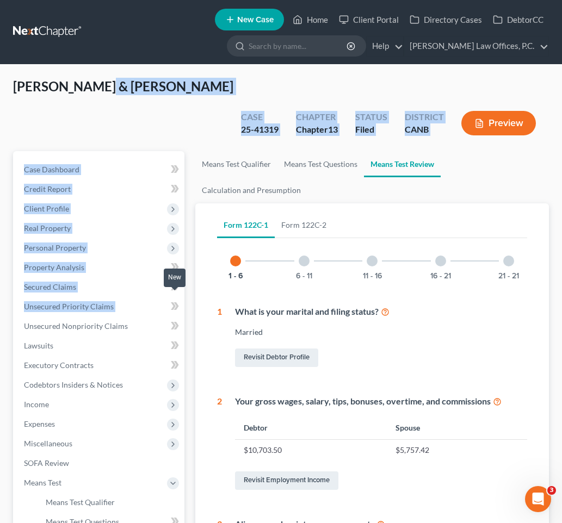
drag, startPoint x: 84, startPoint y: 92, endPoint x: 178, endPoint y: 308, distance: 235.4
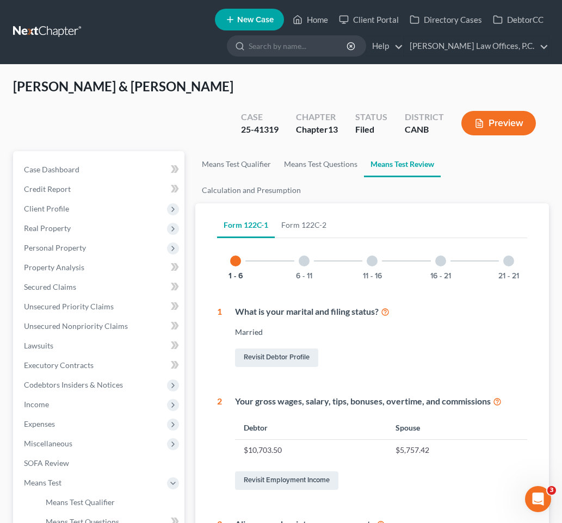
click at [88, 92] on span "[PERSON_NAME] & [PERSON_NAME]" at bounding box center [123, 86] width 220 height 16
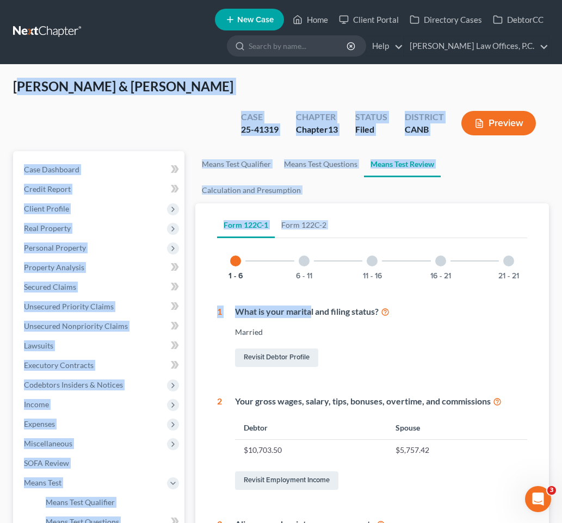
drag, startPoint x: 17, startPoint y: 91, endPoint x: 316, endPoint y: 292, distance: 360.2
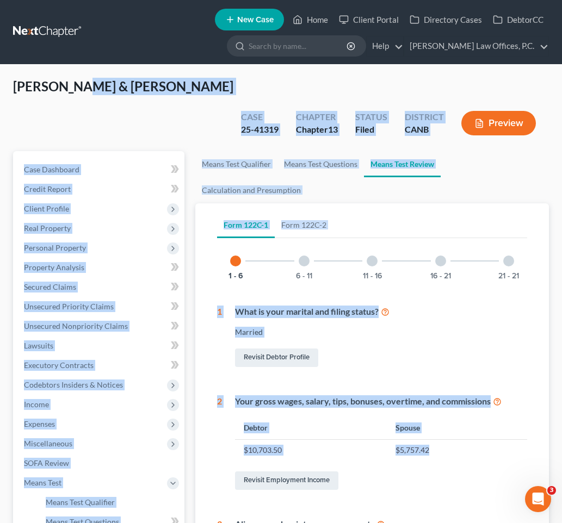
drag, startPoint x: 433, startPoint y: 425, endPoint x: 66, endPoint y: 99, distance: 490.6
click at [66, 94] on span "[PERSON_NAME] & [PERSON_NAME]" at bounding box center [123, 86] width 220 height 16
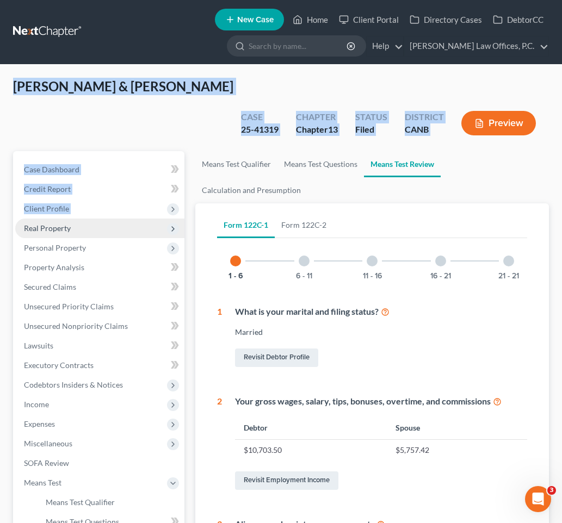
drag, startPoint x: 15, startPoint y: 94, endPoint x: 170, endPoint y: 198, distance: 187.3
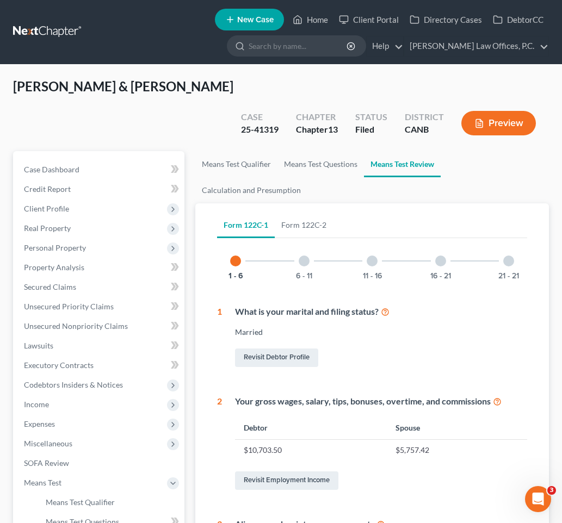
click at [440, 469] on div "Revisit Employment Income" at bounding box center [381, 480] width 292 height 23
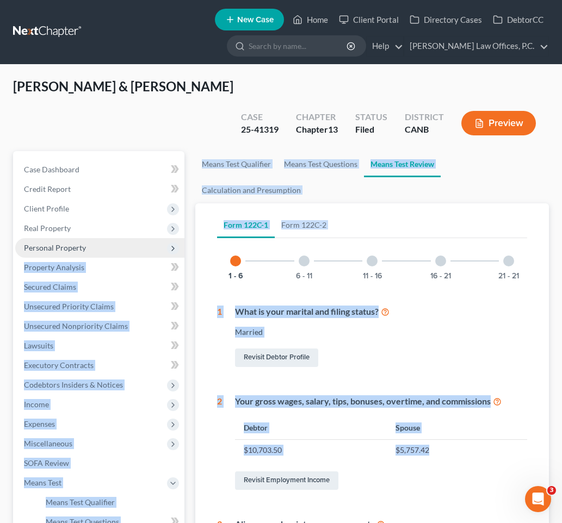
drag, startPoint x: 410, startPoint y: 420, endPoint x: 160, endPoint y: 216, distance: 322.6
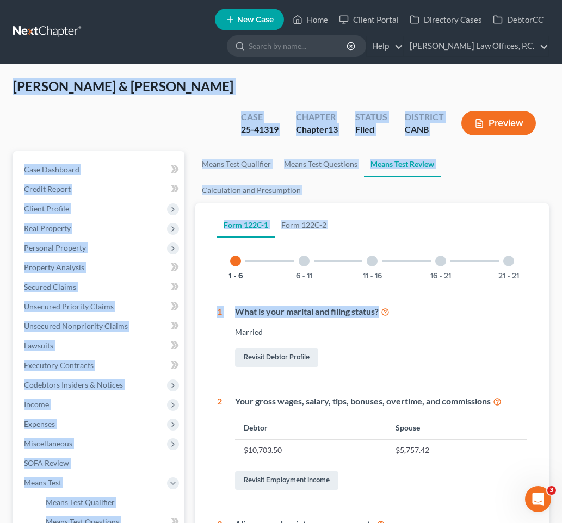
drag, startPoint x: 21, startPoint y: 101, endPoint x: 297, endPoint y: 304, distance: 343.4
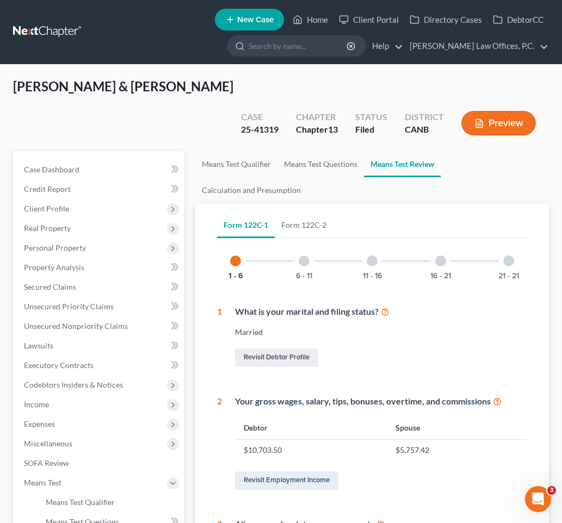
click at [423, 416] on th "Spouse" at bounding box center [457, 427] width 140 height 23
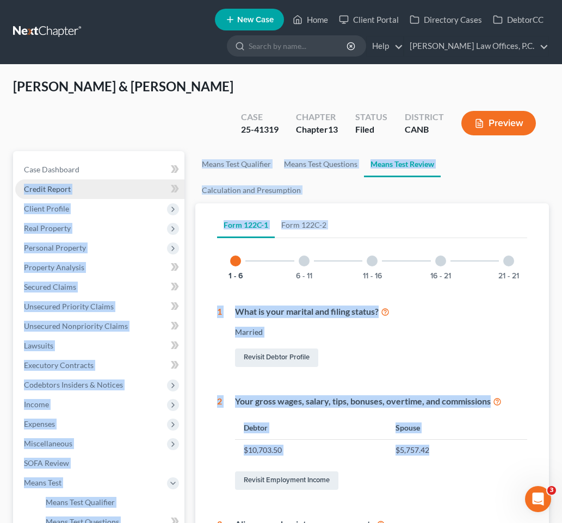
drag, startPoint x: 433, startPoint y: 427, endPoint x: 135, endPoint y: 154, distance: 404.0
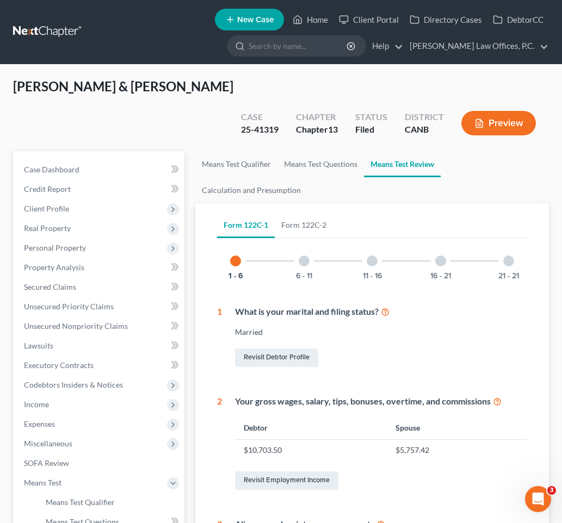
click at [73, 107] on div "Avitia, Jesus & Socorro Upgraded Case 25-41319 Chapter Chapter 13 Status Filed …" at bounding box center [280, 114] width 535 height 73
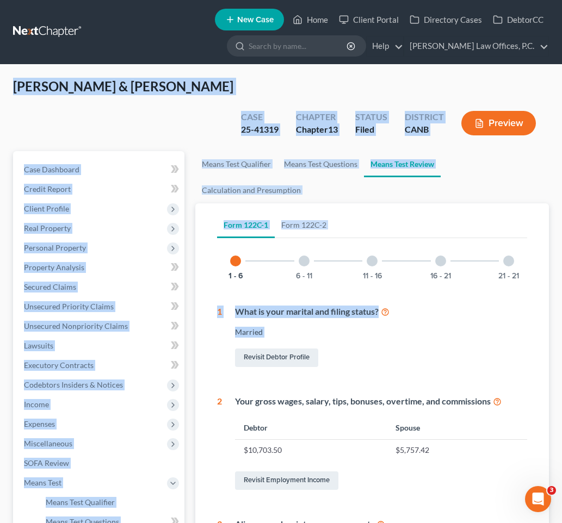
drag, startPoint x: 15, startPoint y: 92, endPoint x: 349, endPoint y: 321, distance: 404.9
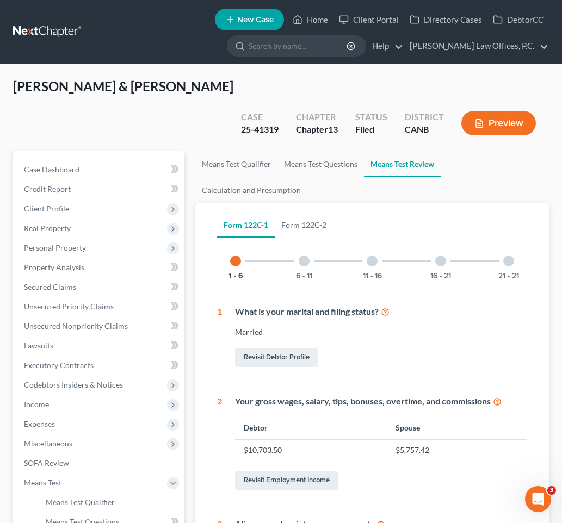
click at [420, 440] on td "$5,757.42" at bounding box center [457, 450] width 140 height 21
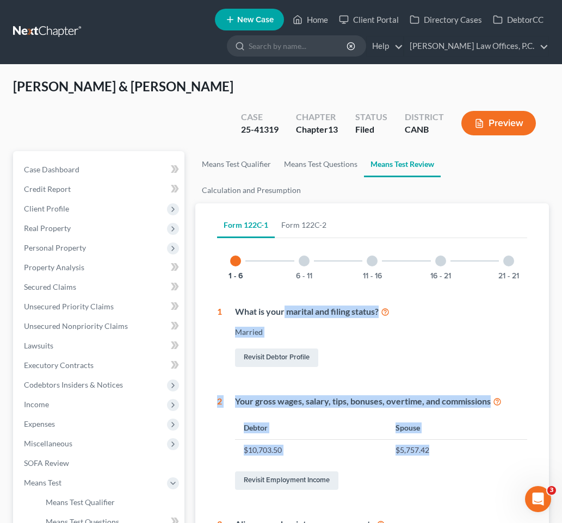
drag, startPoint x: 436, startPoint y: 427, endPoint x: 283, endPoint y: 281, distance: 211.9
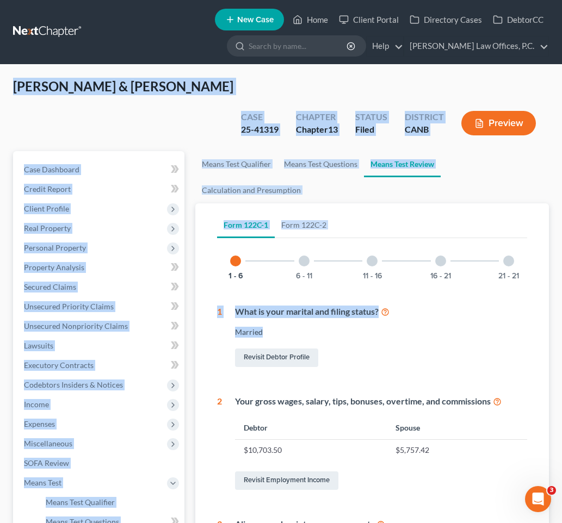
drag, startPoint x: 13, startPoint y: 95, endPoint x: 289, endPoint y: 306, distance: 347.9
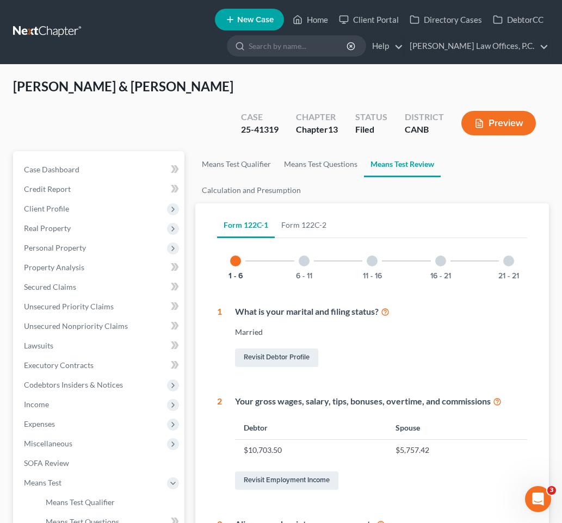
click at [436, 440] on td "$5,757.42" at bounding box center [457, 450] width 140 height 21
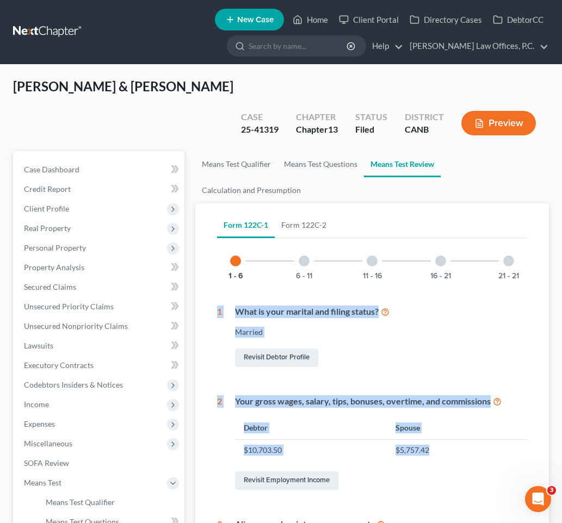
drag, startPoint x: 427, startPoint y: 422, endPoint x: 194, endPoint y: 236, distance: 298.6
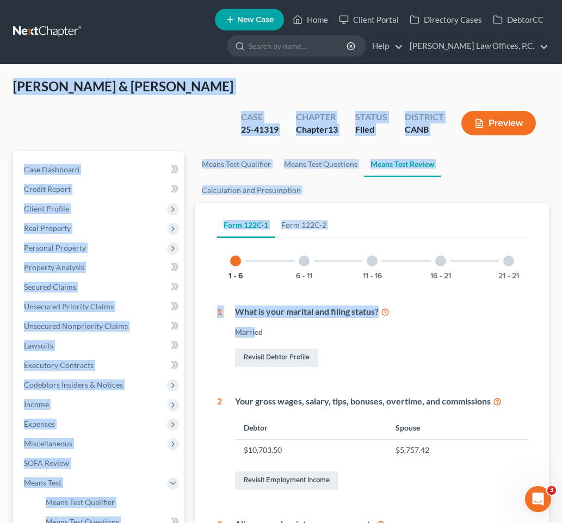
drag, startPoint x: 14, startPoint y: 97, endPoint x: 266, endPoint y: 316, distance: 334.5
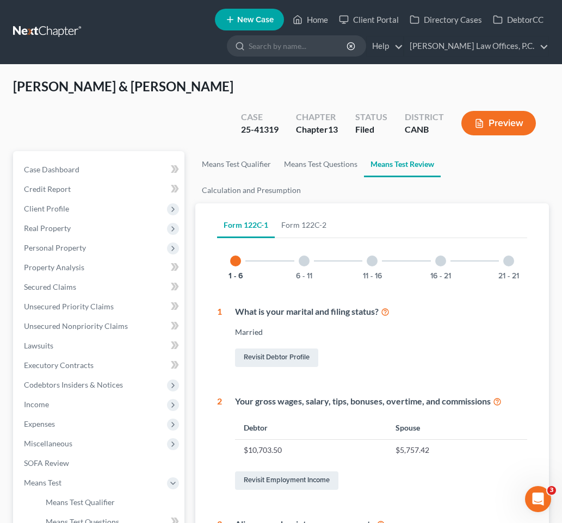
click at [421, 440] on td "$5,757.42" at bounding box center [457, 450] width 140 height 21
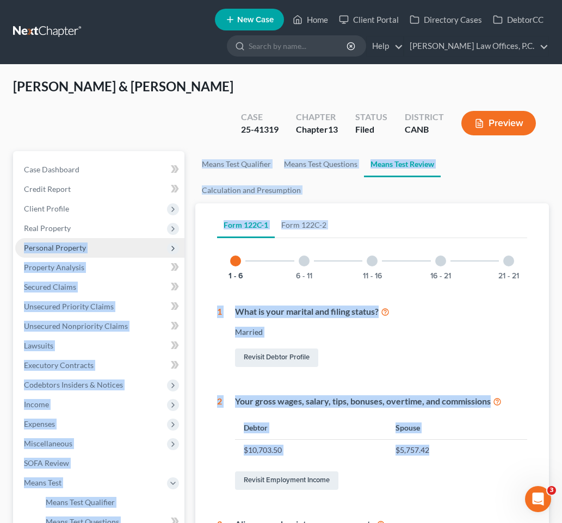
drag, startPoint x: 391, startPoint y: 423, endPoint x: 71, endPoint y: 212, distance: 383.4
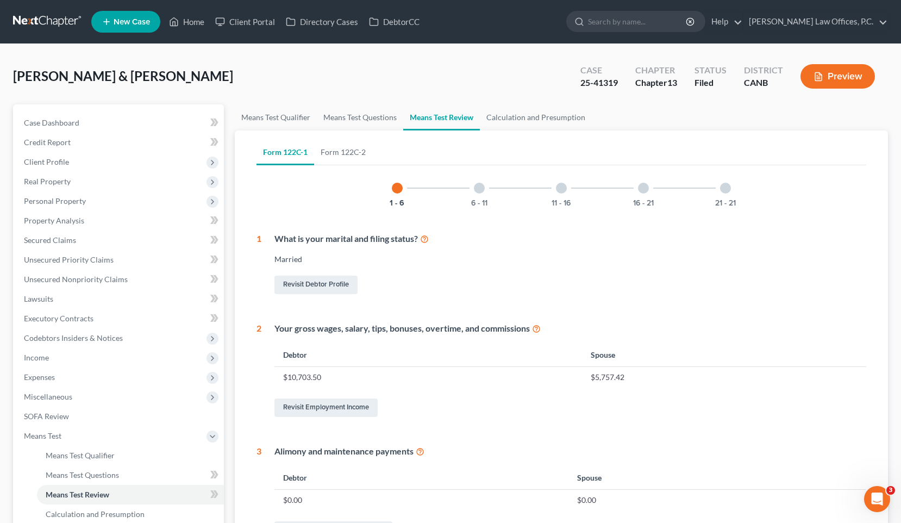
click at [282, 91] on div "Avitia, Jesus & Socorro Upgraded Case 25-41319 Chapter Chapter 13 Status Filed …" at bounding box center [450, 80] width 875 height 47
click at [134, 203] on span "Personal Property" at bounding box center [119, 201] width 209 height 20
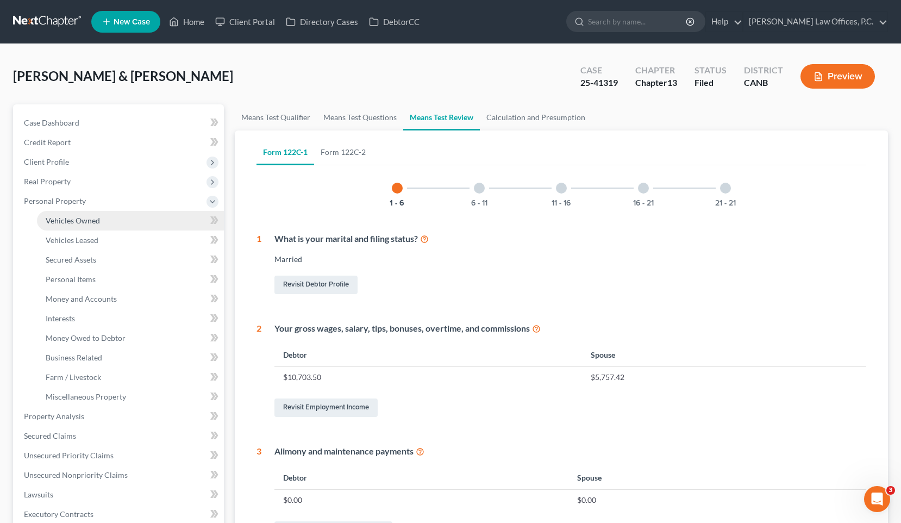
click at [113, 221] on link "Vehicles Owned" at bounding box center [130, 221] width 187 height 20
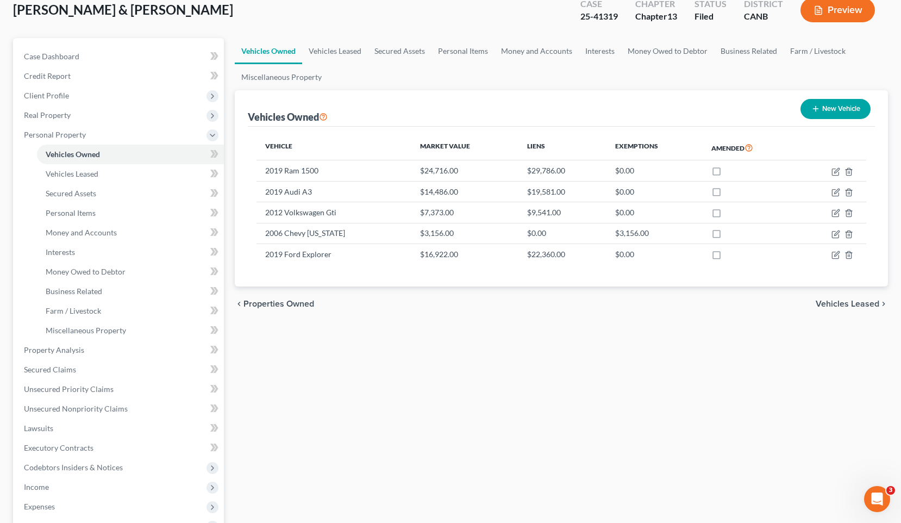
scroll to position [81, 0]
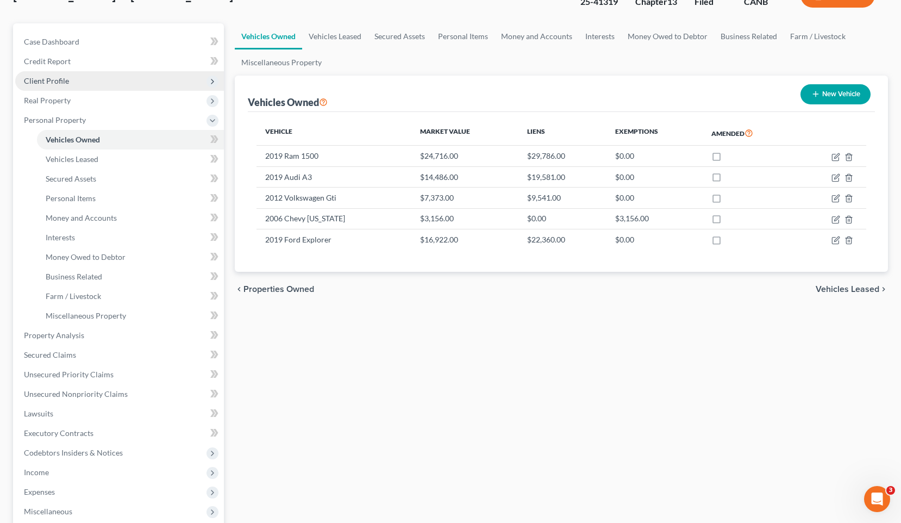
click at [123, 73] on span "Client Profile" at bounding box center [119, 81] width 209 height 20
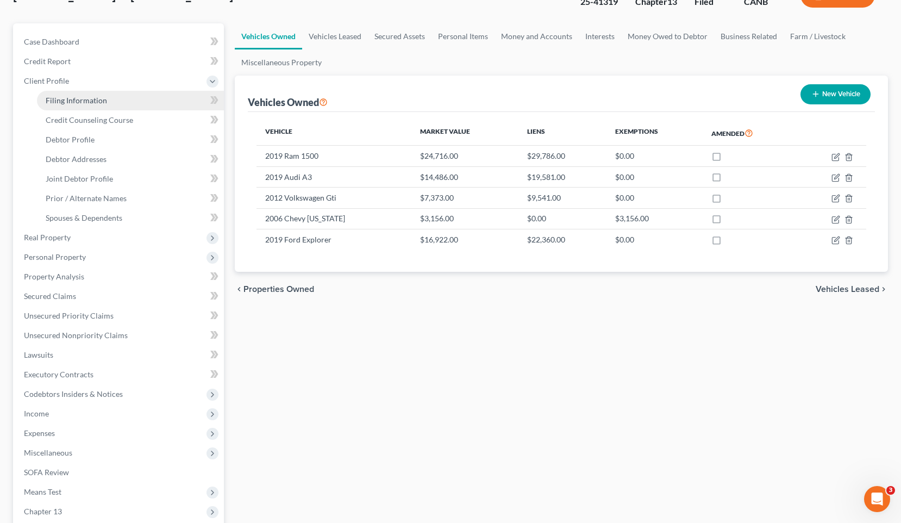
click at [113, 105] on link "Filing Information" at bounding box center [130, 101] width 187 height 20
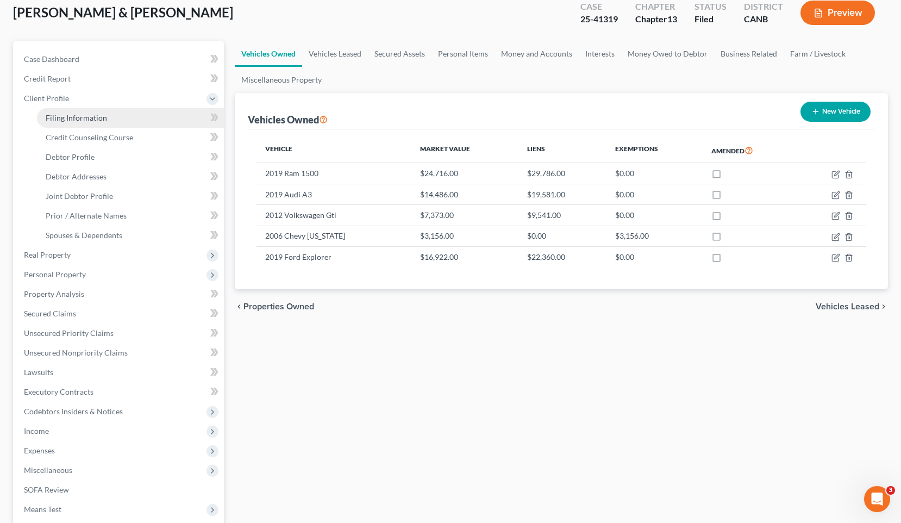
select select "1"
select select "3"
select select "4"
select select "1"
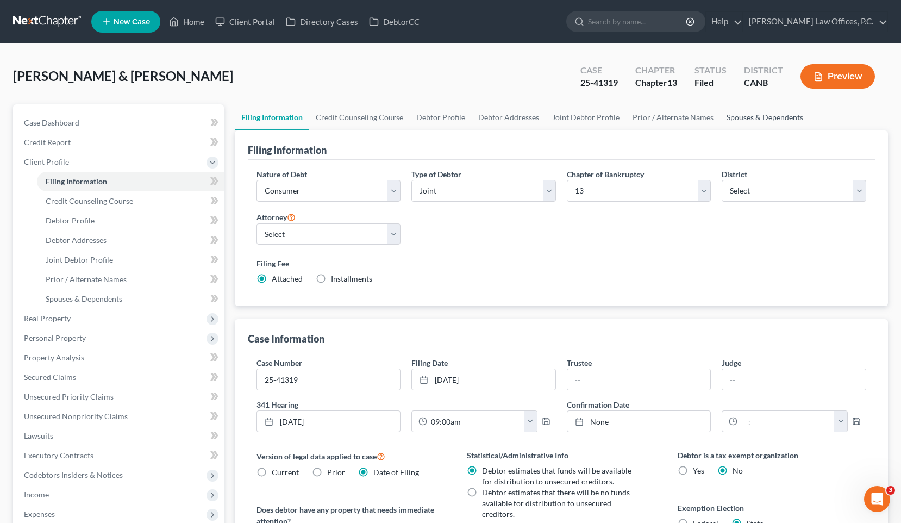
click at [475, 114] on link "Spouses & Dependents" at bounding box center [765, 117] width 90 height 26
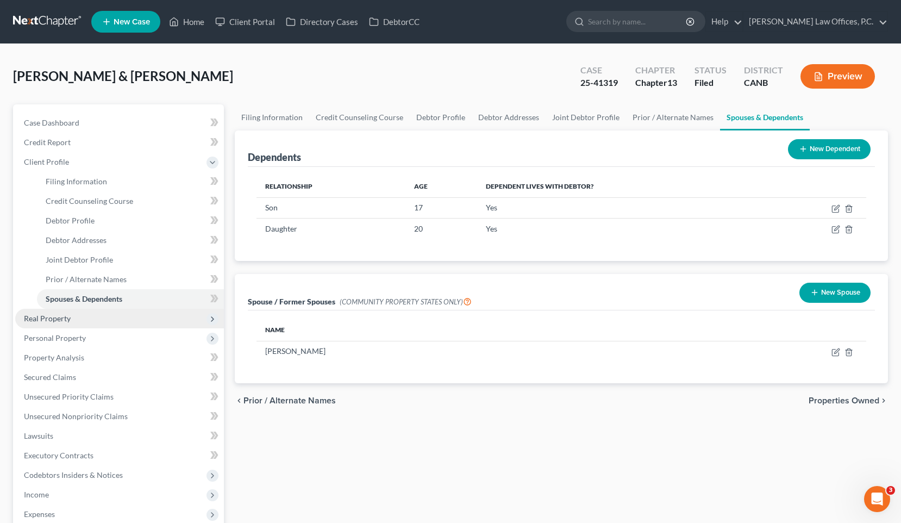
click at [105, 322] on span "Real Property" at bounding box center [119, 319] width 209 height 20
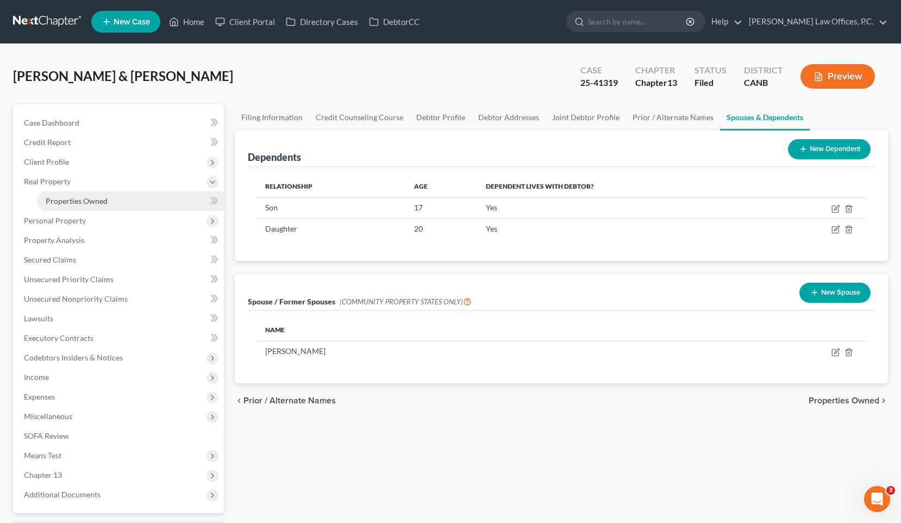
click at [84, 204] on span "Properties Owned" at bounding box center [77, 200] width 62 height 9
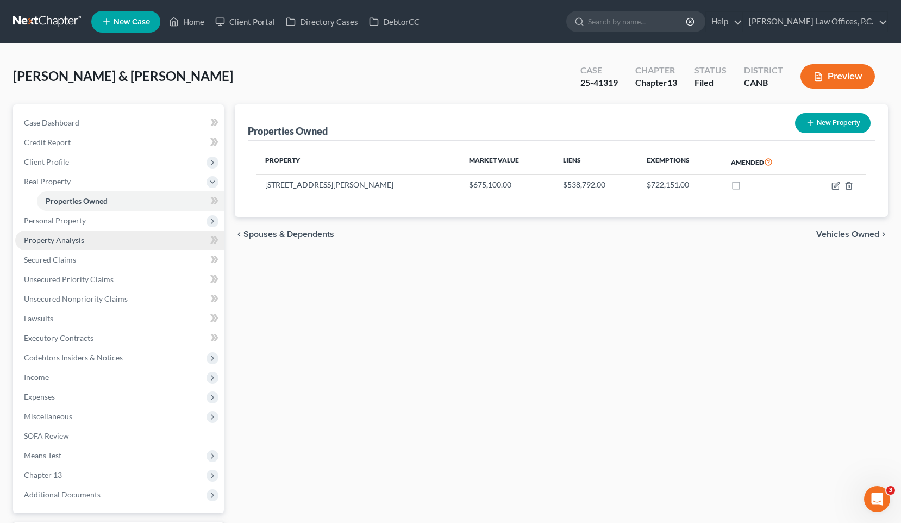
click at [117, 238] on link "Property Analysis" at bounding box center [119, 241] width 209 height 20
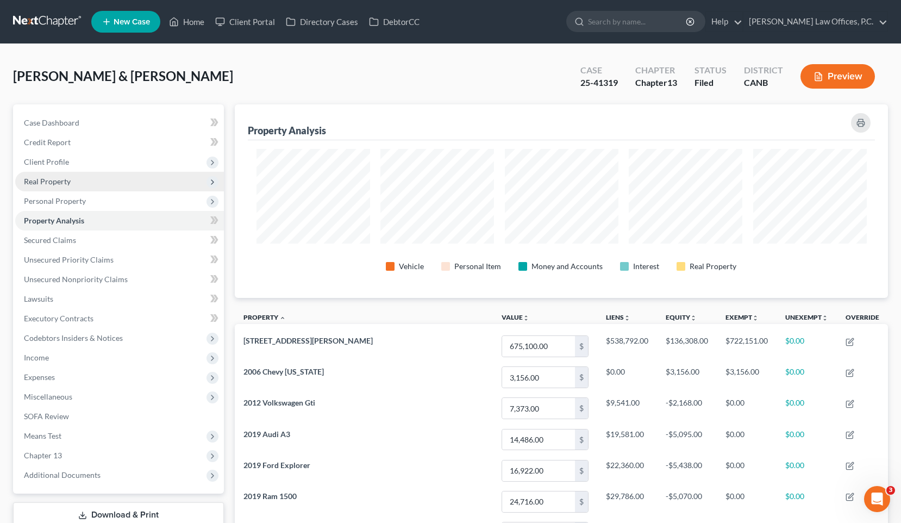
scroll to position [194, 653]
click at [100, 178] on span "Real Property" at bounding box center [119, 182] width 209 height 20
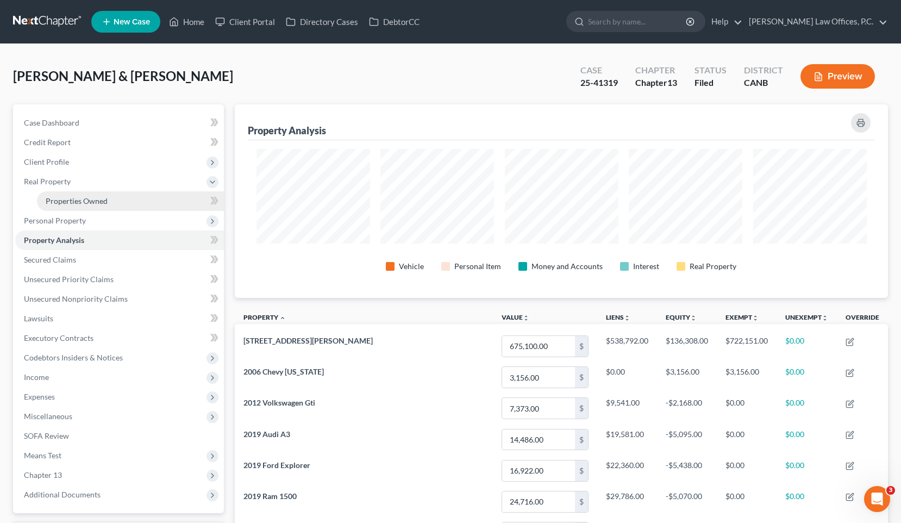
click at [94, 198] on span "Properties Owned" at bounding box center [77, 200] width 62 height 9
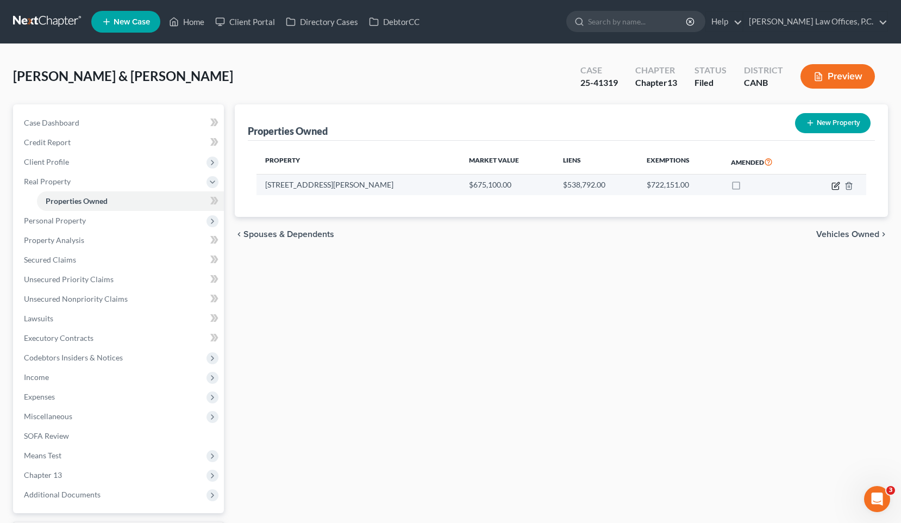
click at [475, 185] on icon "button" at bounding box center [836, 184] width 5 height 5
select select "4"
select select "0"
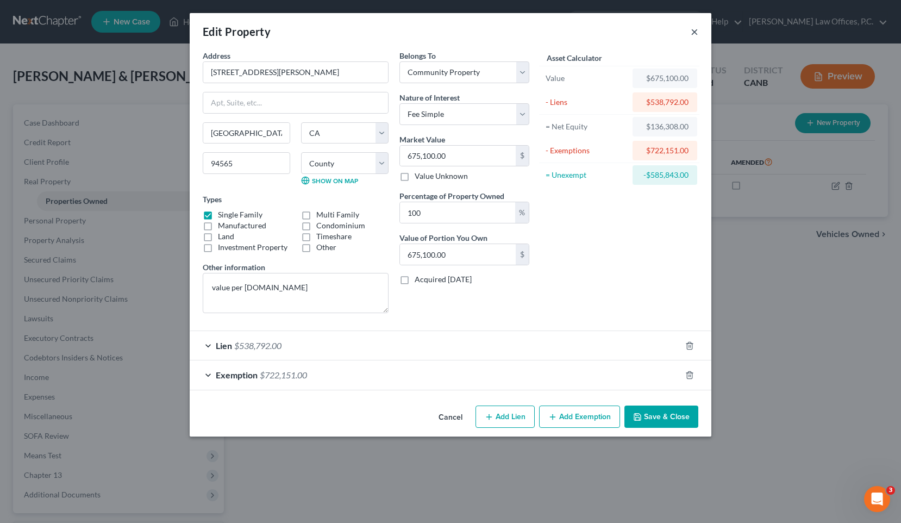
click at [475, 33] on button "×" at bounding box center [695, 31] width 8 height 13
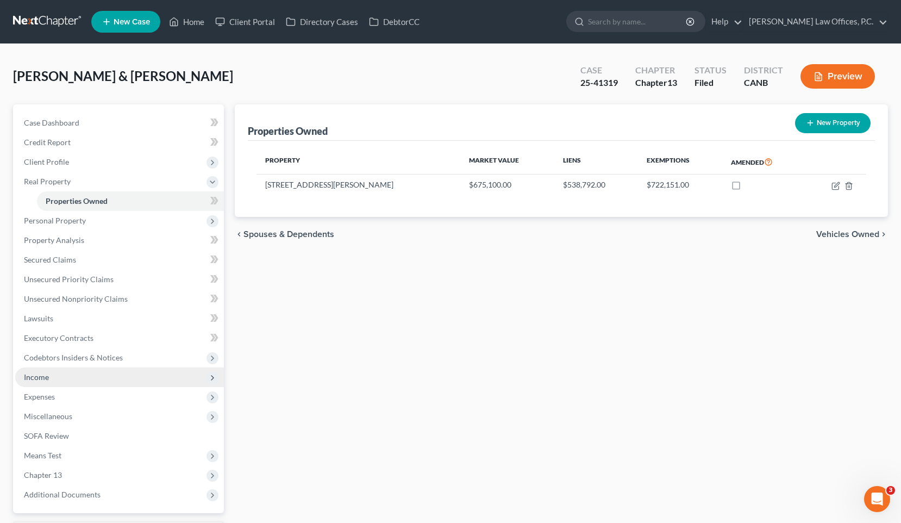
click at [95, 371] on span "Income" at bounding box center [119, 377] width 209 height 20
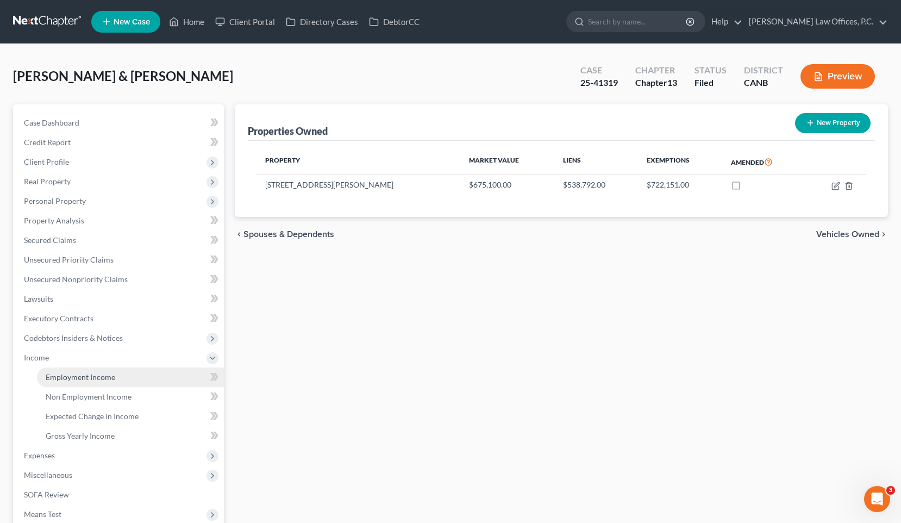
click at [97, 374] on span "Employment Income" at bounding box center [81, 376] width 70 height 9
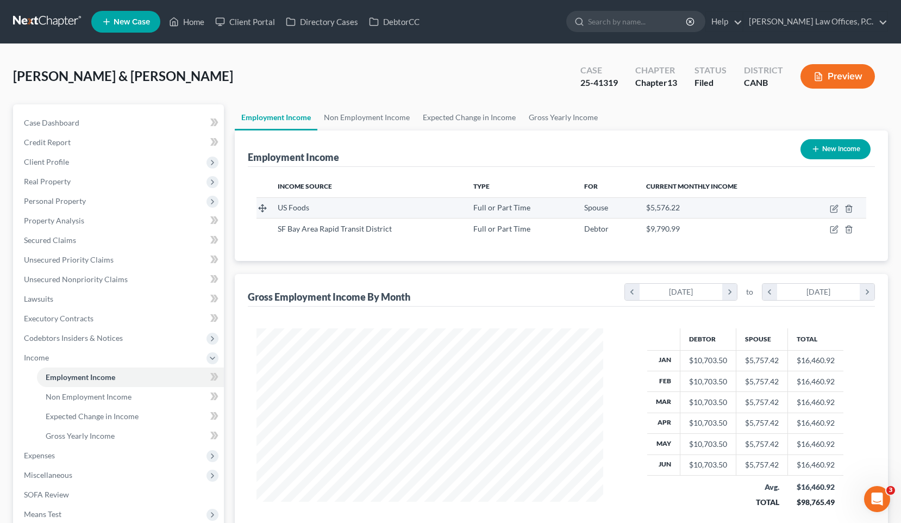
scroll to position [195, 369]
click at [363, 120] on link "Non Employment Income" at bounding box center [366, 117] width 99 height 26
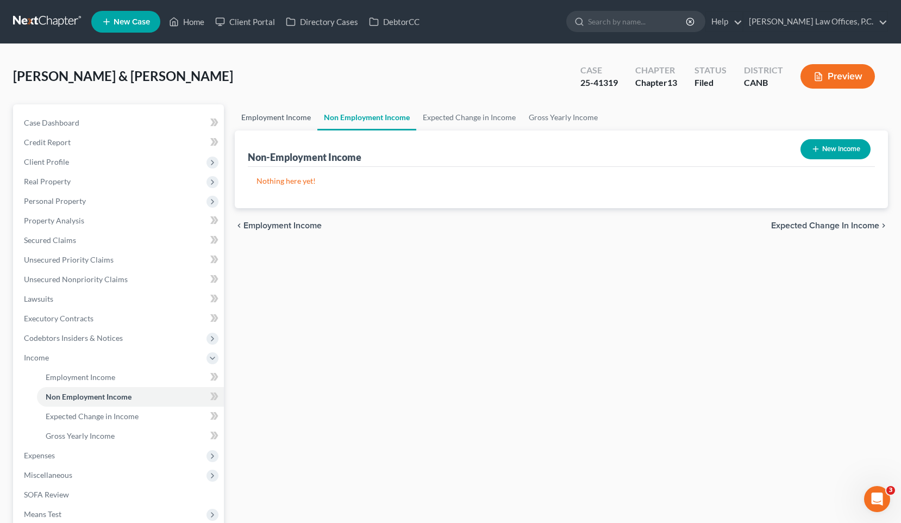
click at [285, 123] on link "Employment Income" at bounding box center [276, 117] width 83 height 26
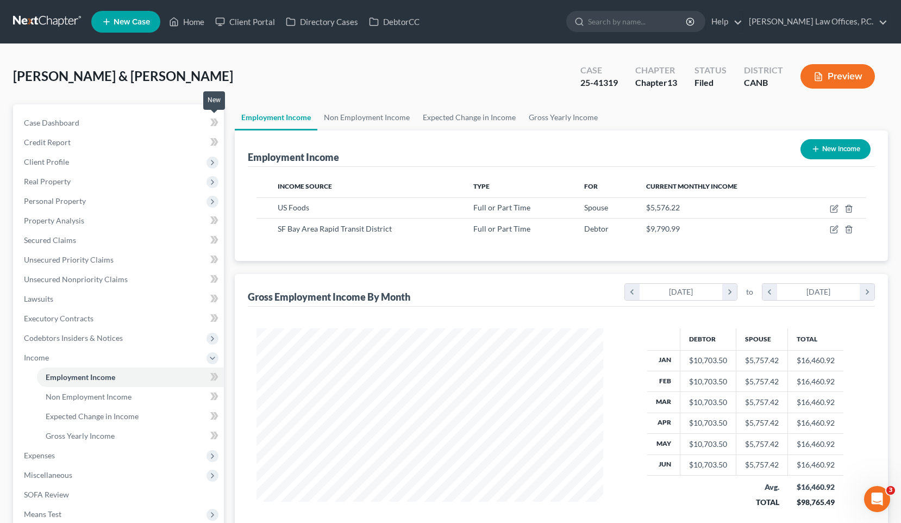
scroll to position [195, 369]
click at [475, 227] on icon "button" at bounding box center [834, 229] width 9 height 9
select select "0"
select select "4"
select select "2"
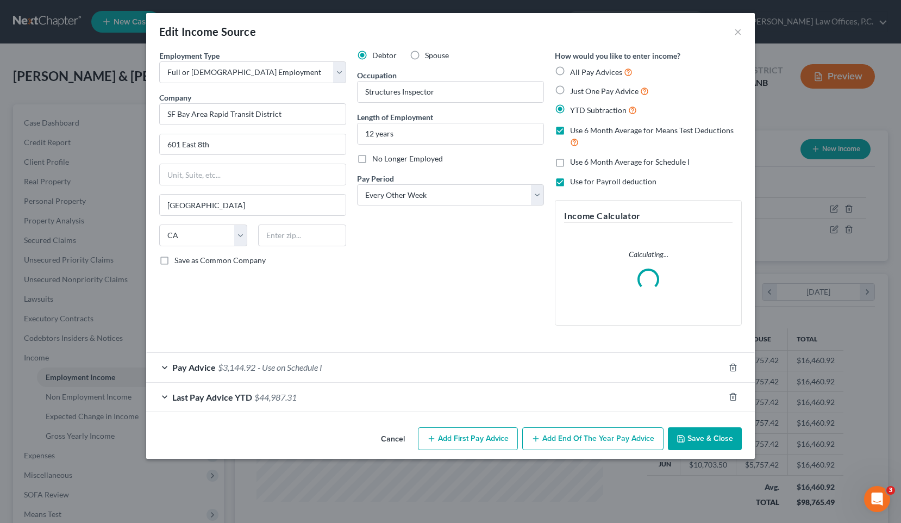
click at [326, 378] on div "Pay Advice $3,144.92 - Use on Schedule I" at bounding box center [435, 367] width 578 height 29
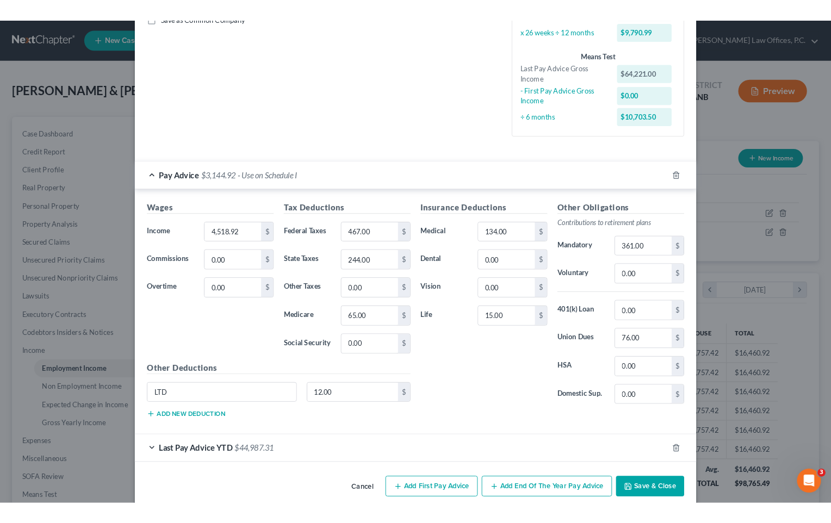
scroll to position [276, 0]
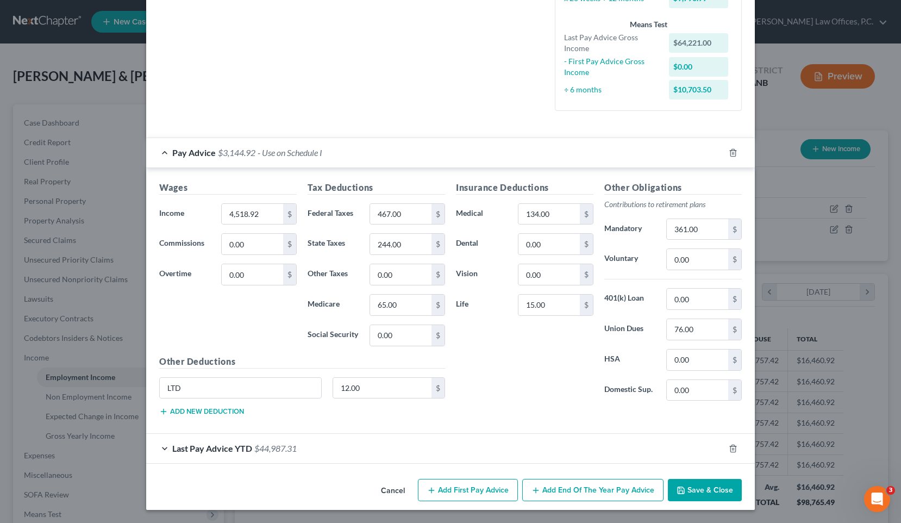
click at [475, 490] on button "Save & Close" at bounding box center [705, 490] width 74 height 23
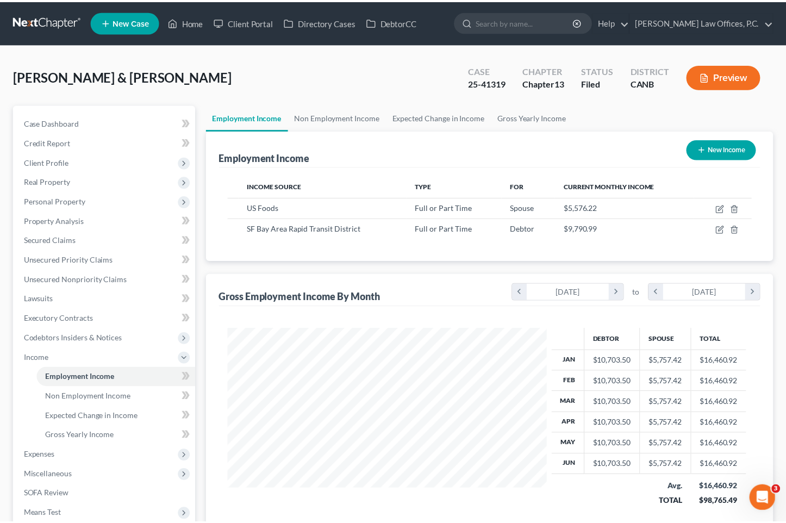
scroll to position [543438, 543315]
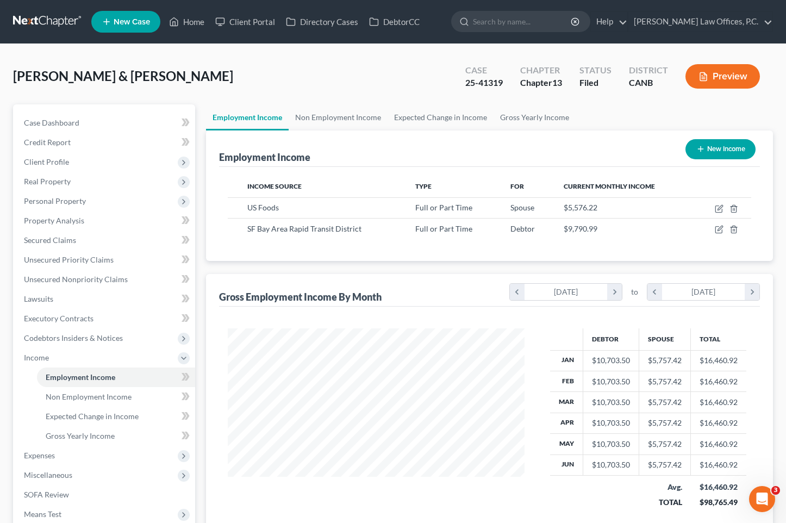
click at [247, 72] on div "Avitia, Jesus & Socorro Upgraded Case 25-41319 Chapter Chapter 13 Status Filed …" at bounding box center [393, 80] width 760 height 47
click at [95, 196] on span "Personal Property" at bounding box center [105, 201] width 180 height 20
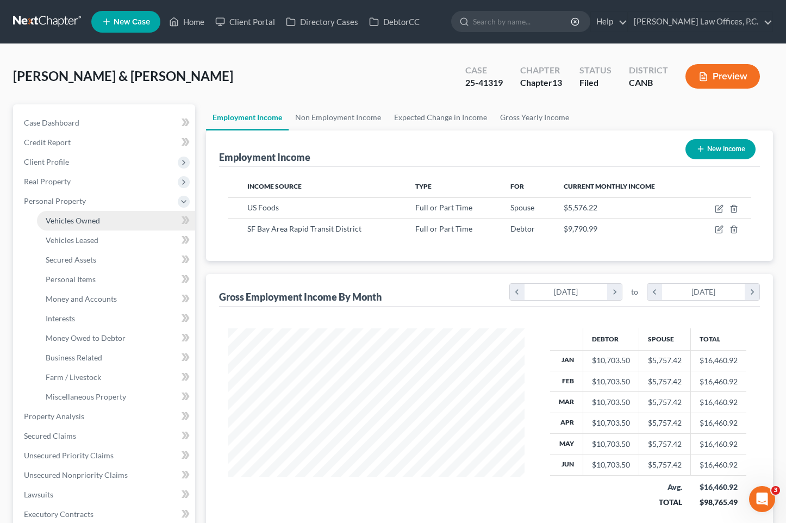
click at [93, 221] on span "Vehicles Owned" at bounding box center [73, 220] width 54 height 9
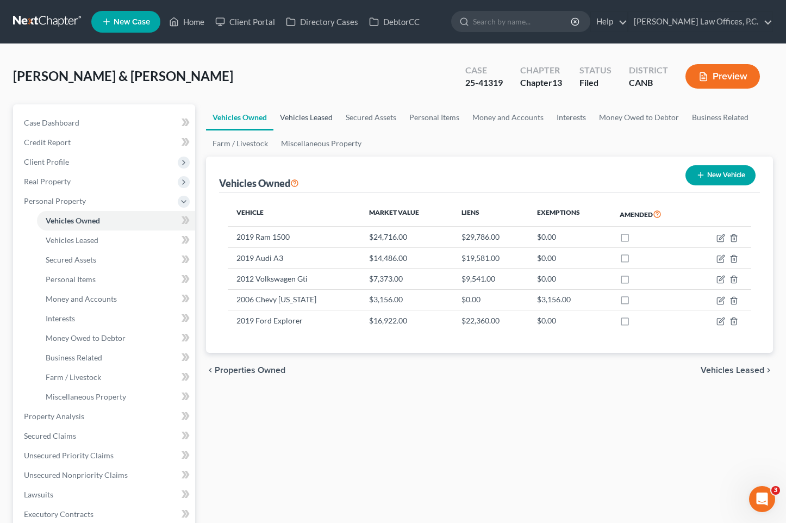
click at [318, 119] on link "Vehicles Leased" at bounding box center [306, 117] width 66 height 26
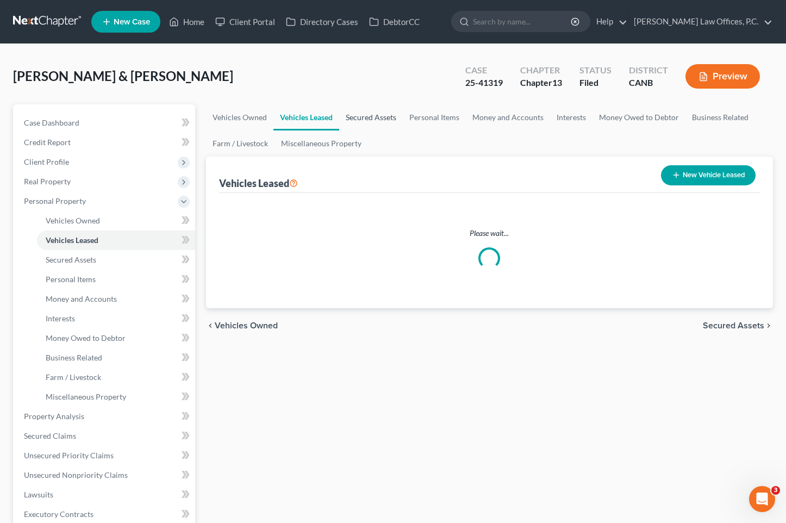
click at [367, 123] on link "Secured Assets" at bounding box center [371, 117] width 64 height 26
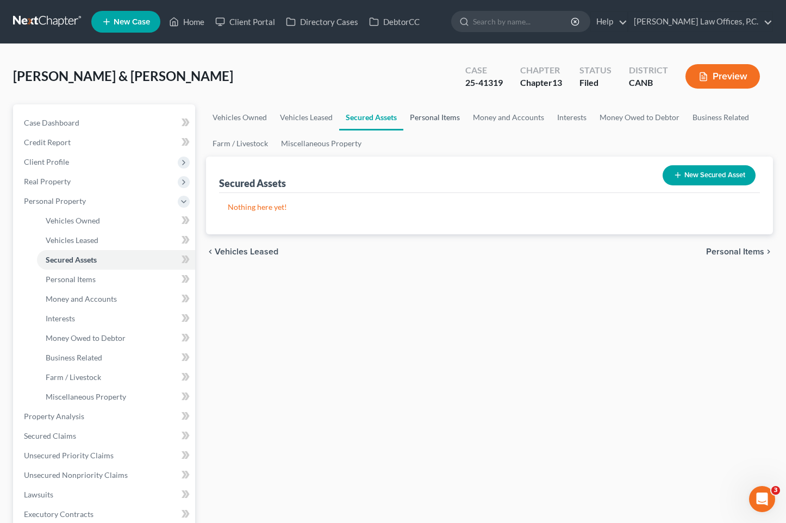
click at [413, 122] on link "Personal Items" at bounding box center [434, 117] width 63 height 26
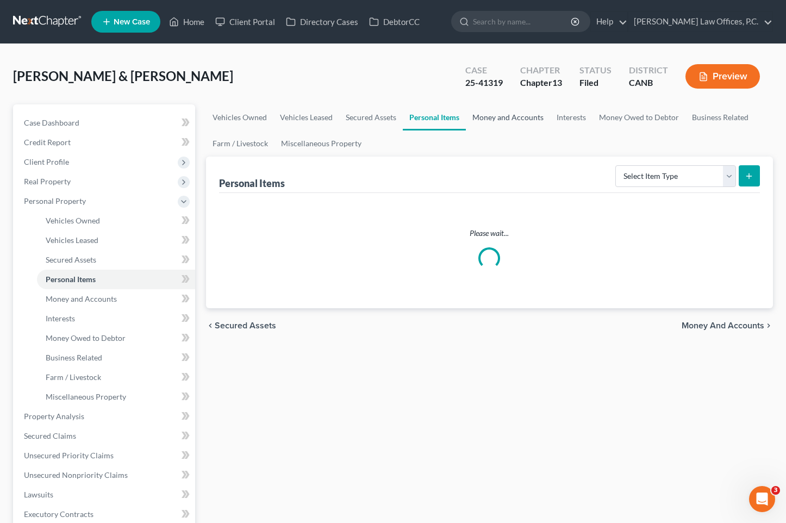
click at [475, 122] on link "Money and Accounts" at bounding box center [508, 117] width 84 height 26
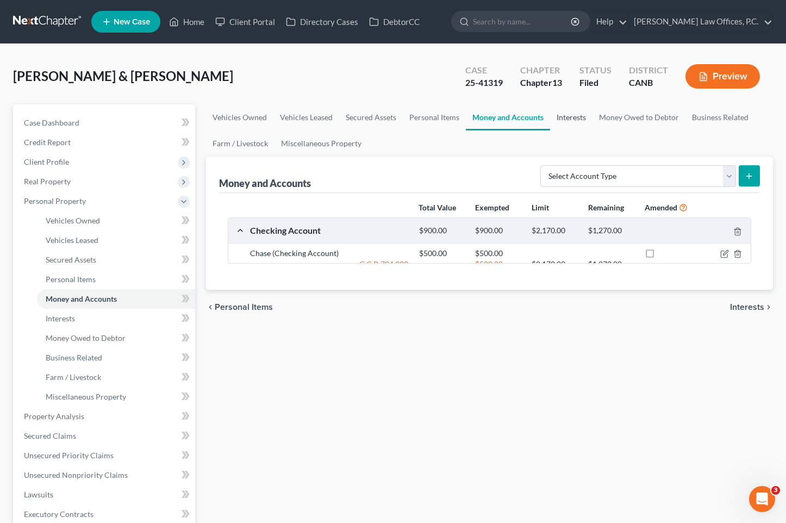
click at [475, 122] on link "Interests" at bounding box center [571, 117] width 42 height 26
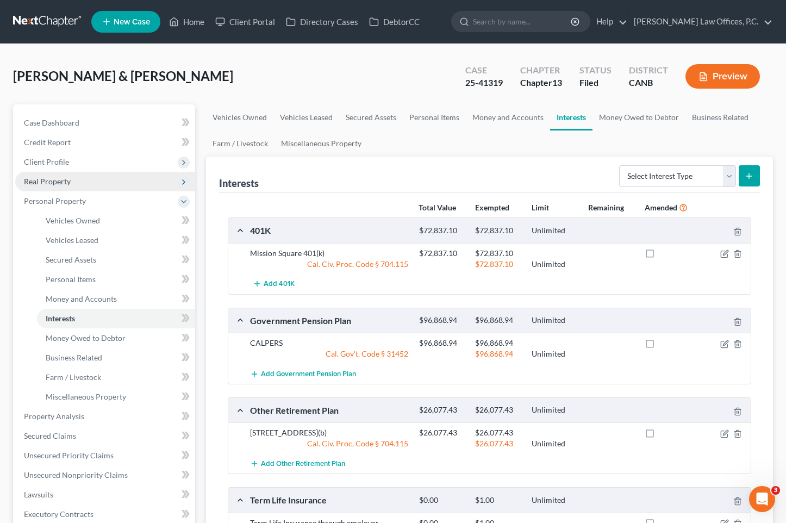
click at [58, 182] on span "Real Property" at bounding box center [47, 181] width 47 height 9
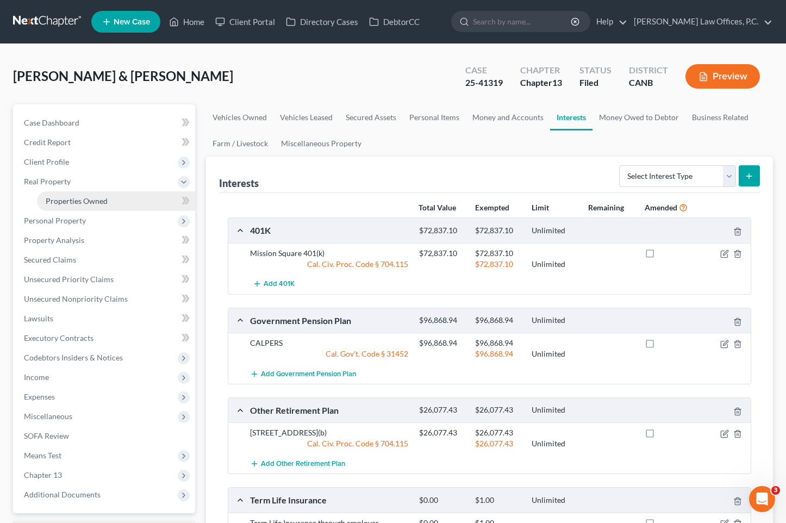
click at [96, 196] on span "Properties Owned" at bounding box center [77, 200] width 62 height 9
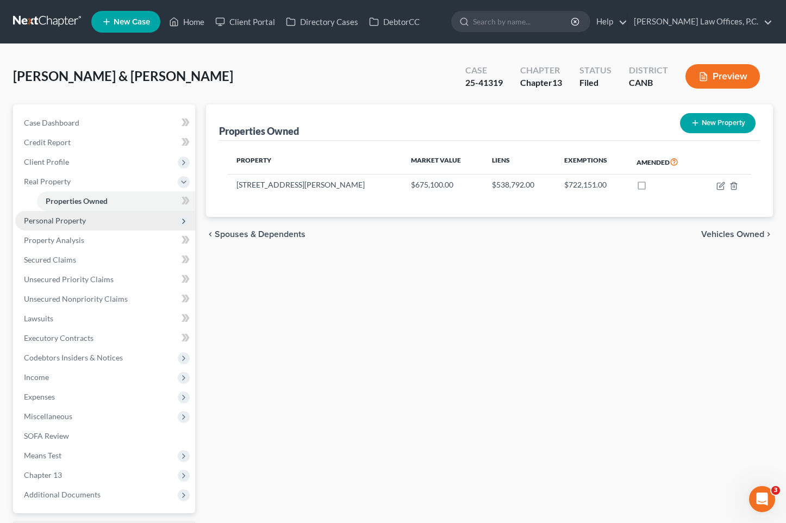
click at [133, 225] on span "Personal Property" at bounding box center [105, 221] width 180 height 20
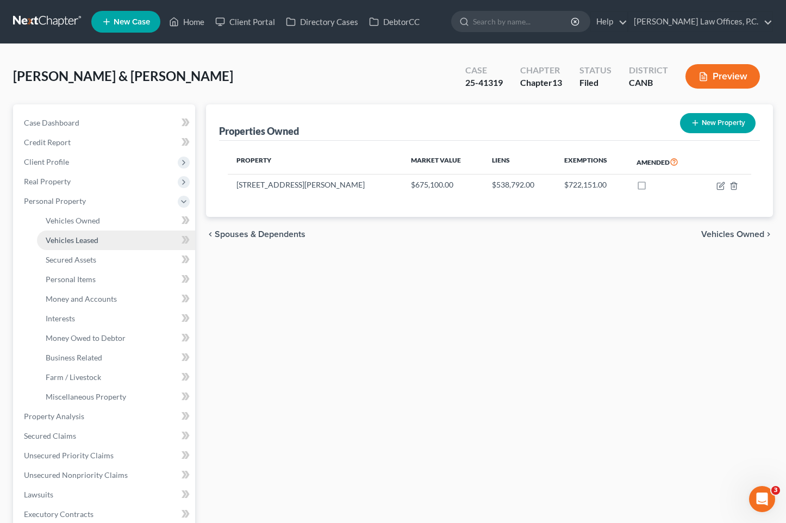
click at [128, 232] on link "Vehicles Leased" at bounding box center [116, 241] width 158 height 20
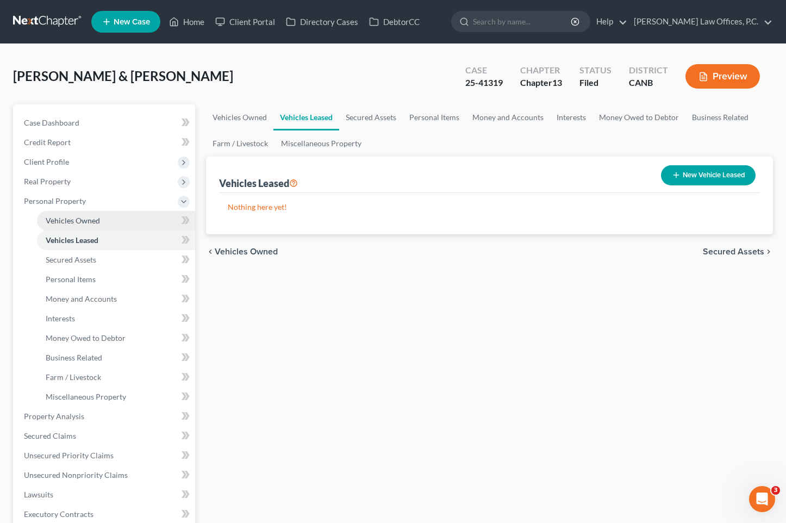
click at [119, 219] on link "Vehicles Owned" at bounding box center [116, 221] width 158 height 20
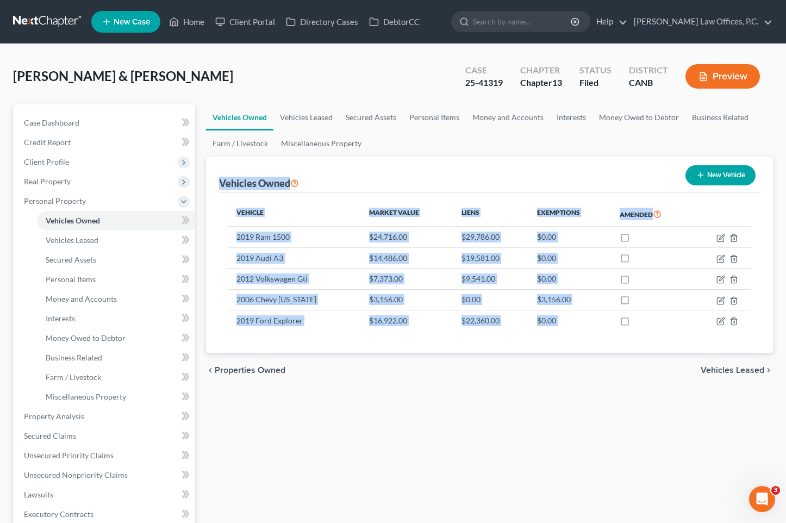
drag, startPoint x: 421, startPoint y: 367, endPoint x: 255, endPoint y: 167, distance: 260.2
click at [255, 167] on ui-view "Vehicles Owned Vehicles Leased Secured Assets Personal Items Money and Accounts…" at bounding box center [490, 245] width 568 height 283
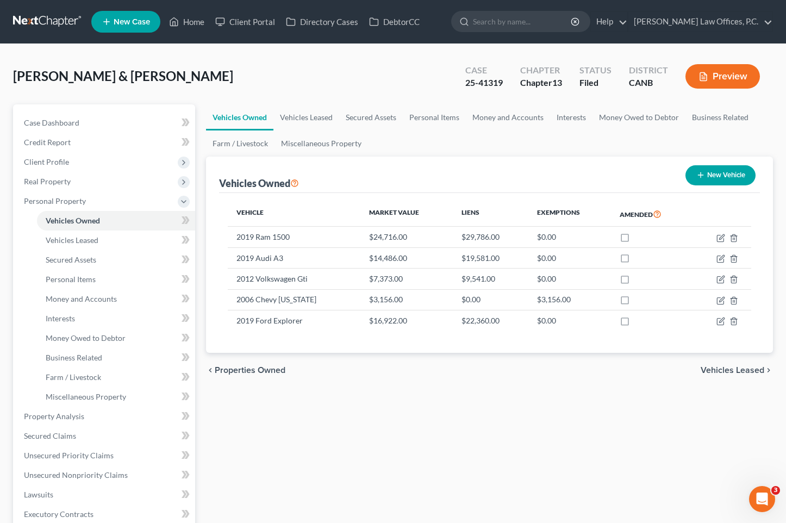
click at [59, 70] on span "[PERSON_NAME] & [PERSON_NAME]" at bounding box center [123, 76] width 220 height 16
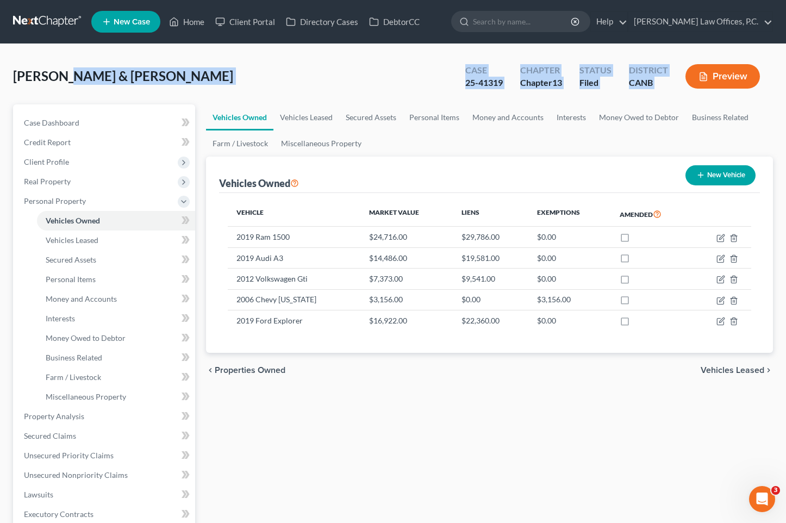
drag, startPoint x: 55, startPoint y: 70, endPoint x: 158, endPoint y: 111, distance: 110.7
click at [158, 111] on div "Avitia, Jesus & Socorro Upgraded Case 25-41319 Chapter Chapter 13 Status Filed …" at bounding box center [393, 408] width 760 height 703
click at [155, 83] on div "Avitia, Jesus & Socorro Upgraded Case 25-41319 Chapter Chapter 13 Status Filed …" at bounding box center [393, 80] width 760 height 47
